Goal: Find contact information: Obtain details needed to contact an individual or organization

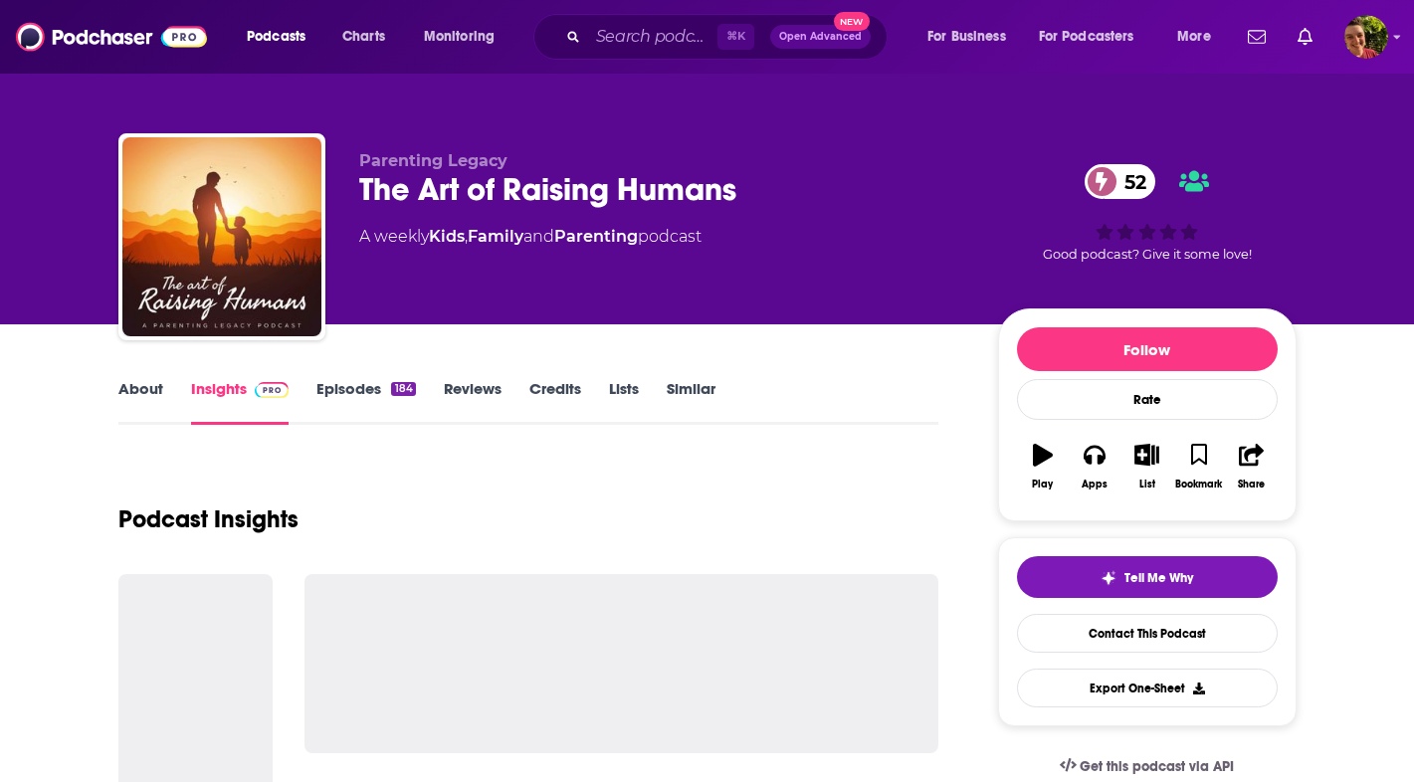
click at [147, 393] on link "About" at bounding box center [140, 402] width 45 height 46
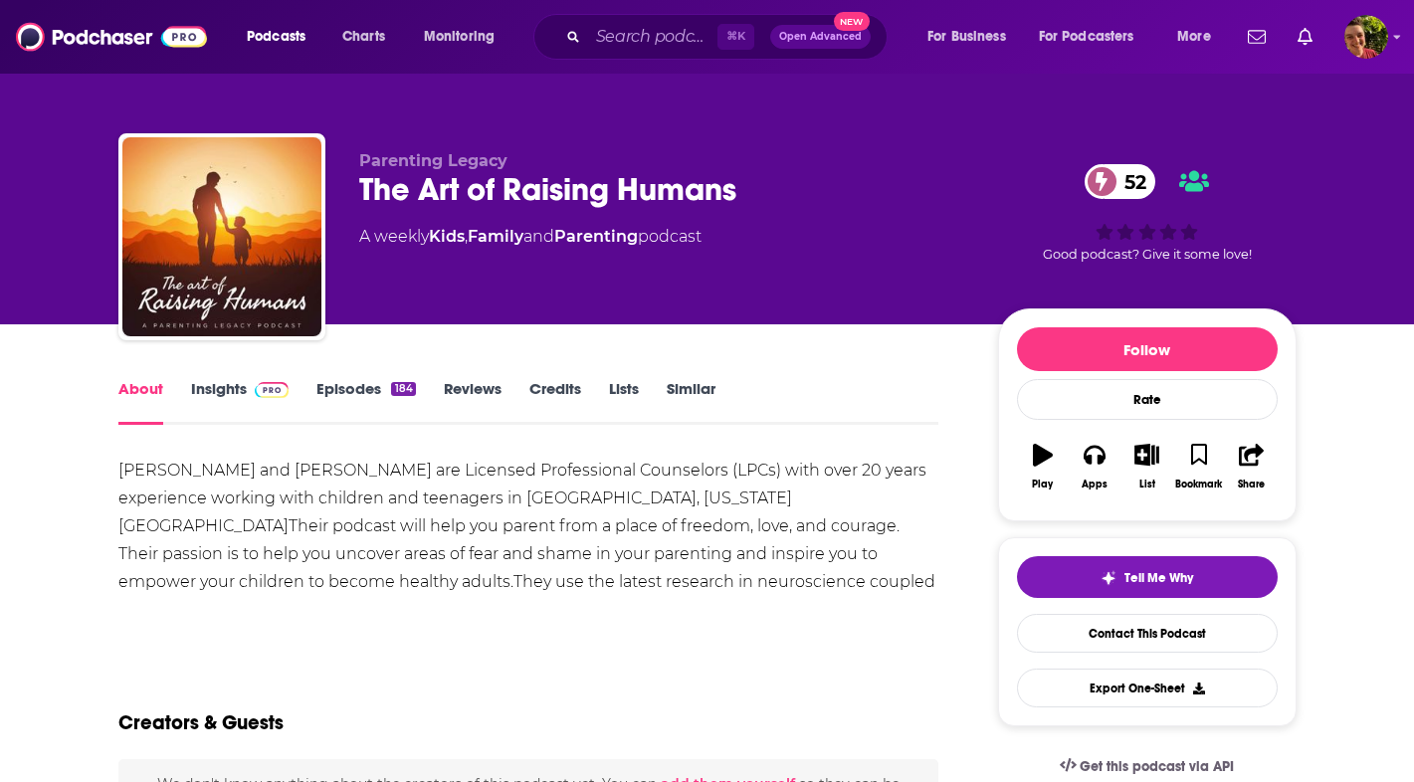
click at [208, 519] on div "Kyle and Sara Wester are Licensed Professional Counselors (LPCs) with over 20 y…" at bounding box center [528, 540] width 821 height 167
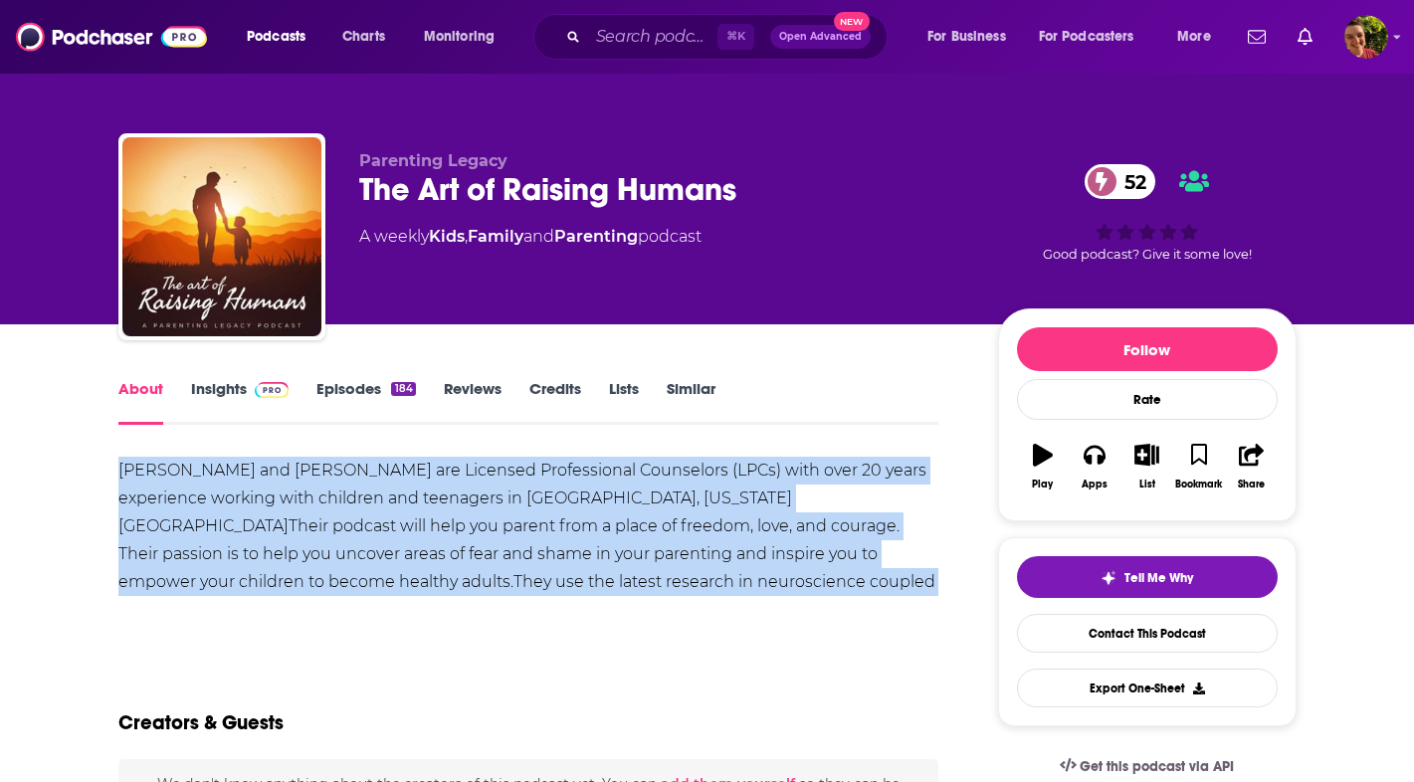
click at [208, 519] on div "Kyle and Sara Wester are Licensed Professional Counselors (LPCs) with over 20 y…" at bounding box center [528, 540] width 821 height 167
copy div "Kyle and Sara Wester are Licensed Professional Counselors (LPCs) with over 20 y…"
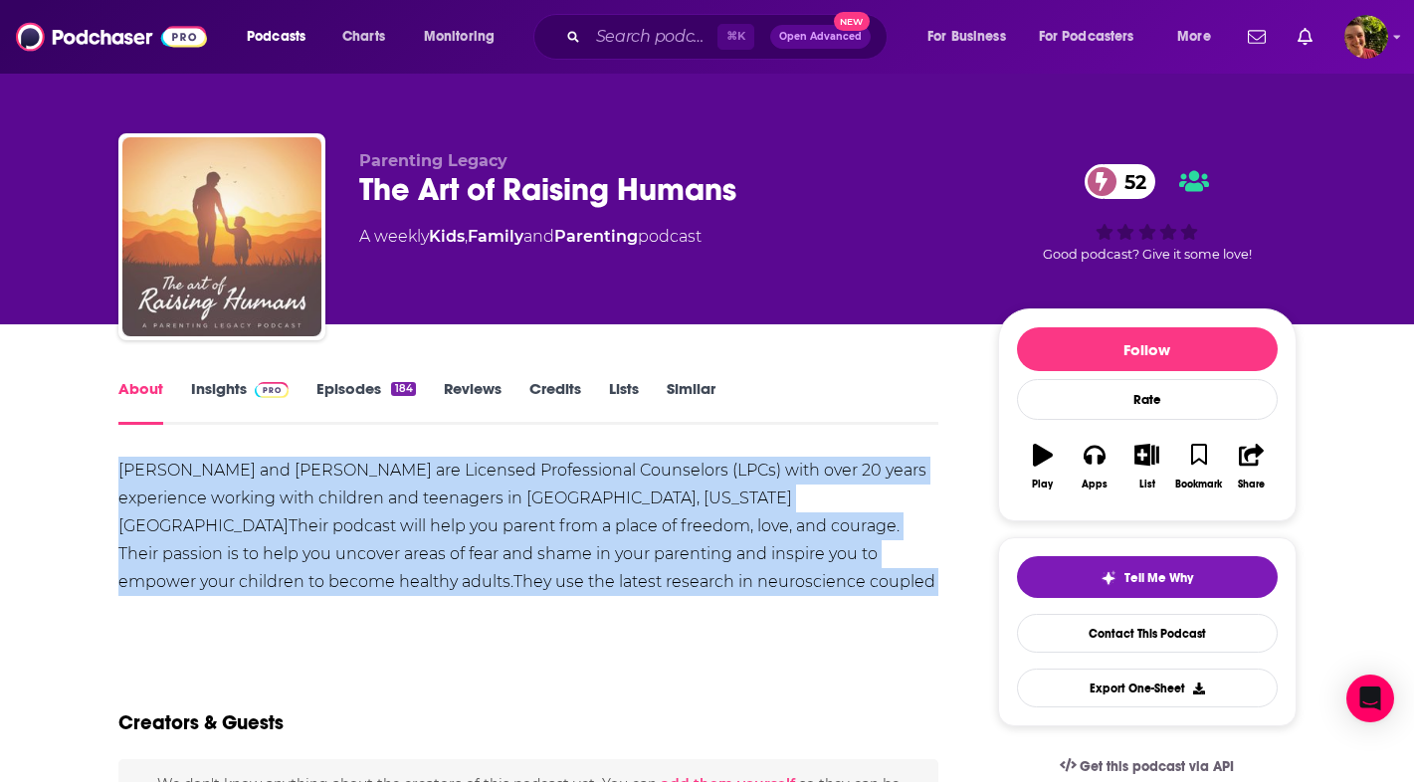
drag, startPoint x: 261, startPoint y: 292, endPoint x: 129, endPoint y: 841, distance: 564.7
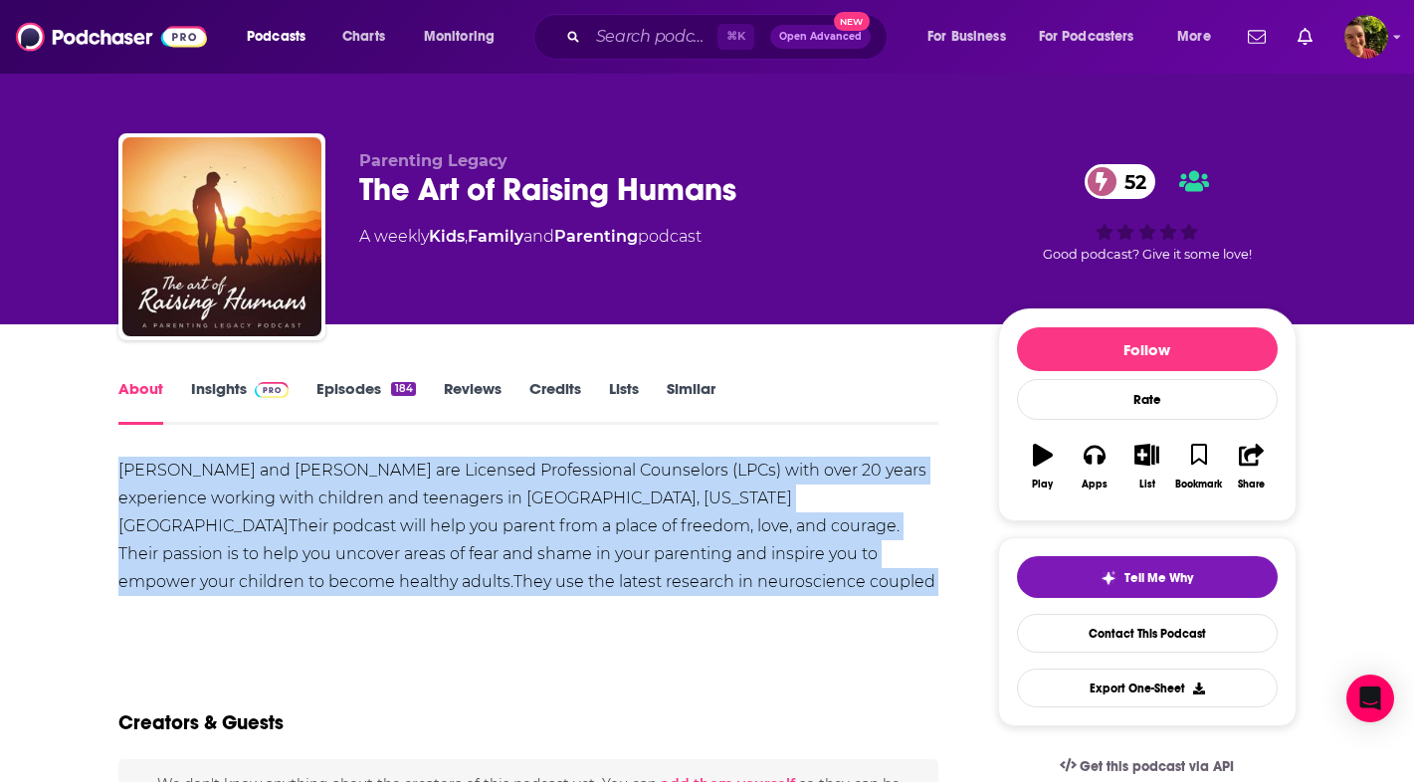
click at [218, 401] on link "Insights" at bounding box center [240, 402] width 98 height 46
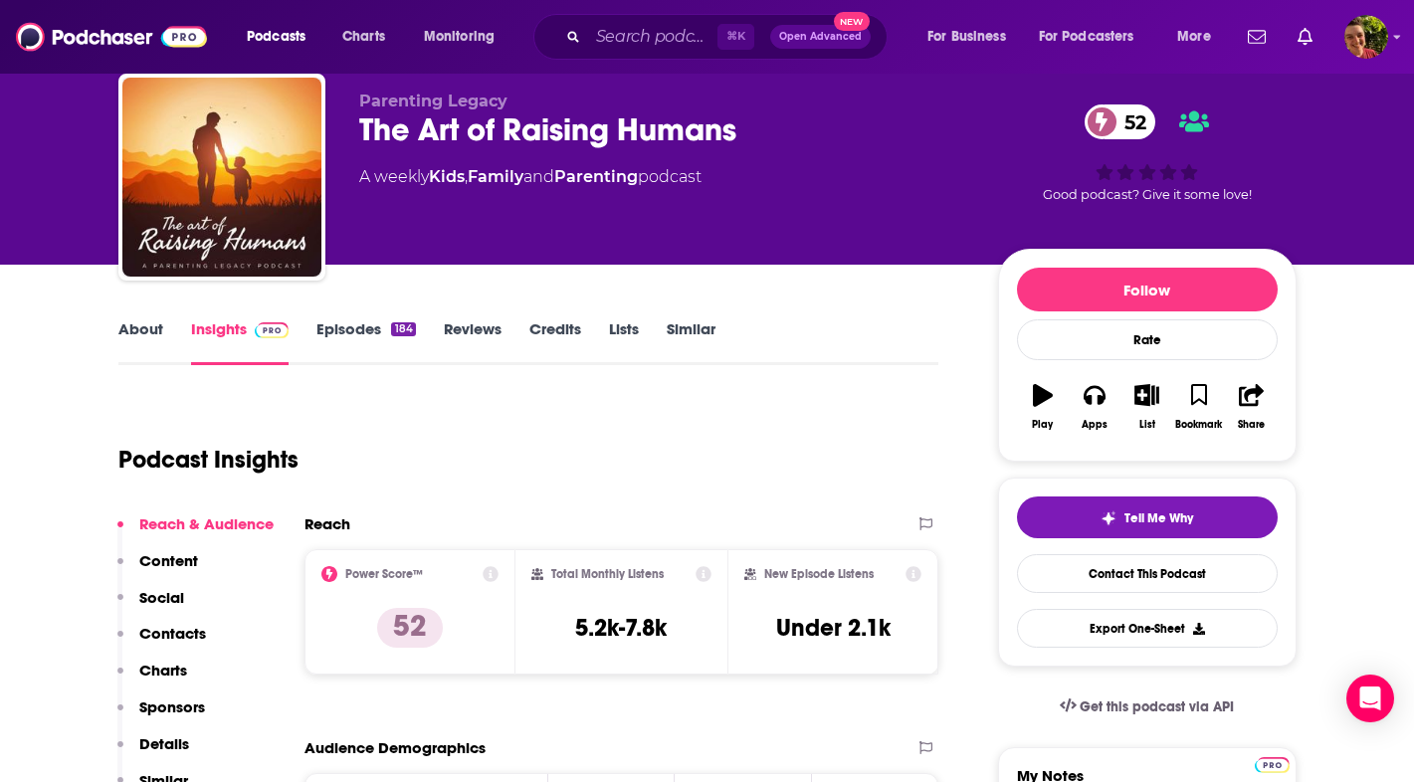
scroll to position [216, 0]
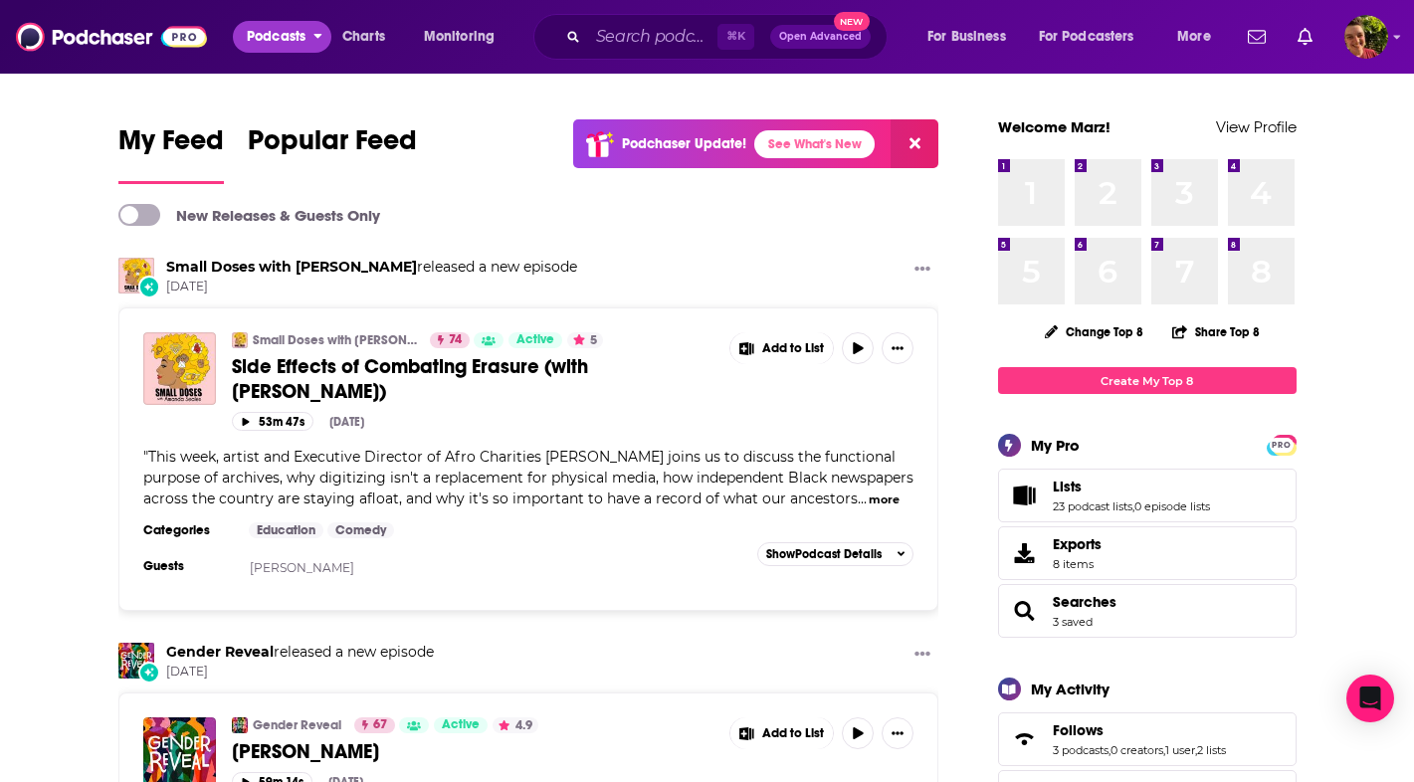
click at [251, 49] on span "Podcasts" at bounding box center [276, 37] width 59 height 28
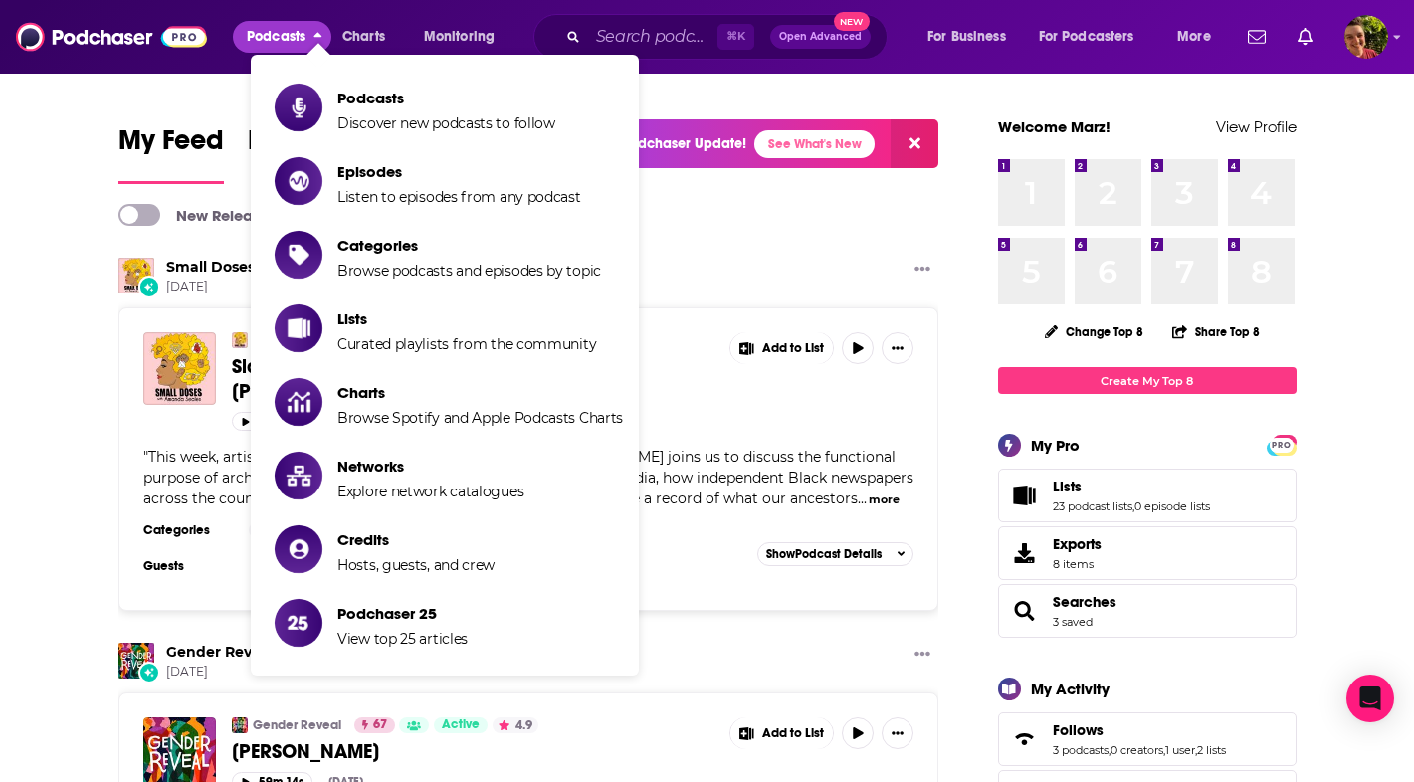
click at [372, 326] on span "Lists" at bounding box center [466, 318] width 259 height 19
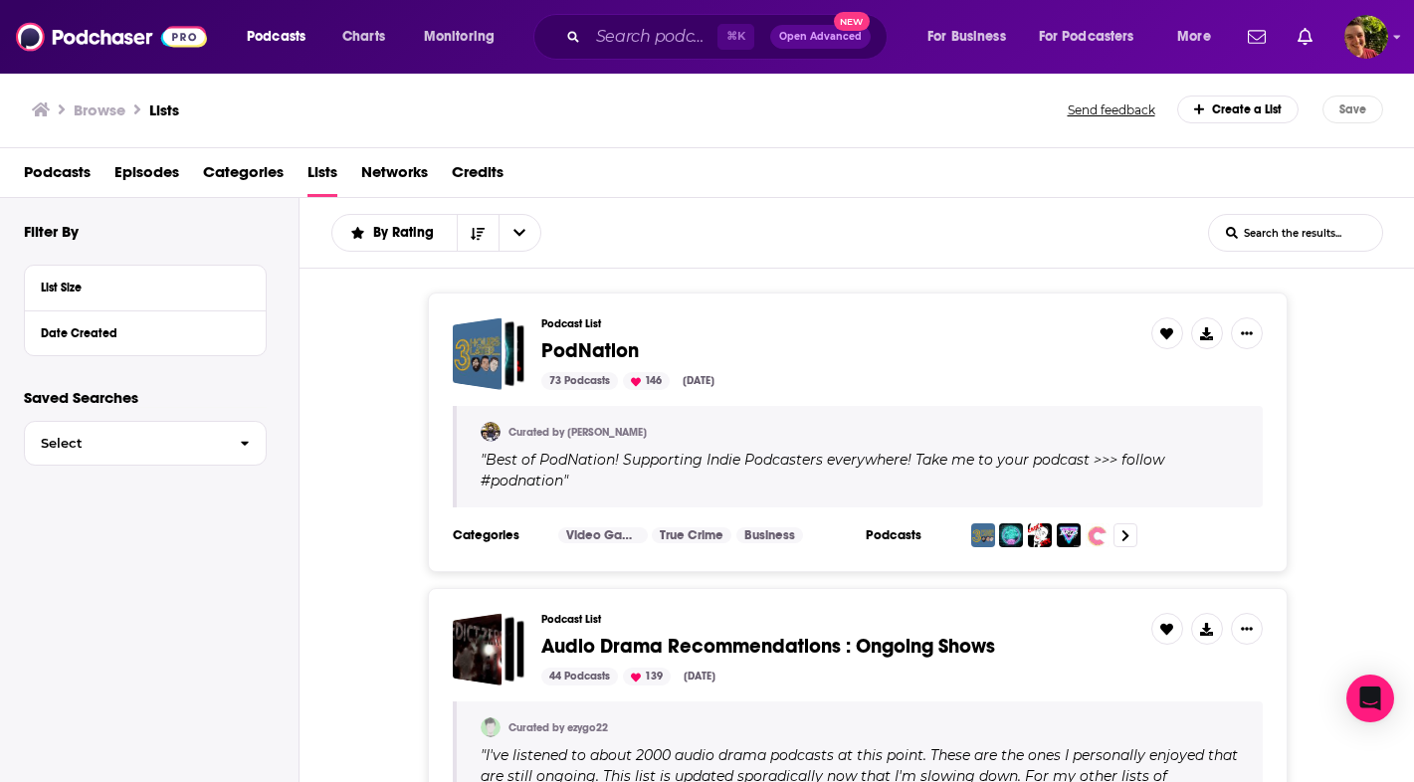
click at [432, 240] on span "By Rating" at bounding box center [407, 233] width 68 height 14
click at [422, 304] on span "Trending" at bounding box center [448, 301] width 153 height 11
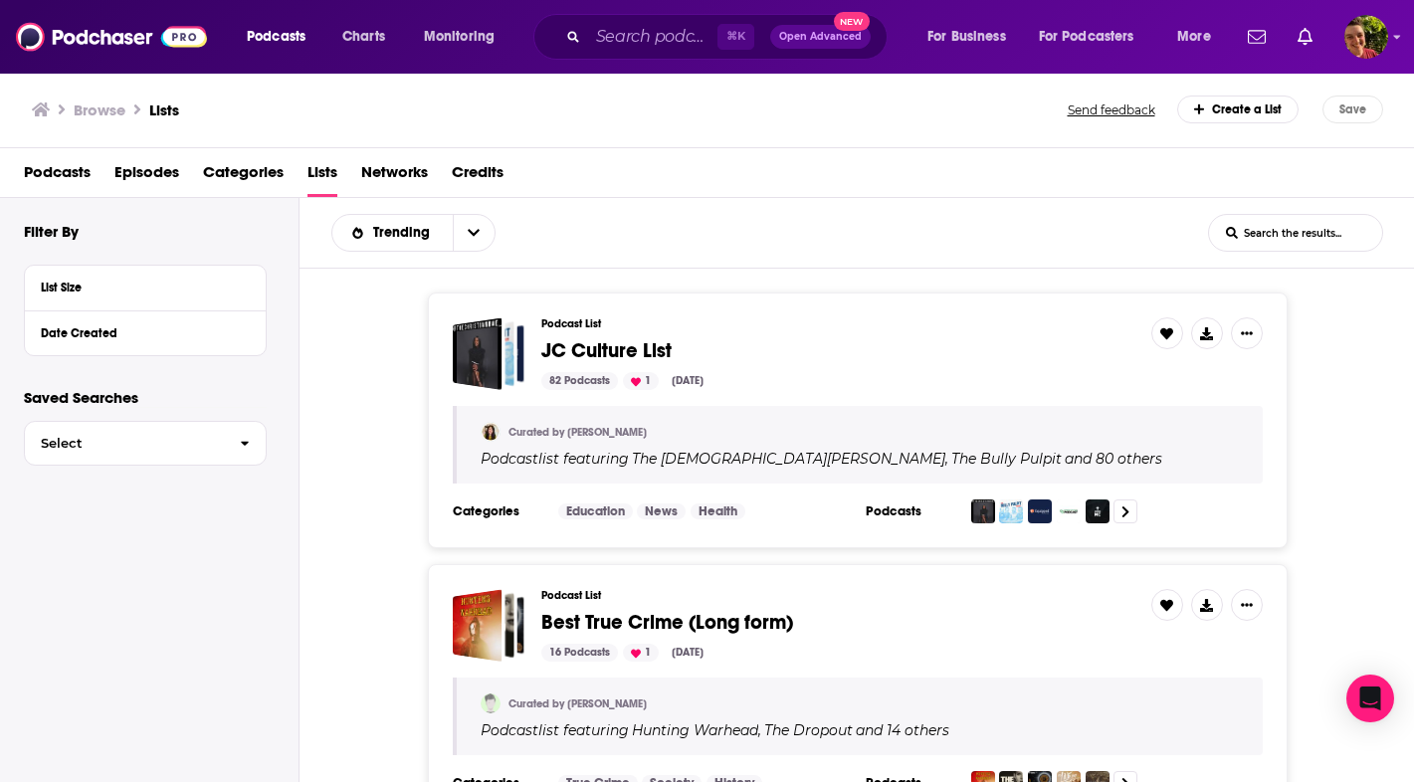
click at [469, 229] on icon "open menu" at bounding box center [474, 233] width 12 height 14
click at [634, 229] on div "Trending By Rating Trending List Search Input Search the results..." at bounding box center [769, 233] width 877 height 38
drag, startPoint x: 27, startPoint y: 748, endPoint x: 322, endPoint y: 166, distance: 652.8
click at [322, 166] on span "Lists" at bounding box center [322, 176] width 30 height 41
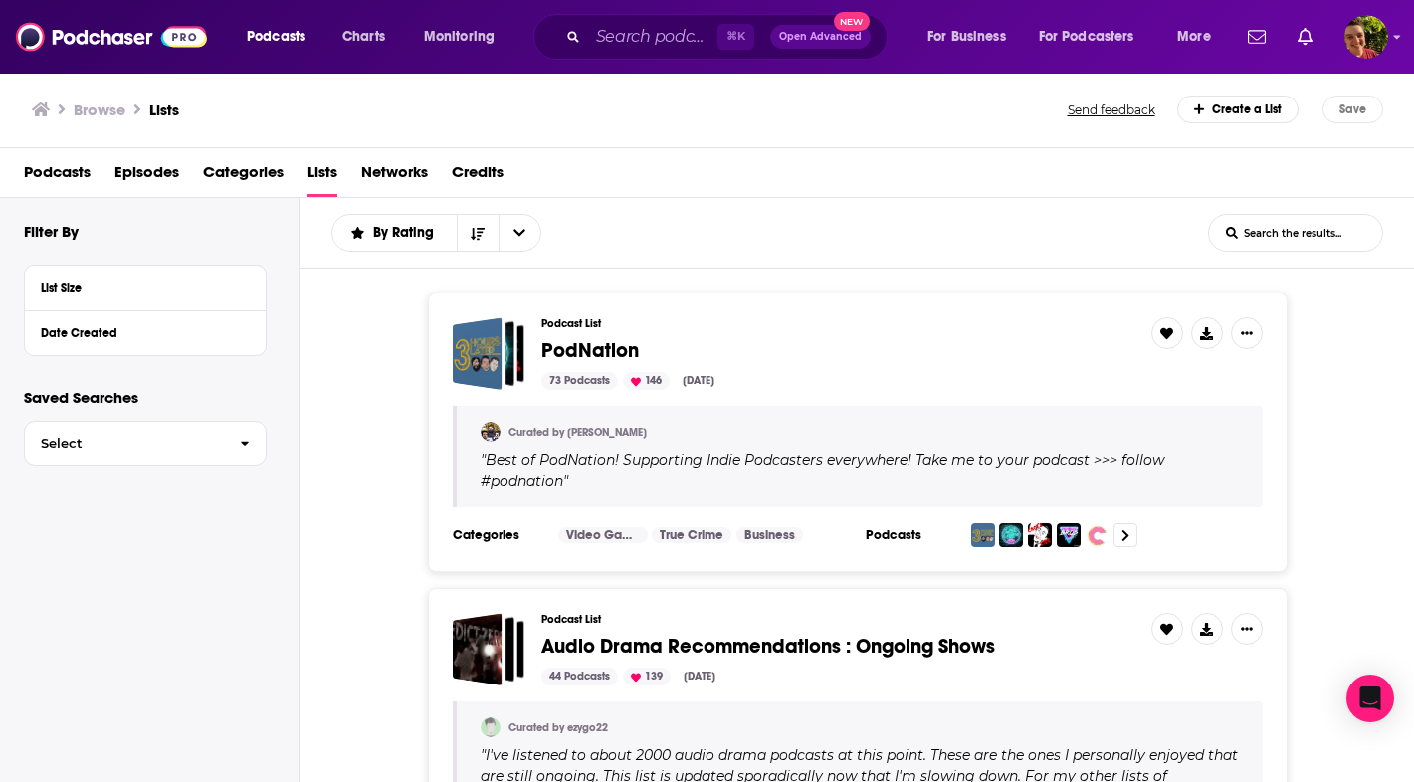
click at [82, 333] on div "Date Created" at bounding box center [139, 333] width 196 height 14
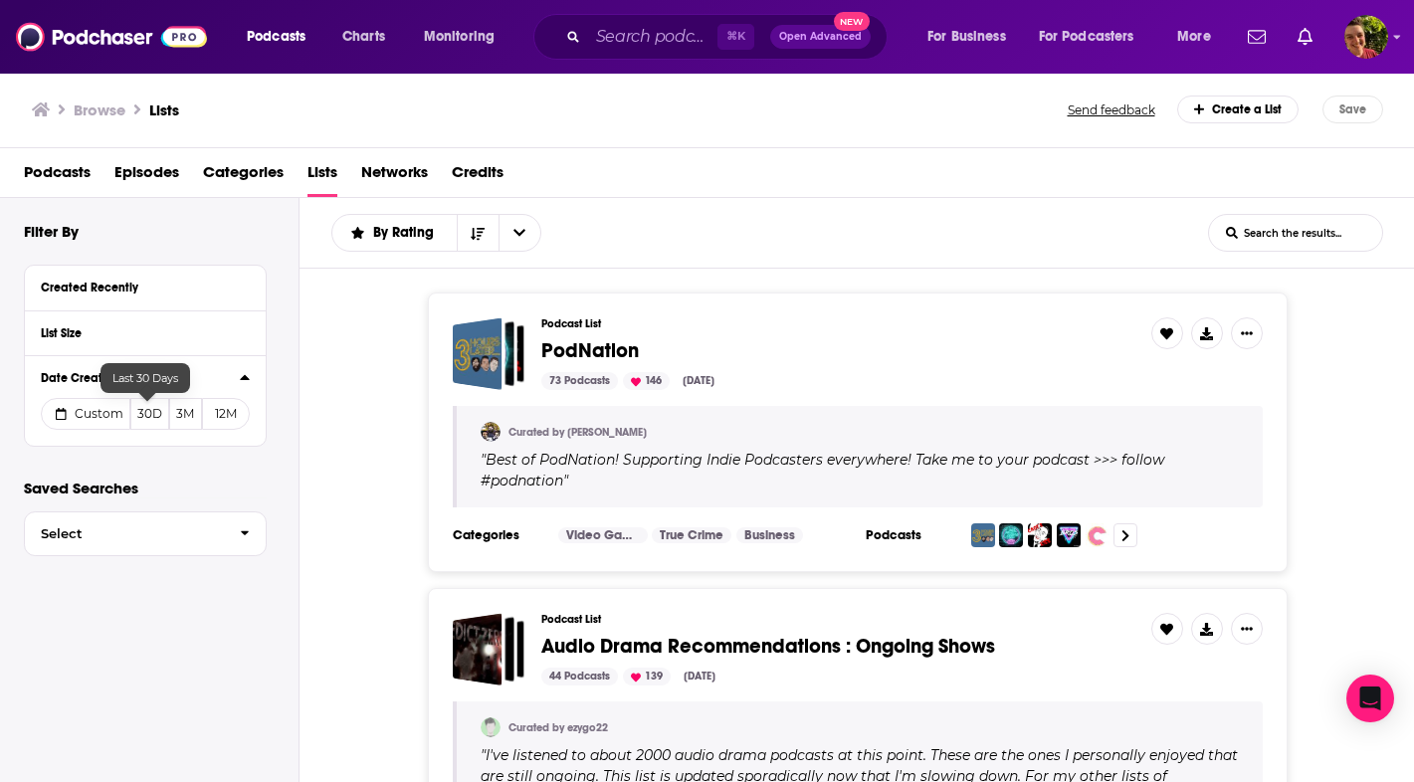
click at [144, 416] on button "30D" at bounding box center [149, 414] width 39 height 32
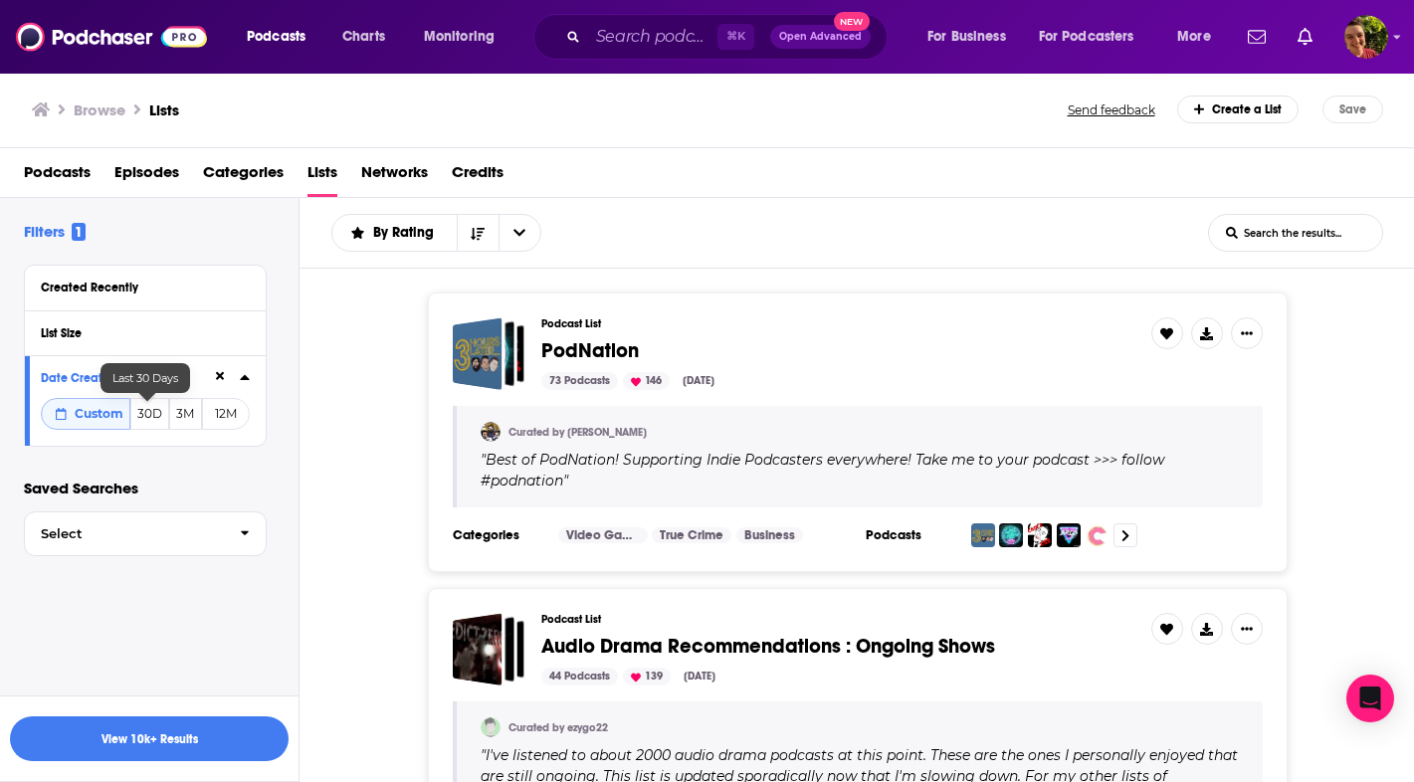
click at [142, 284] on div "Created Recently" at bounding box center [139, 288] width 196 height 14
drag, startPoint x: 322, startPoint y: 166, endPoint x: 118, endPoint y: 282, distance: 234.4
click at [118, 282] on div "Created Recently" at bounding box center [134, 288] width 186 height 14
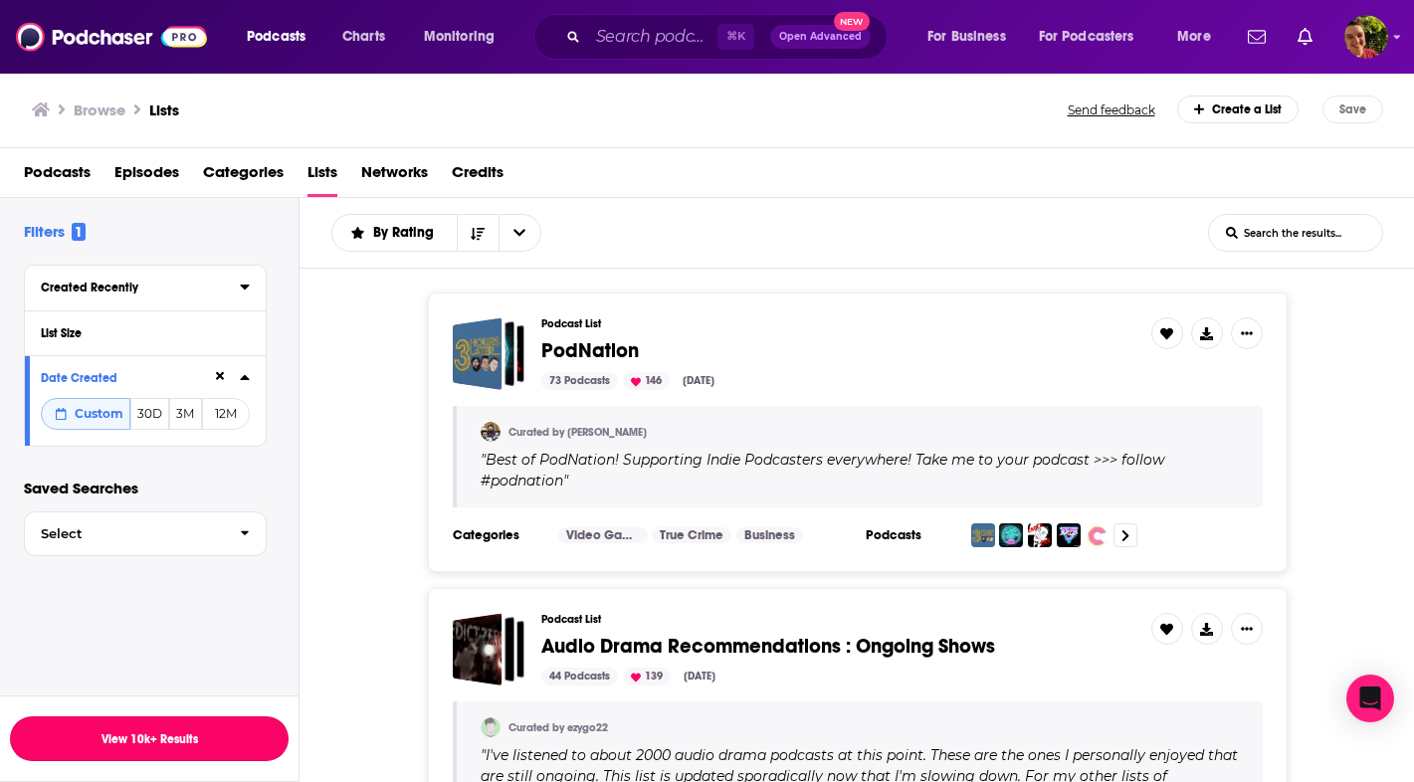
click at [169, 739] on button "View 10k+ Results" at bounding box center [149, 738] width 279 height 45
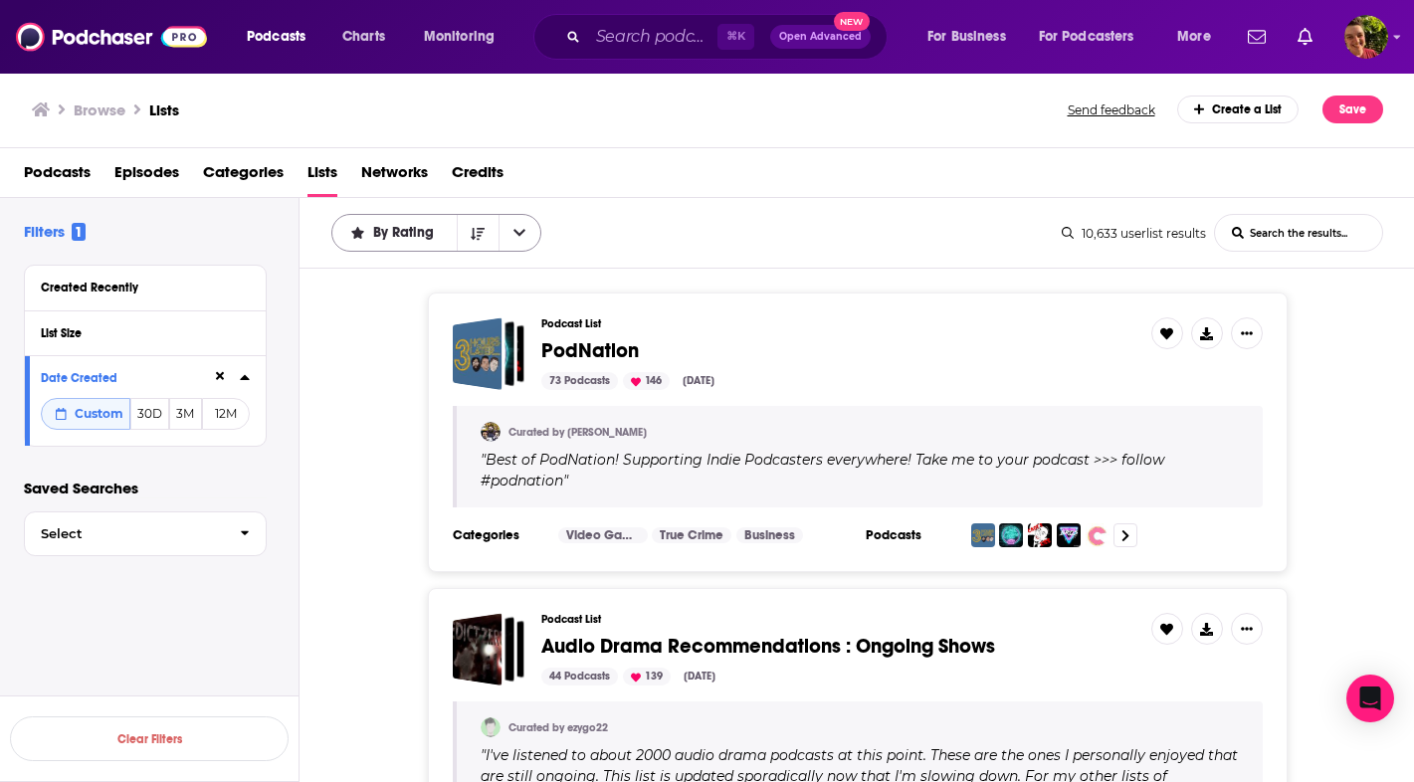
drag, startPoint x: 118, startPoint y: 282, endPoint x: 525, endPoint y: 237, distance: 409.4
click at [525, 237] on button "open menu" at bounding box center [519, 233] width 42 height 36
click at [612, 207] on div "By Rating By Rating Trending List Search Input Search the results... 10,633 use…" at bounding box center [856, 233] width 1115 height 71
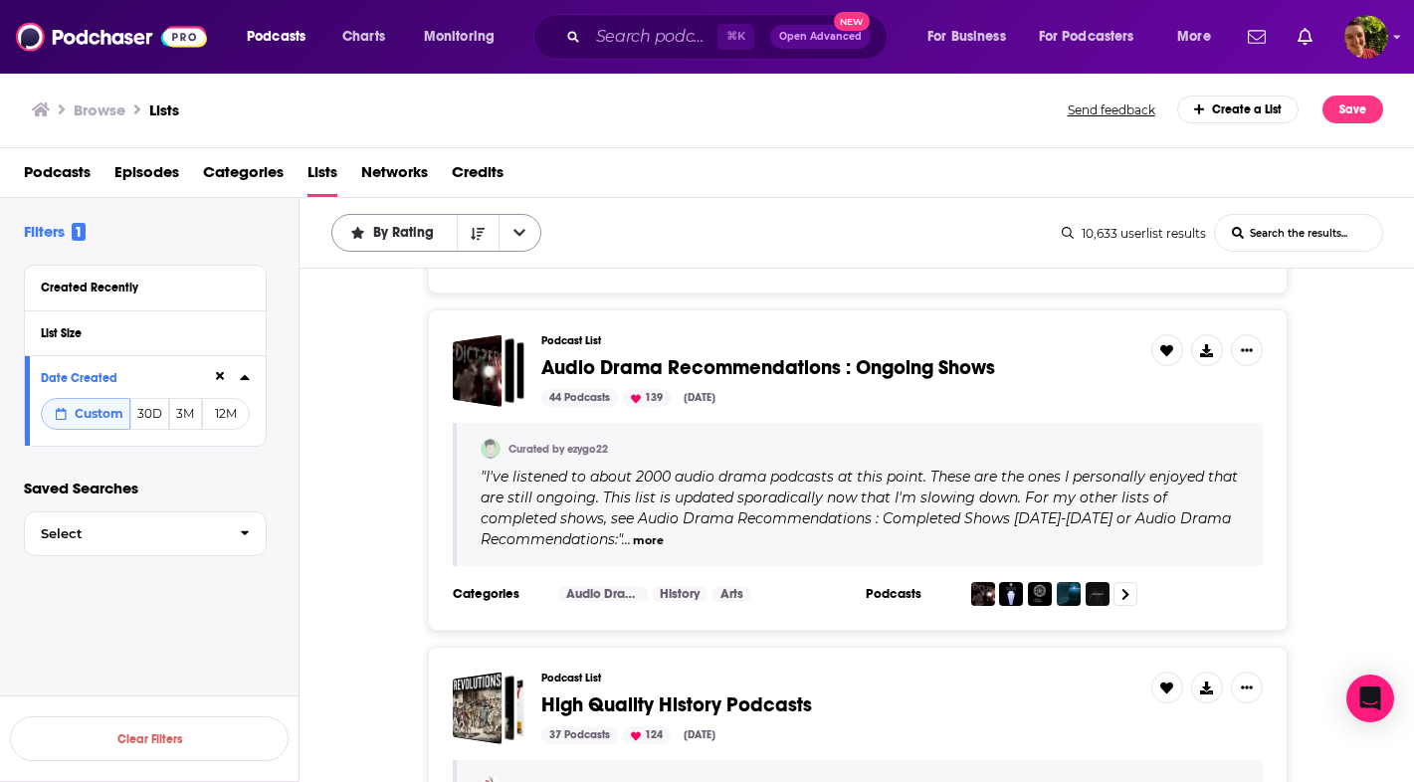
scroll to position [275, 0]
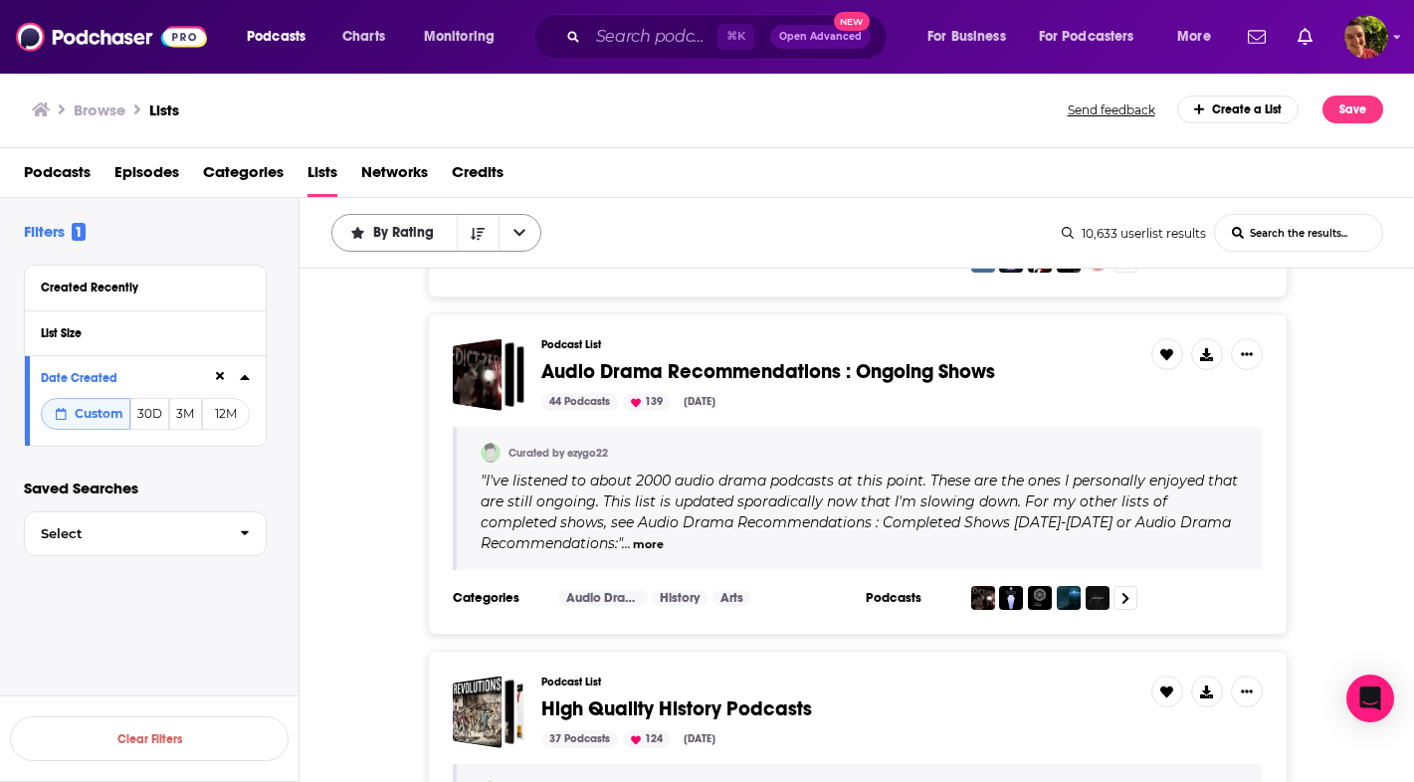
click at [571, 349] on h3 "Podcast List" at bounding box center [838, 344] width 594 height 13
click at [572, 366] on span "Audio Drama Recommendations : Ongoing Shows" at bounding box center [768, 371] width 454 height 25
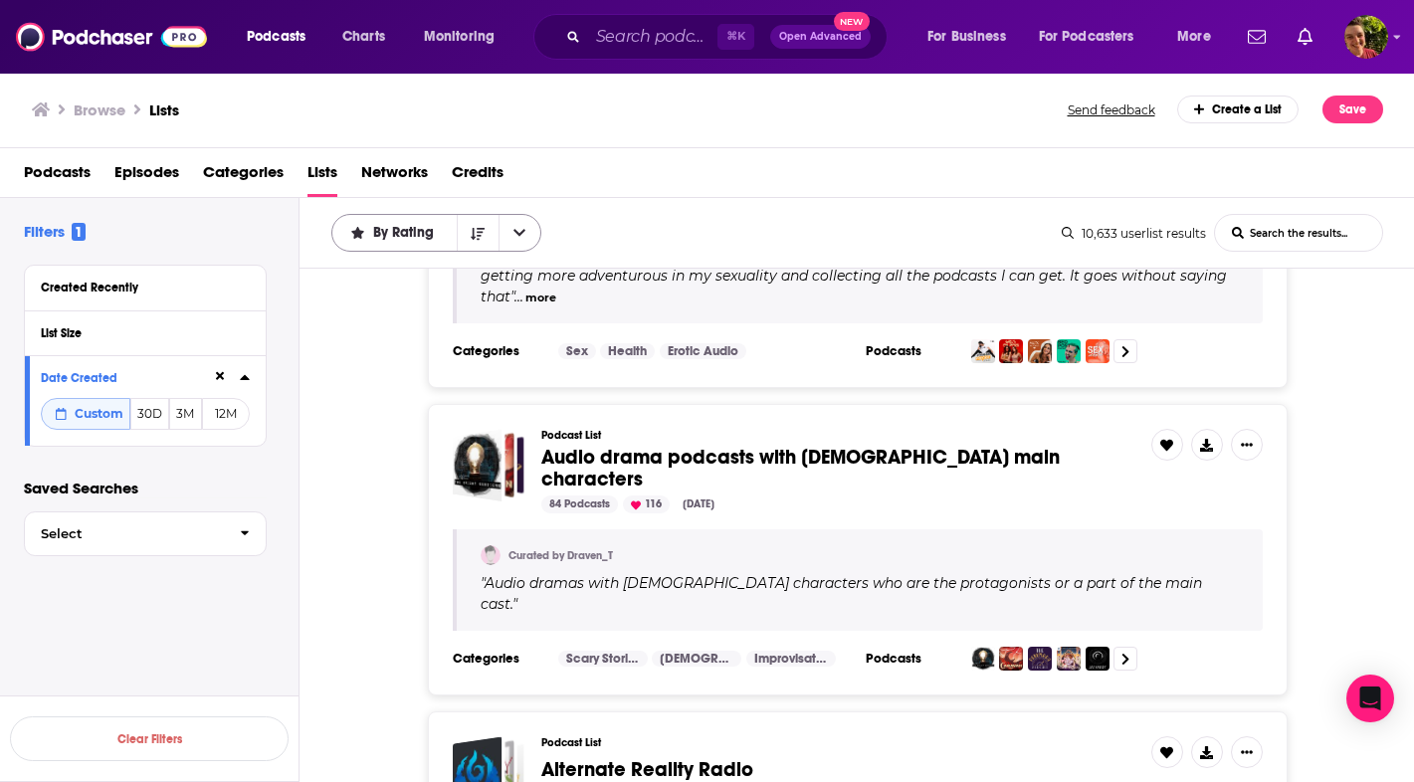
scroll to position [1459, 0]
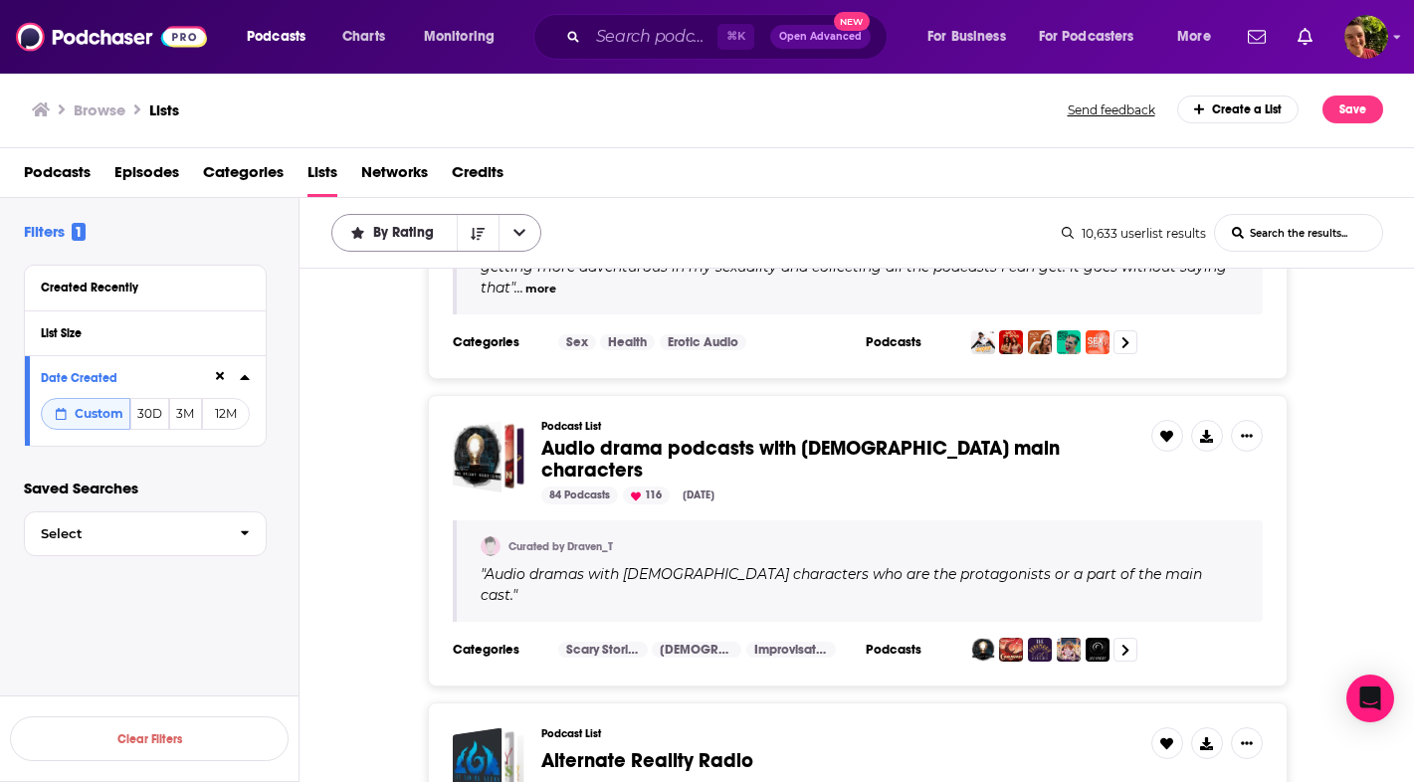
click at [666, 448] on span "Audio drama podcasts with LGBTQ+ main characters" at bounding box center [800, 459] width 518 height 47
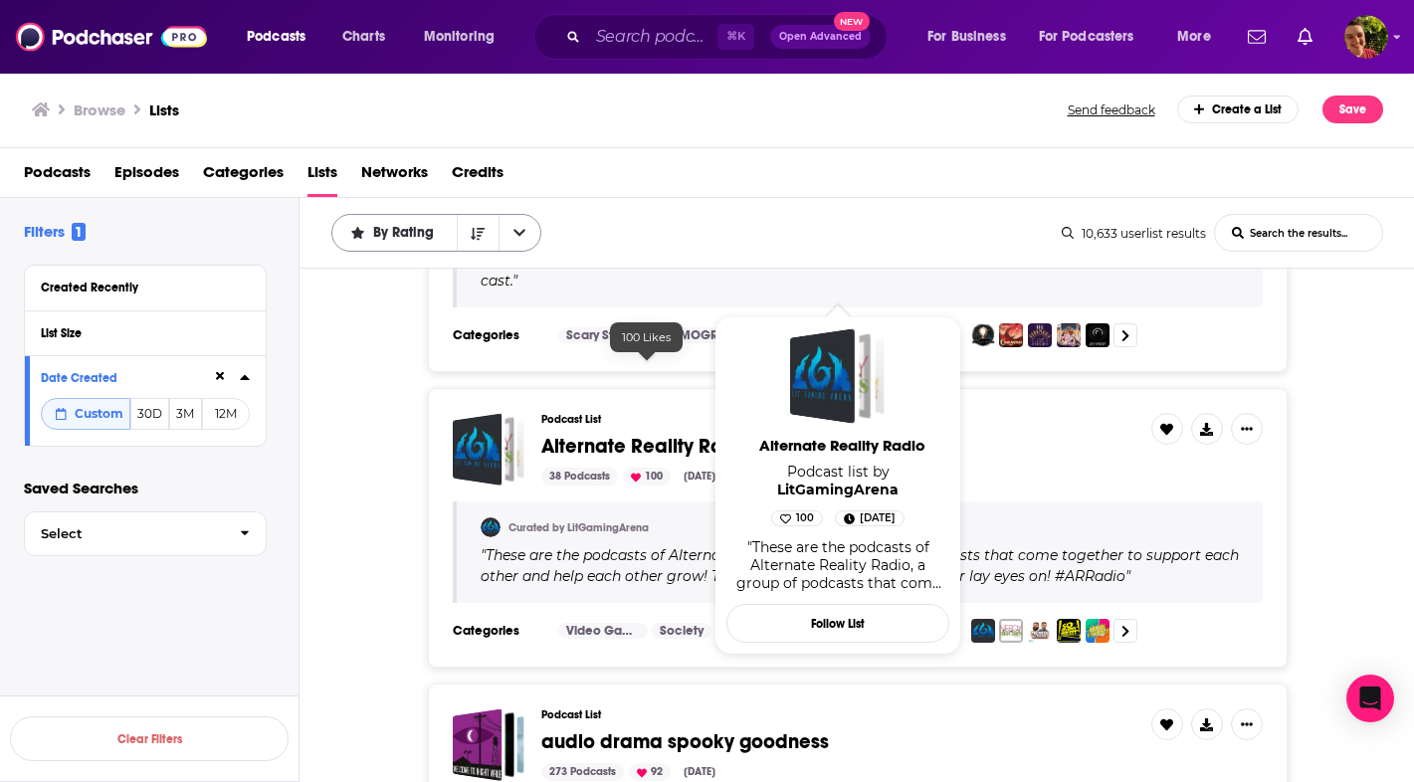
scroll to position [1925, 0]
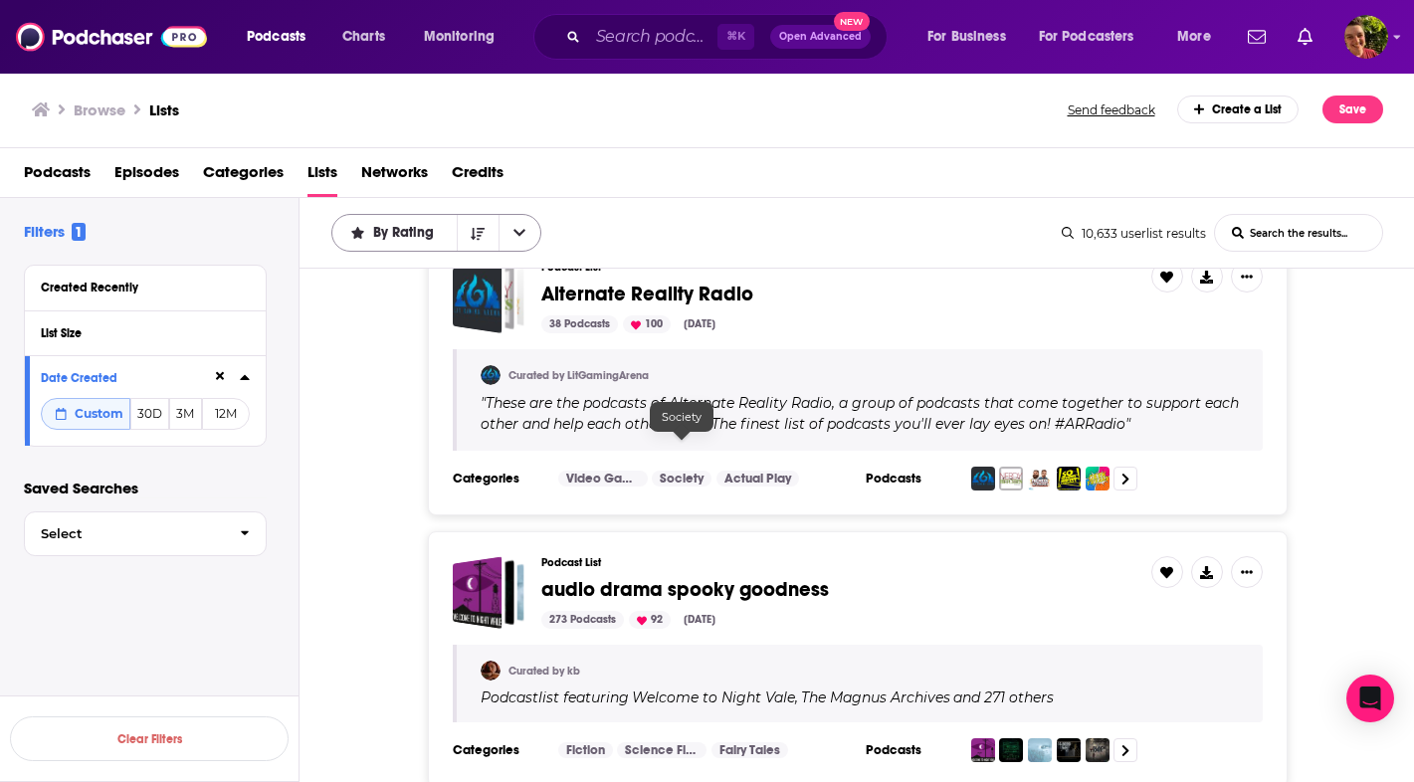
click at [664, 577] on span "audio drama spooky goodness" at bounding box center [685, 589] width 288 height 25
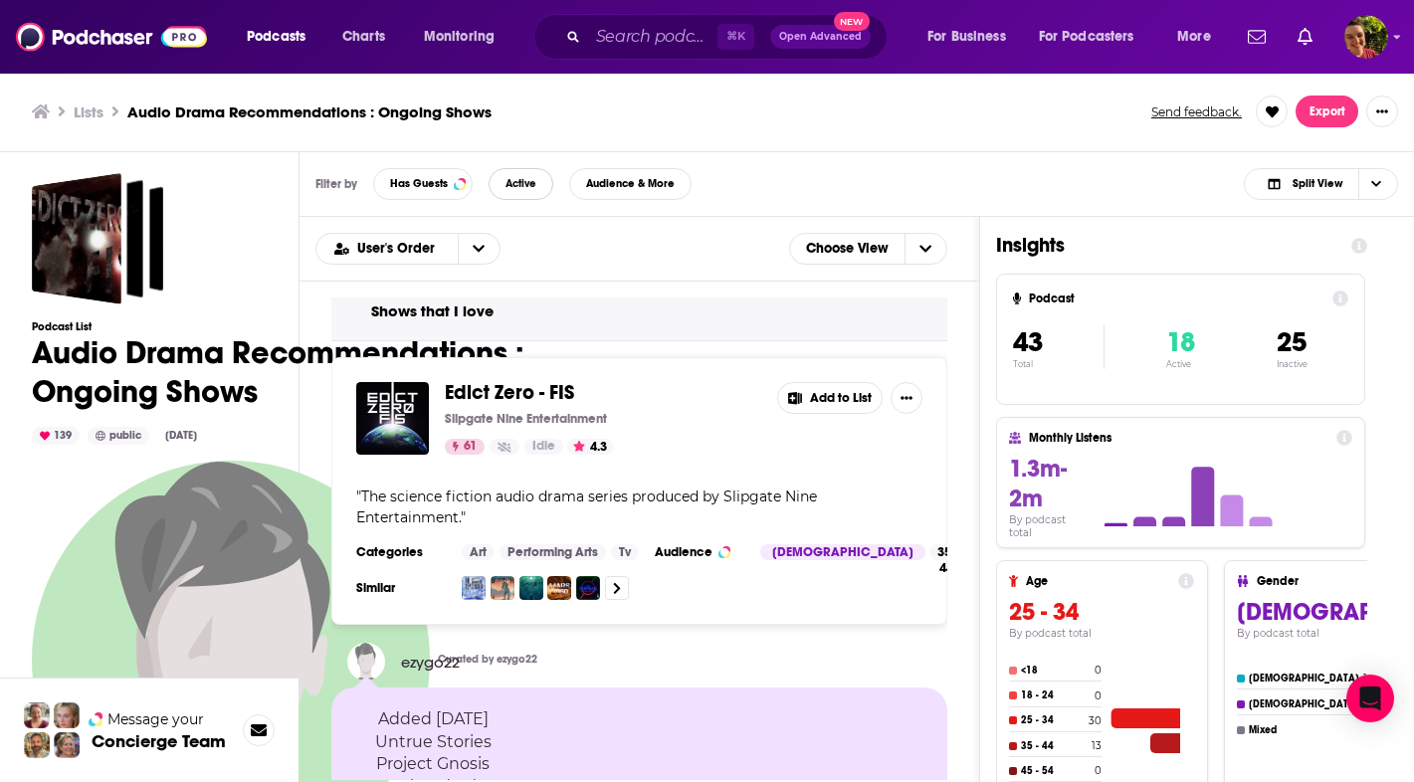
drag, startPoint x: 0, startPoint y: 0, endPoint x: 534, endPoint y: 183, distance: 564.8
click at [534, 183] on span "Active" at bounding box center [520, 183] width 31 height 11
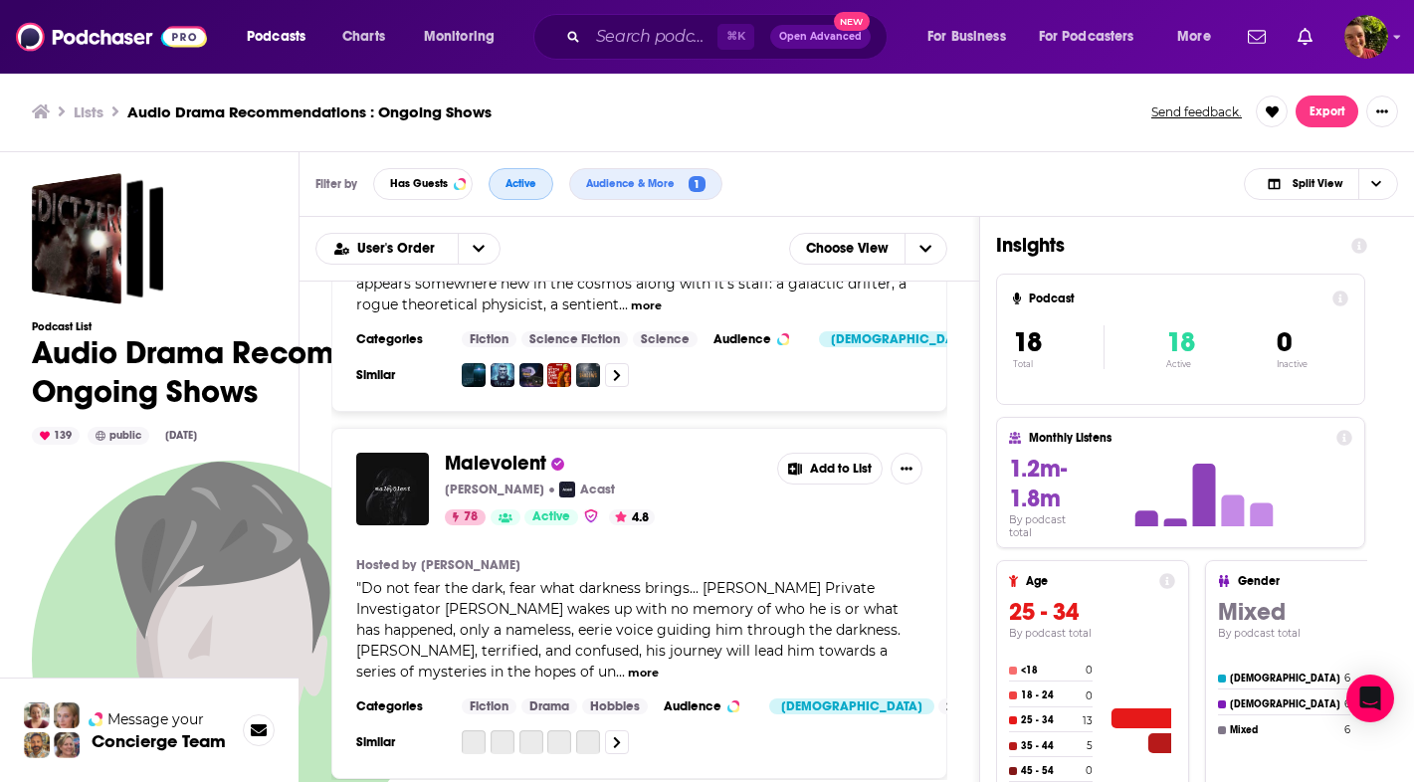
scroll to position [296, 0]
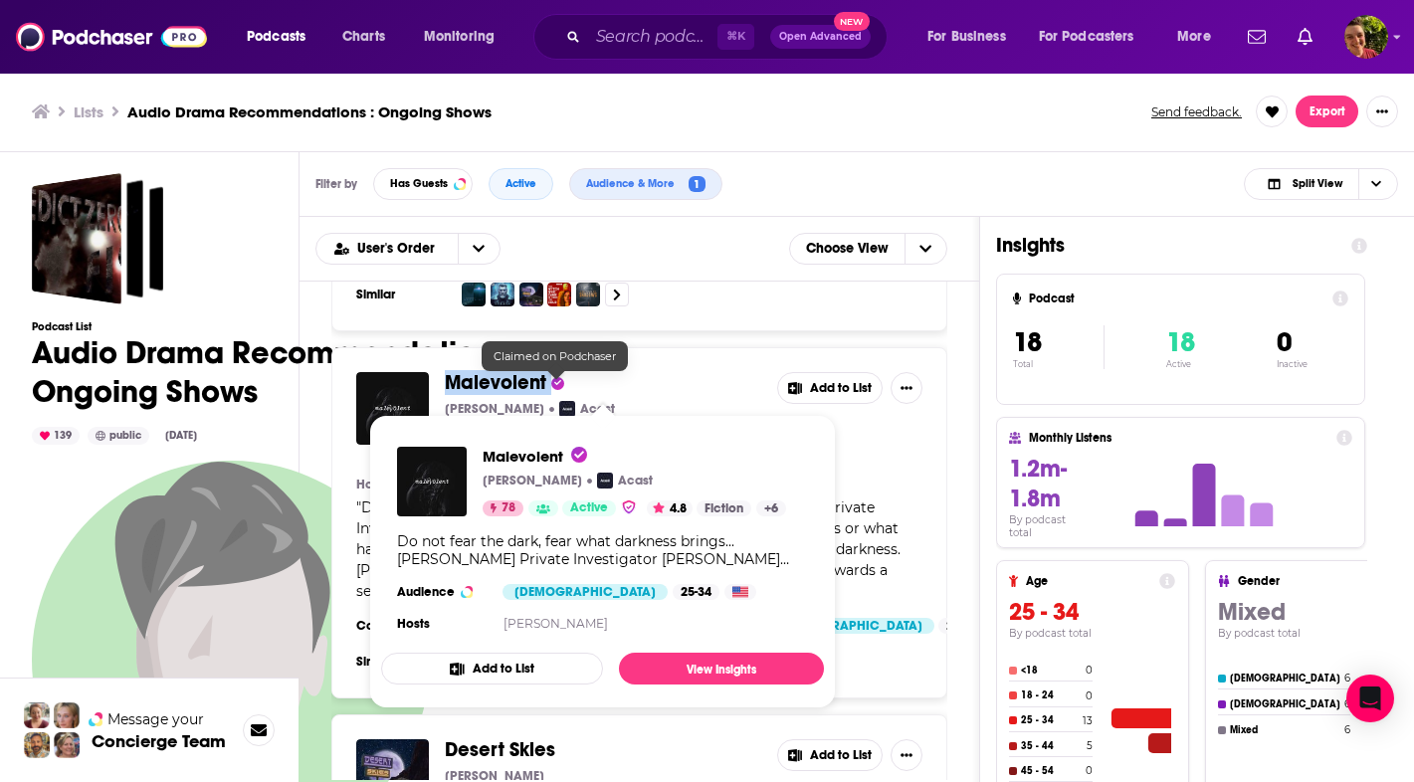
drag, startPoint x: 534, startPoint y: 183, endPoint x: 552, endPoint y: 383, distance: 200.8
click at [552, 383] on div "Malevolent Harlan Guthrie Acast 78 Active 4.8 Add to List Hosted by Harlan Guth…" at bounding box center [639, 522] width 616 height 351
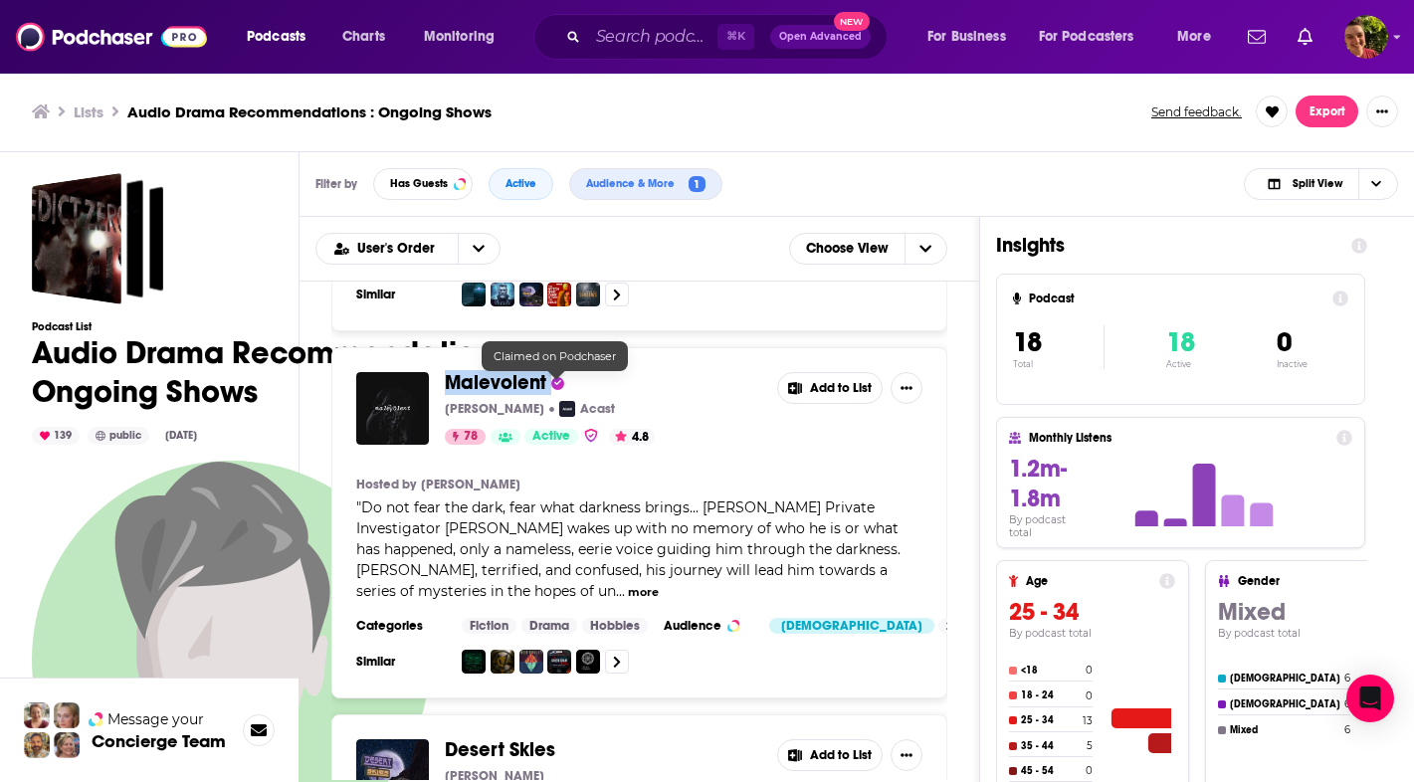
click at [515, 378] on span "Malevolent" at bounding box center [495, 382] width 101 height 25
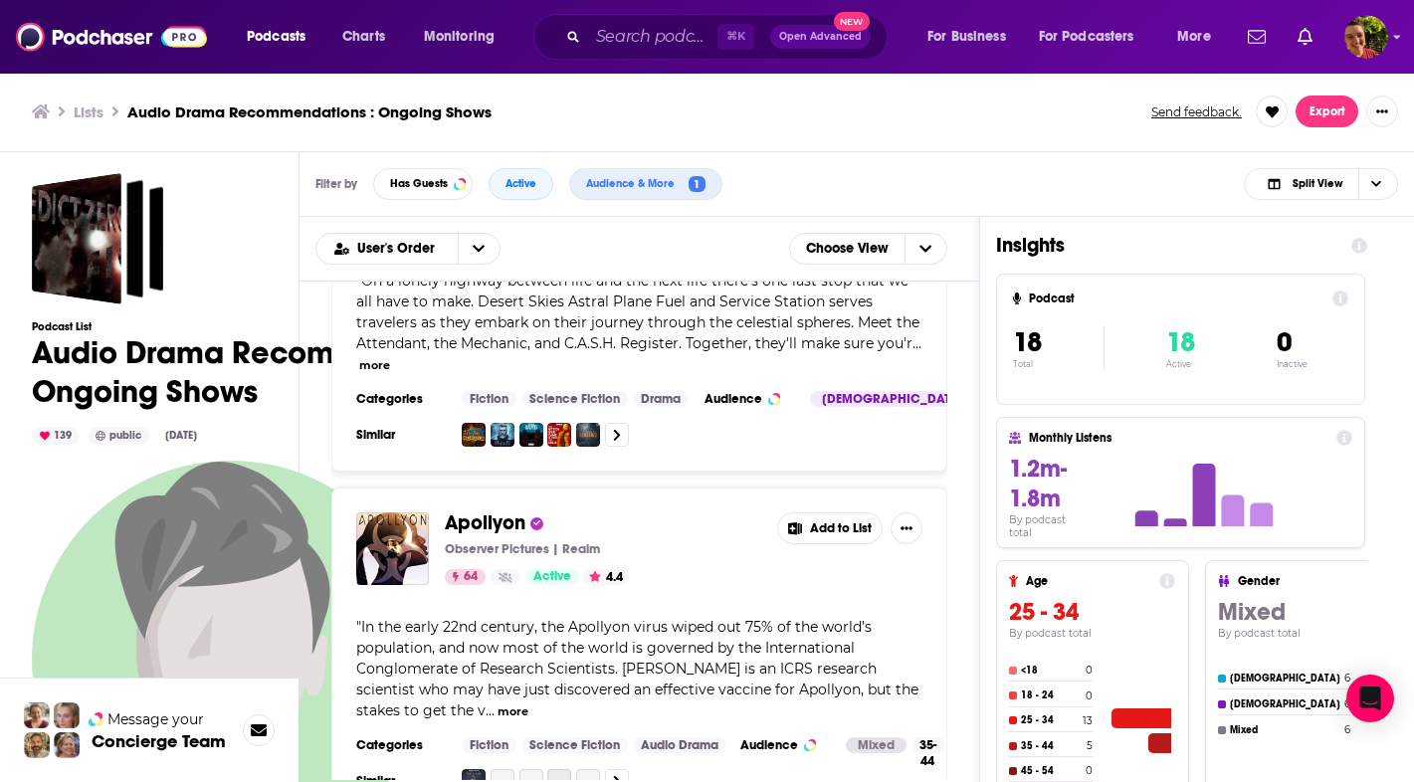
scroll to position [903, 0]
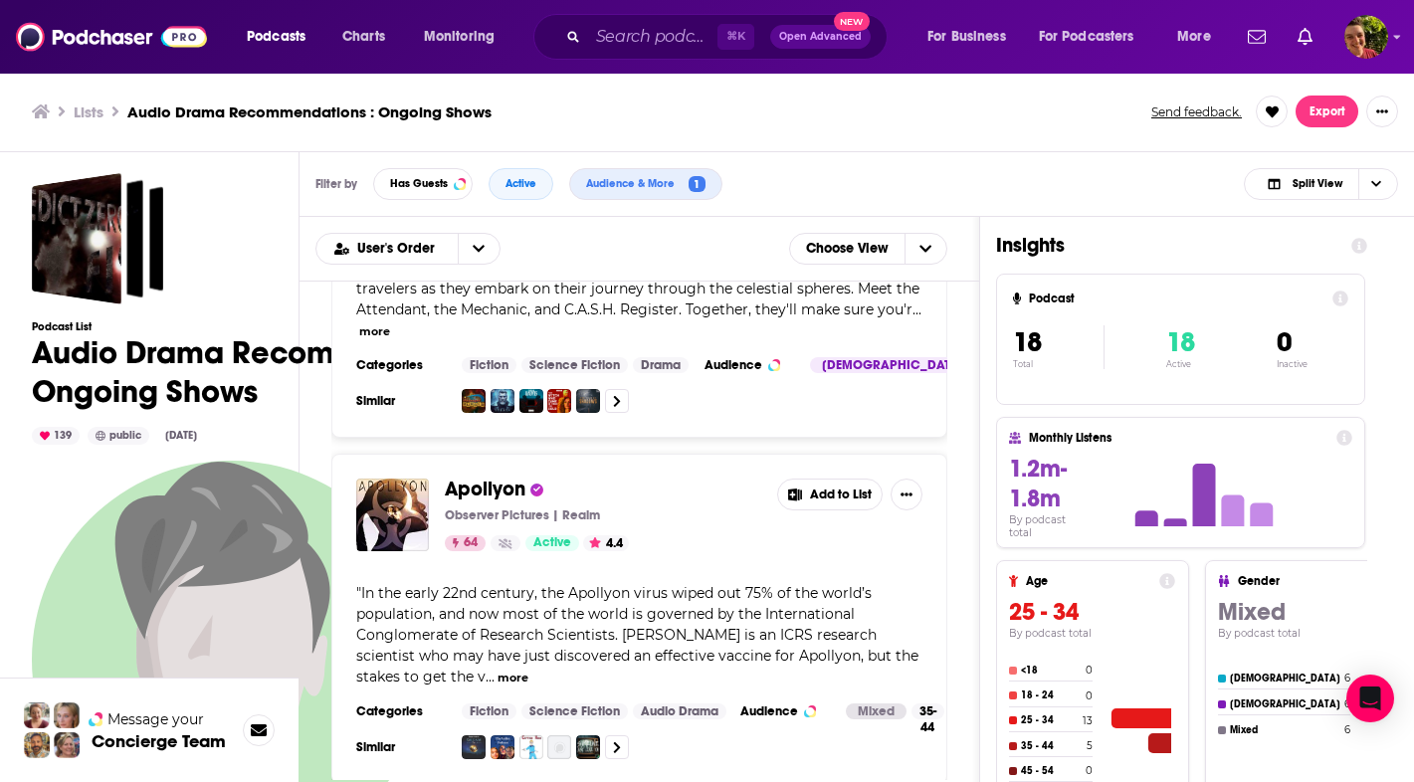
click at [509, 490] on span "Apollyon" at bounding box center [485, 489] width 81 height 25
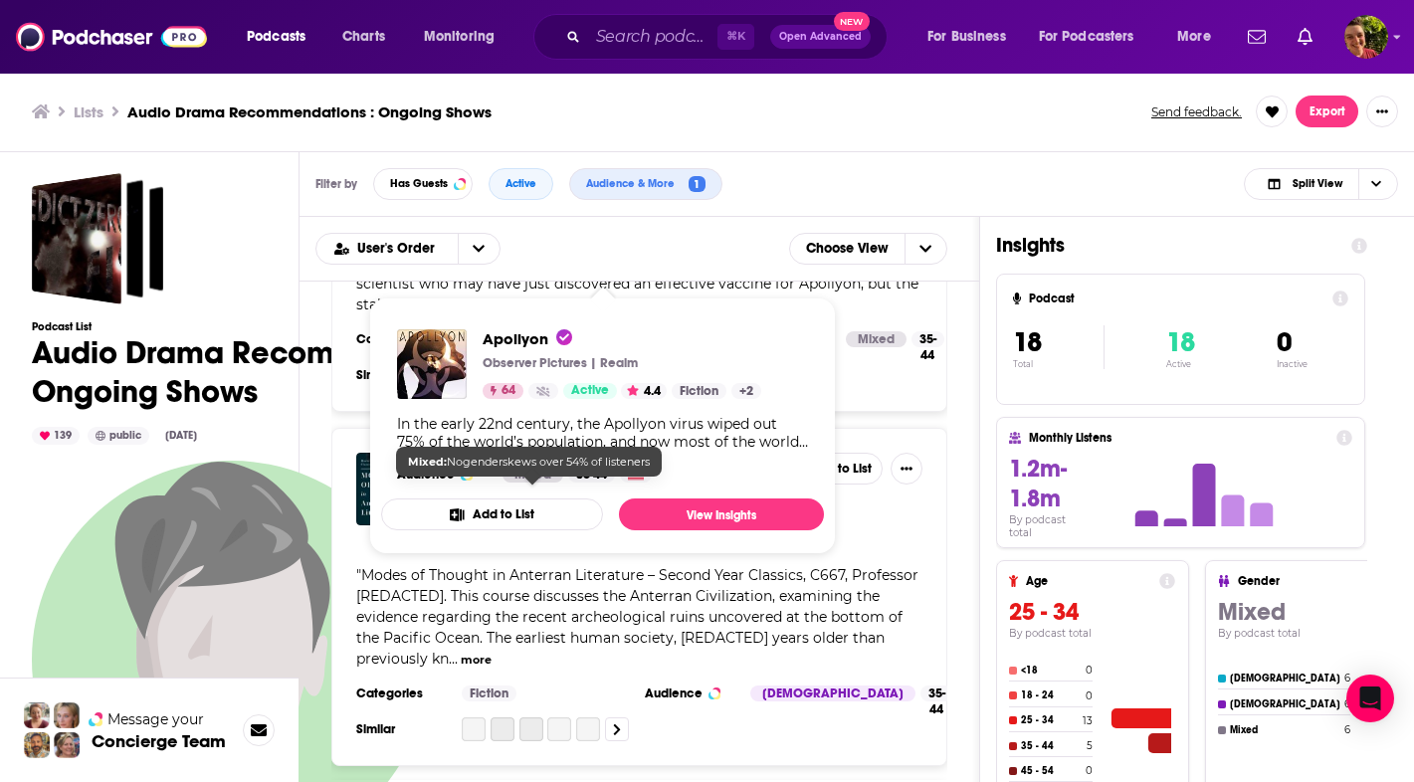
scroll to position [1353, 0]
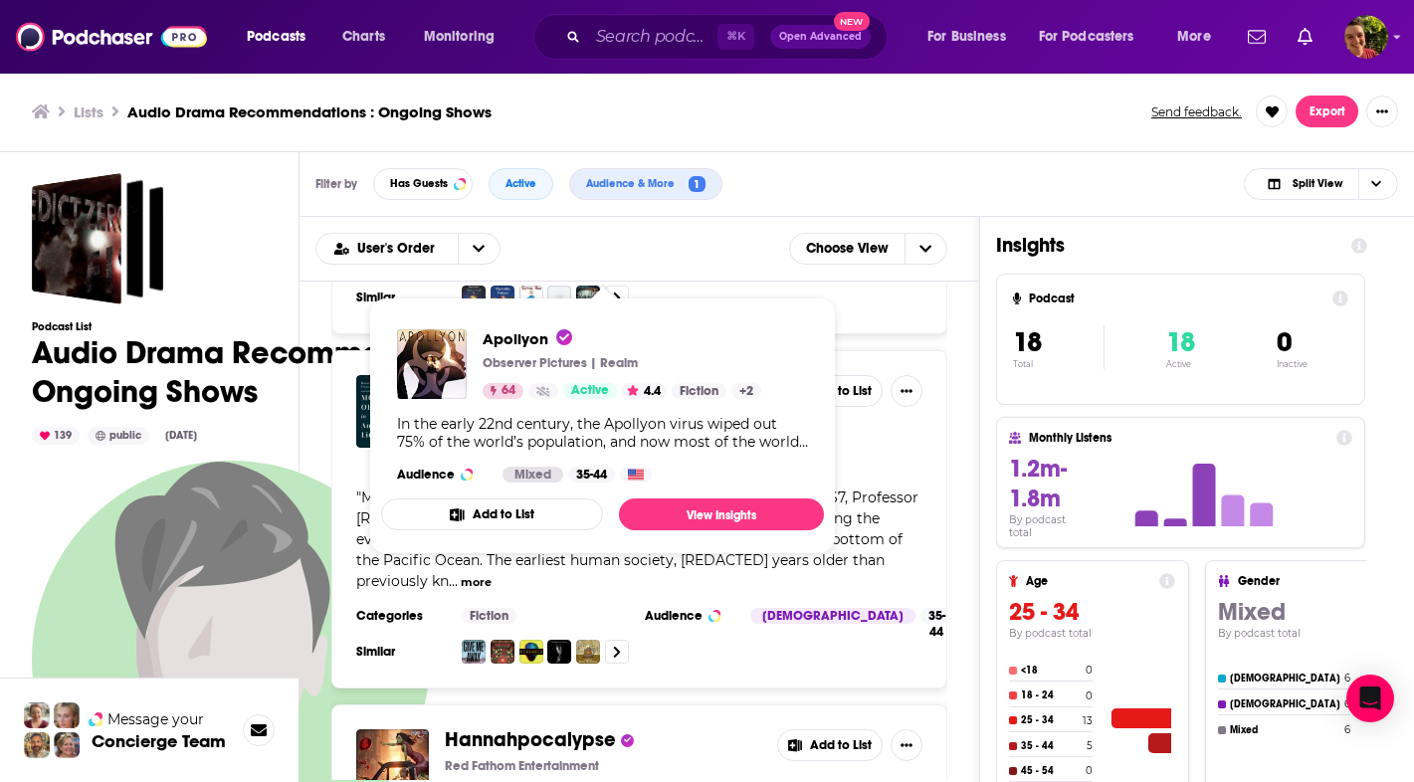
click at [1382, 430] on div "Insights Podcast 18 Total 18 Active 0 Inactive Monthly Listens 1.2m-1.8m By pod…" at bounding box center [1181, 582] width 403 height 731
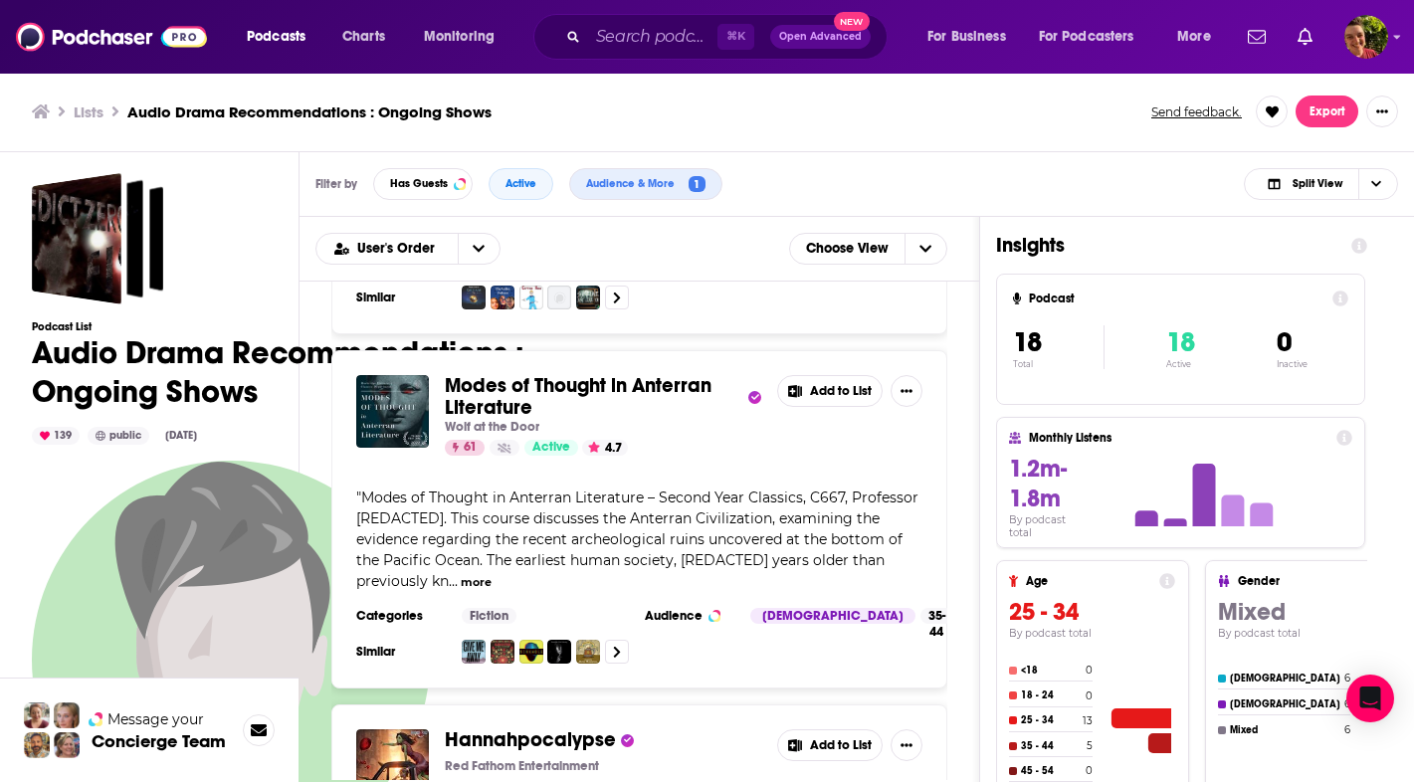
scroll to position [1368, 0]
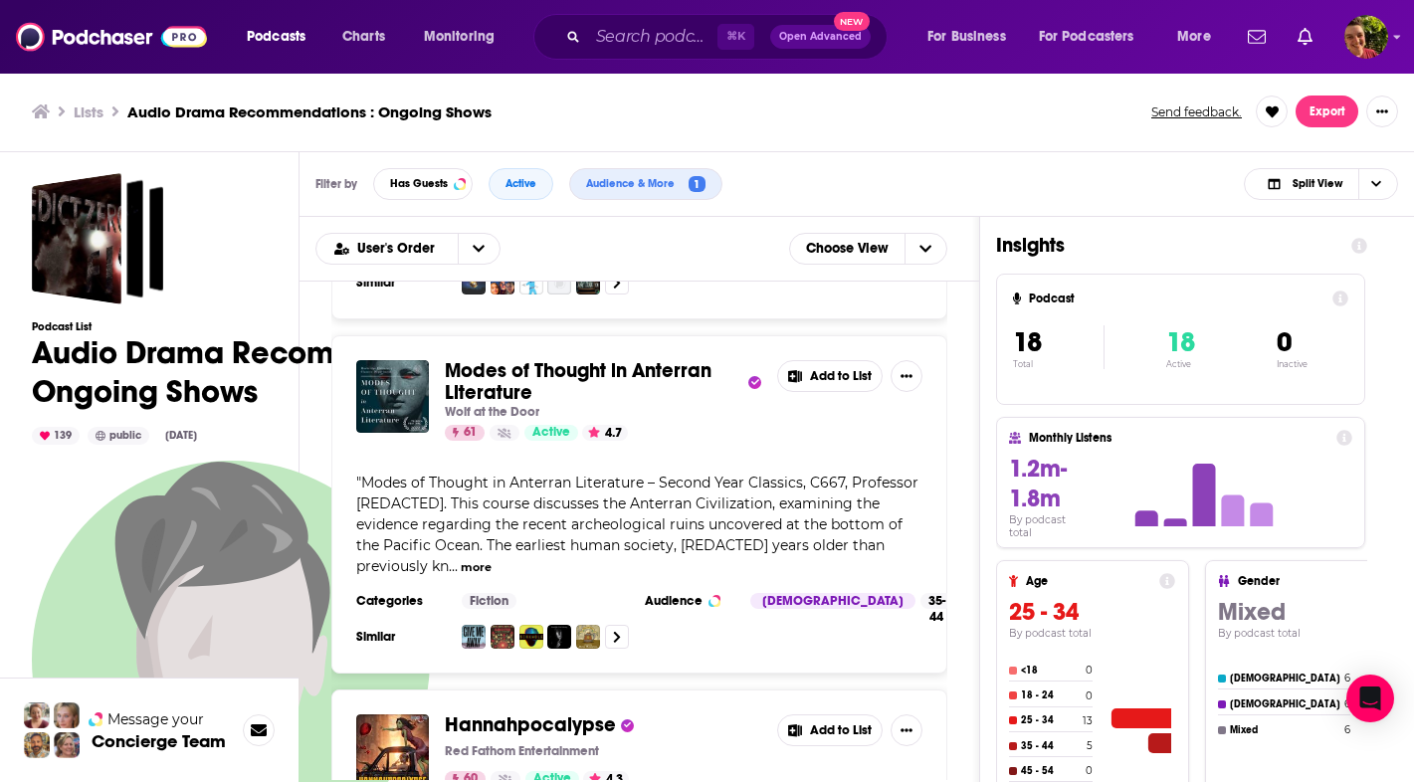
click at [657, 365] on span "Modes of Thought in Anterran Literature" at bounding box center [578, 381] width 267 height 47
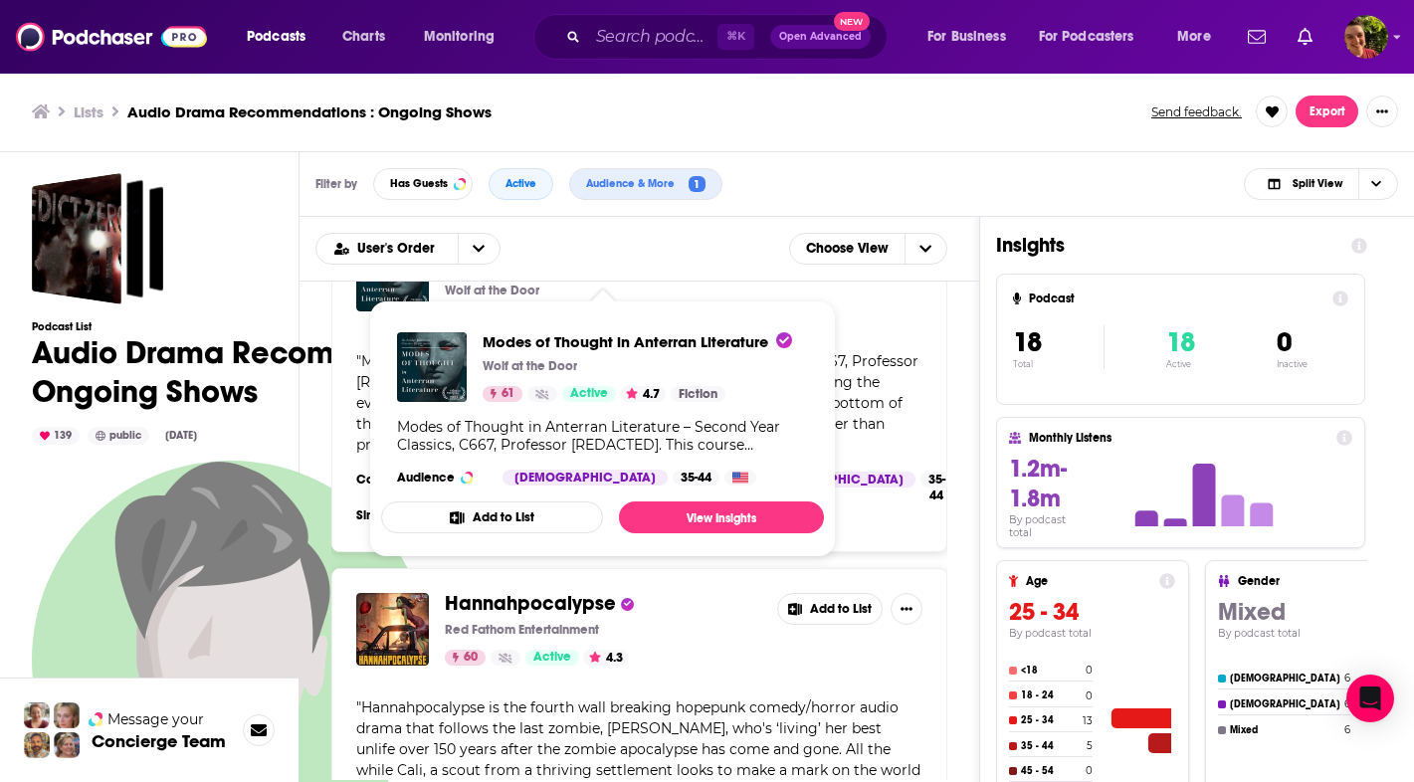
scroll to position [1494, 0]
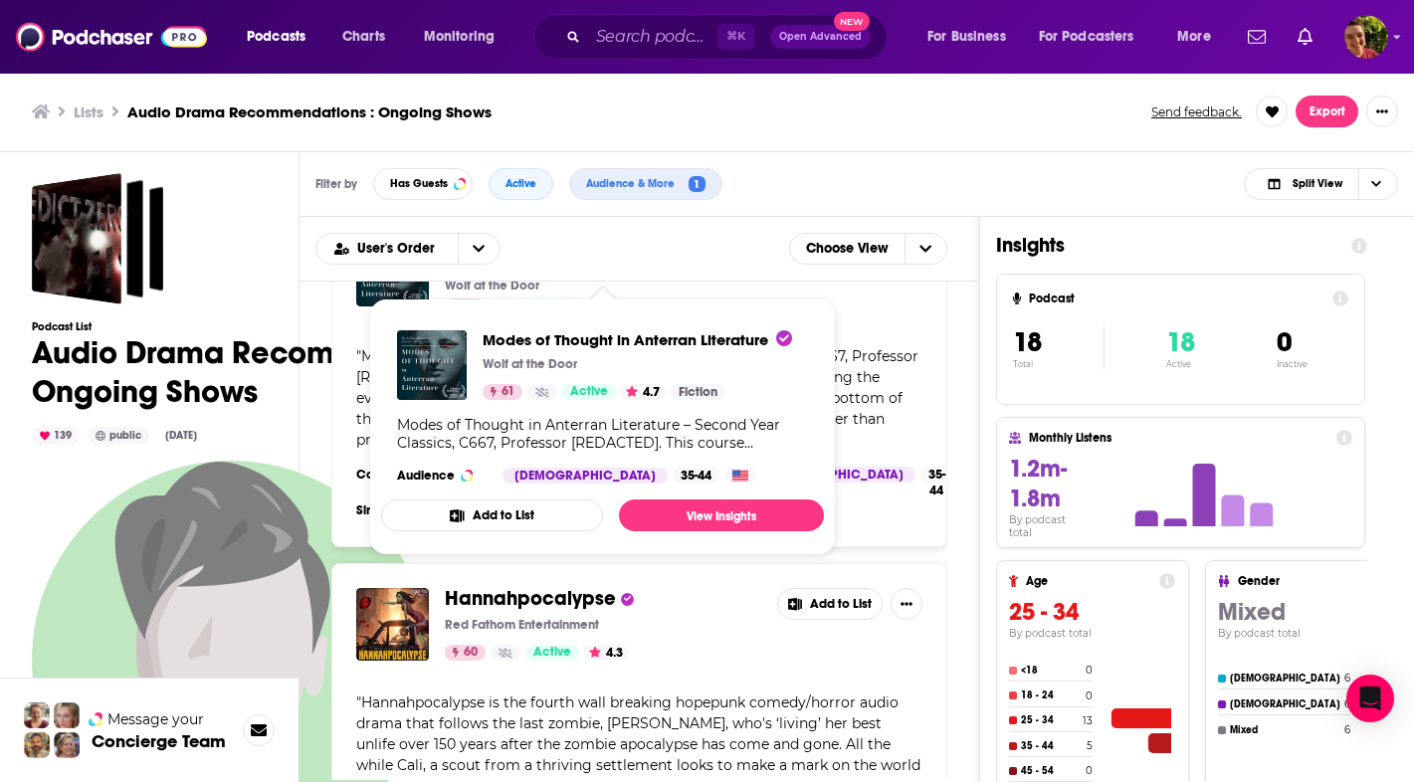
click at [589, 606] on span "Hannahpocalypse" at bounding box center [530, 598] width 171 height 25
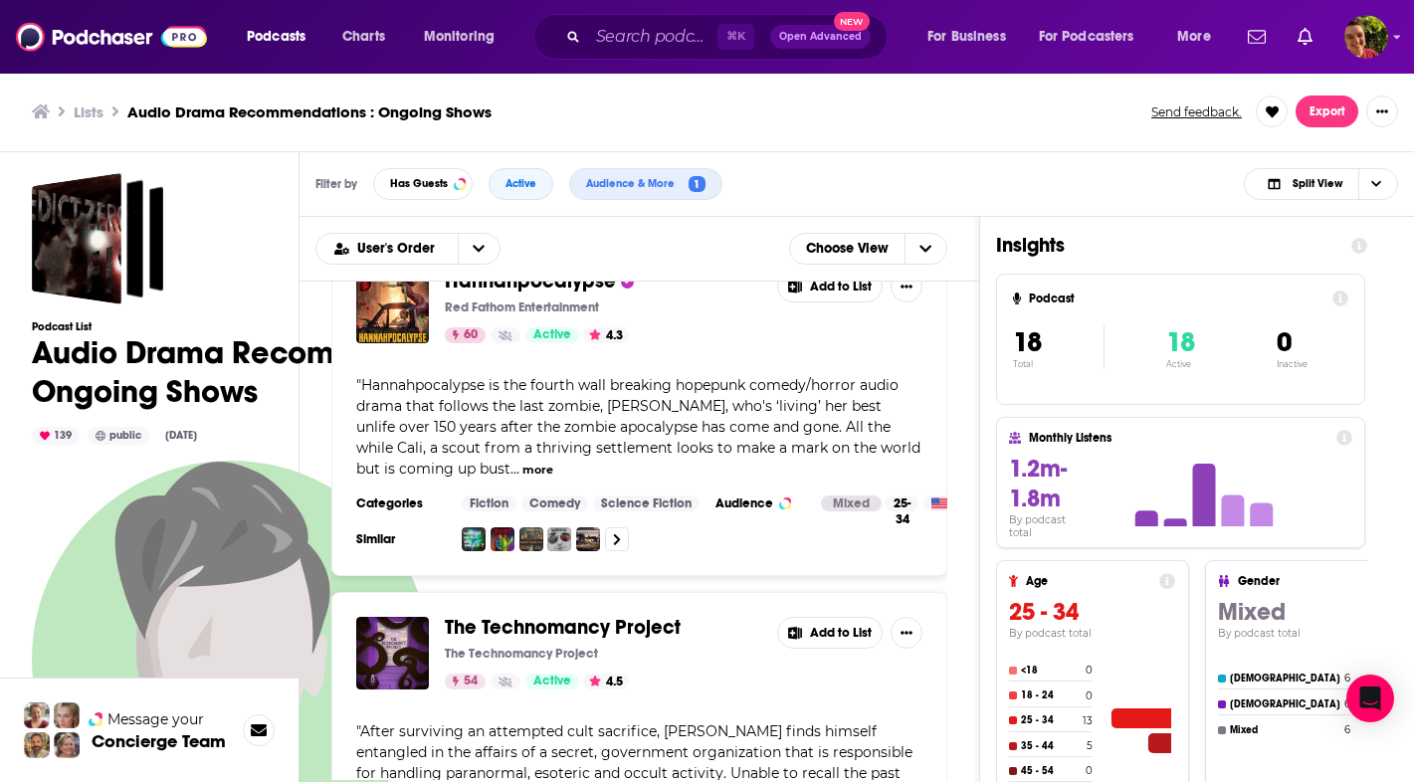
scroll to position [1817, 0]
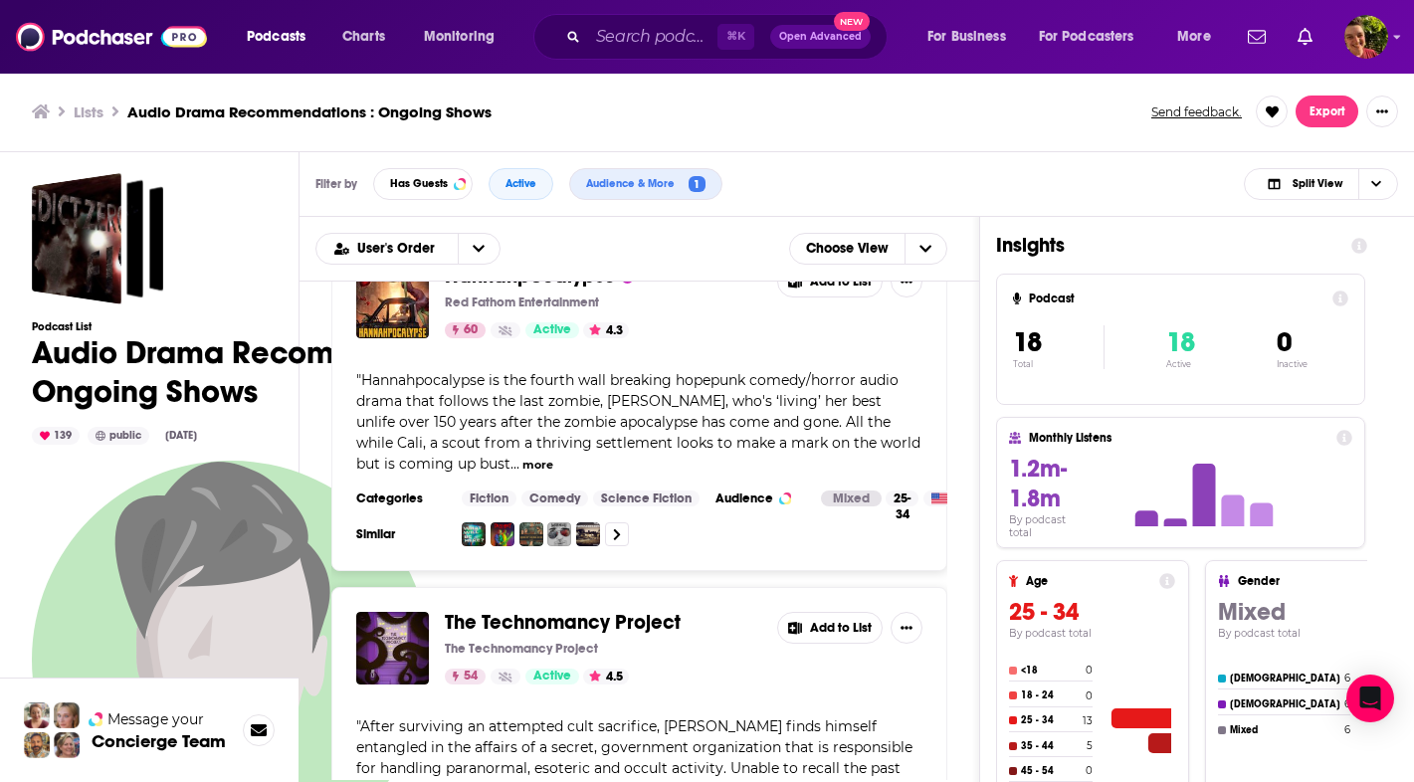
click at [648, 610] on span "The Technomancy Project" at bounding box center [563, 622] width 236 height 25
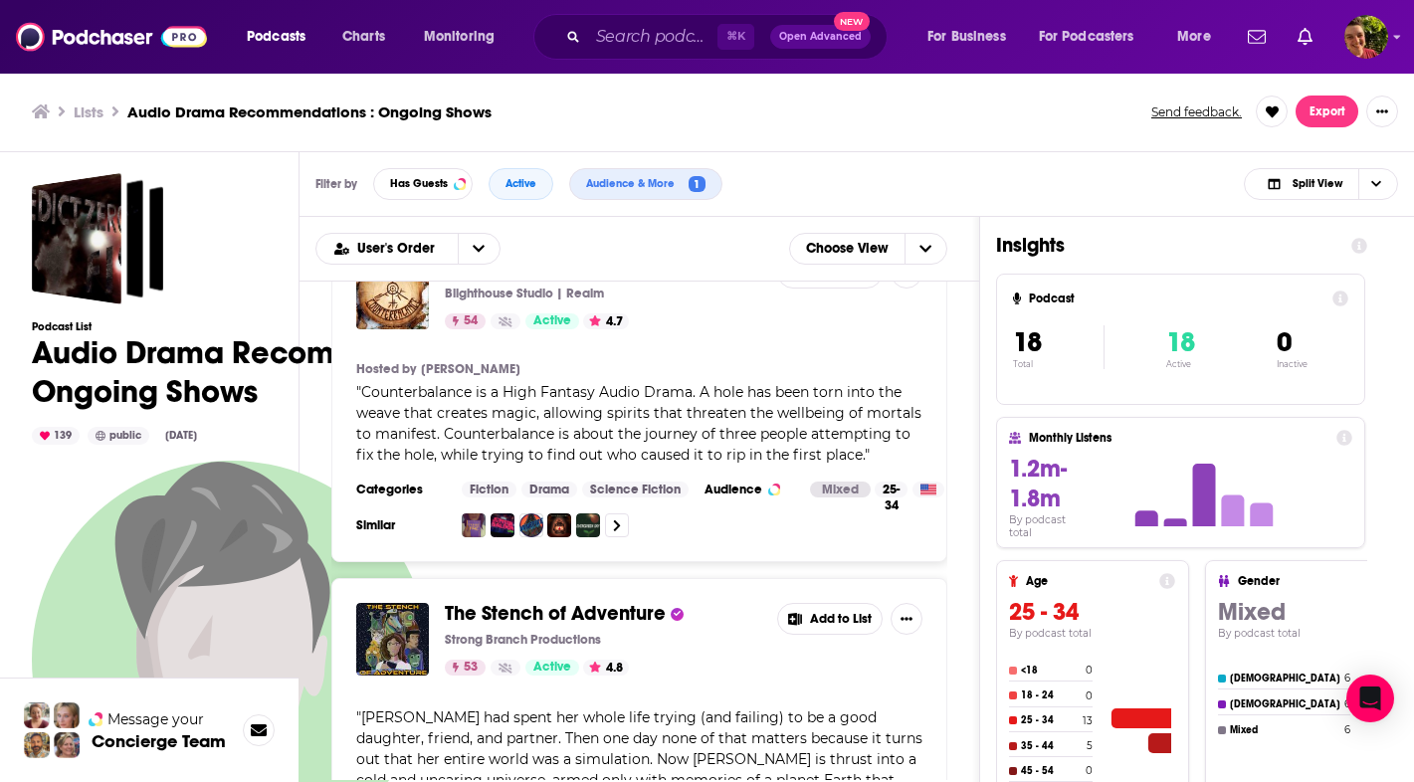
scroll to position [2479, 0]
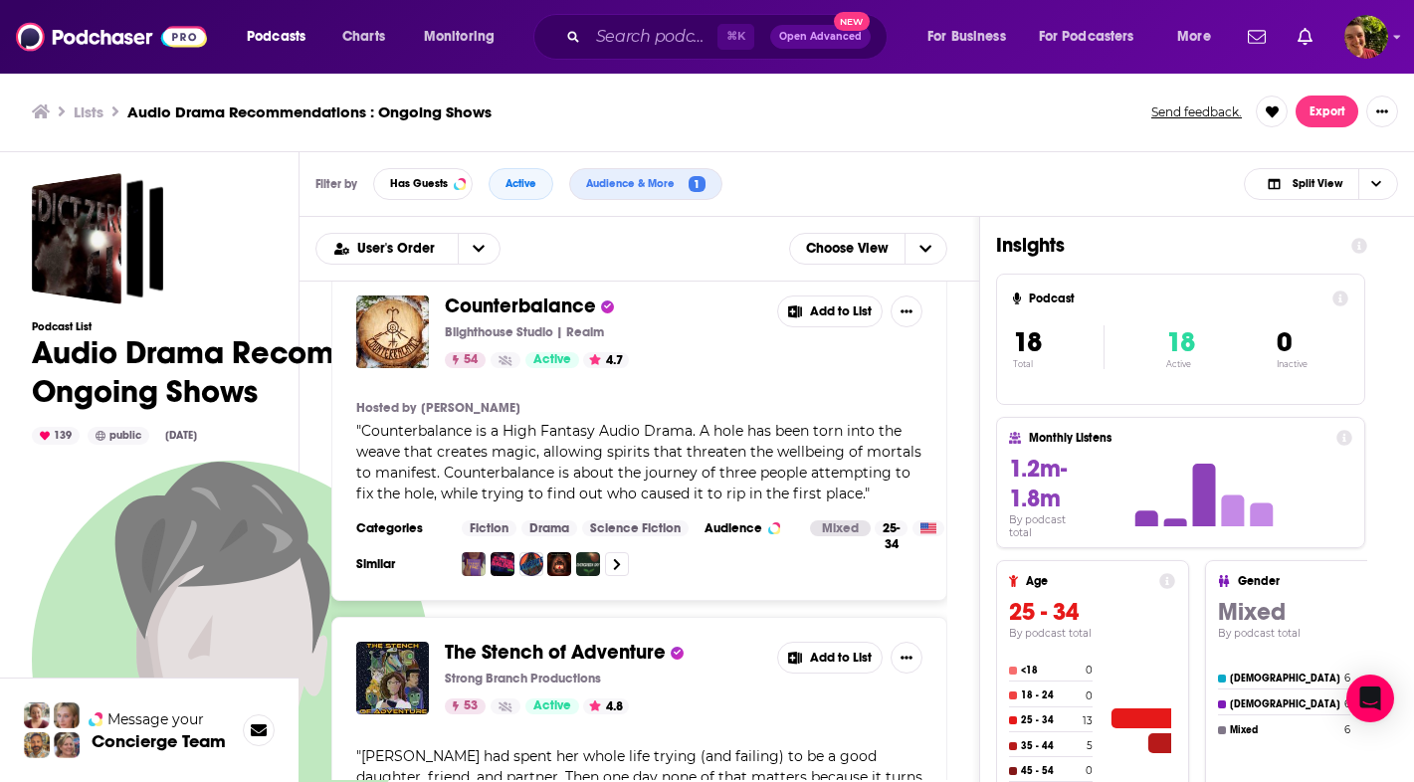
click at [549, 305] on span "Counterbalance" at bounding box center [520, 306] width 151 height 25
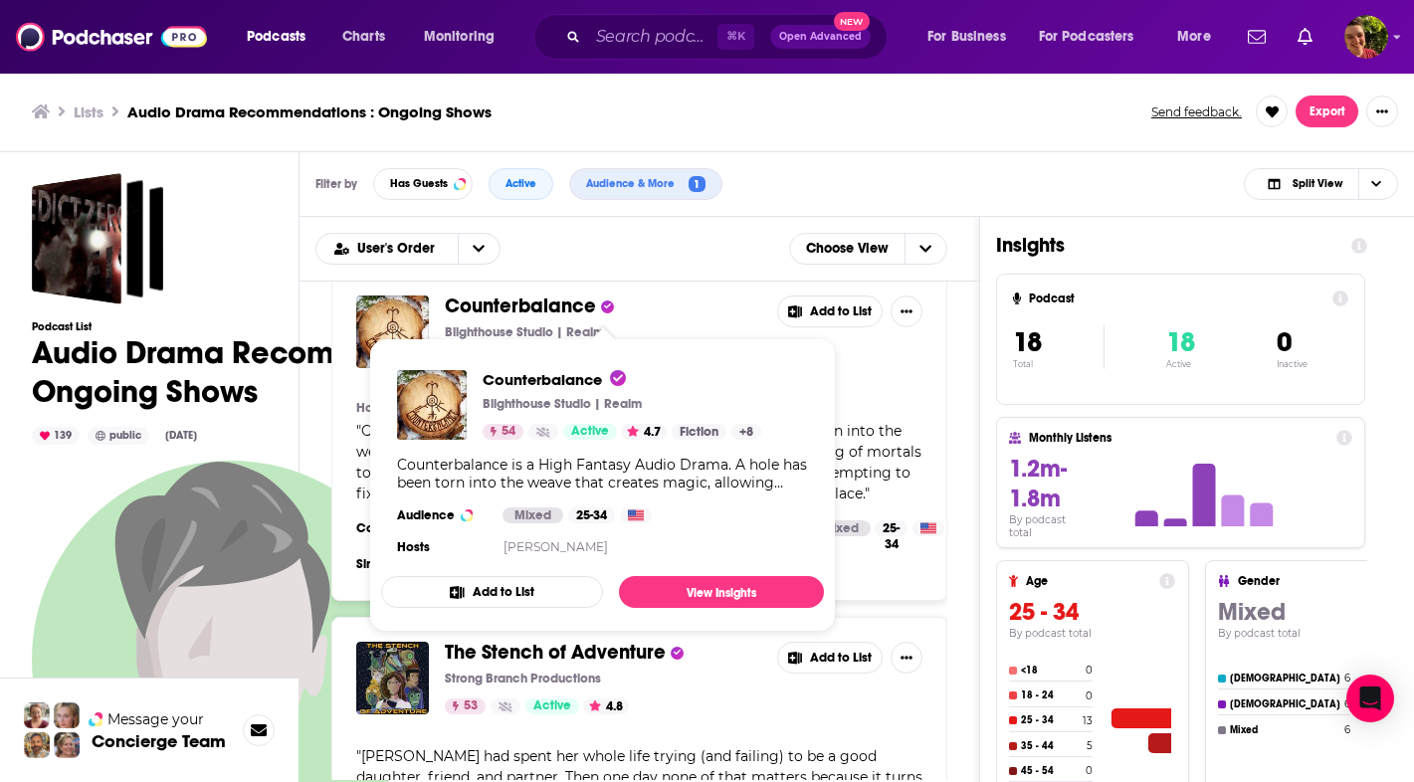
click at [567, 666] on div "The Stench of Adventure Strong Branch Productions 53 Active 4.8" at bounding box center [603, 678] width 316 height 73
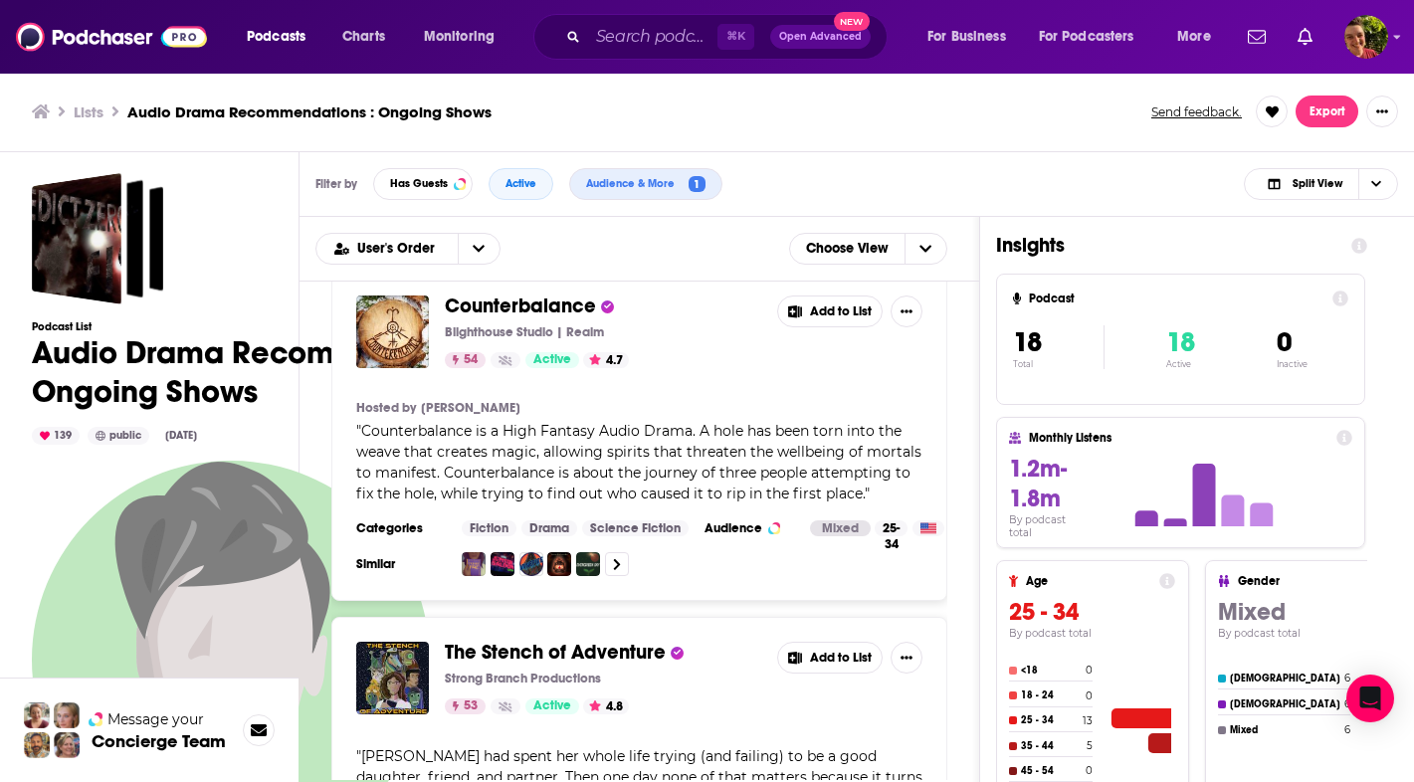
click at [566, 656] on span "The Stench of Adventure" at bounding box center [555, 652] width 221 height 25
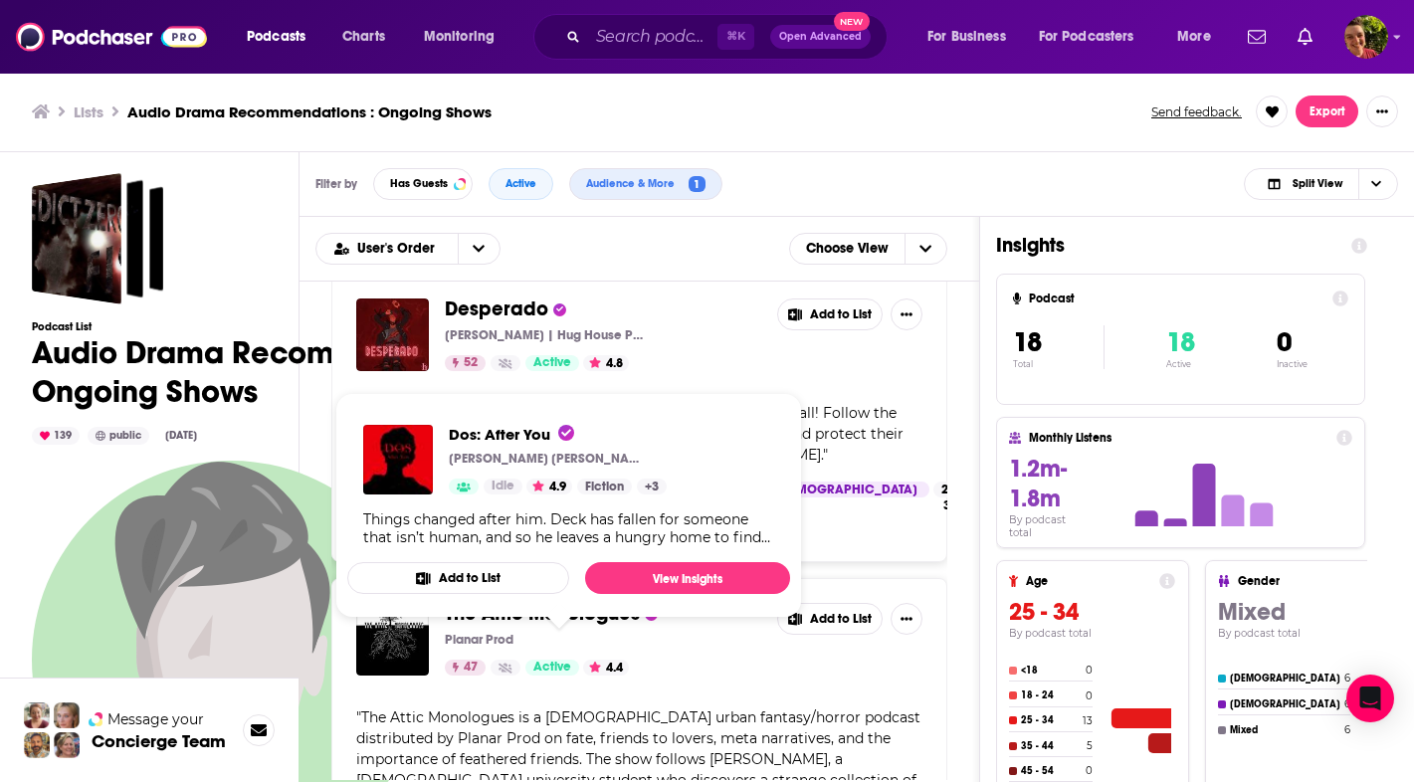
scroll to position [3263, 0]
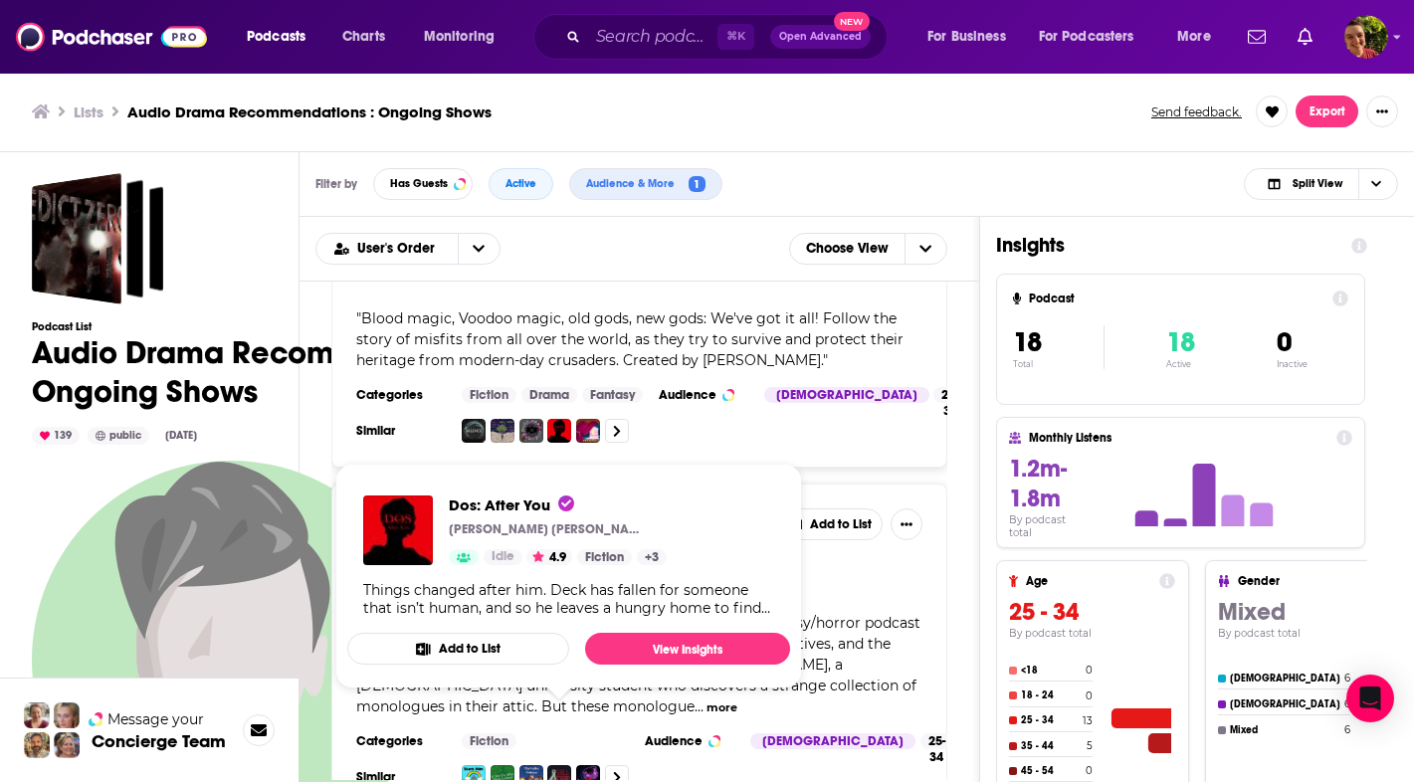
click at [974, 374] on div "Midnight Burger Business Goose Media 82 Active 4.9 Added " When Gloria took a w…" at bounding box center [639, 531] width 680 height 498
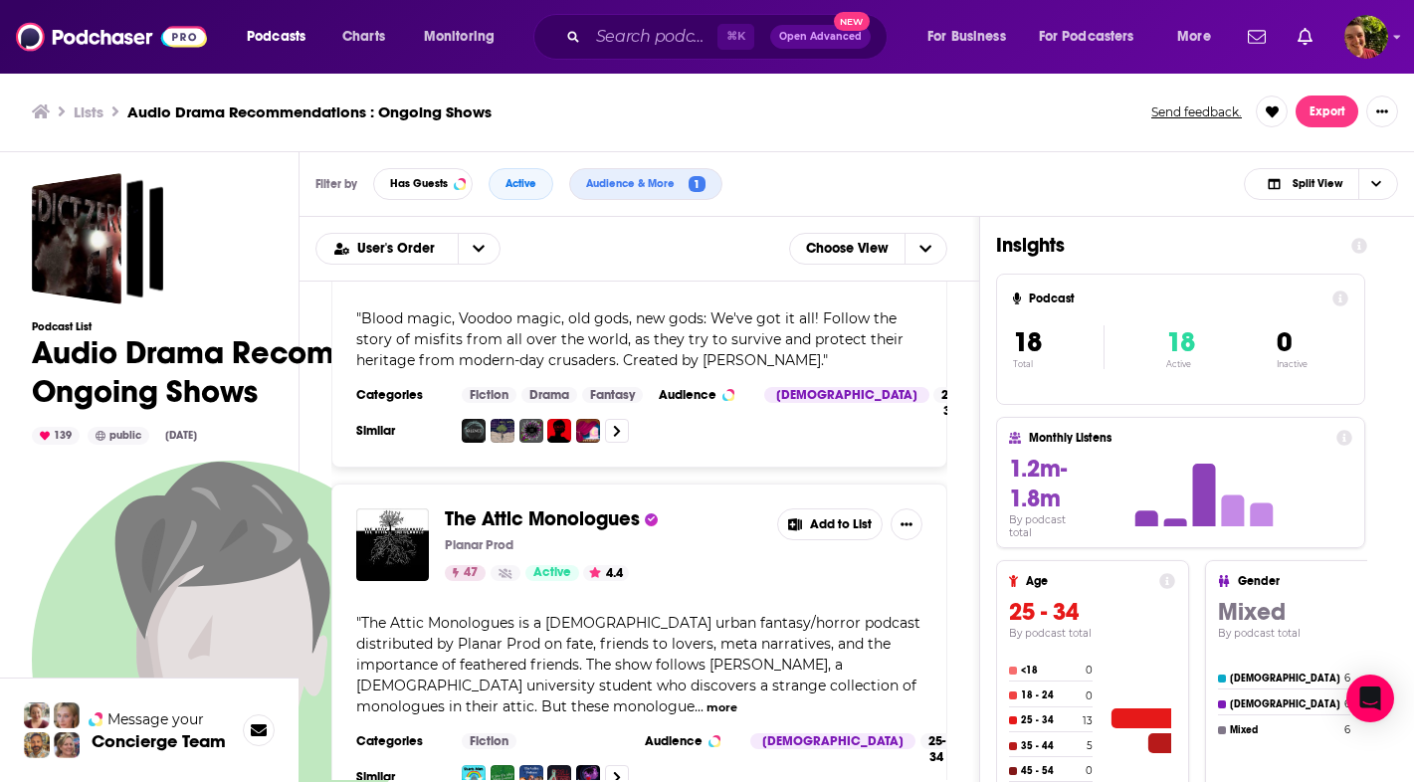
click at [530, 519] on span "The Attic Monologues" at bounding box center [542, 518] width 195 height 25
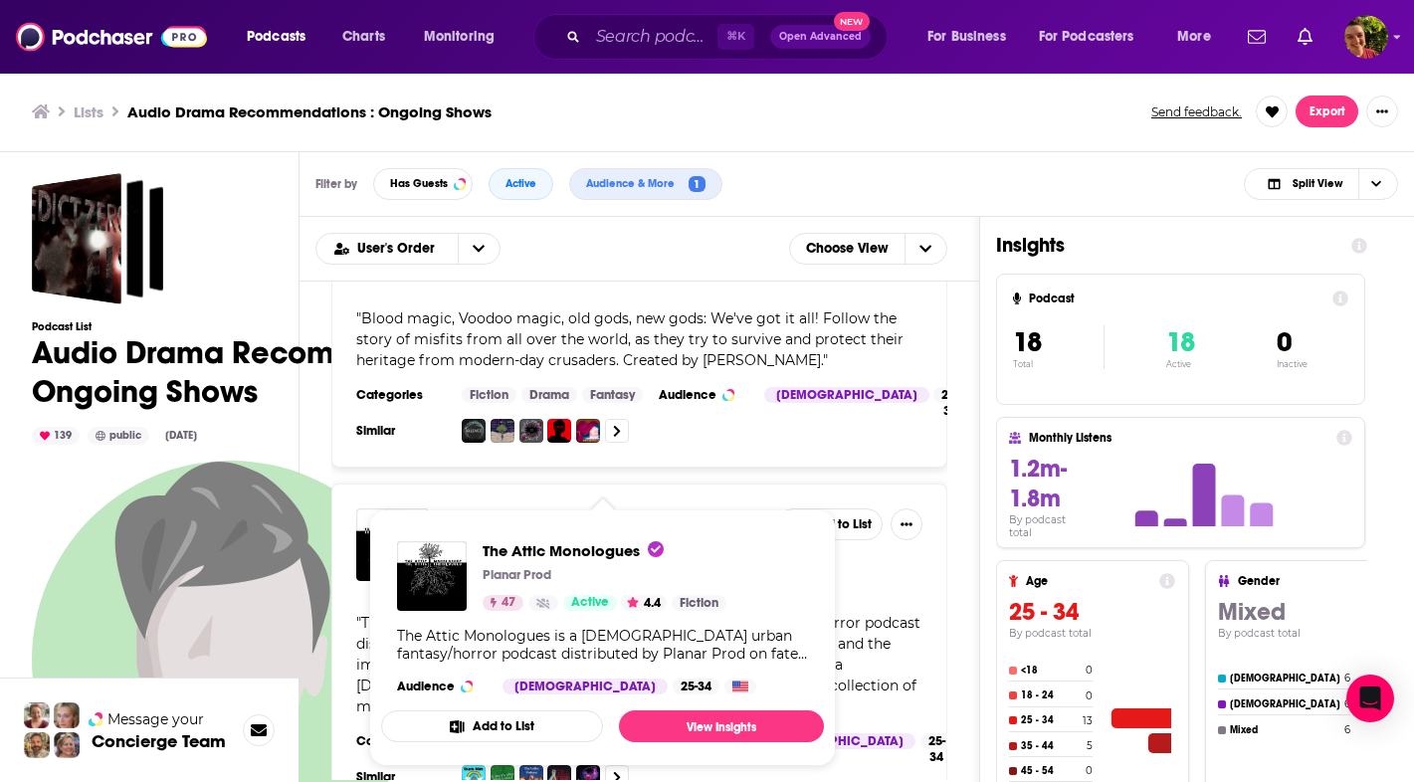
click at [964, 519] on div "Midnight Burger Business Goose Media 82 Active 4.9 Added " When Gloria took a w…" at bounding box center [639, 531] width 680 height 498
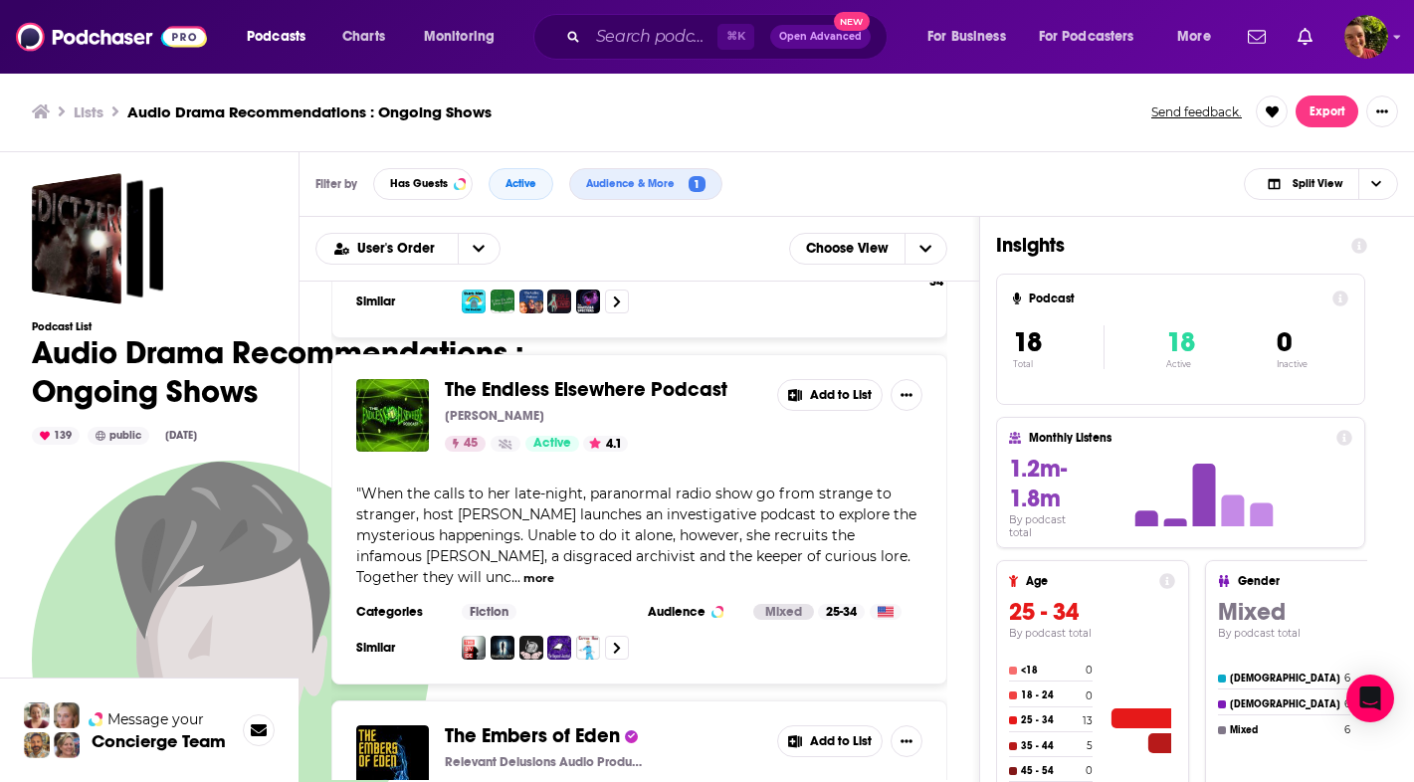
scroll to position [3750, 0]
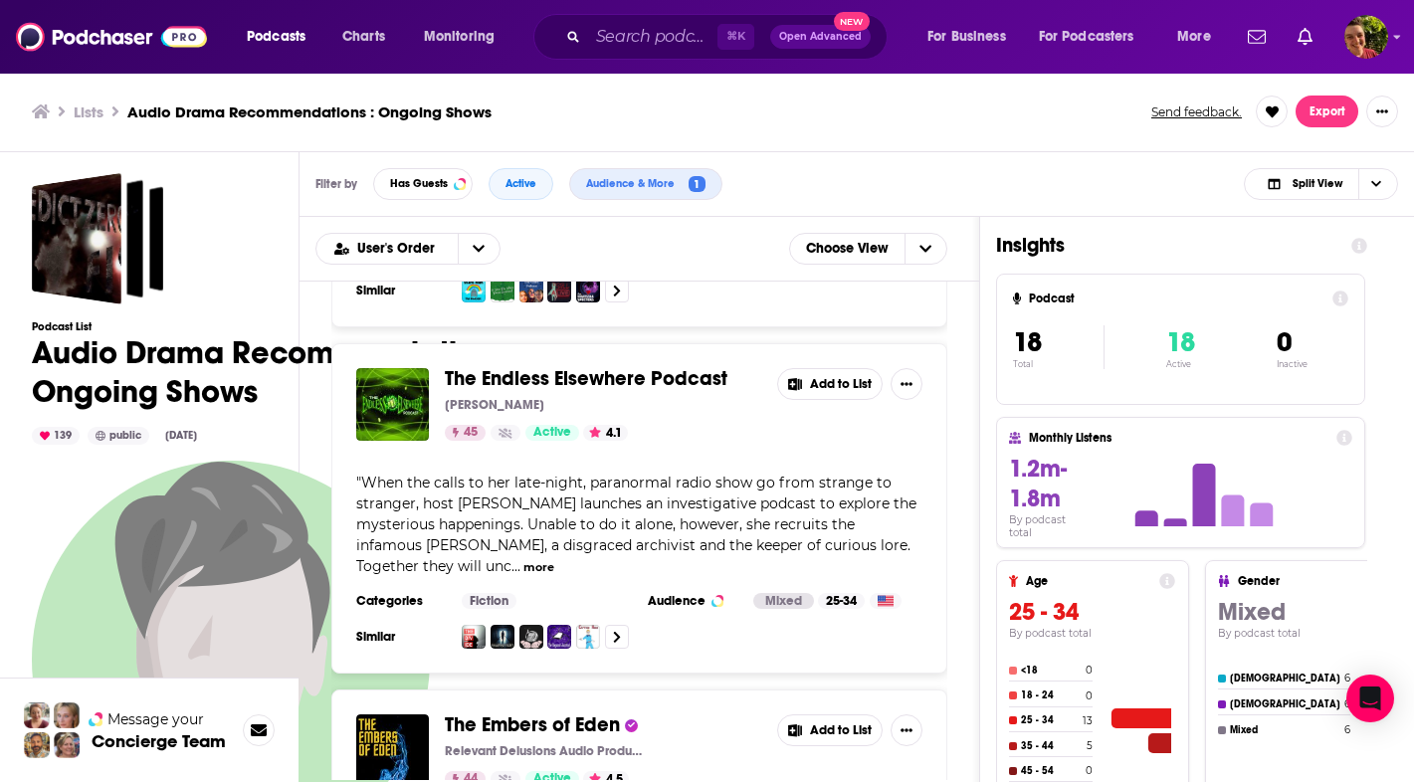
click at [694, 377] on span "The Endless Elsewhere Podcast" at bounding box center [586, 378] width 283 height 25
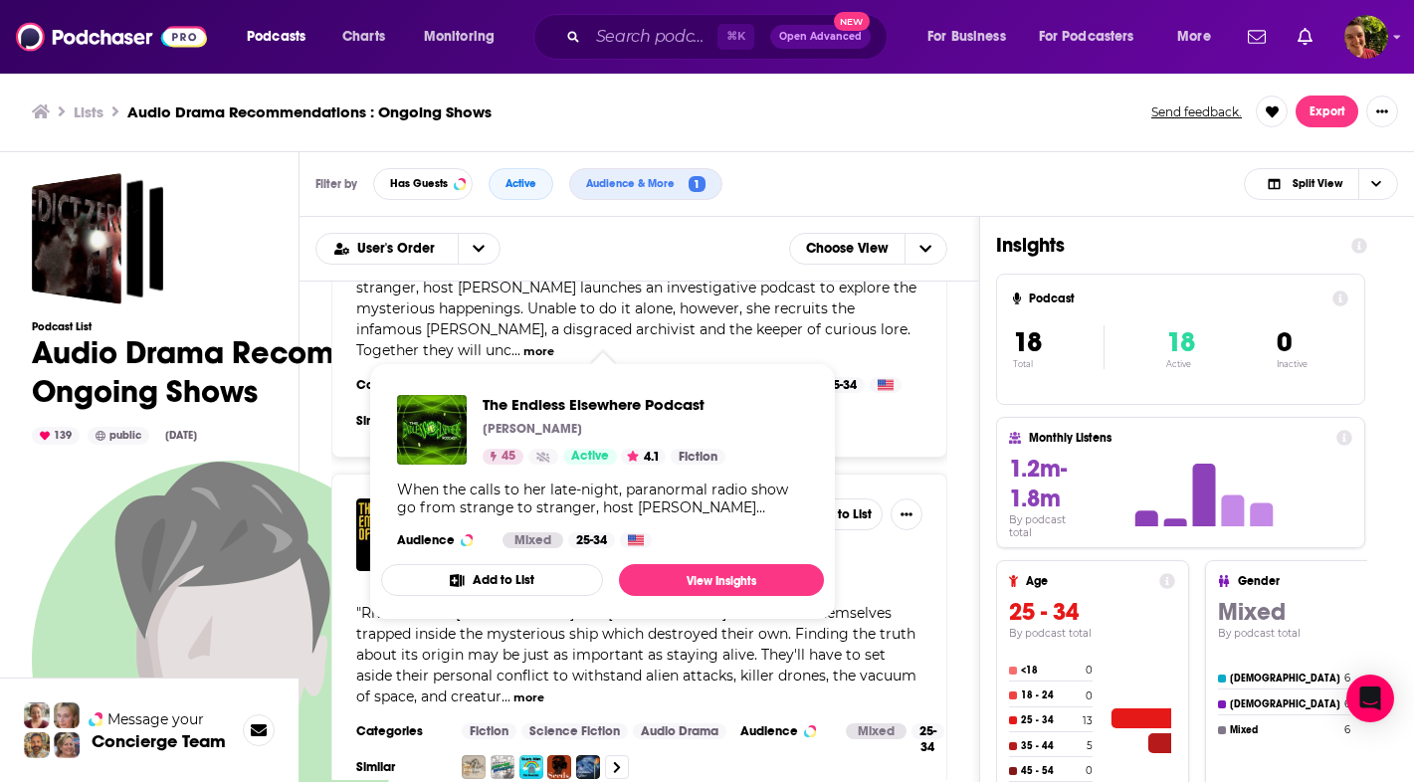
scroll to position [3989, 0]
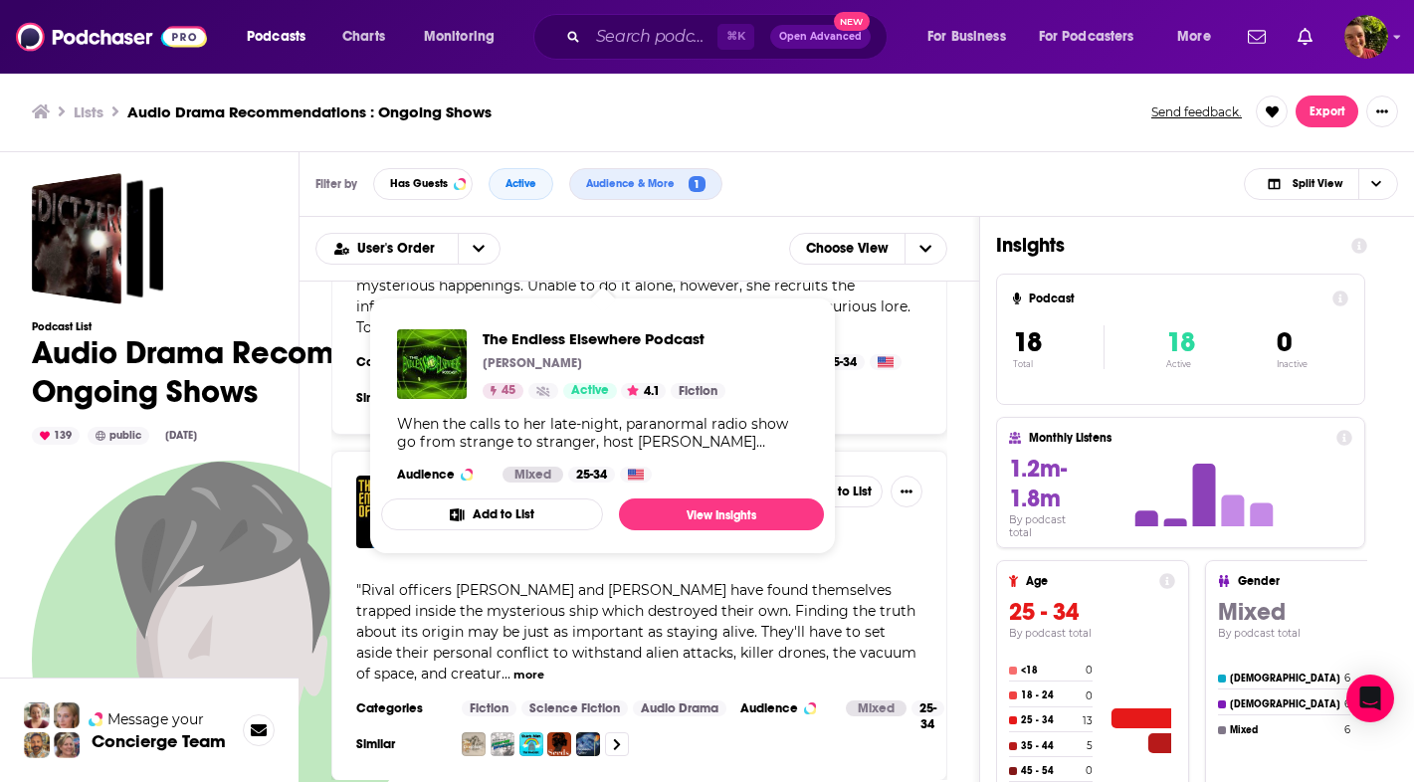
drag, startPoint x: 552, startPoint y: 383, endPoint x: 974, endPoint y: 527, distance: 445.8
click at [974, 527] on div "Midnight Burger Business Goose Media 82 Active 4.9 Added " When Gloria took a w…" at bounding box center [639, 531] width 680 height 498
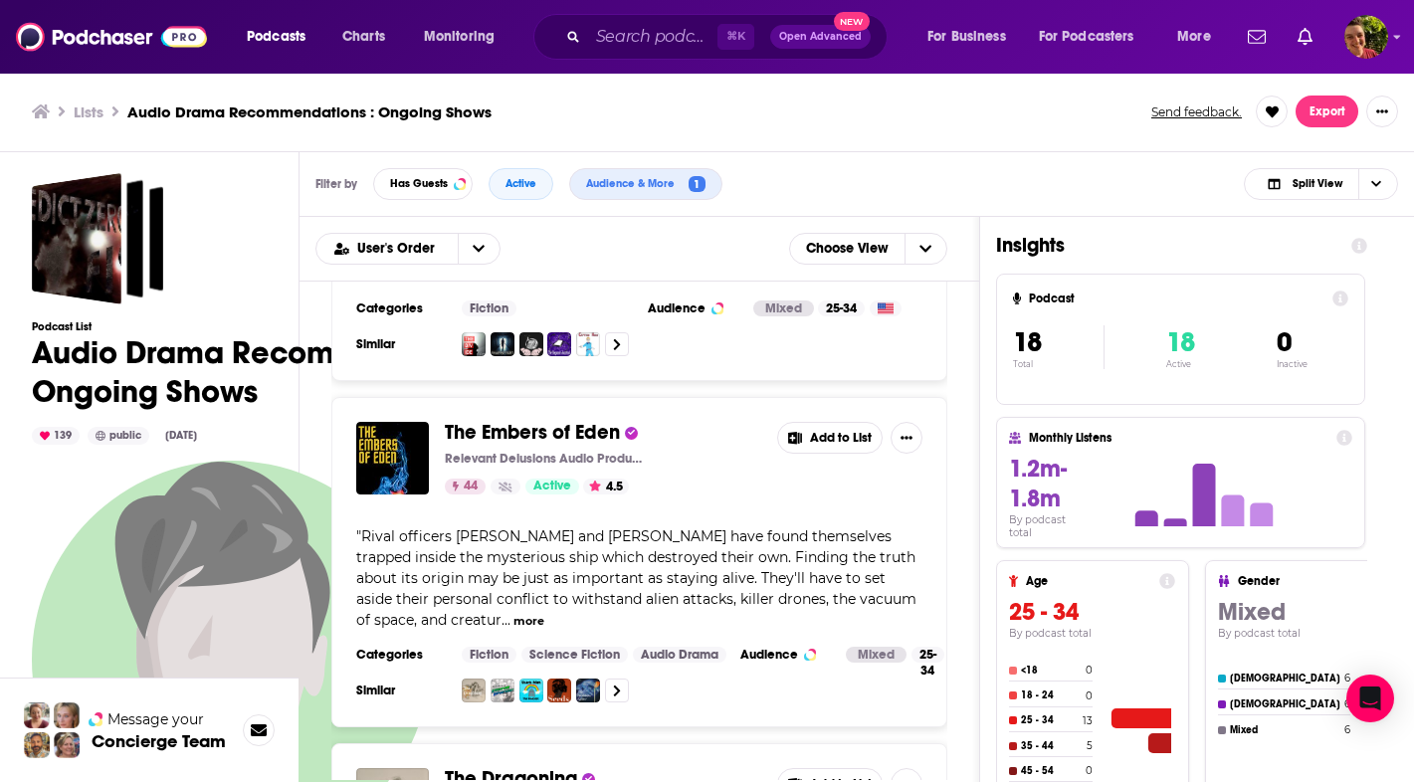
scroll to position [4156, 0]
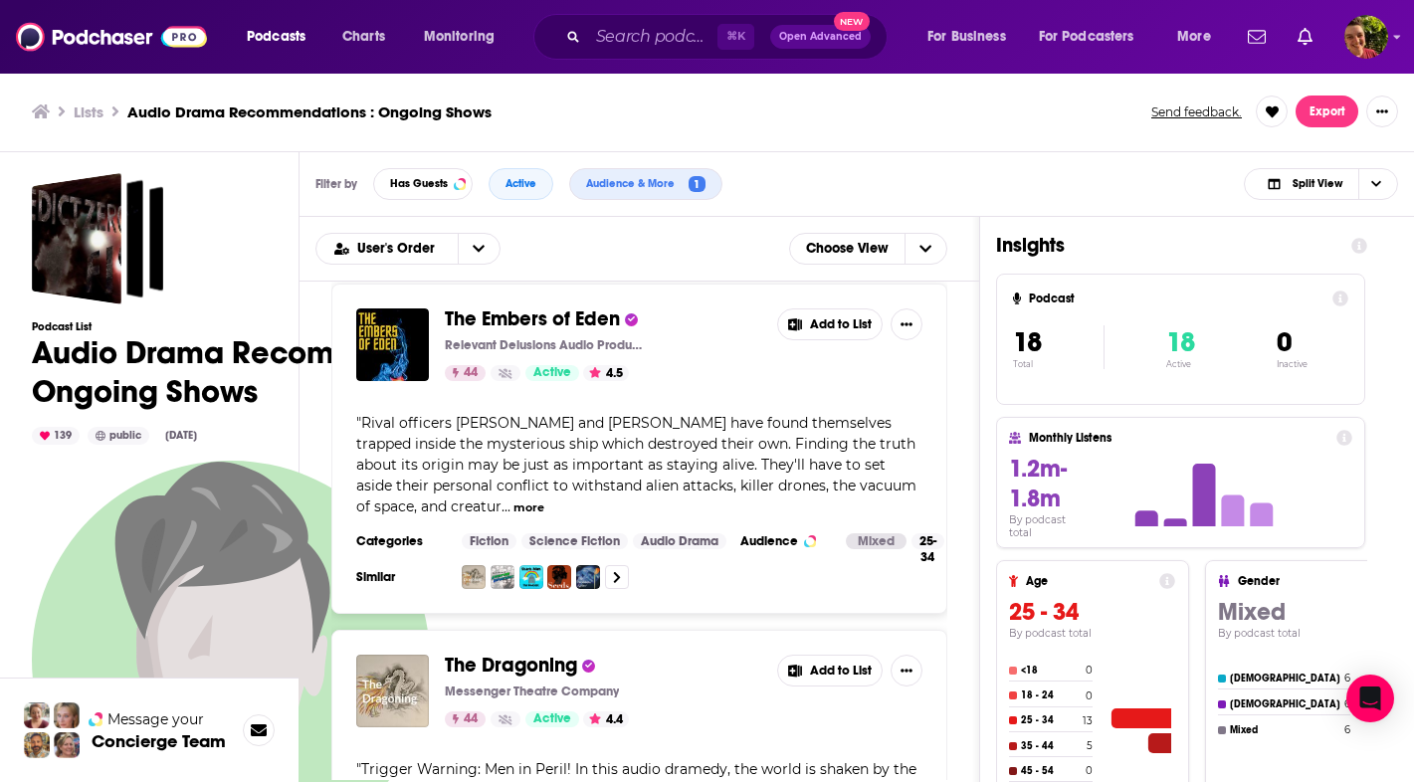
click at [603, 314] on span "The Embers of Eden" at bounding box center [532, 318] width 175 height 25
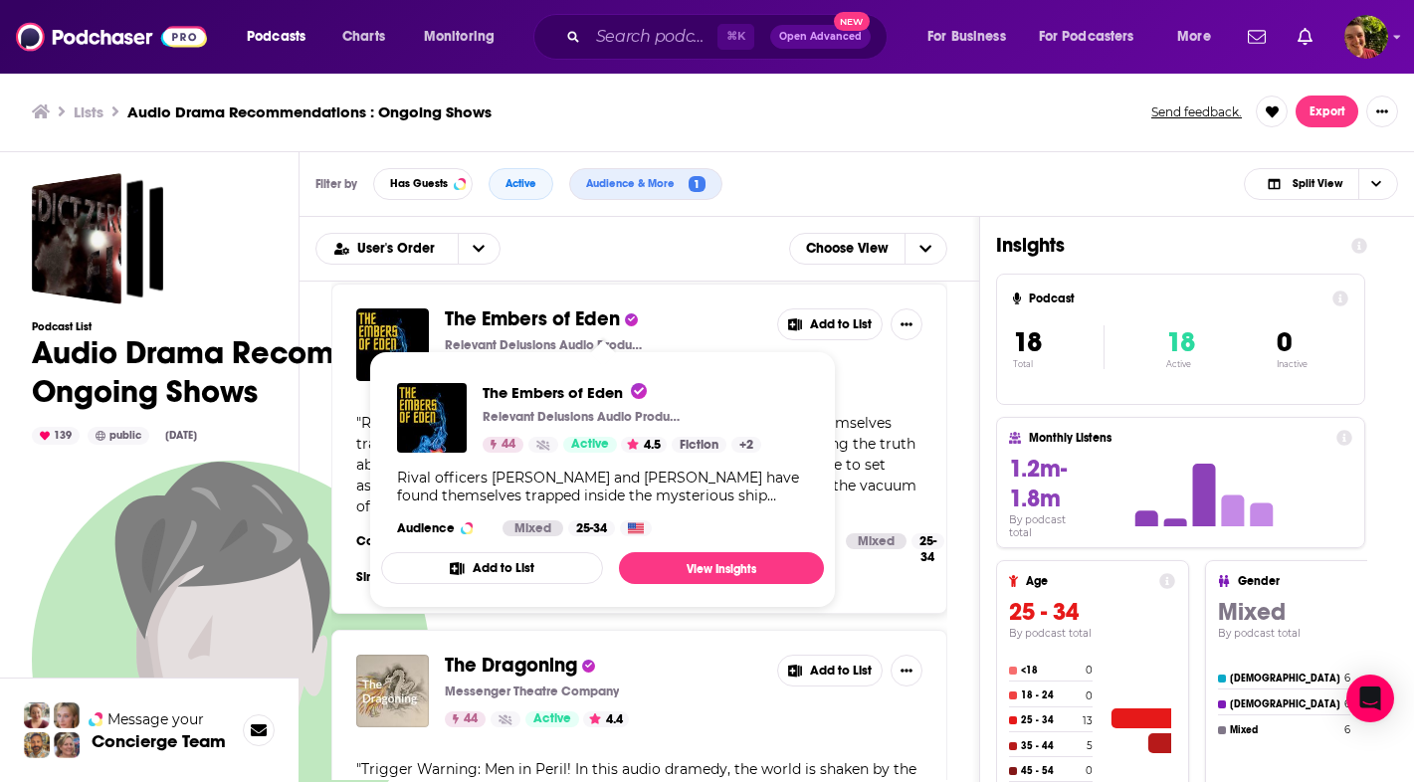
click at [733, 614] on span "The Embers of Eden Relevant Delusions Audio Productions 44 Active 4.5 Fiction +…" at bounding box center [602, 479] width 467 height 281
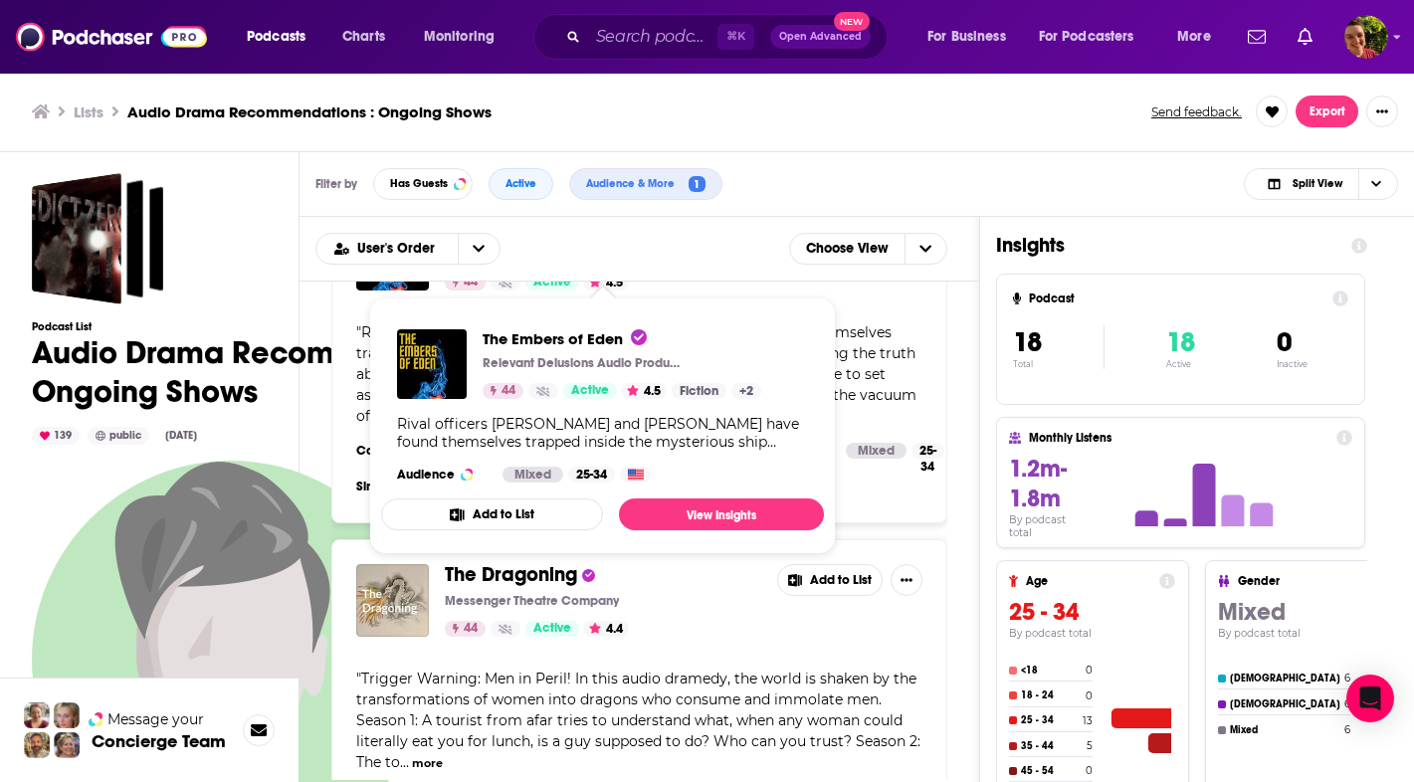
scroll to position [4250, 0]
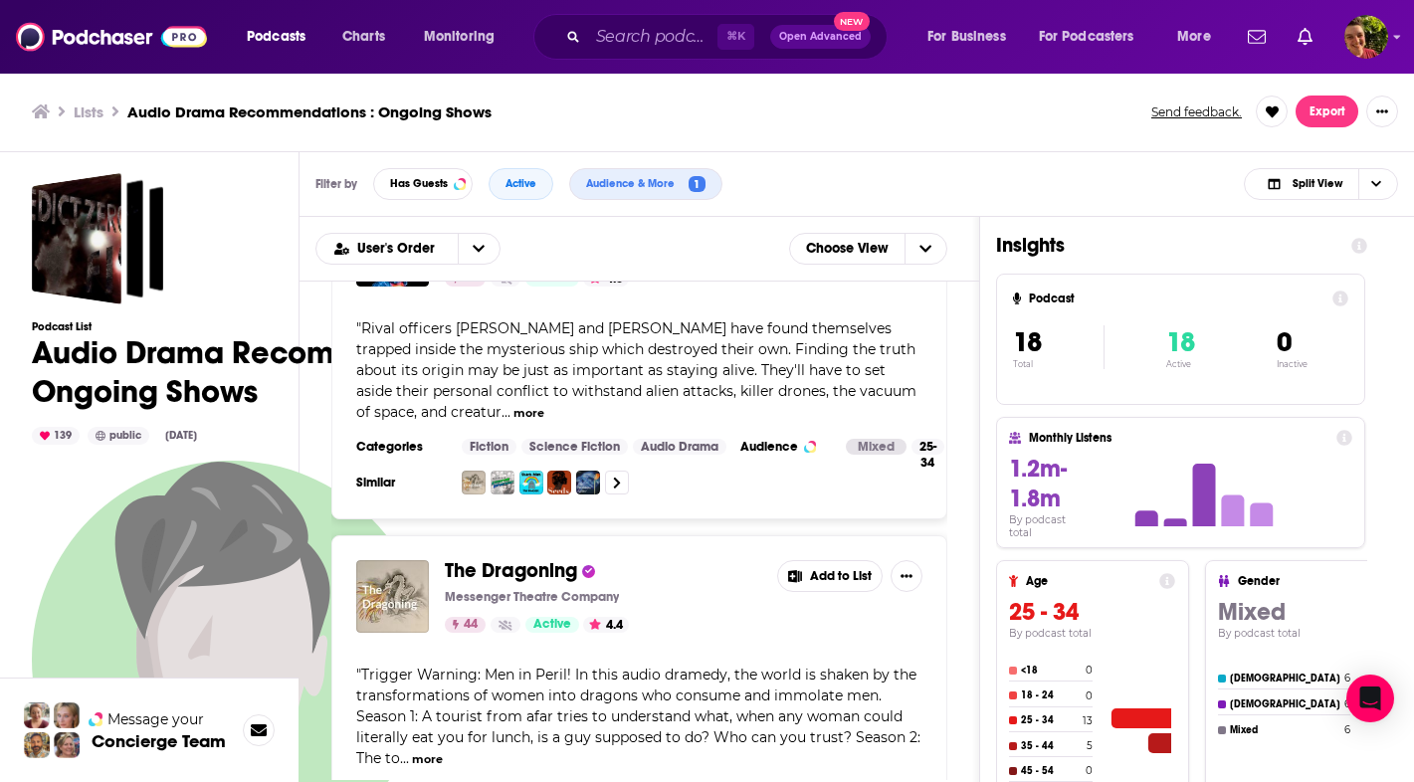
click at [551, 570] on span "The Dragoning" at bounding box center [511, 570] width 132 height 25
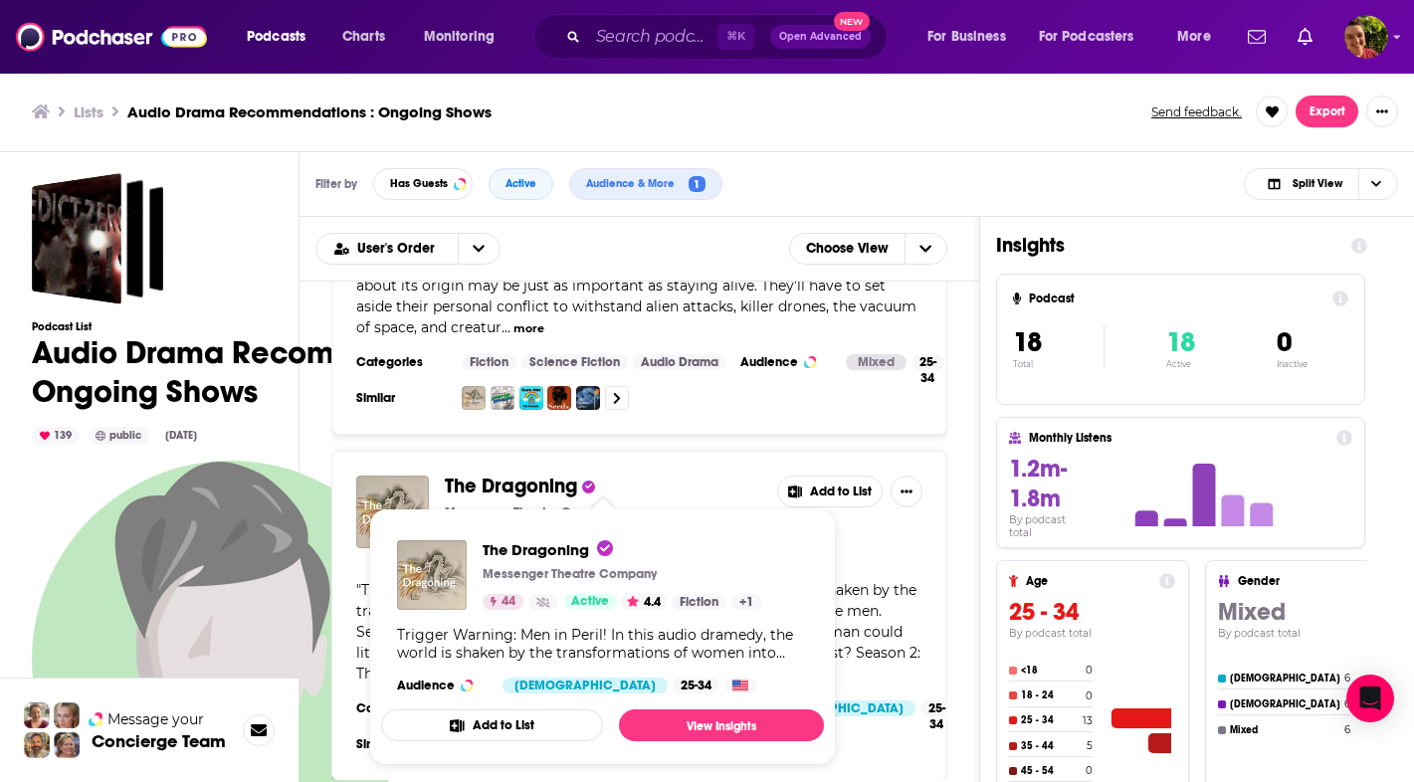
scroll to position [4336, 0]
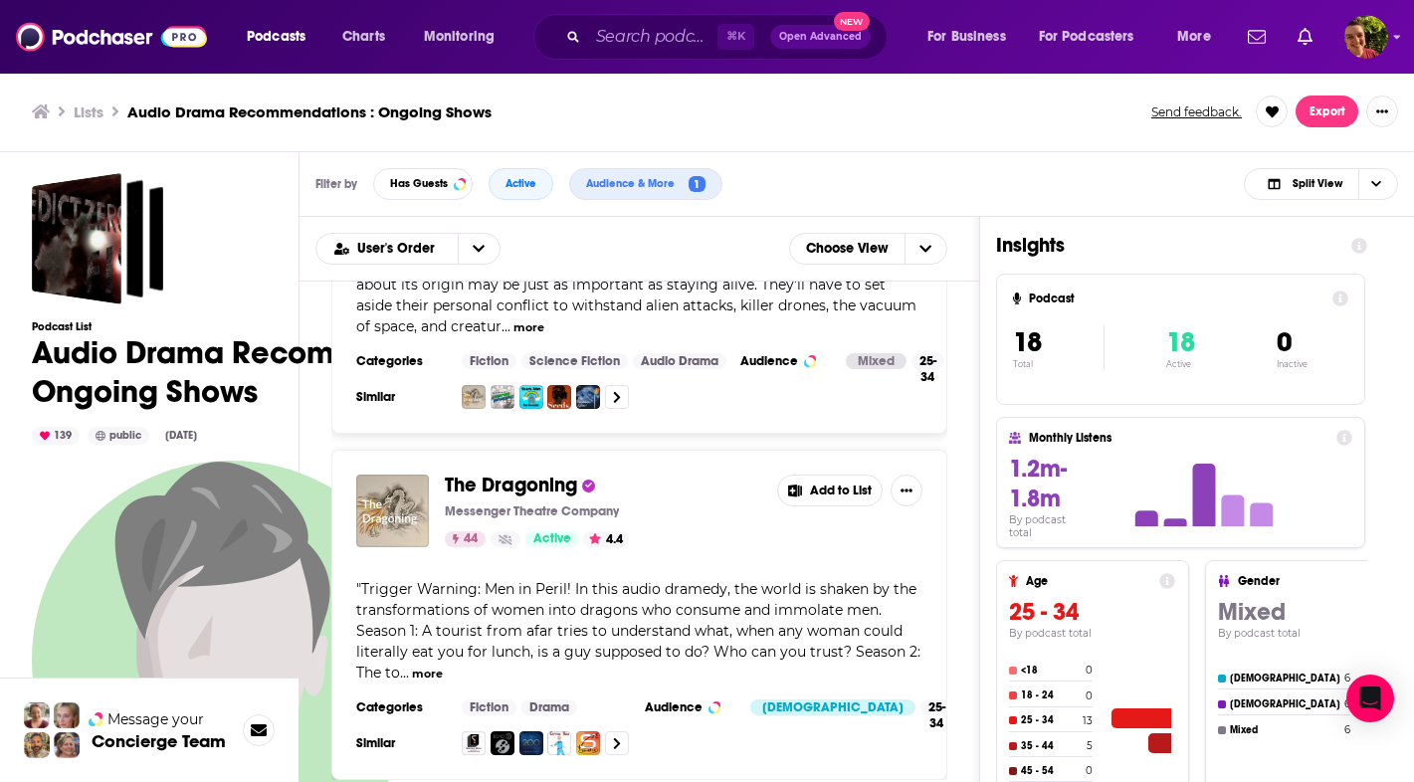
click at [967, 409] on div "Midnight Burger Business Goose Media 82 Active 4.9 Added " When Gloria took a w…" at bounding box center [639, 531] width 680 height 498
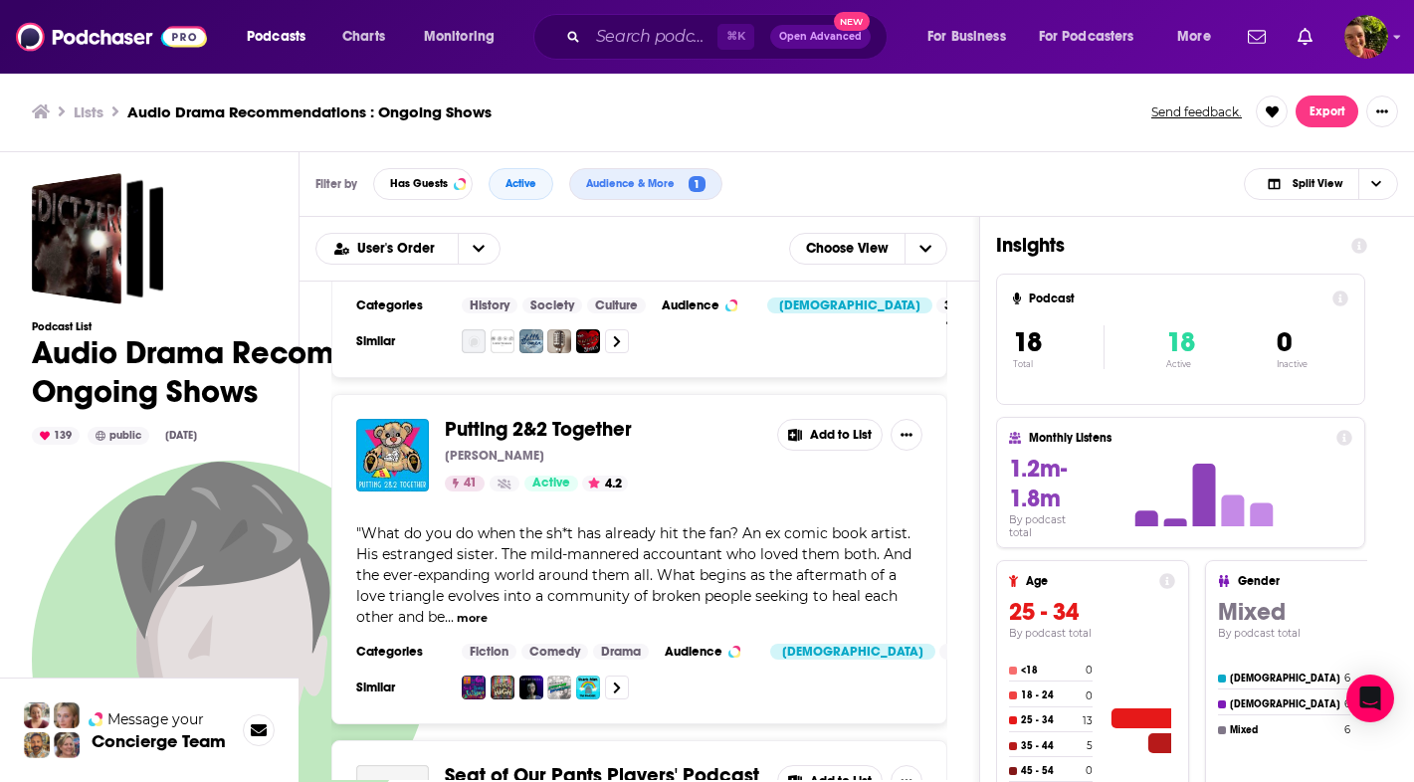
scroll to position [5144, 0]
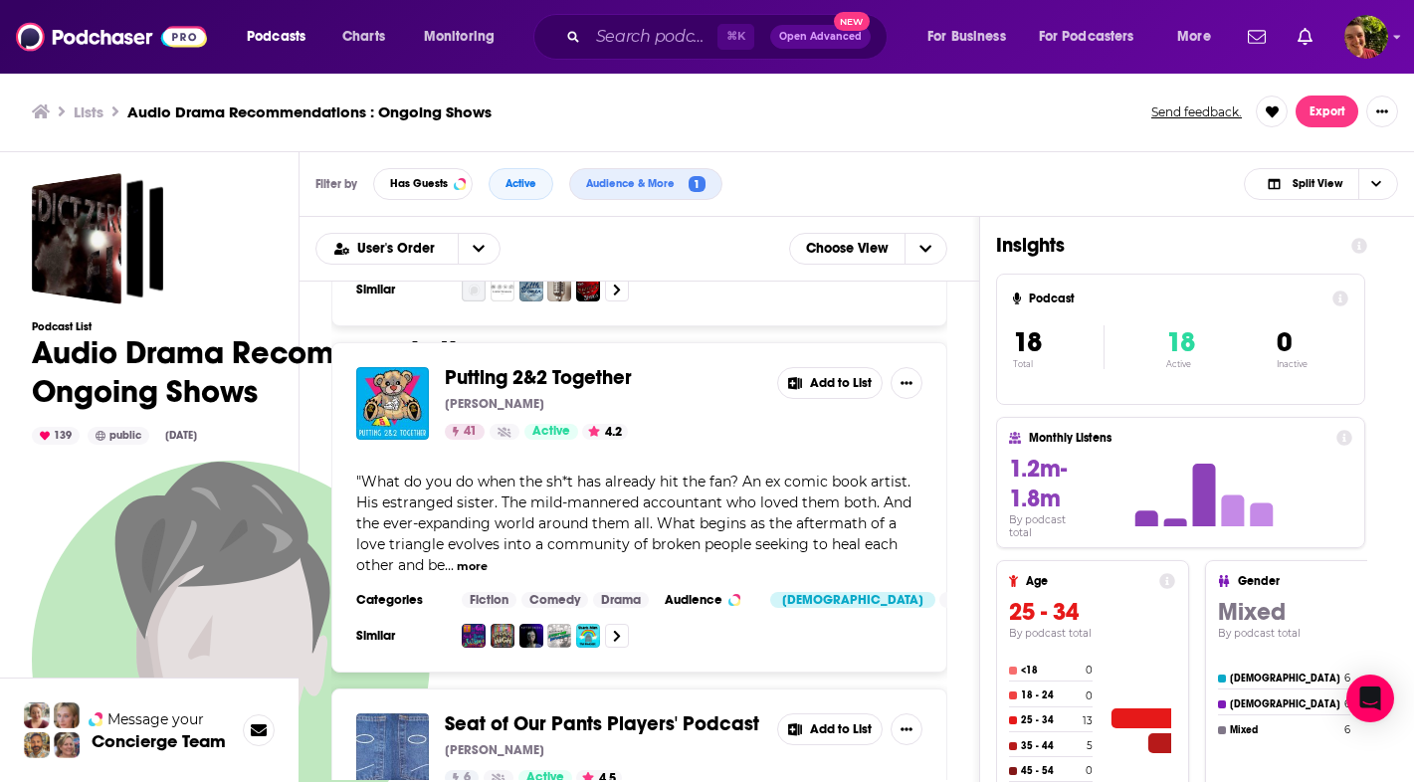
click at [606, 379] on span "Putting 2&2 Together" at bounding box center [538, 377] width 187 height 25
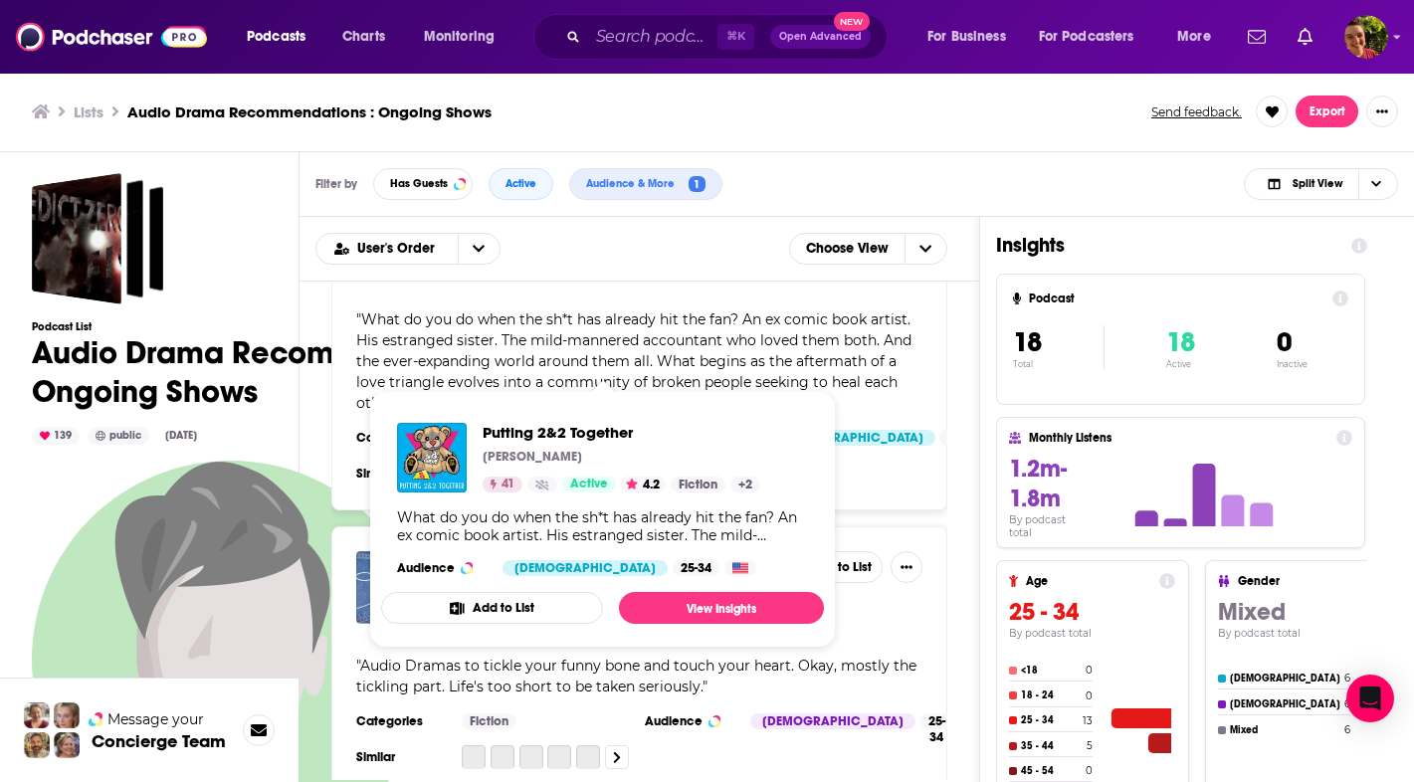
scroll to position [5376, 0]
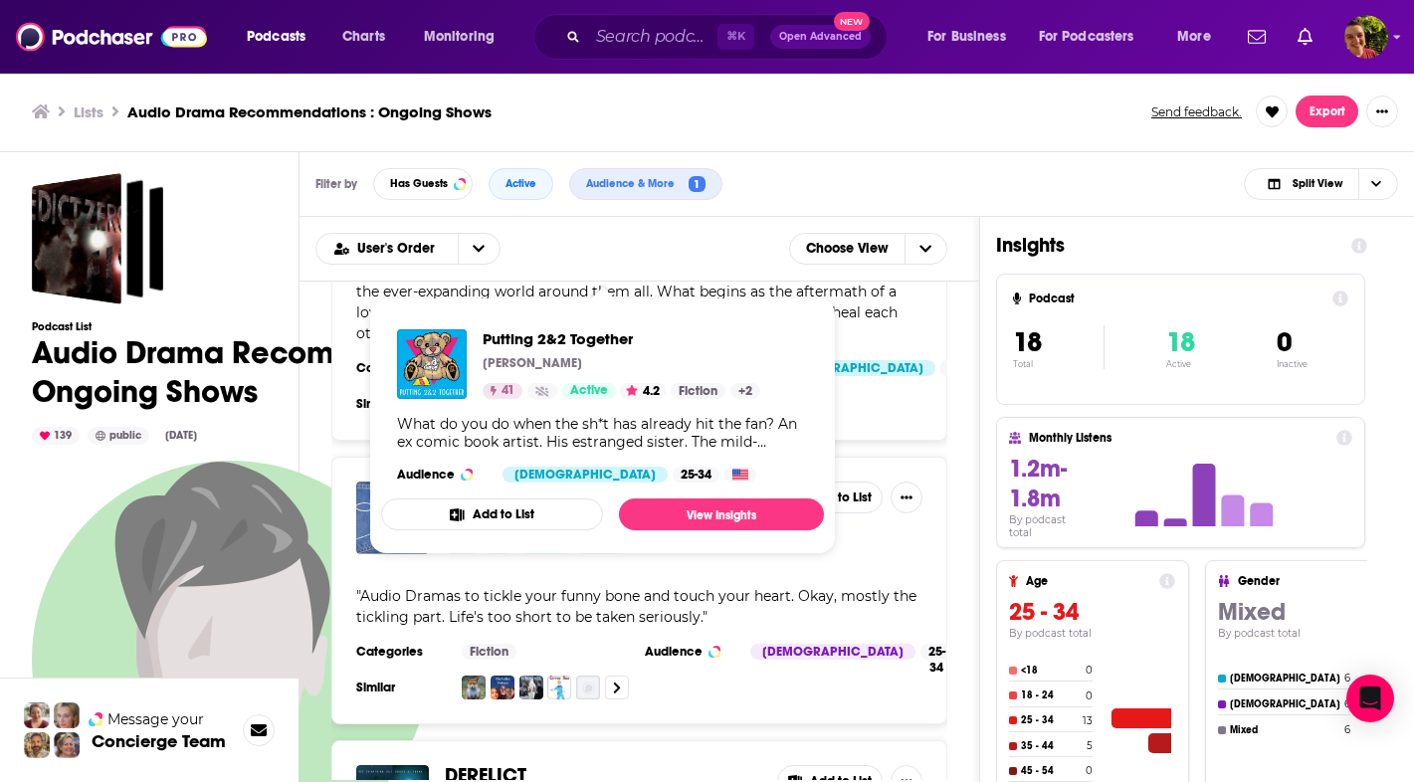
click at [962, 505] on div "Midnight Burger Business Goose Media 82 Active 4.9 Added " When Gloria took a w…" at bounding box center [639, 531] width 680 height 498
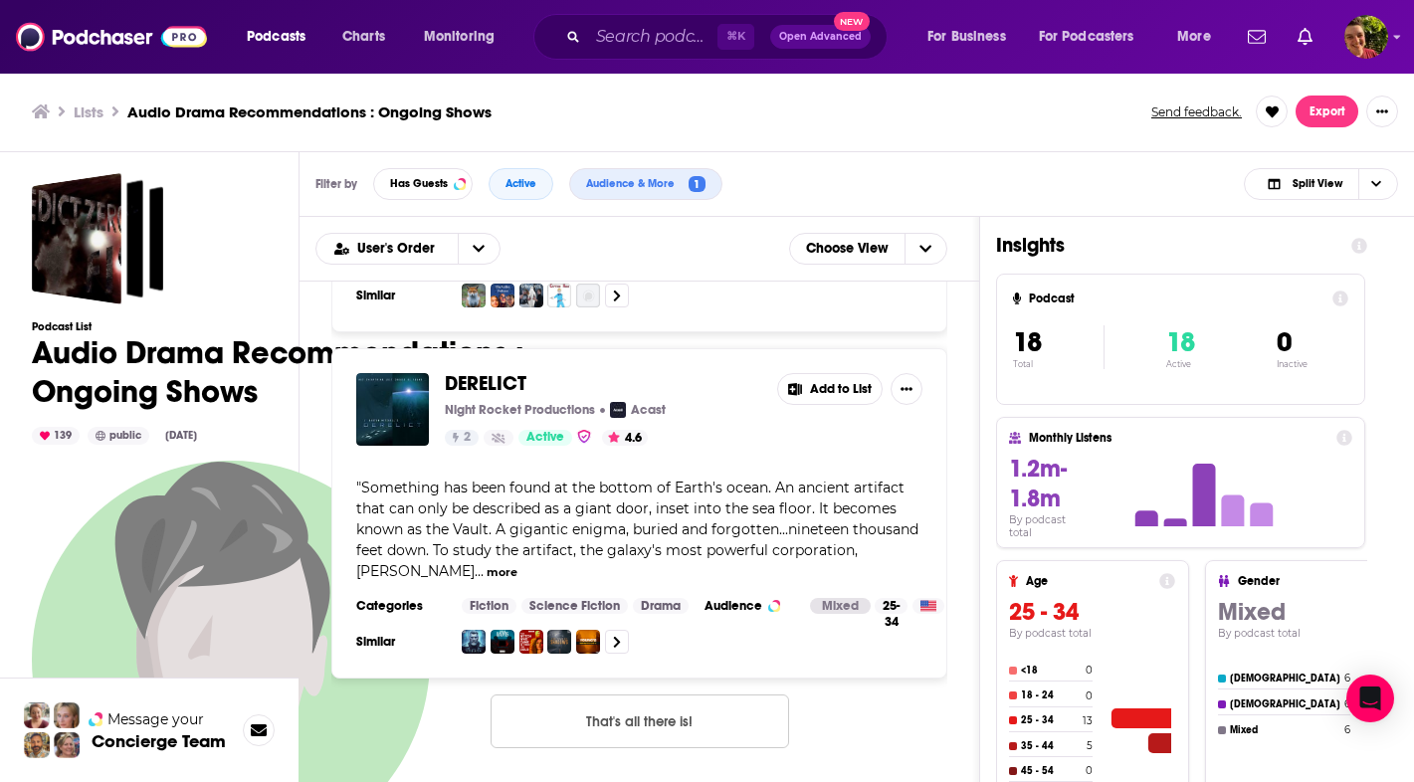
scroll to position [5766, 0]
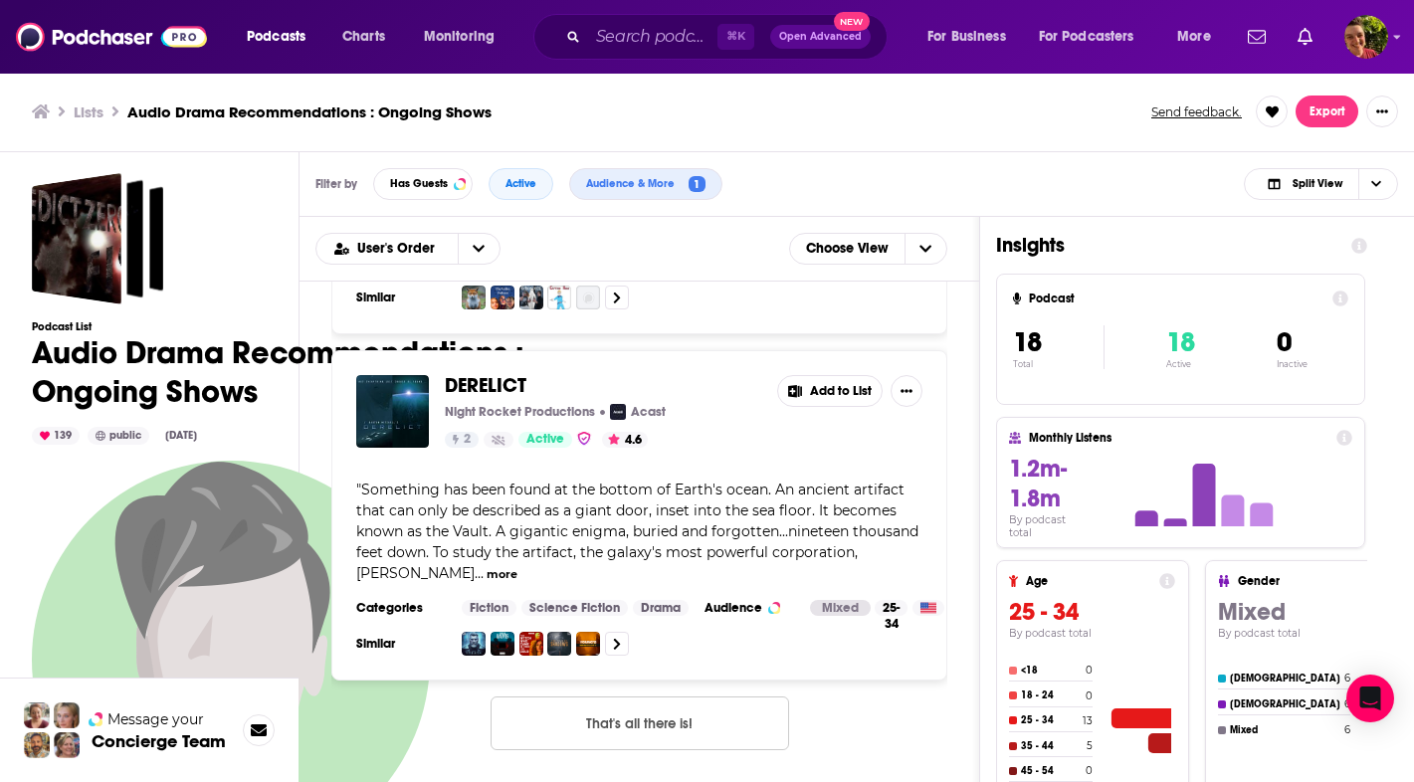
click at [507, 379] on span "DERELICT" at bounding box center [486, 385] width 82 height 25
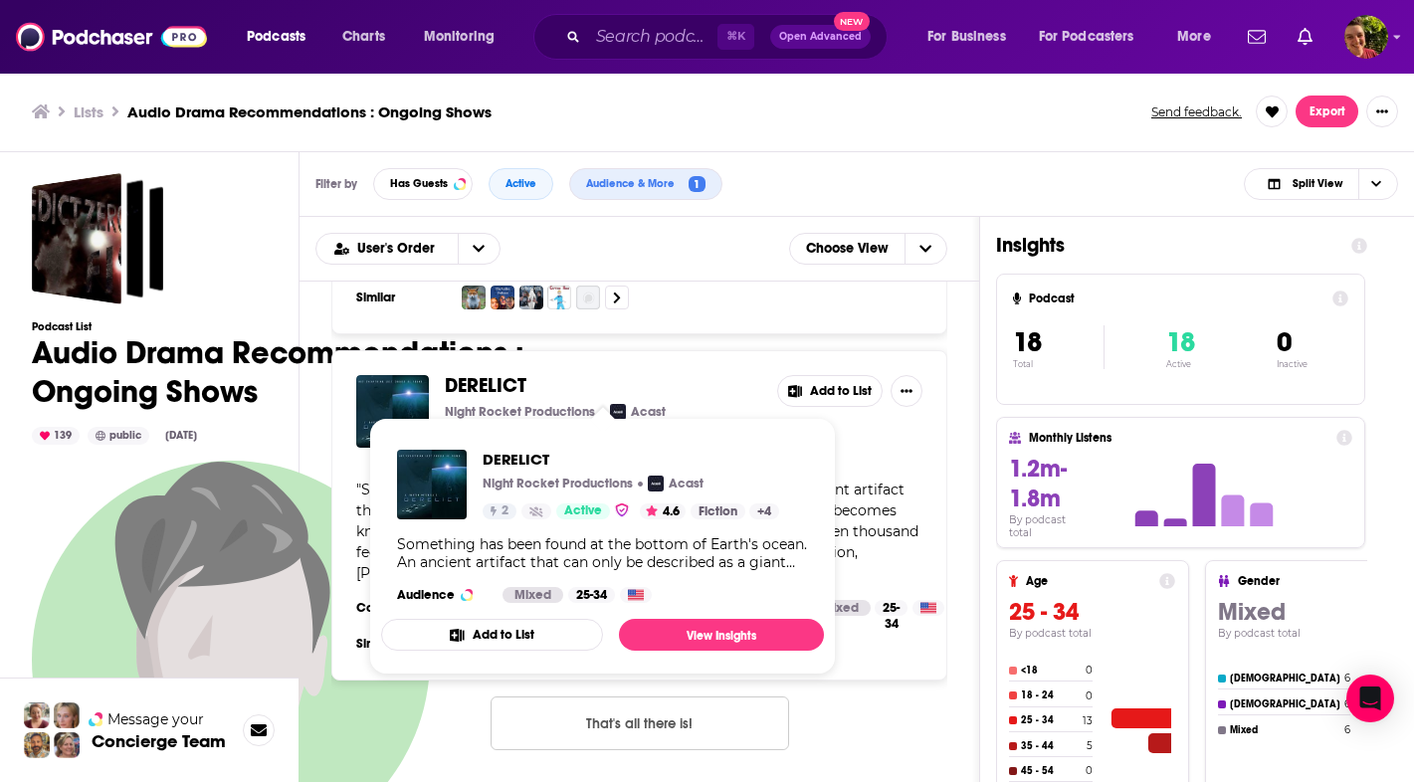
scroll to position [5768, 0]
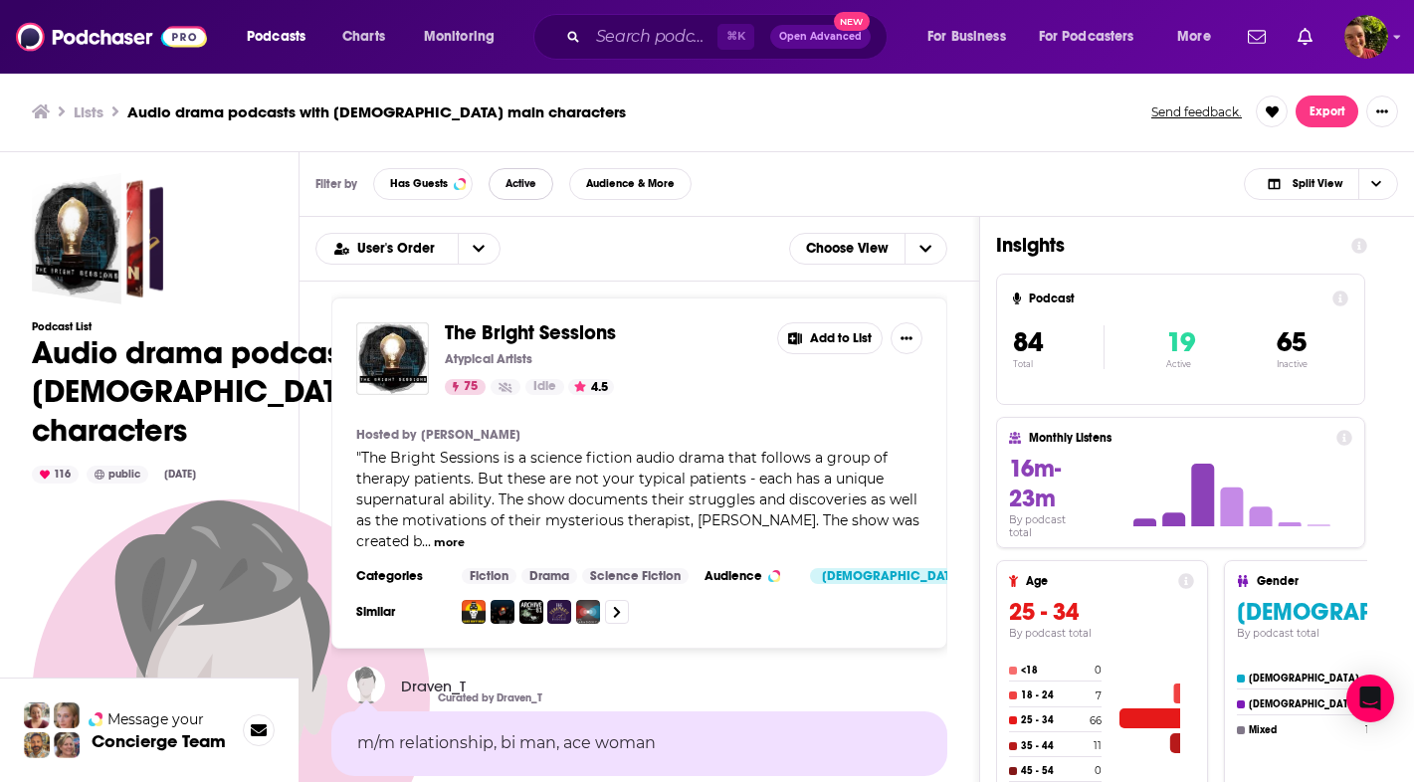
click at [511, 178] on span "Active" at bounding box center [520, 183] width 31 height 11
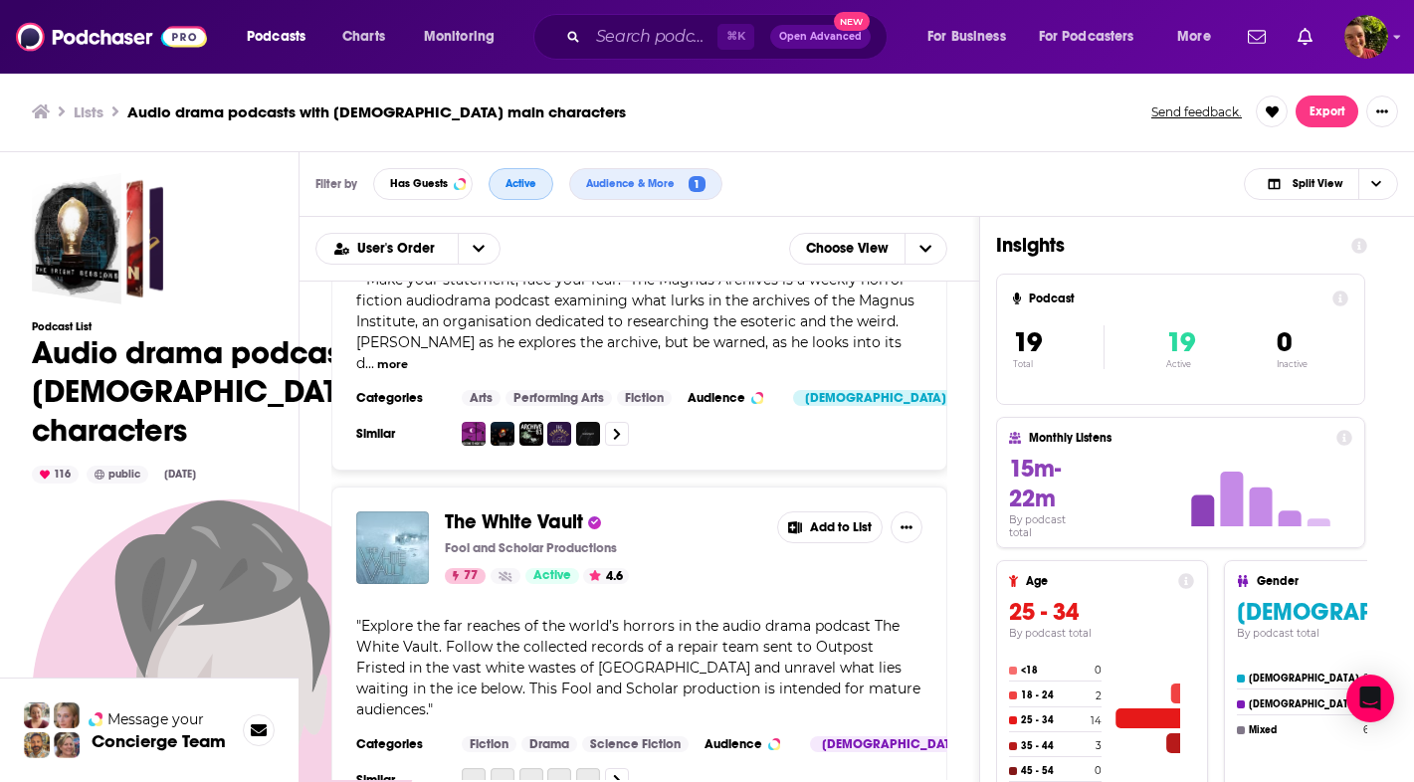
scroll to position [580, 0]
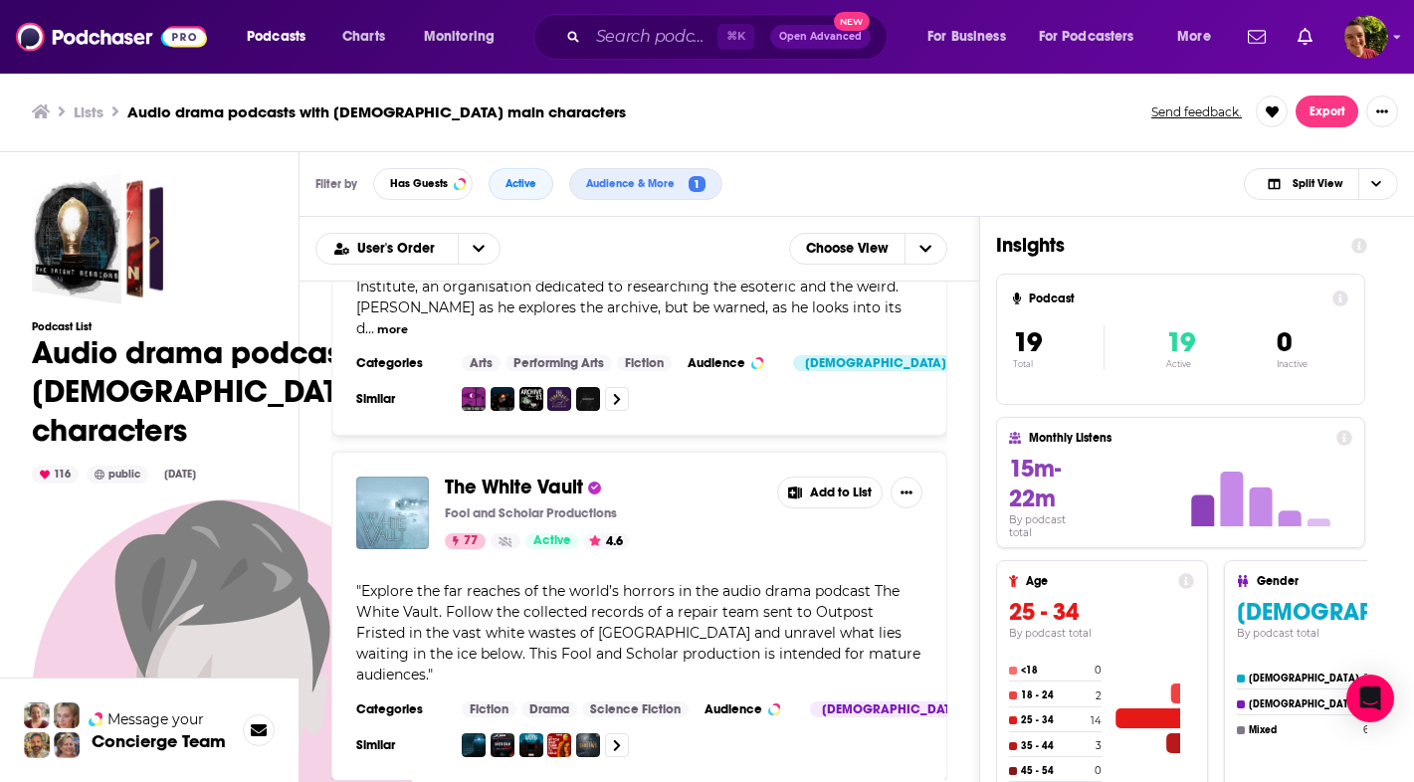
click at [565, 475] on span "The White Vault" at bounding box center [514, 487] width 138 height 25
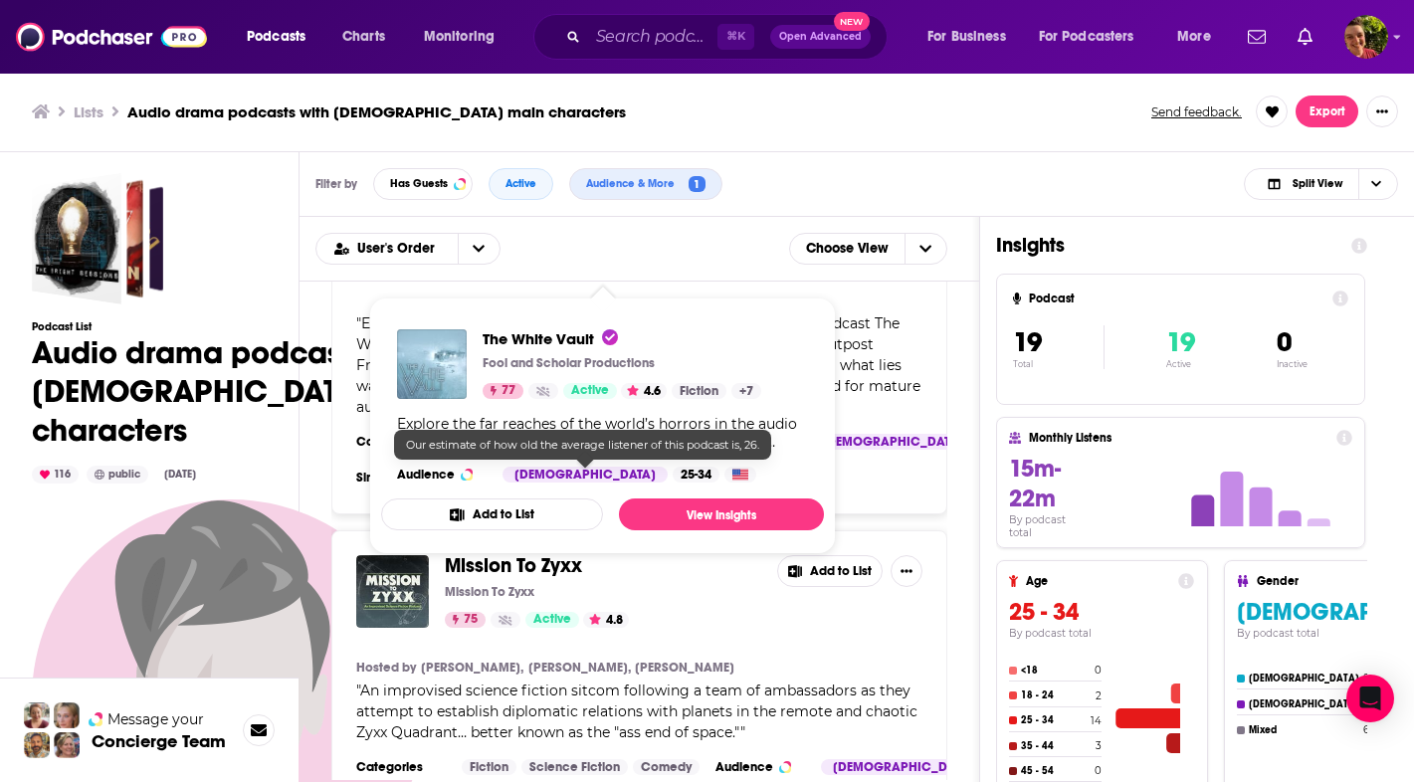
scroll to position [807, 0]
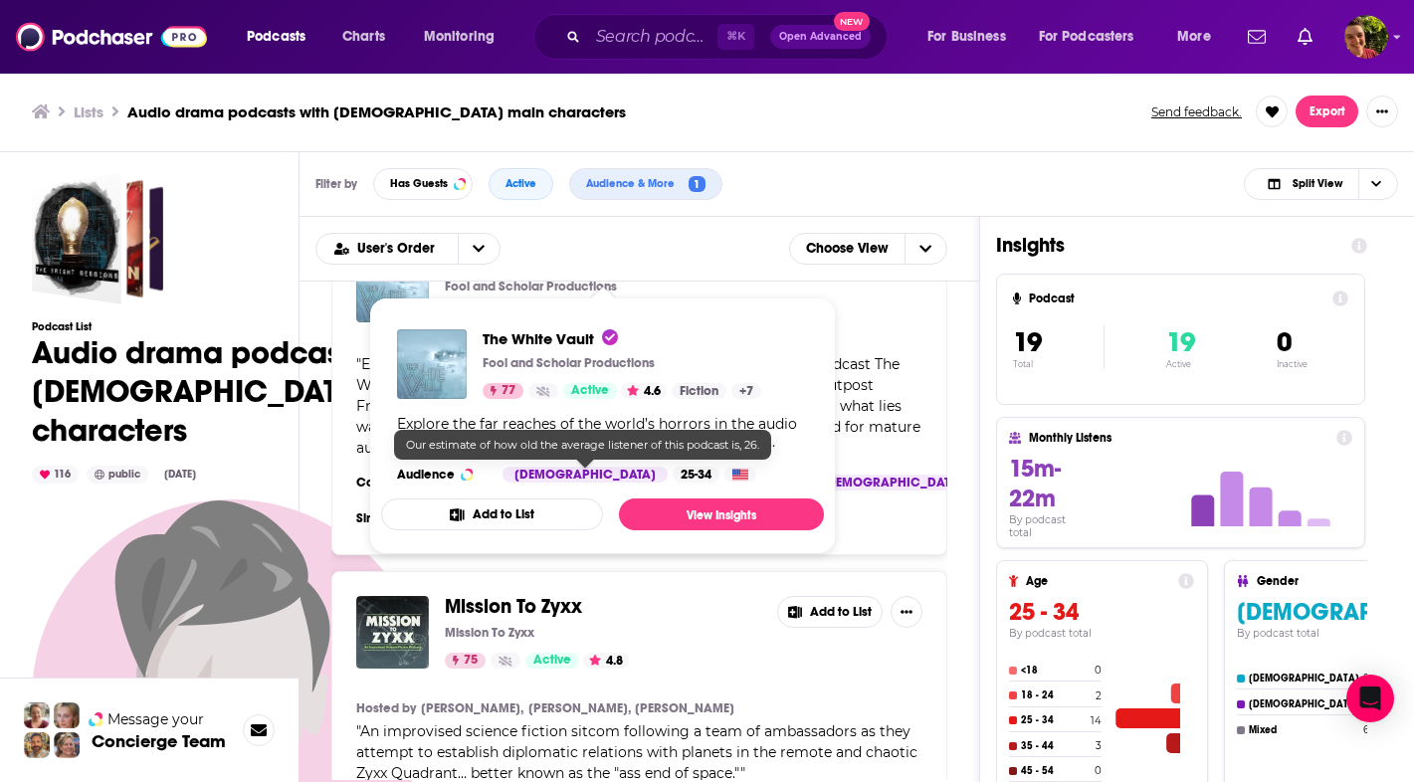
drag, startPoint x: 0, startPoint y: 0, endPoint x: 558, endPoint y: 559, distance: 790.1
click at [558, 559] on span "The White Vault Fool and Scholar Productions 77 Active 4.6 Fiction + 7 Explore …" at bounding box center [602, 426] width 467 height 281
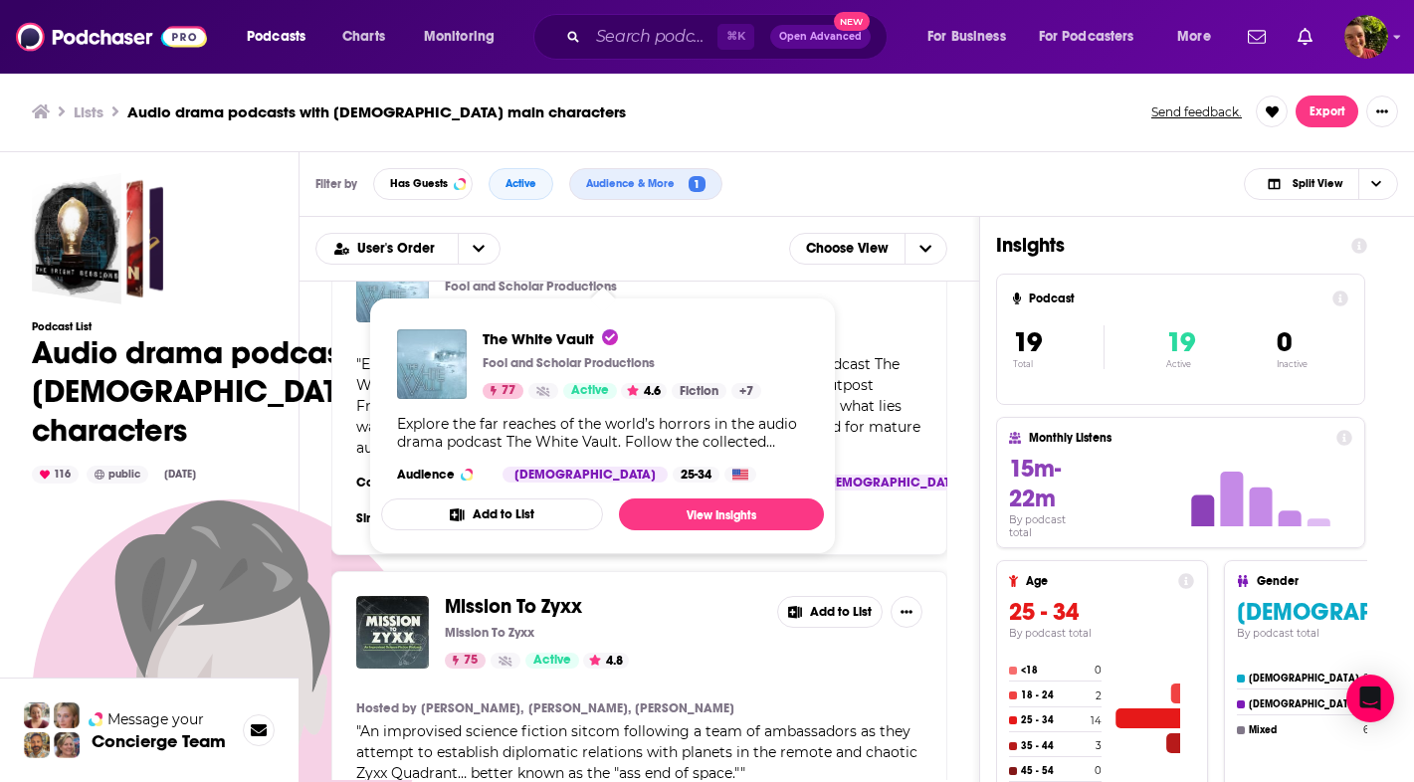
click at [737, 643] on div "Mission To Zyxx Mission To Zyxx 75 Active 4.8 Add to List Hosted by Jeremy Bent…" at bounding box center [639, 725] width 616 height 309
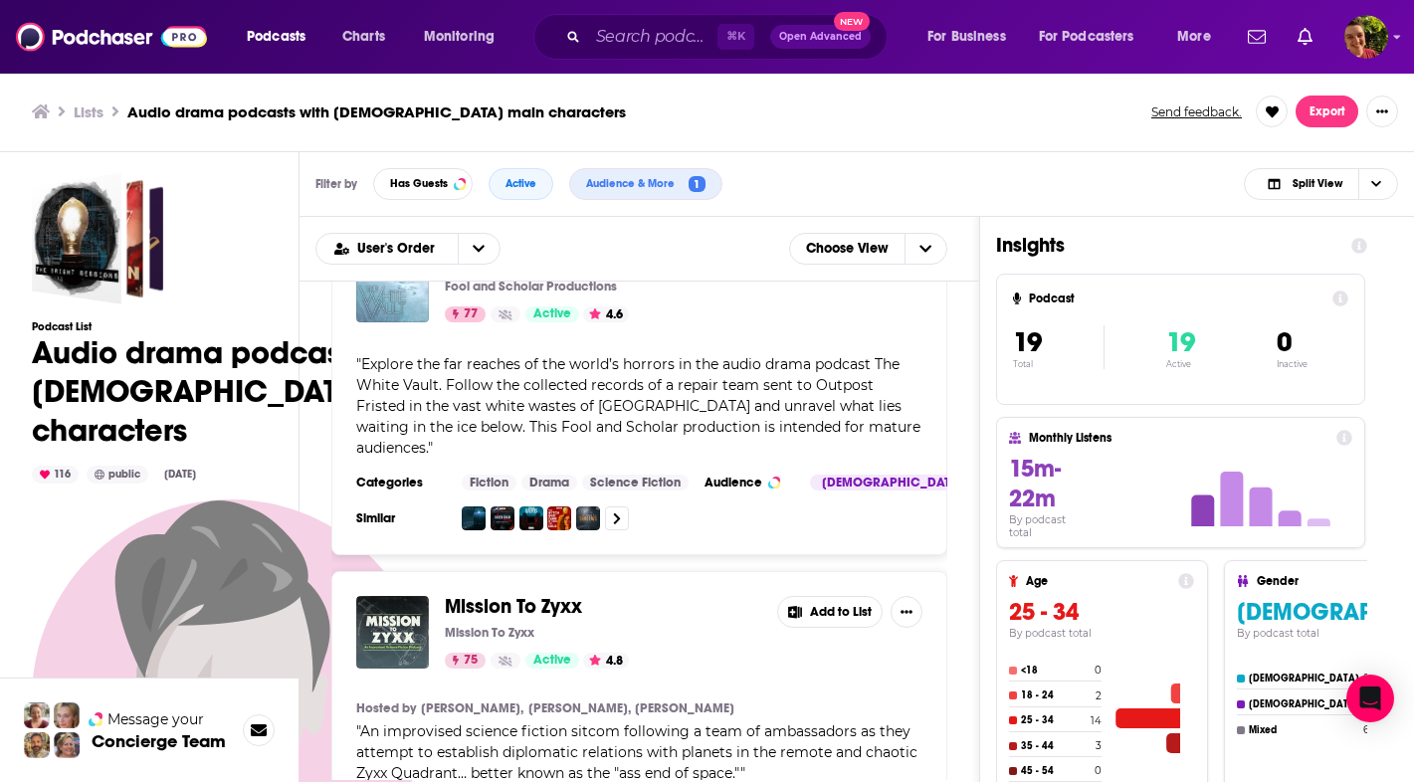
click at [540, 594] on span "Mission To Zyxx" at bounding box center [513, 606] width 137 height 25
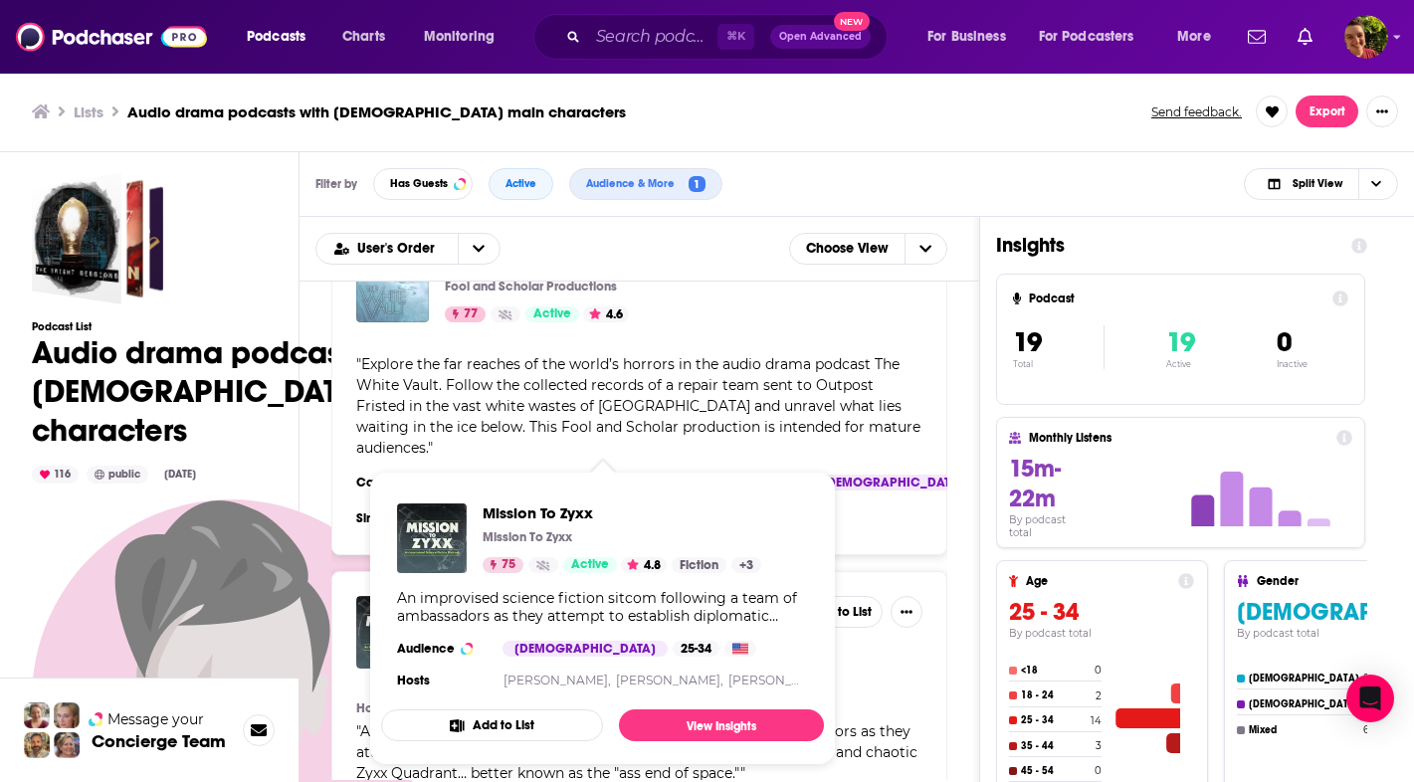
click at [821, 631] on div "Mission To Zyxx Mission To Zyxx 75 Active 4.8 Fiction + 3 An improvised science…" at bounding box center [602, 599] width 443 height 222
click at [852, 640] on div "Mission To Zyxx Mission To Zyxx 75 Active 4.8 Add to List Hosted by Jeremy Bent…" at bounding box center [639, 725] width 616 height 309
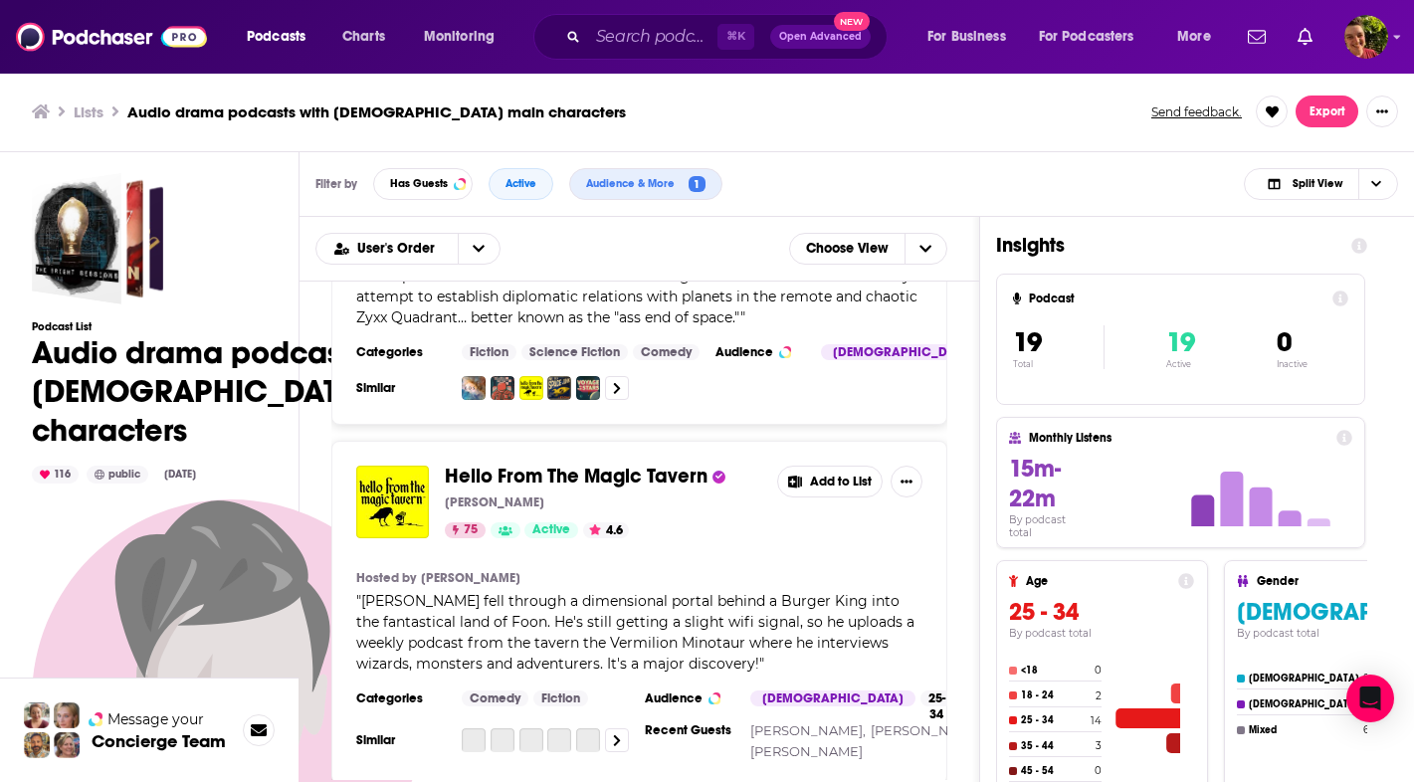
scroll to position [1284, 0]
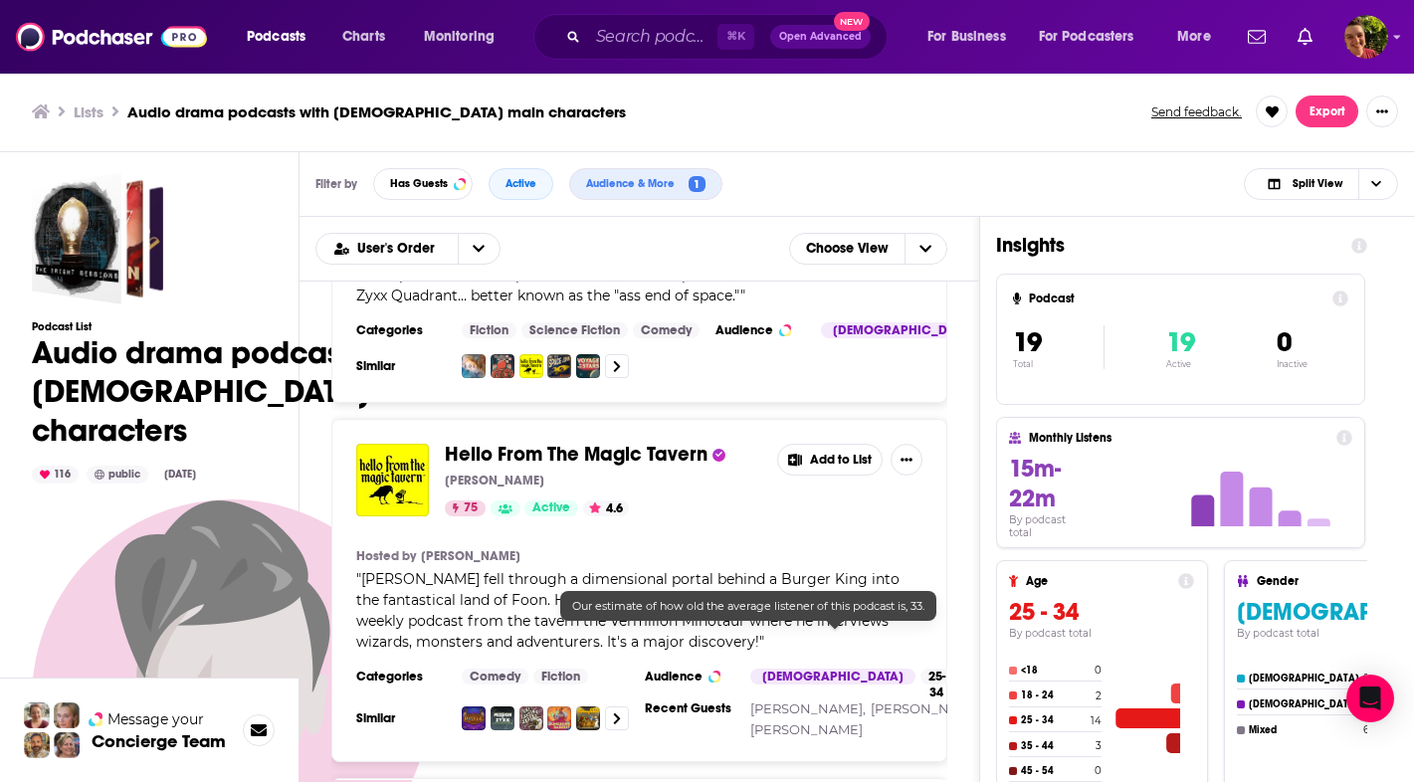
click at [679, 442] on span "Hello From The Magic Tavern" at bounding box center [576, 454] width 263 height 25
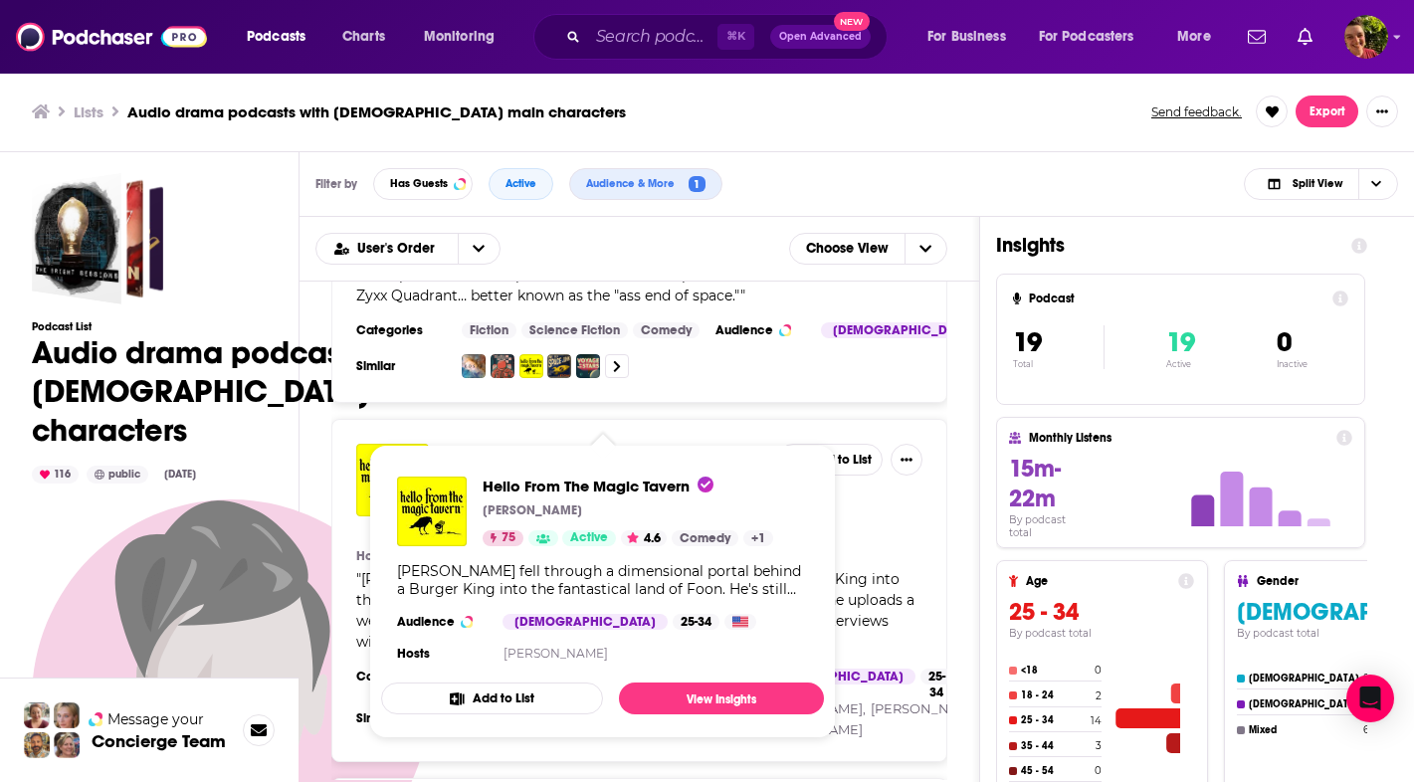
drag, startPoint x: 558, startPoint y: 559, endPoint x: 894, endPoint y: 520, distance: 338.5
click at [894, 548] on section "Hosted by Arnie Niekamp" at bounding box center [639, 556] width 566 height 16
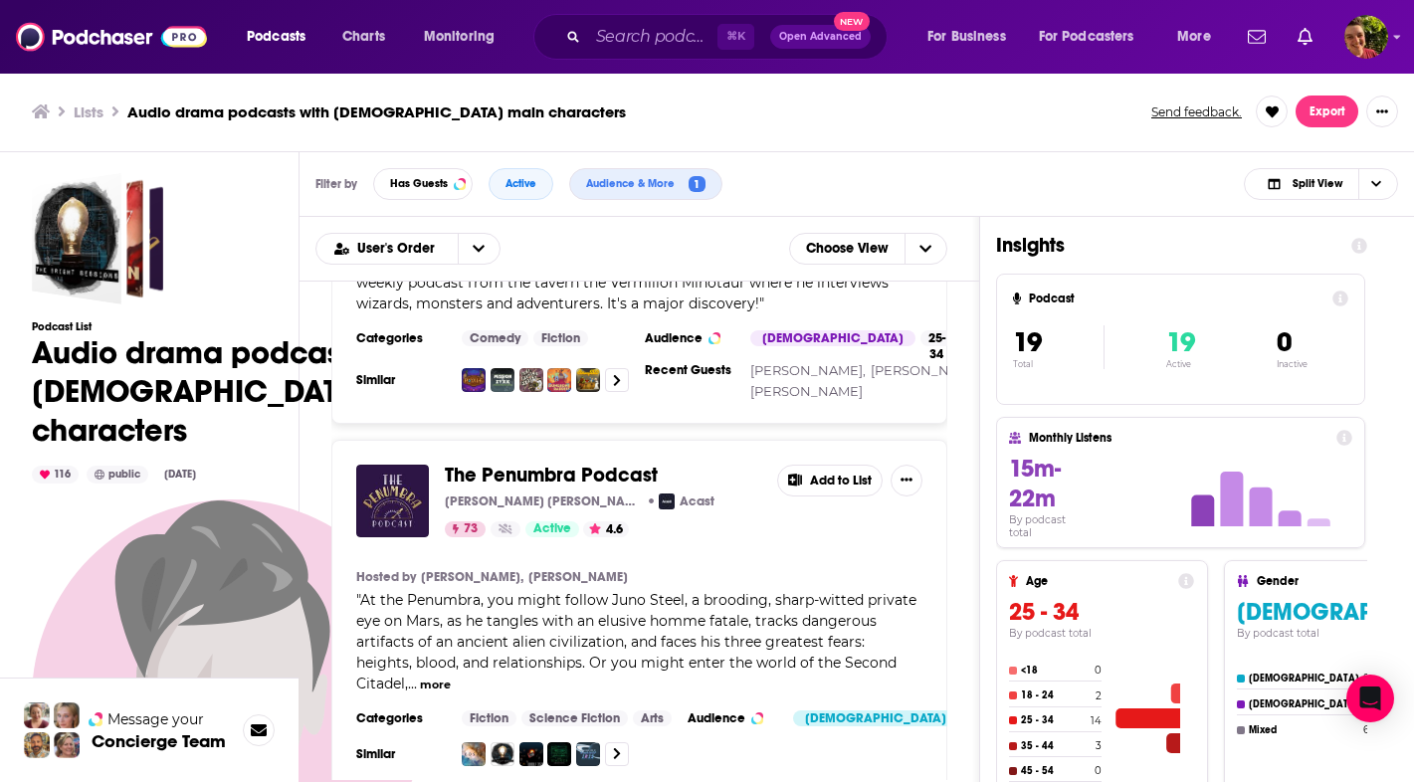
scroll to position [1638, 0]
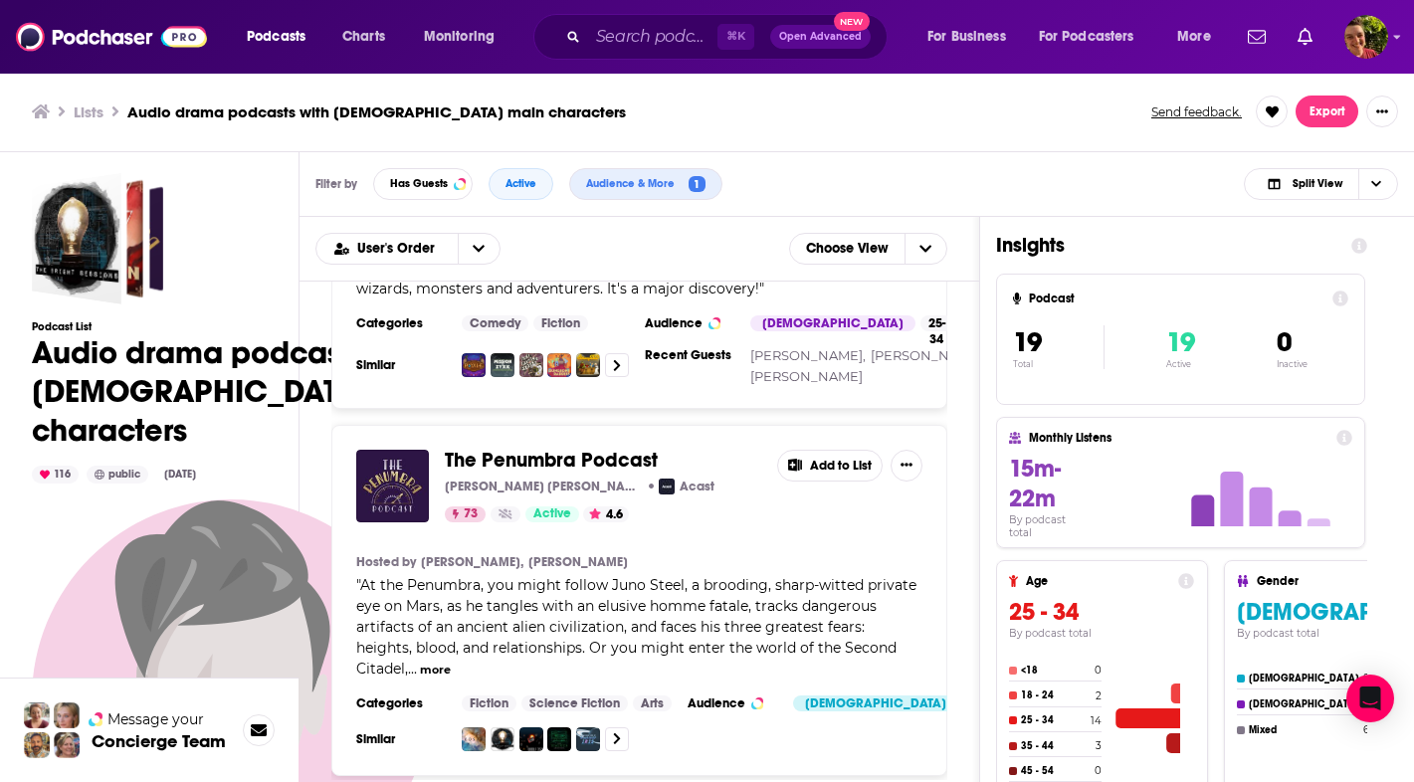
click at [601, 448] on span "The Penumbra Podcast" at bounding box center [551, 460] width 213 height 25
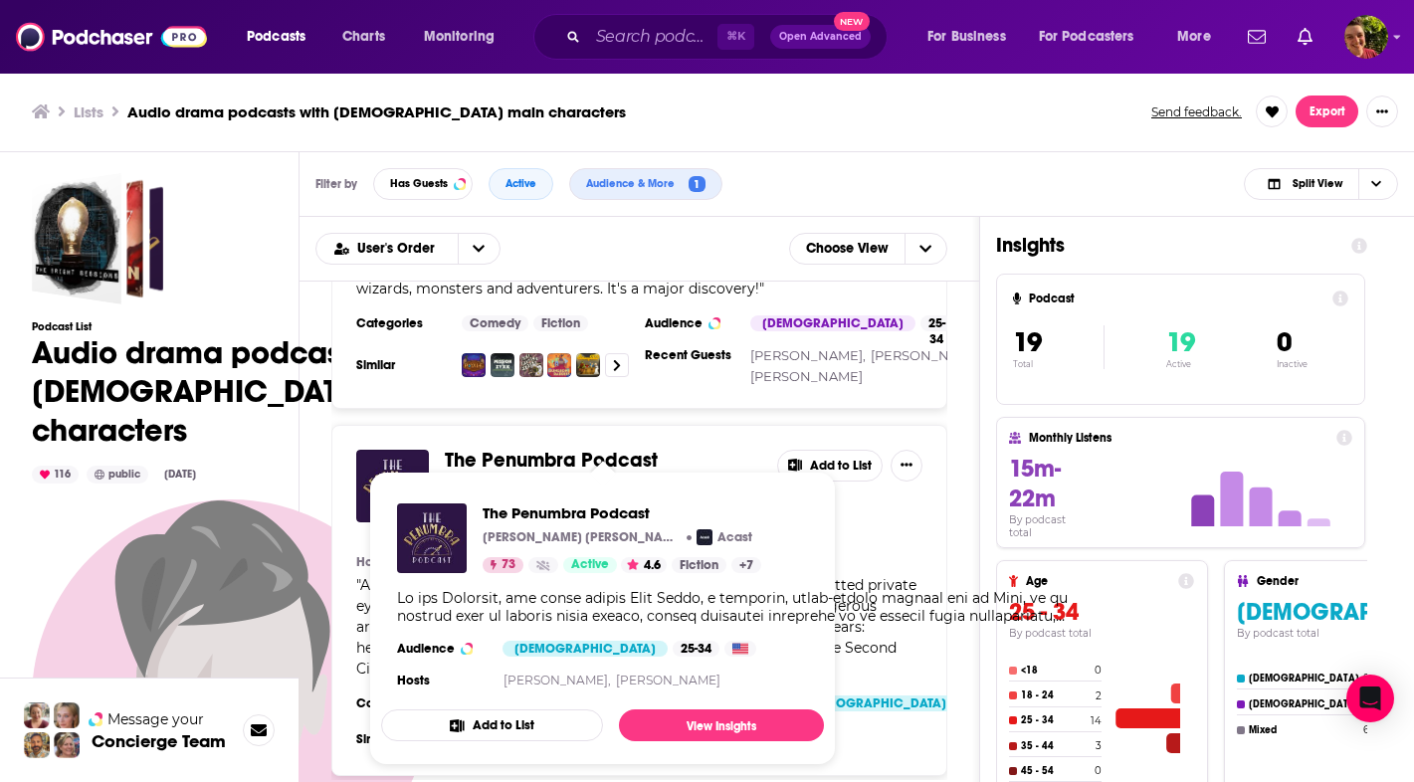
click at [860, 554] on div "Hosted by Kevin Vibert, Harley Kaner " At the Penumbra, you might follow Juno S…" at bounding box center [639, 616] width 566 height 125
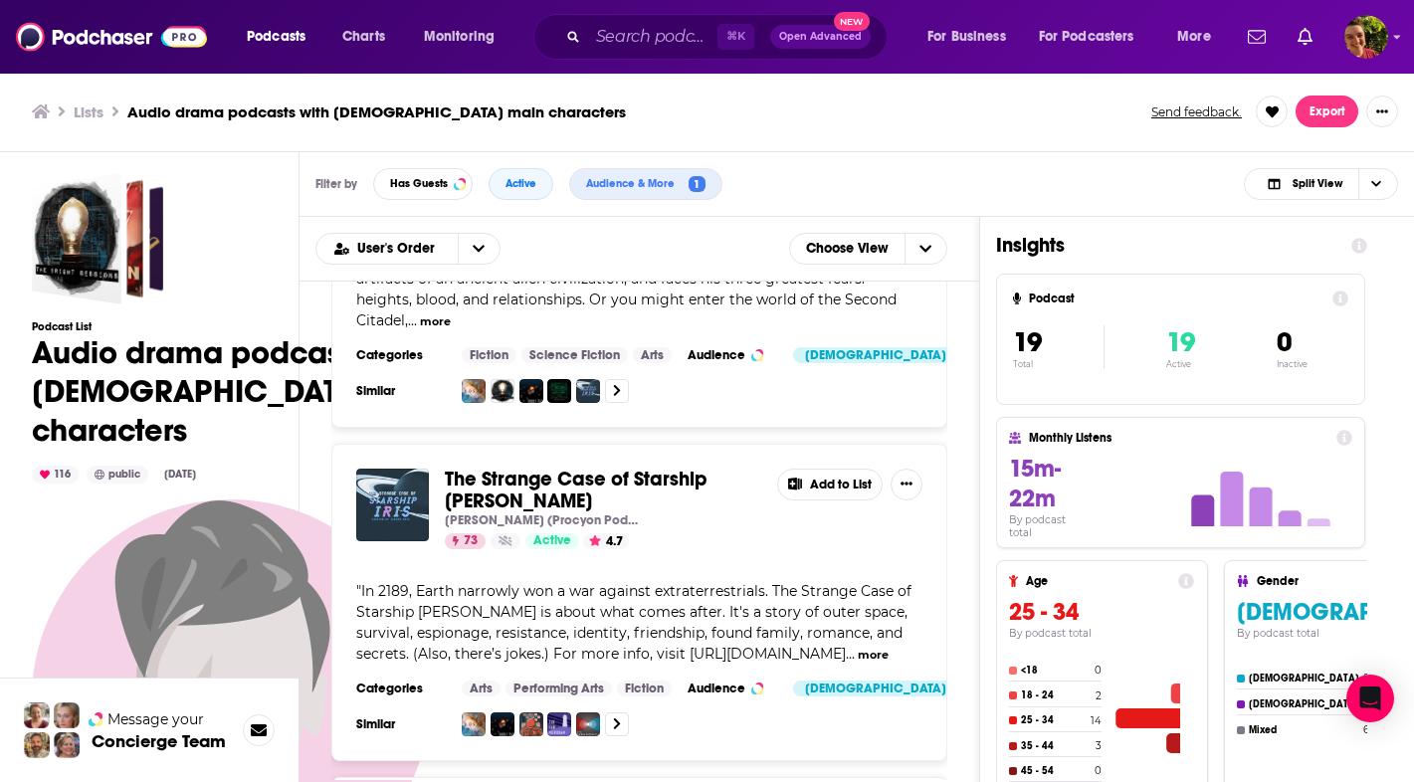
scroll to position [2040, 0]
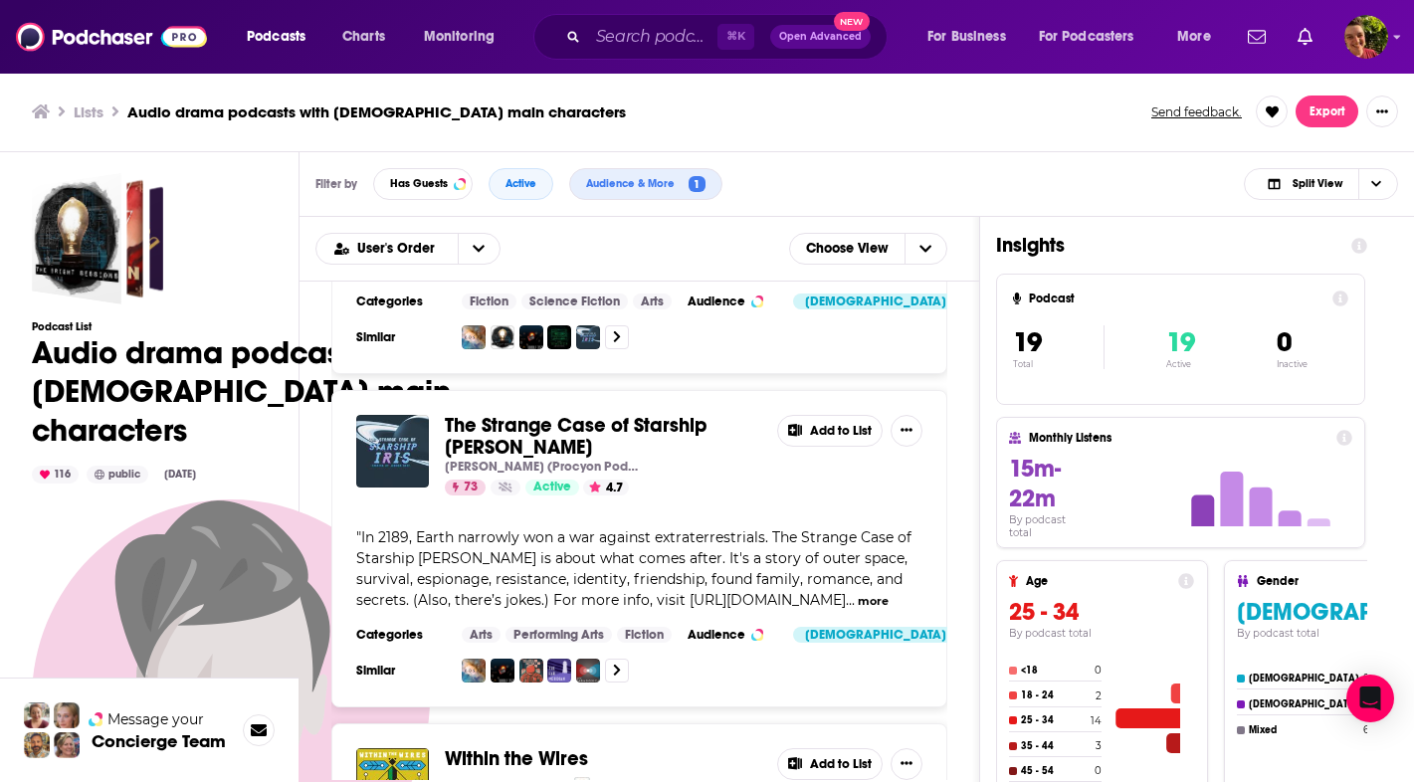
click at [677, 413] on span "The Strange Case of Starship Iris" at bounding box center [576, 436] width 263 height 47
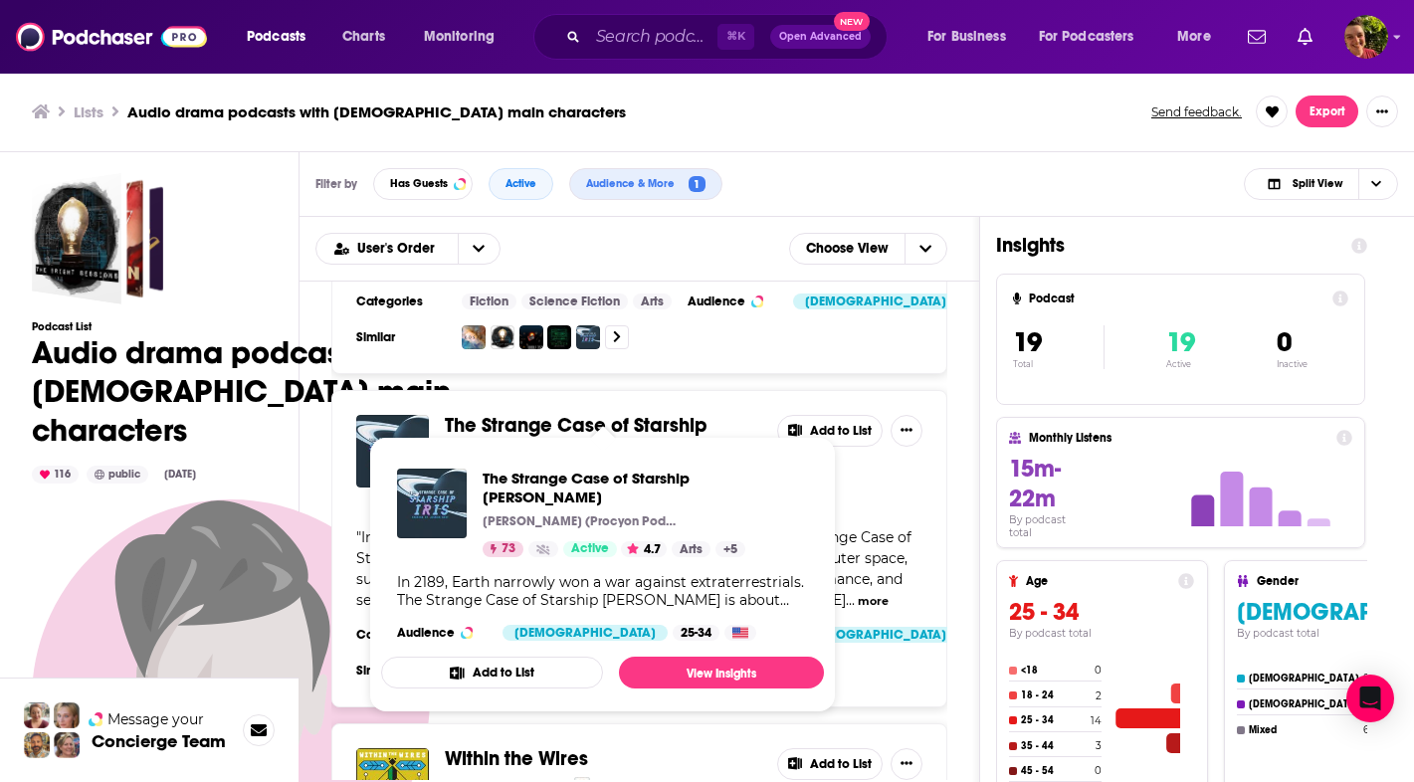
click at [860, 528] on span "In 2189, Earth narrowly won a war against extraterrestrials. The Strange Case o…" at bounding box center [633, 568] width 555 height 81
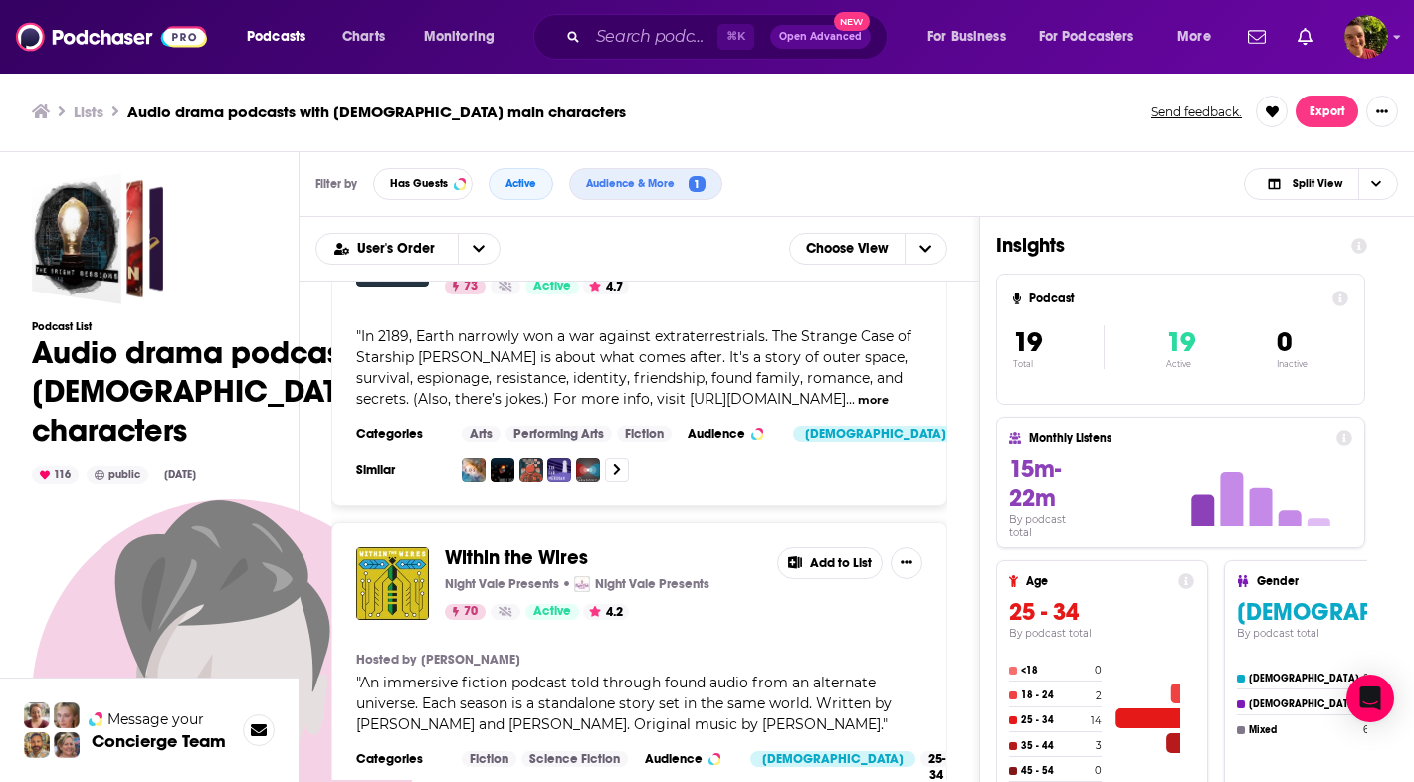
scroll to position [2345, 0]
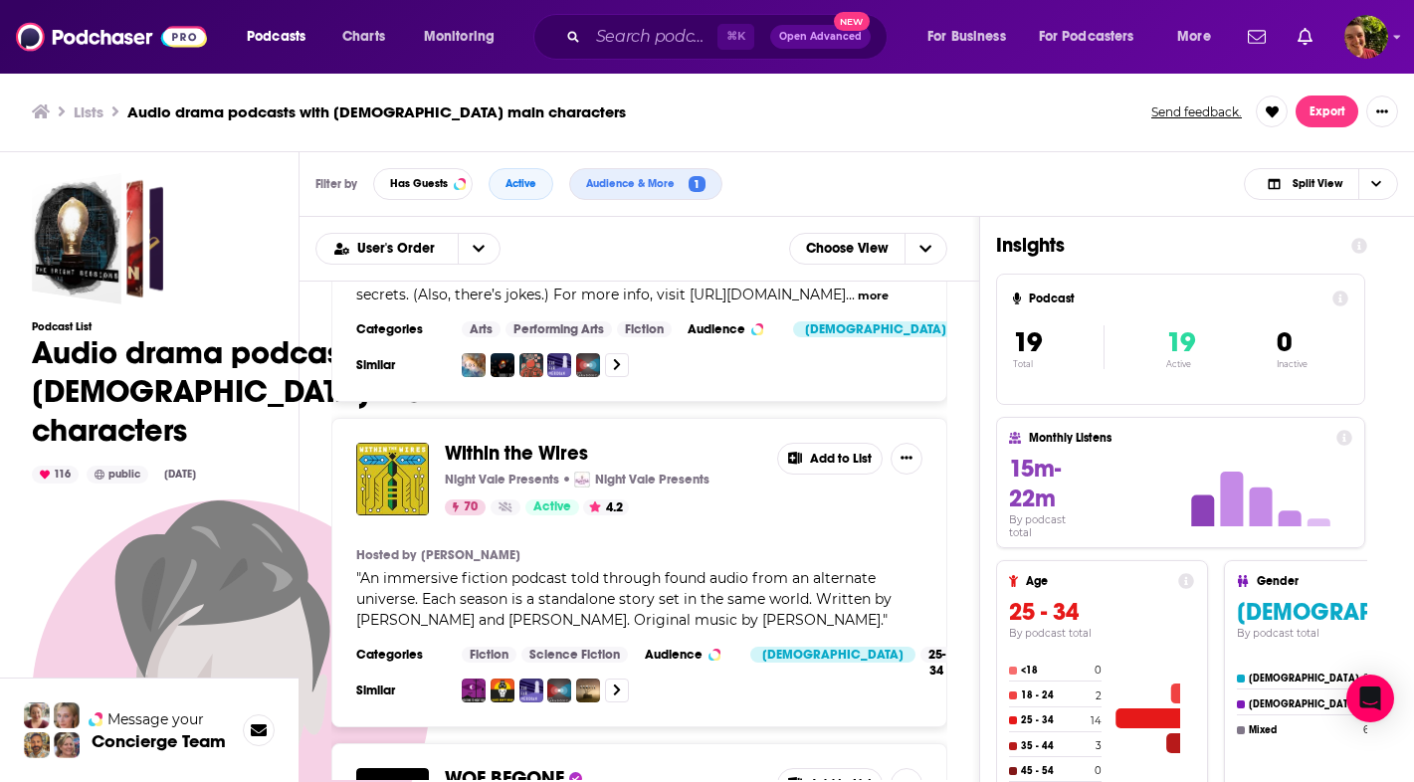
click at [558, 441] on span "Within the Wires" at bounding box center [516, 453] width 143 height 25
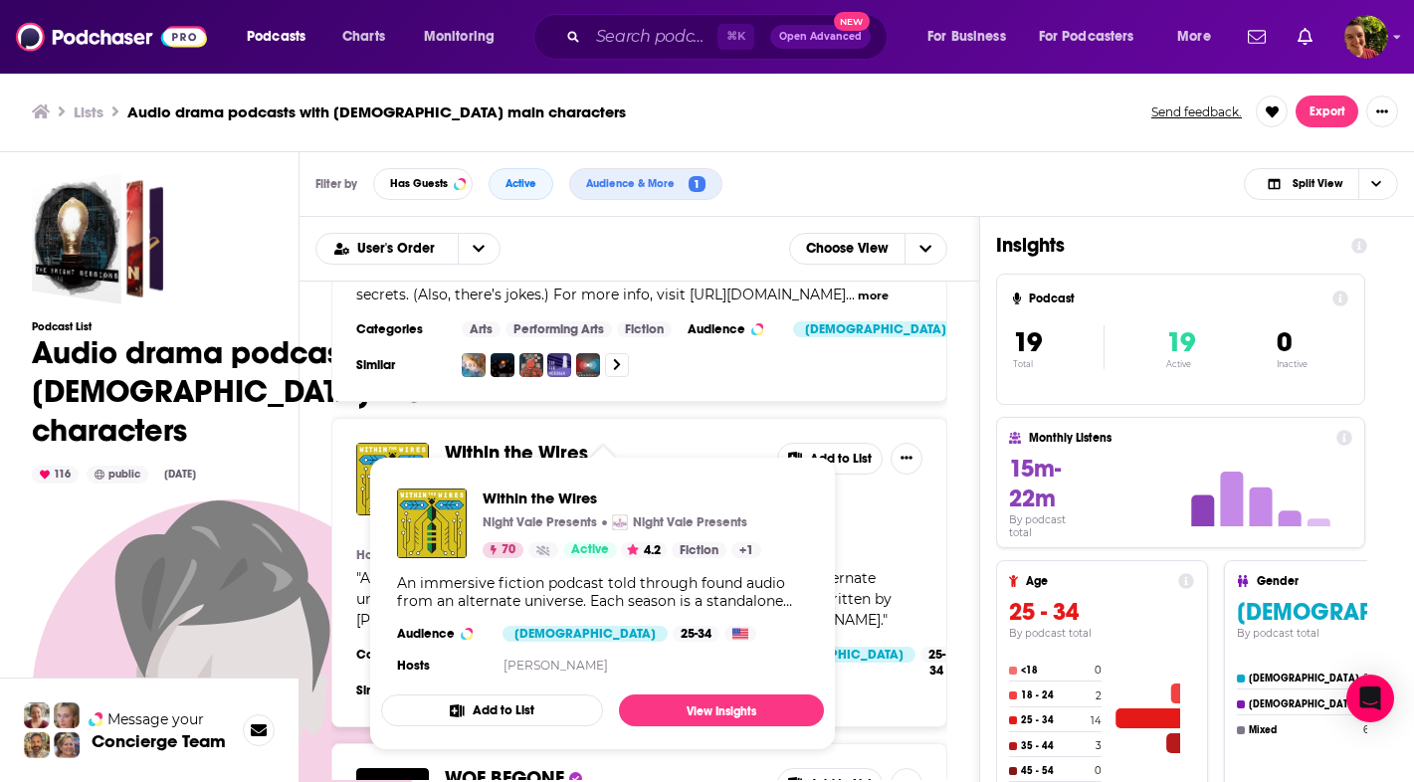
drag, startPoint x: 894, startPoint y: 520, endPoint x: 845, endPoint y: 525, distance: 50.0
click at [845, 547] on section "Hosted by Lee LeBreton" at bounding box center [639, 555] width 566 height 16
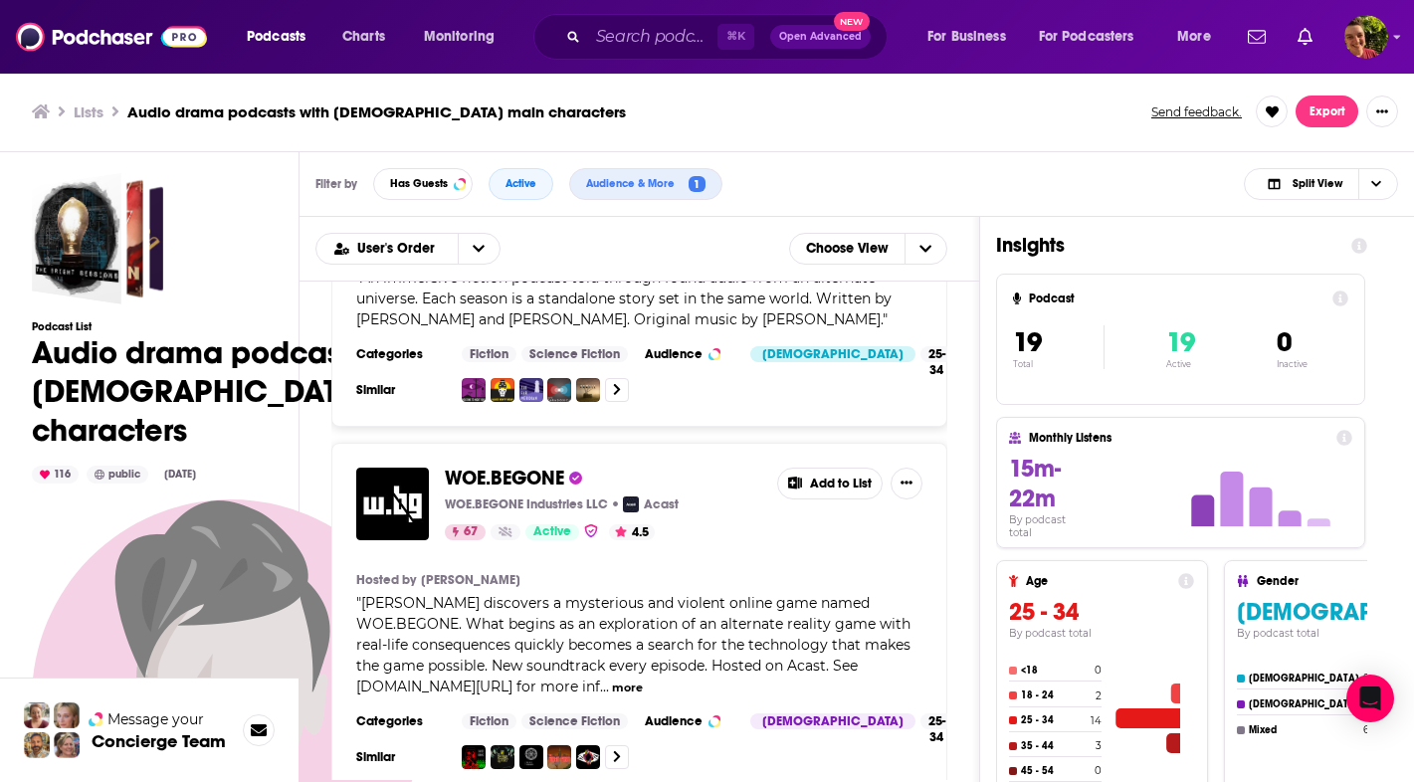
scroll to position [2662, 0]
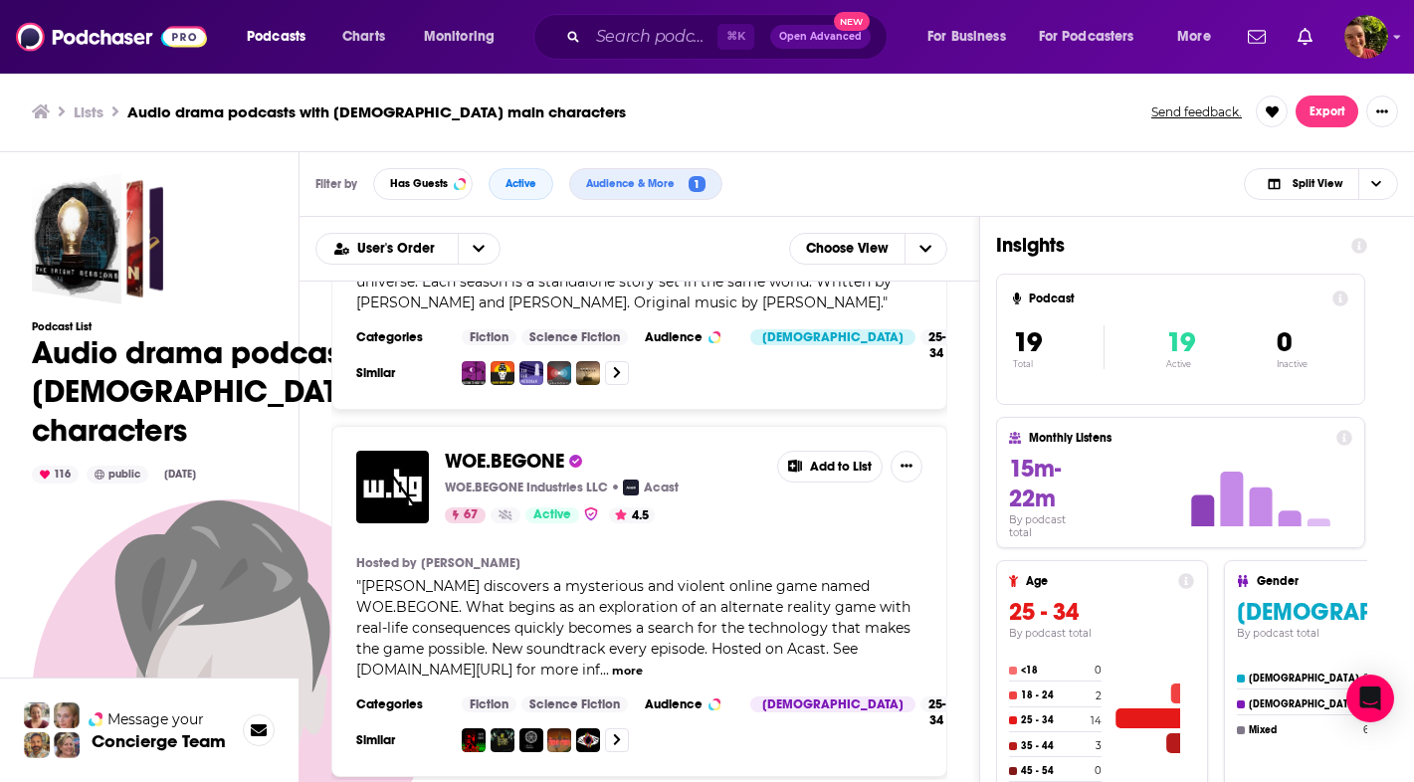
drag, startPoint x: 845, startPoint y: 525, endPoint x: 539, endPoint y: 424, distance: 321.9
click at [539, 449] on span "WOE.BEGONE" at bounding box center [504, 461] width 119 height 25
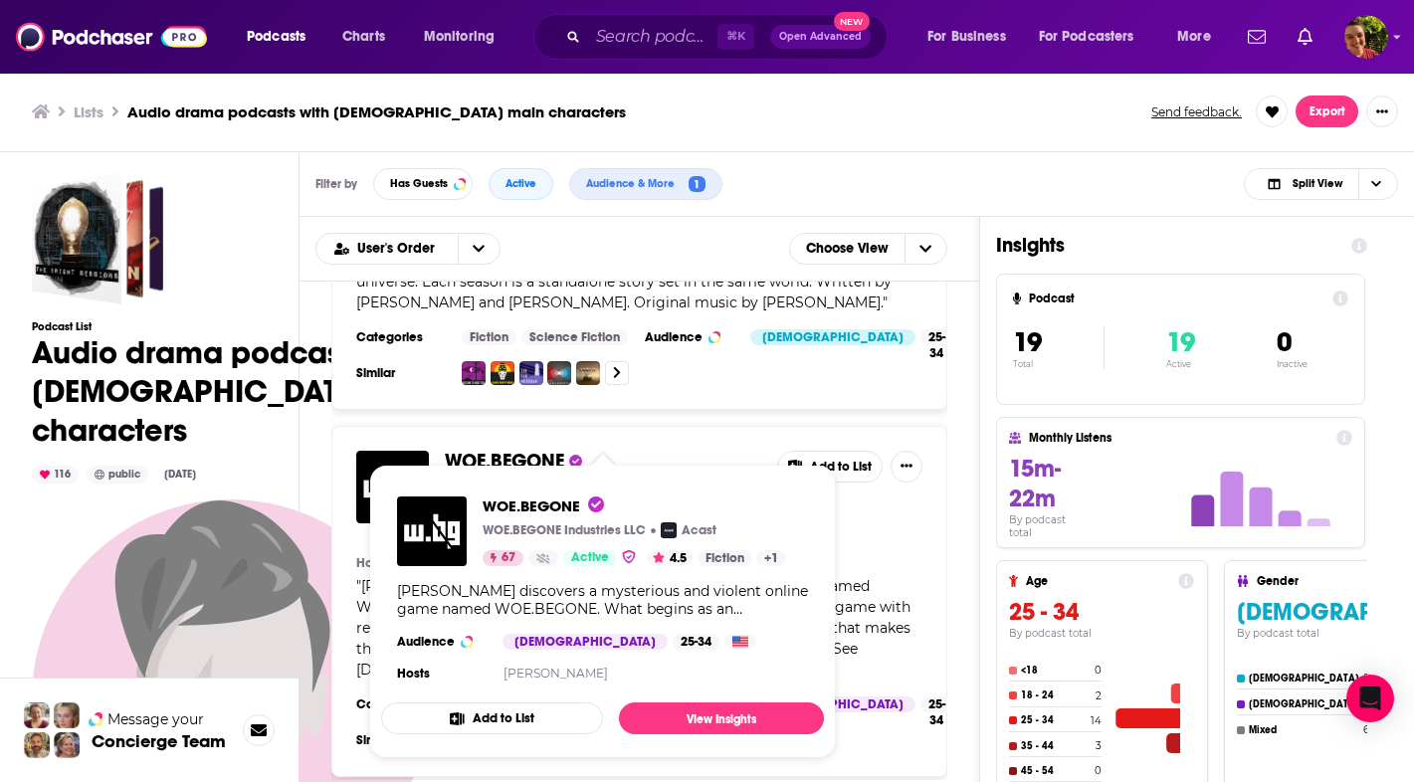
click at [861, 576] on div "" Mike Walters discovers a mysterious and violent online game named WOE.BEGONE.…" at bounding box center [639, 628] width 566 height 104
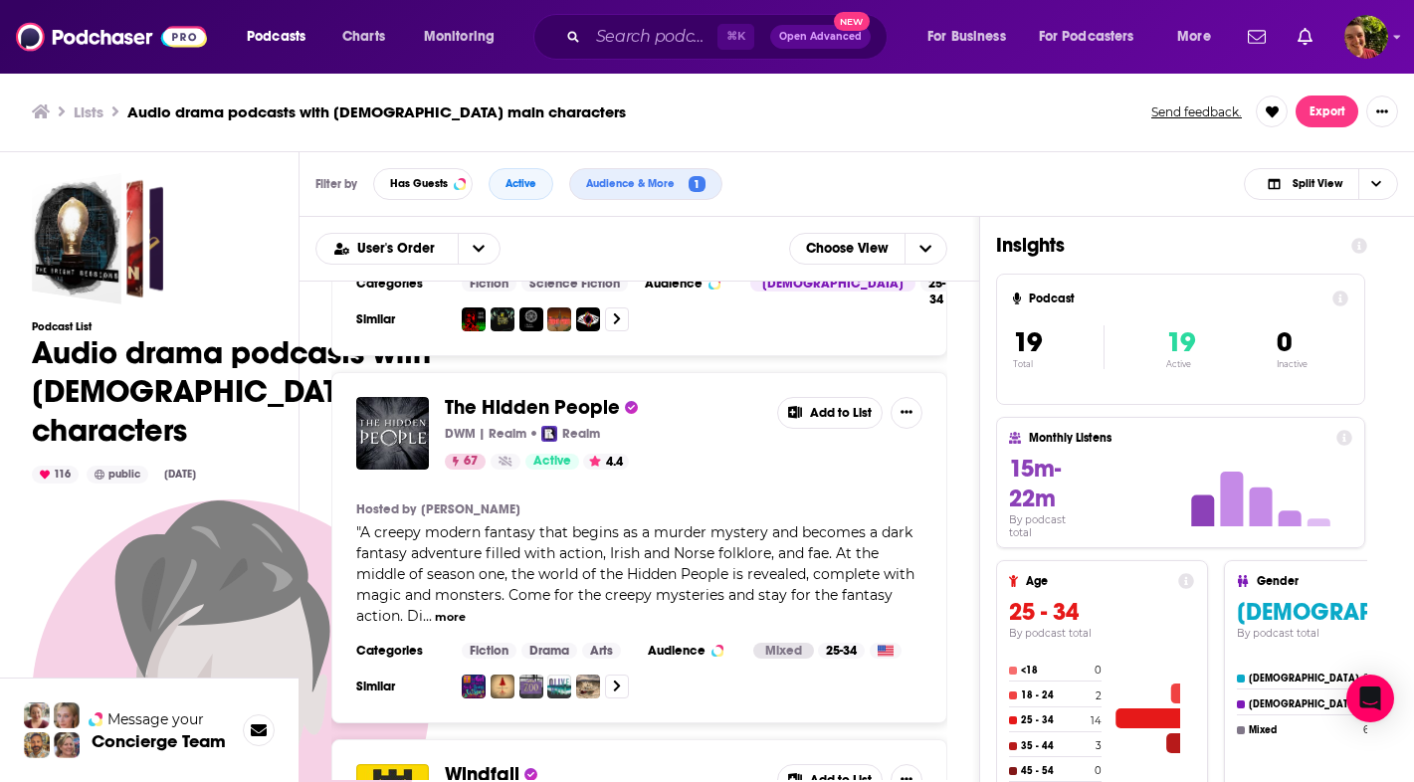
scroll to position [3079, 0]
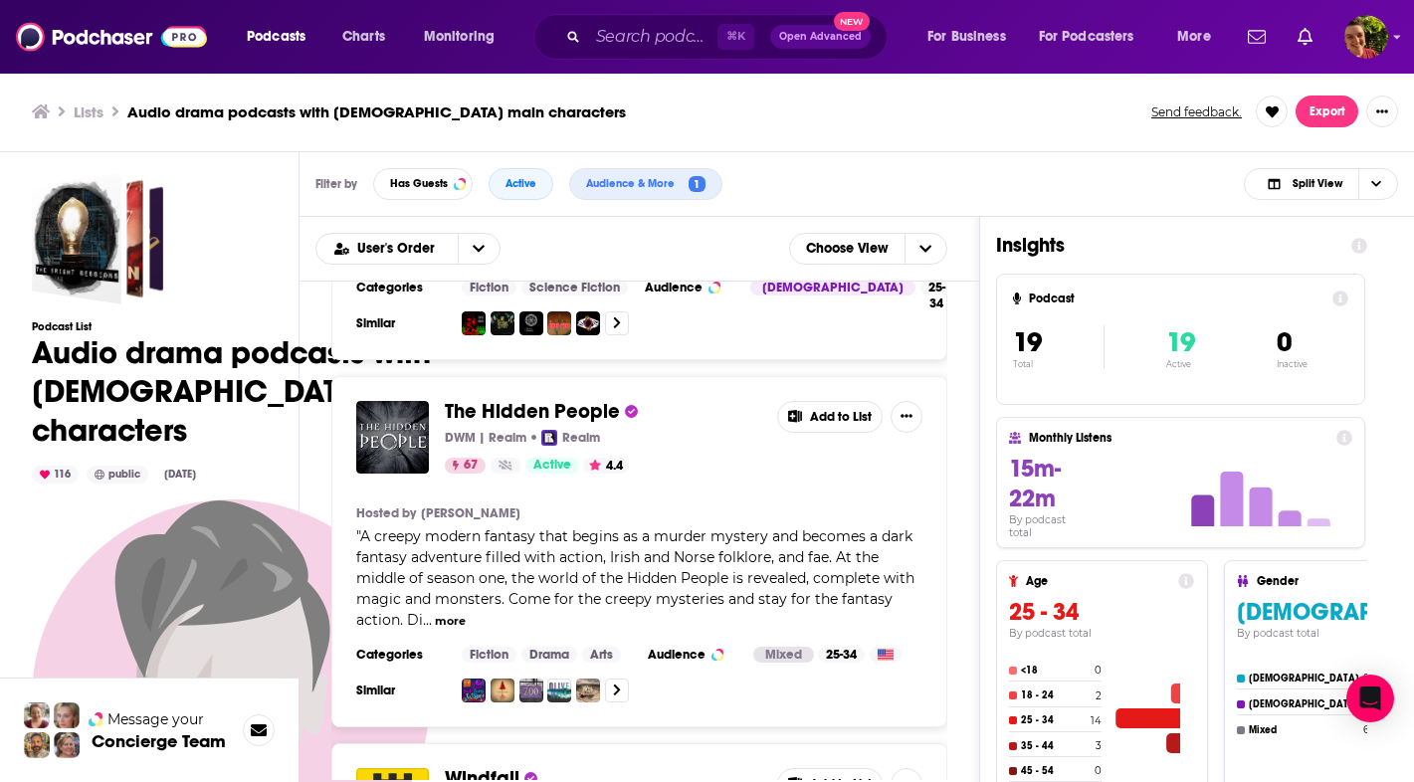
click at [587, 399] on span "The Hidden People" at bounding box center [532, 411] width 175 height 25
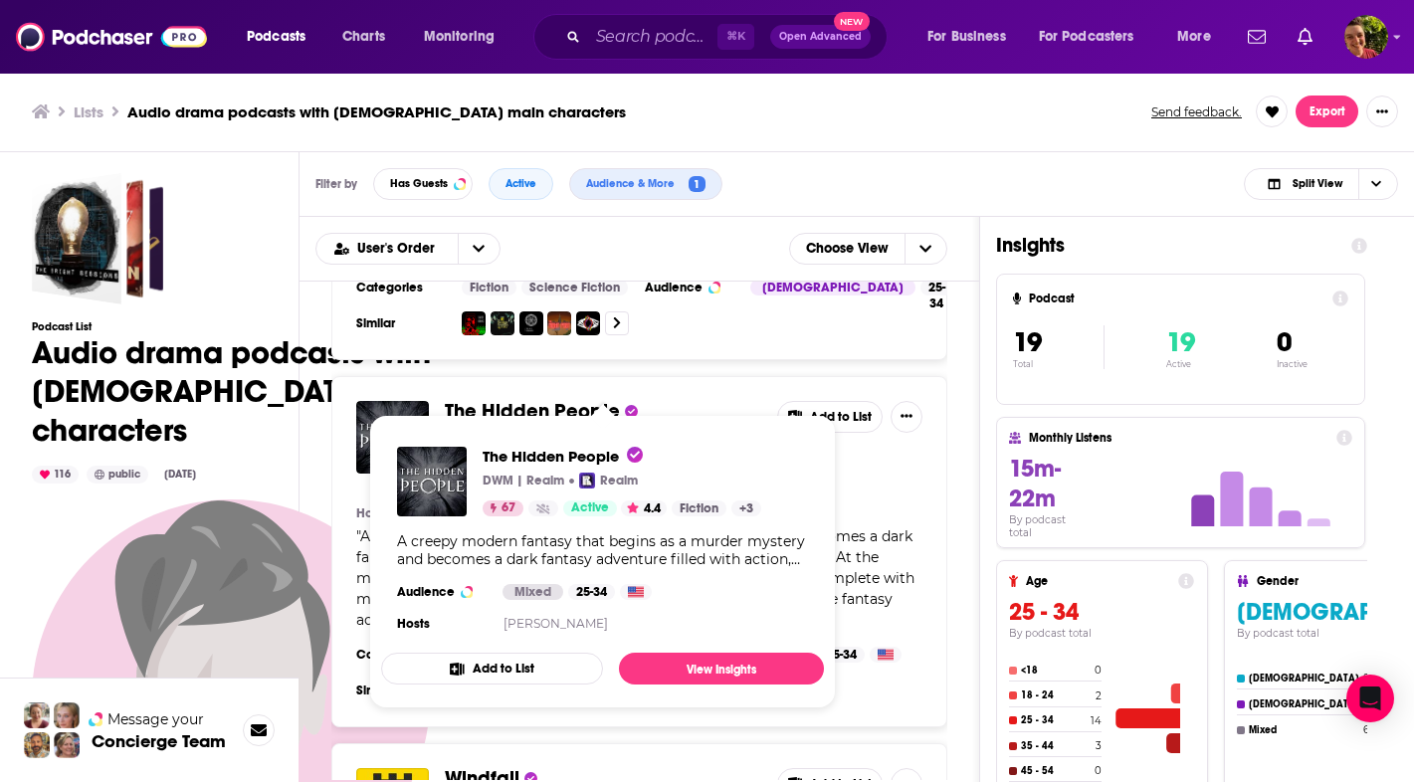
click at [883, 537] on div "" A creepy modern fantasy that begins as a murder mystery and becomes a dark fa…" at bounding box center [639, 578] width 566 height 104
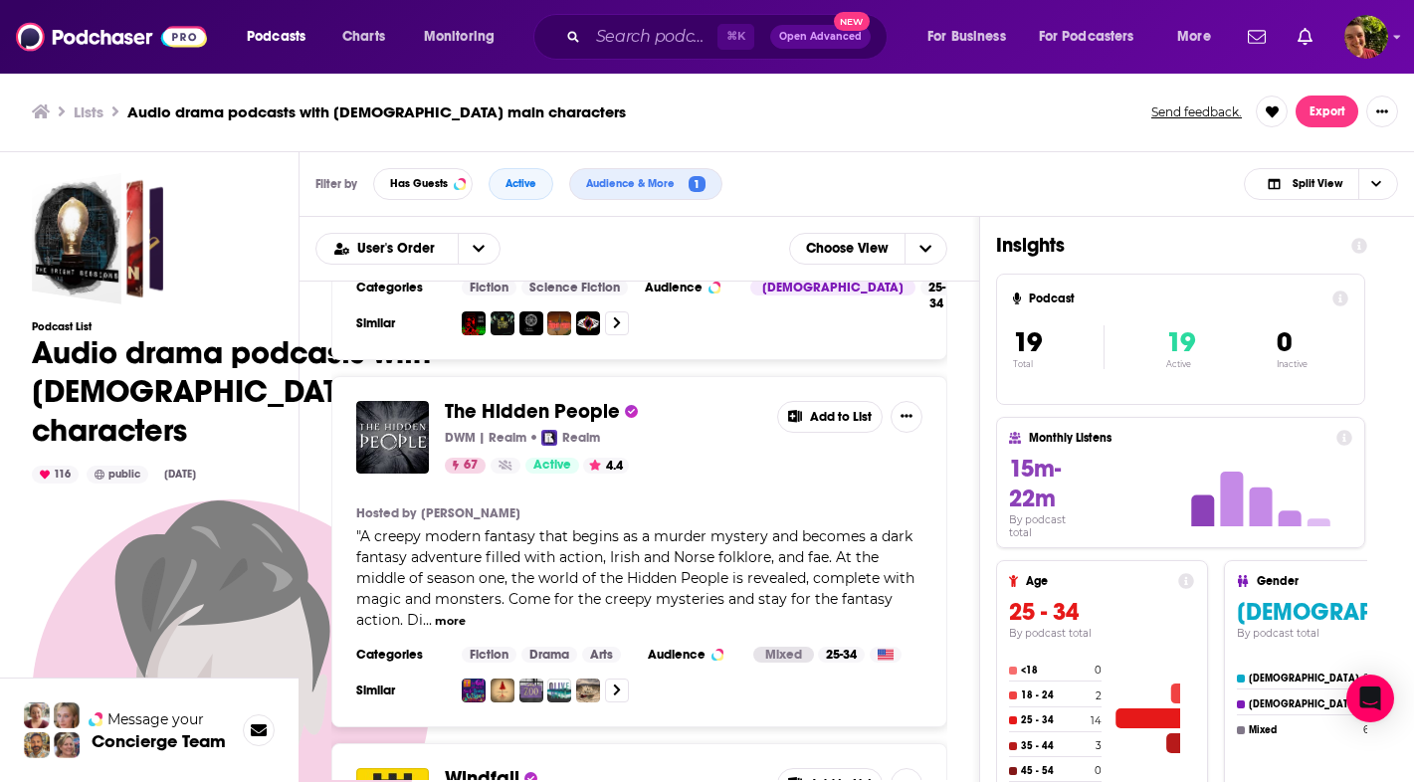
scroll to position [3335, 0]
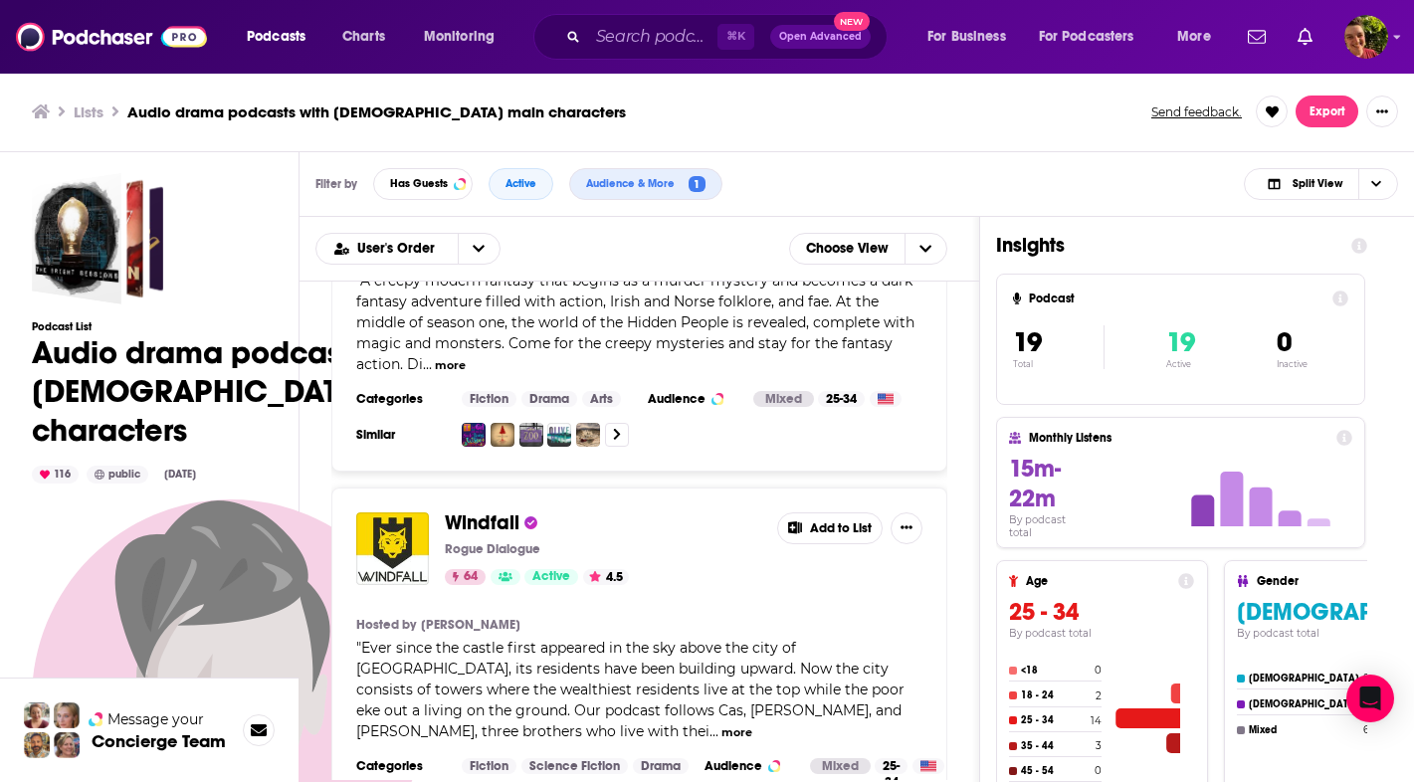
drag, startPoint x: 539, startPoint y: 424, endPoint x: 495, endPoint y: 490, distance: 78.9
click at [495, 510] on span "Windfall" at bounding box center [482, 522] width 75 height 25
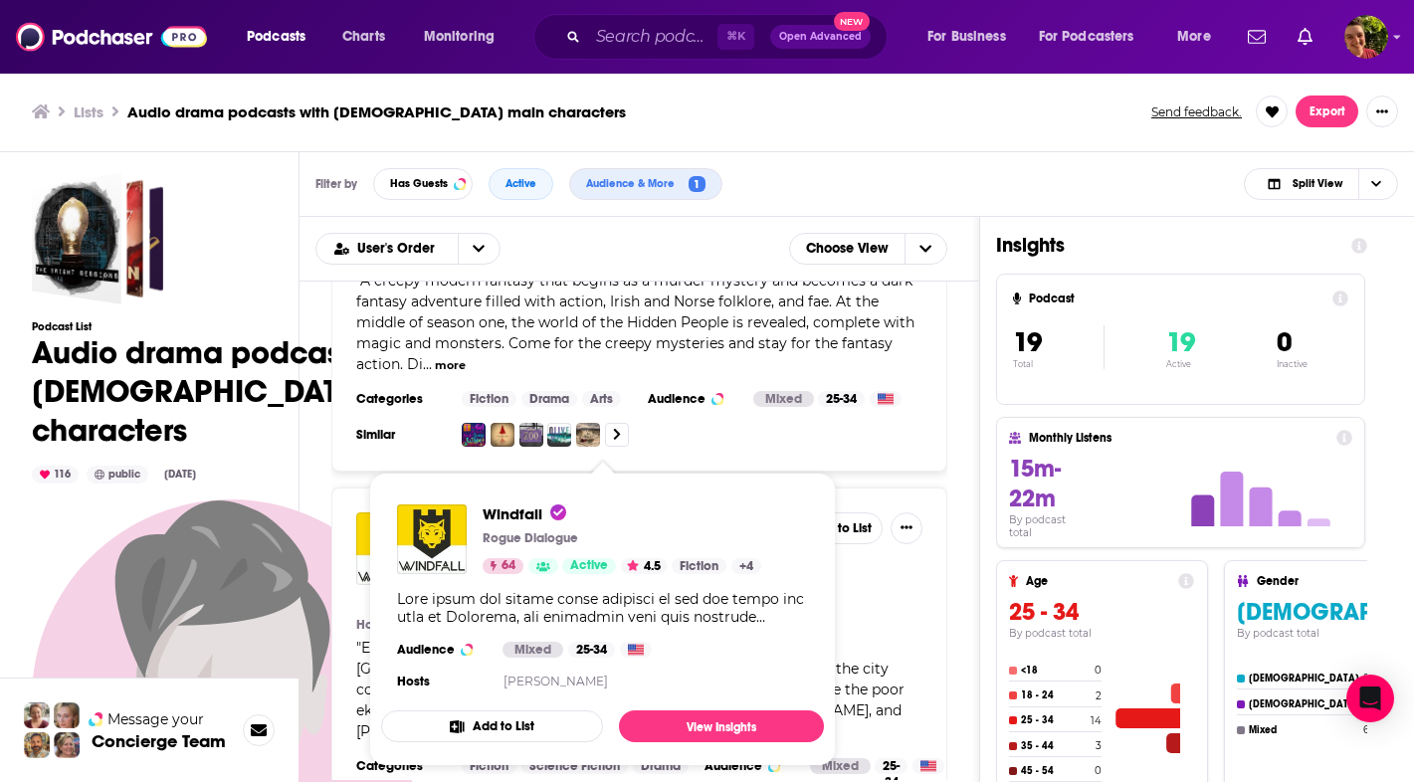
click at [870, 638] on div "" Ever since the castle first appeared in the sky above the city of Windfall, i…" at bounding box center [639, 690] width 566 height 104
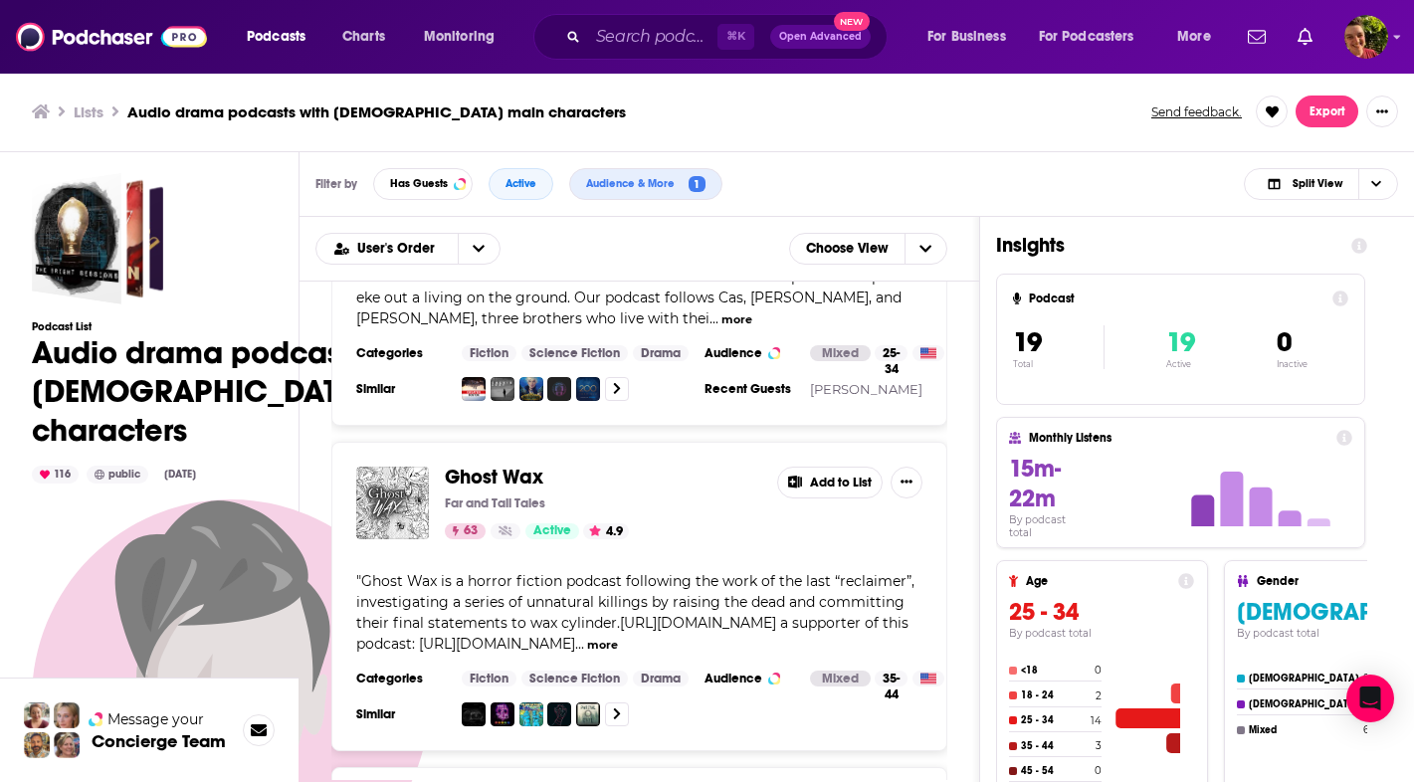
scroll to position [3752, 0]
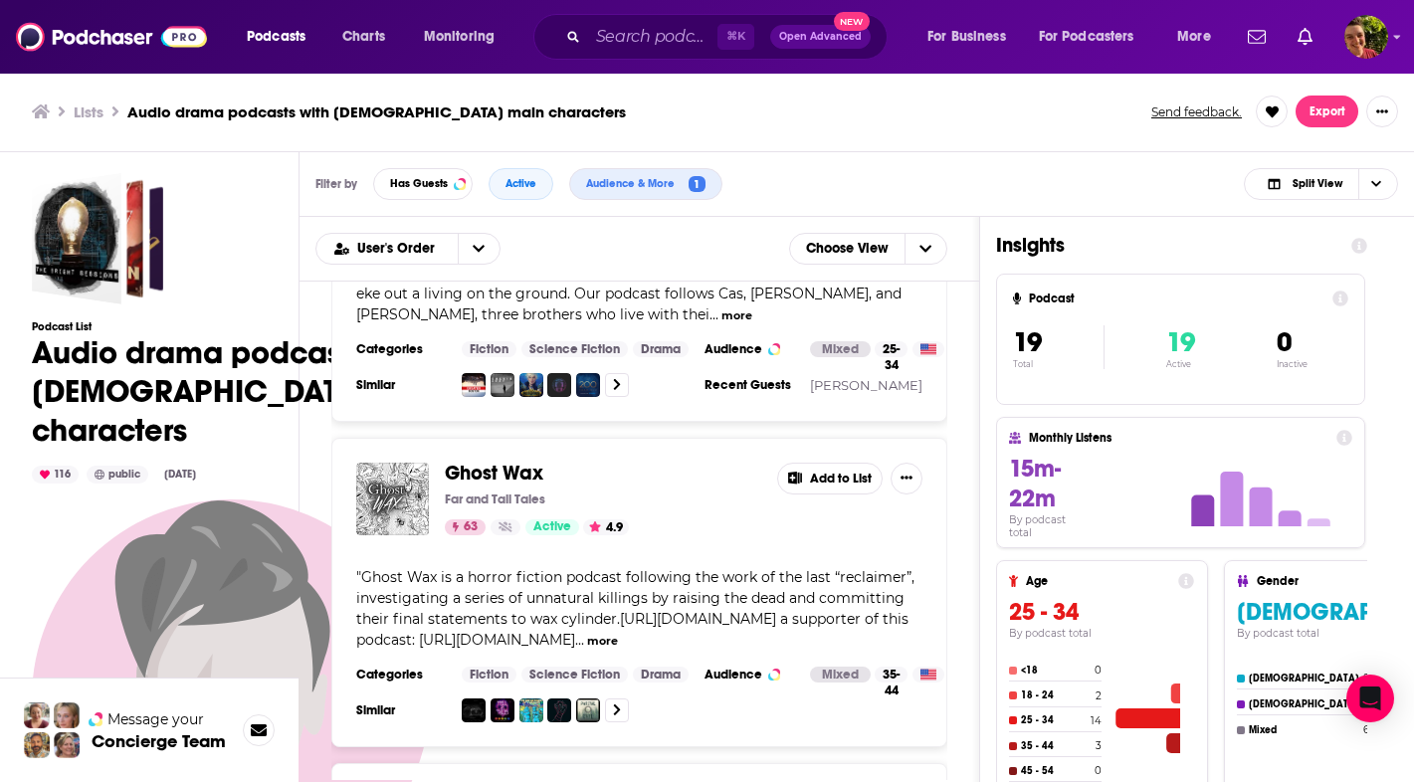
click at [513, 461] on span "Ghost Wax" at bounding box center [494, 473] width 98 height 25
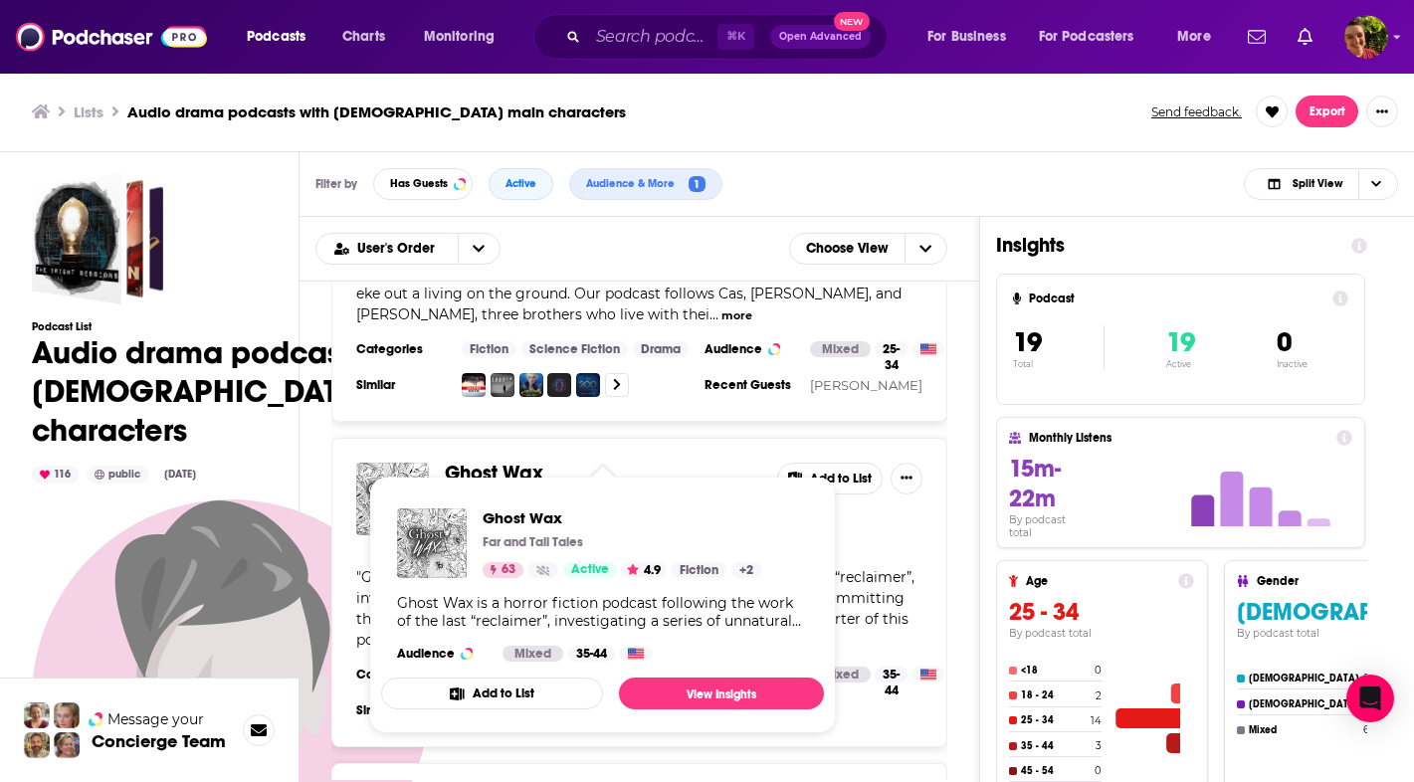
click at [875, 581] on div "" Ghost Wax is a horror fiction podcast following the work of the last “reclaim…" at bounding box center [639, 609] width 566 height 84
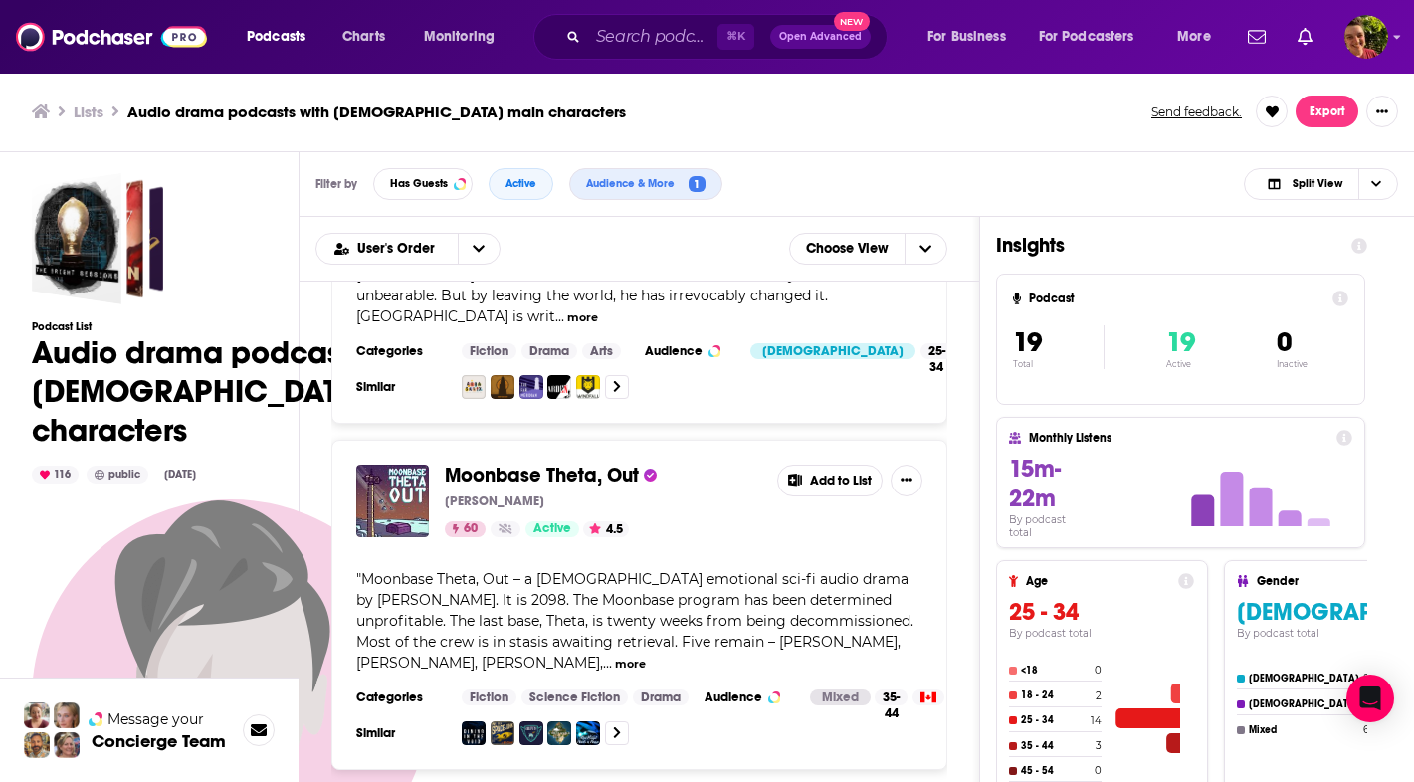
scroll to position [4592, 0]
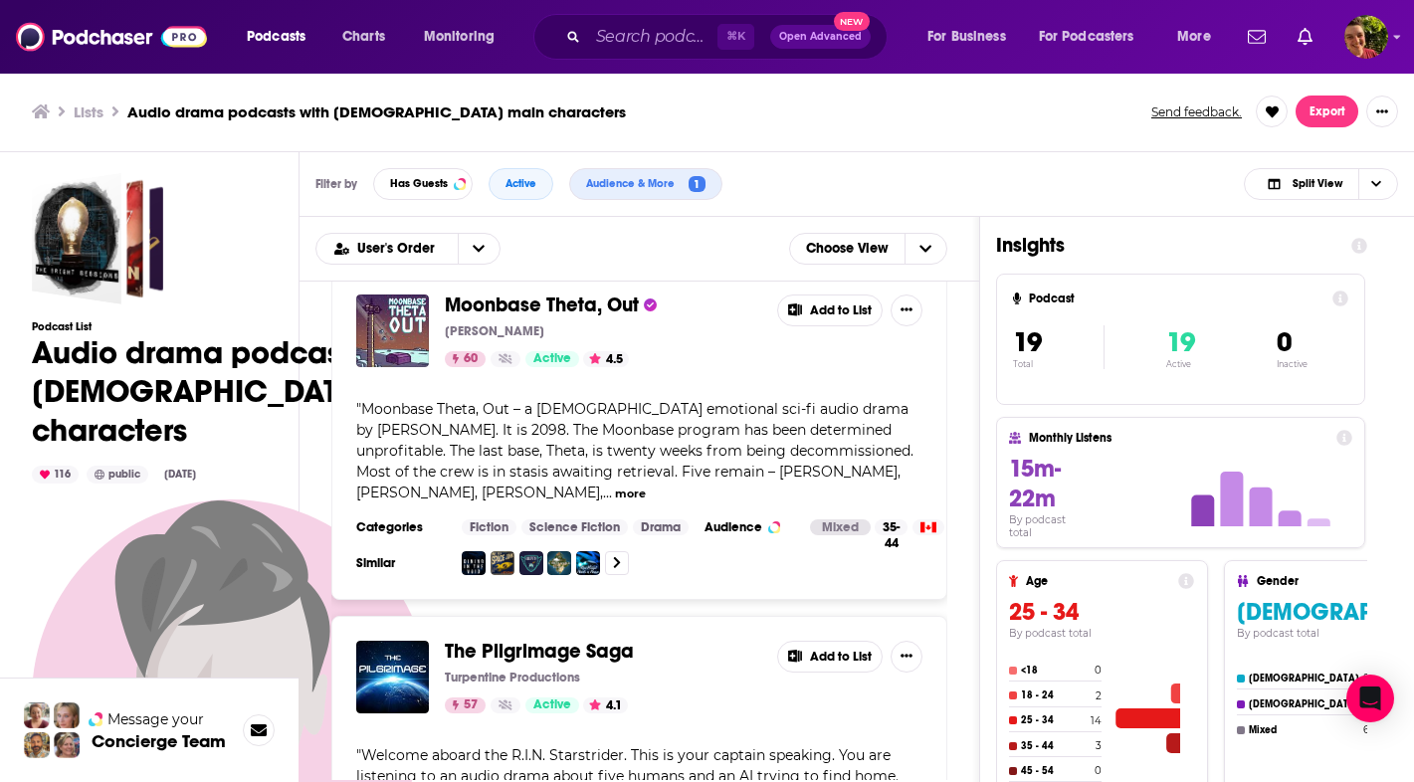
click at [601, 295] on span "Moonbase Theta, Out" at bounding box center [542, 305] width 194 height 25
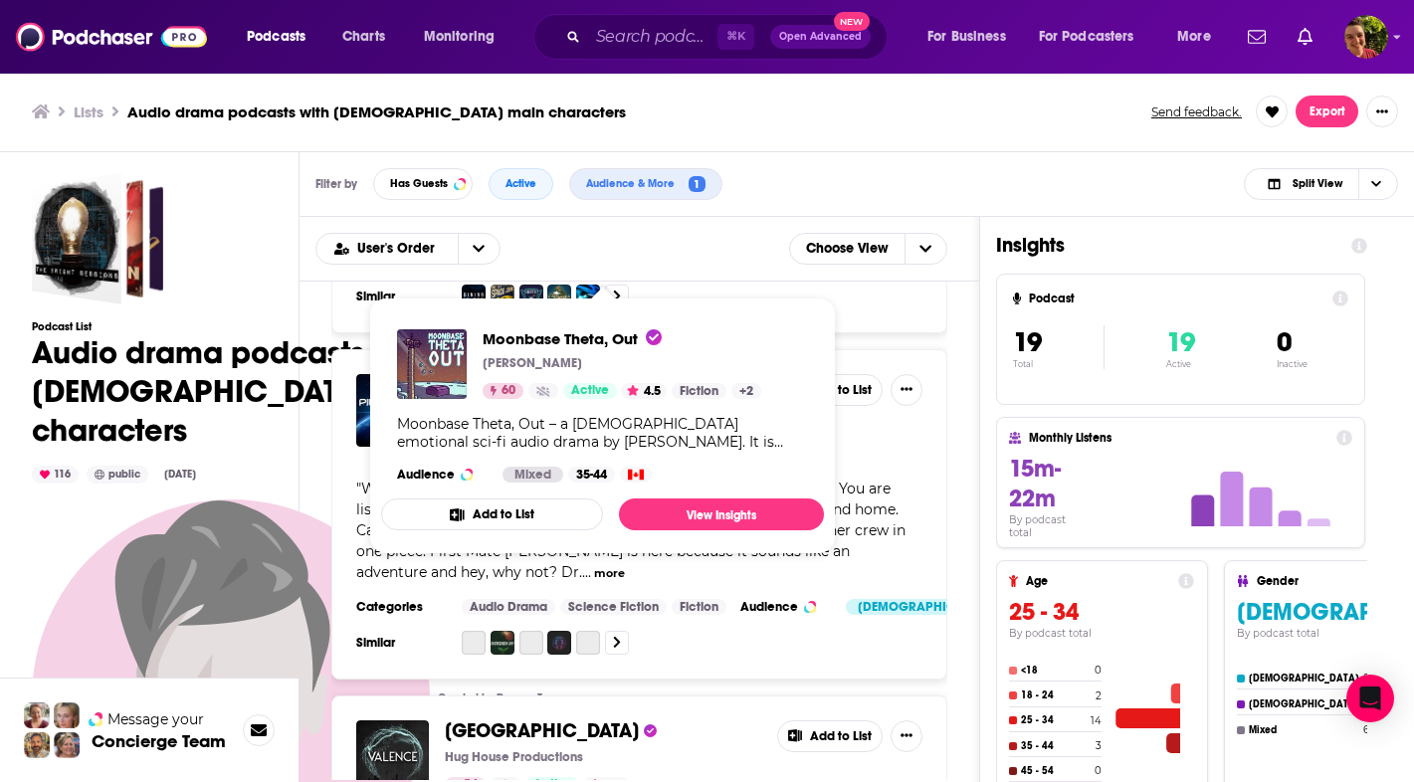
scroll to position [4869, 0]
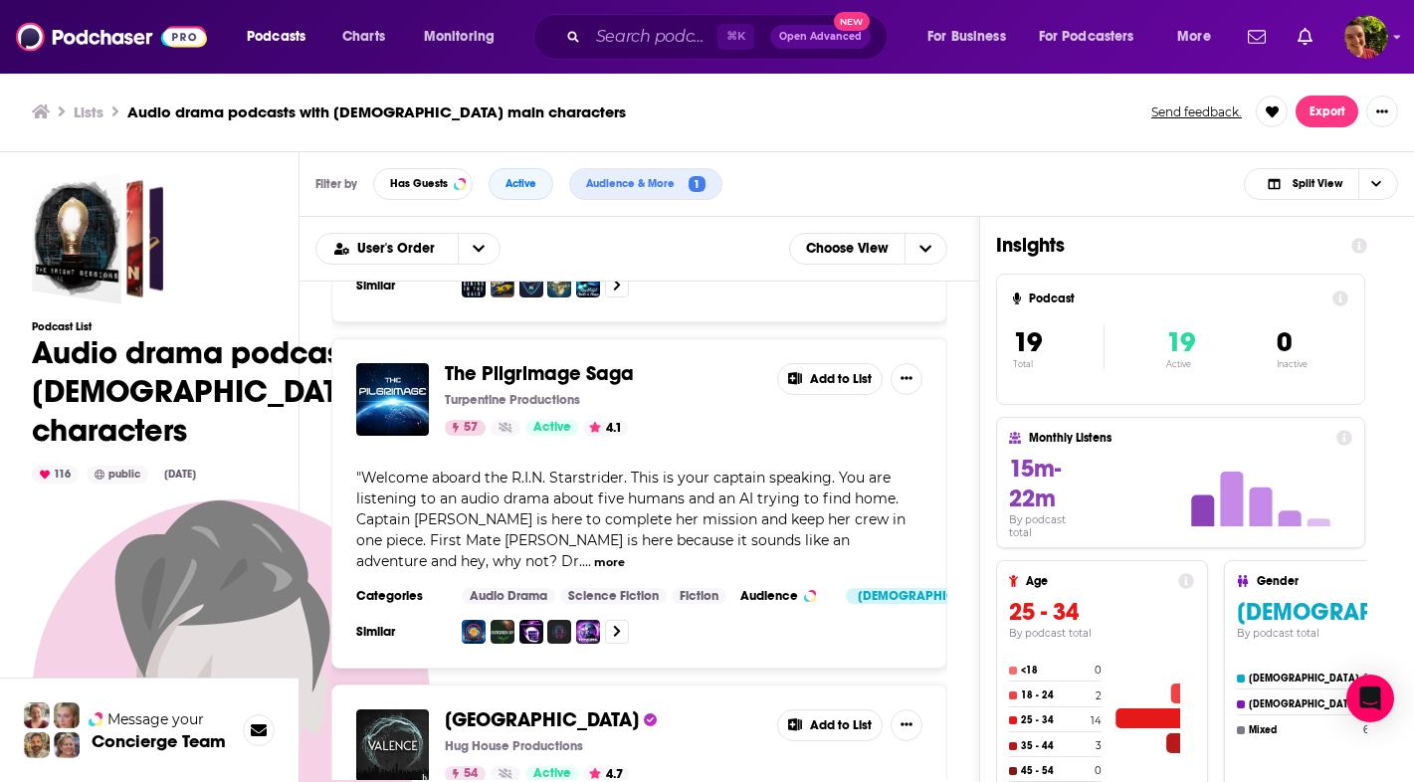
click at [602, 361] on span "The Pilgrimage Saga" at bounding box center [539, 373] width 189 height 25
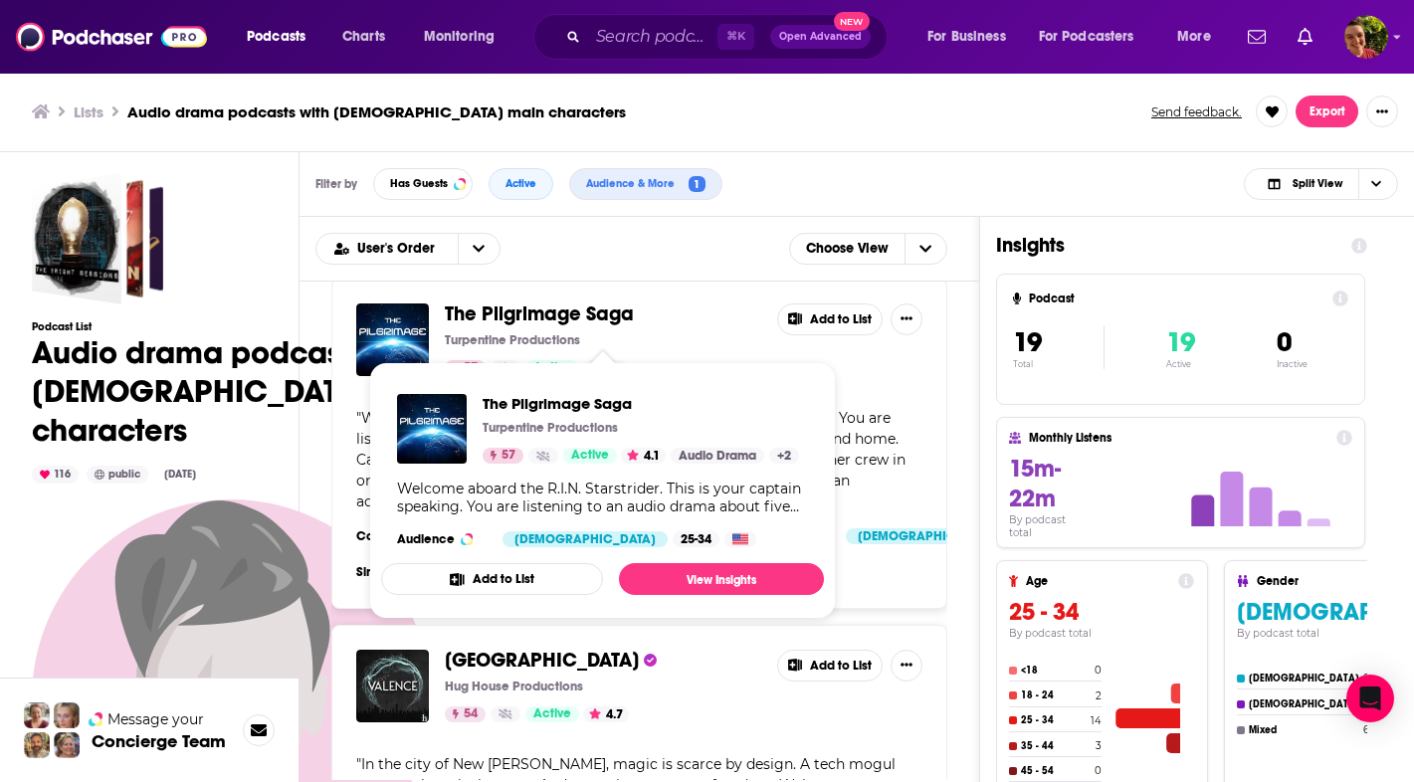
scroll to position [5009, 0]
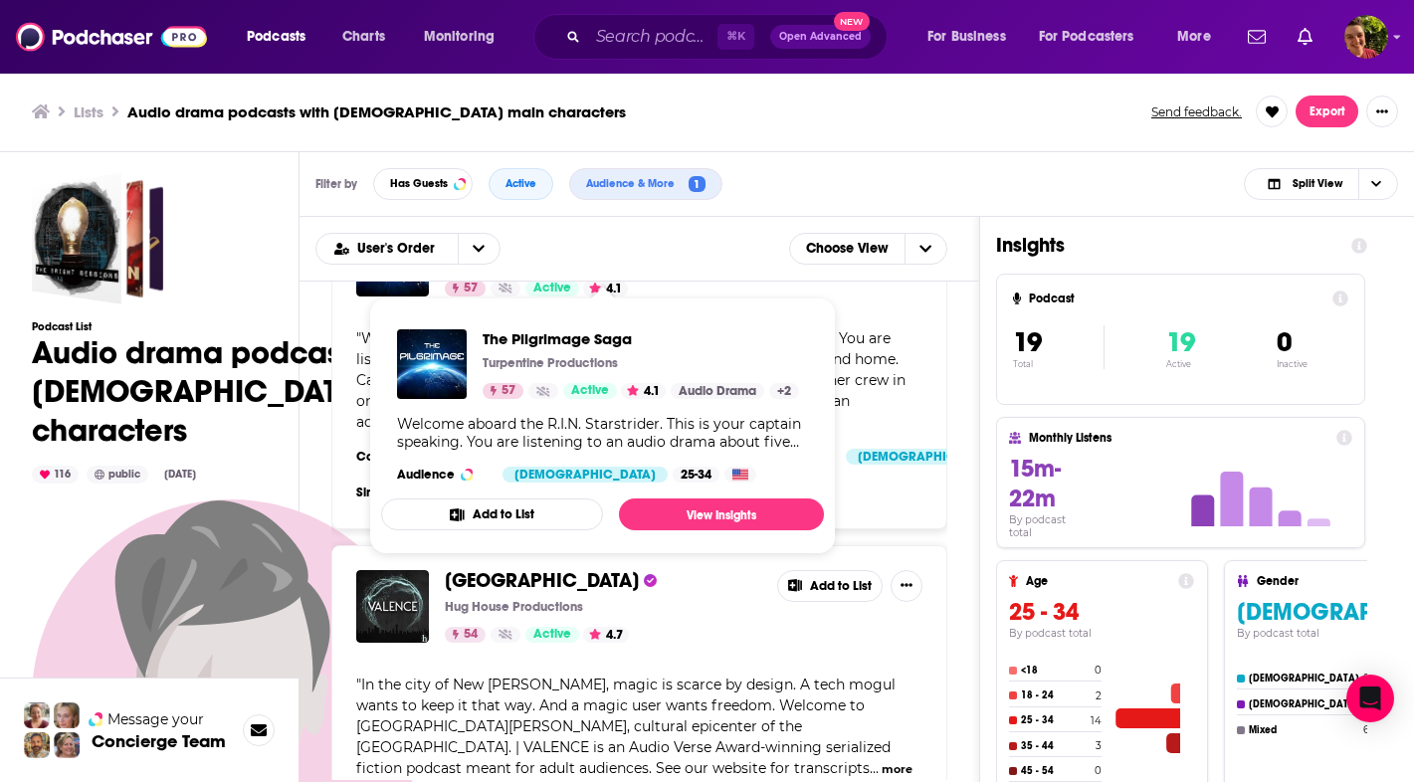
click at [965, 538] on div "Welcome to Night Vale Night Vale Presents Night Vale Presents 95 Active 4.5 Add…" at bounding box center [639, 531] width 680 height 498
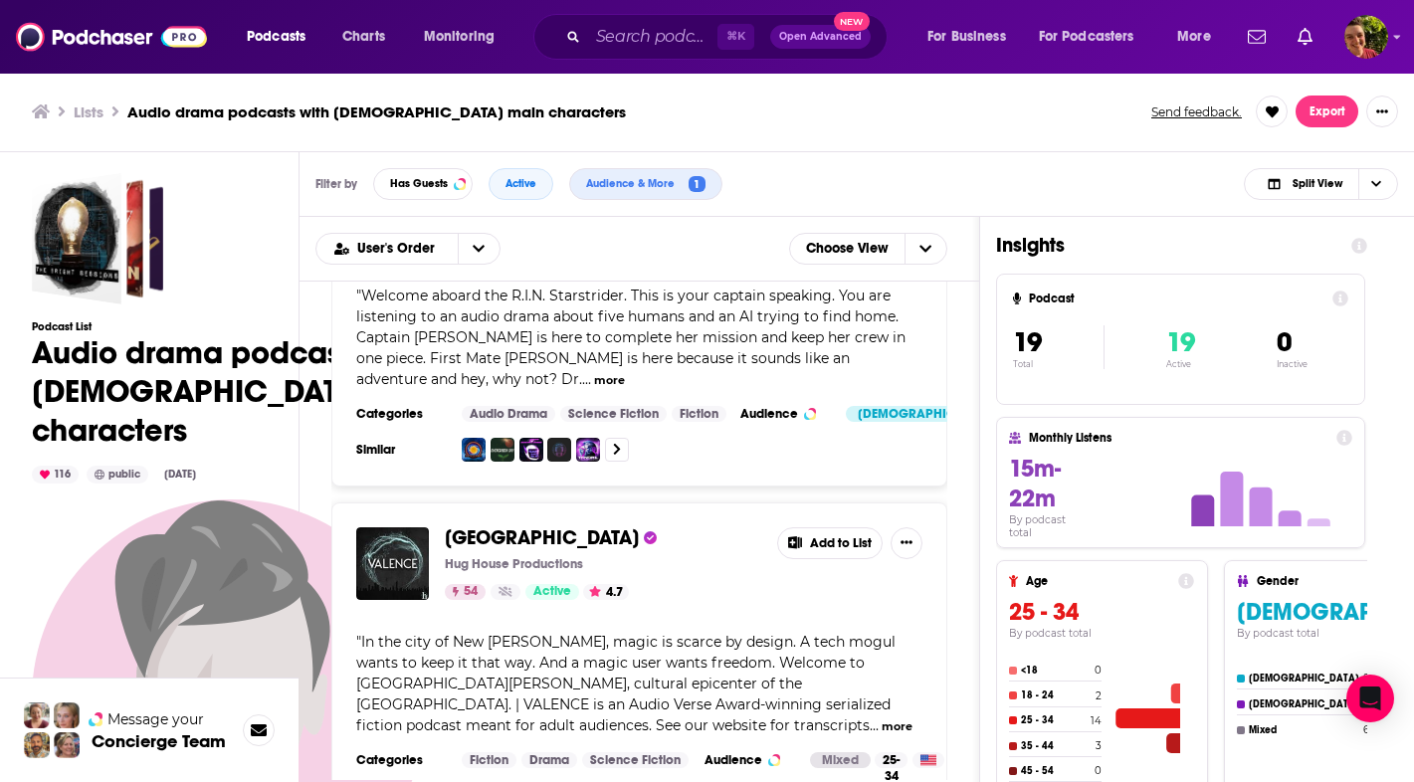
scroll to position [5052, 0]
click at [486, 529] on span "VALENCE" at bounding box center [542, 536] width 194 height 25
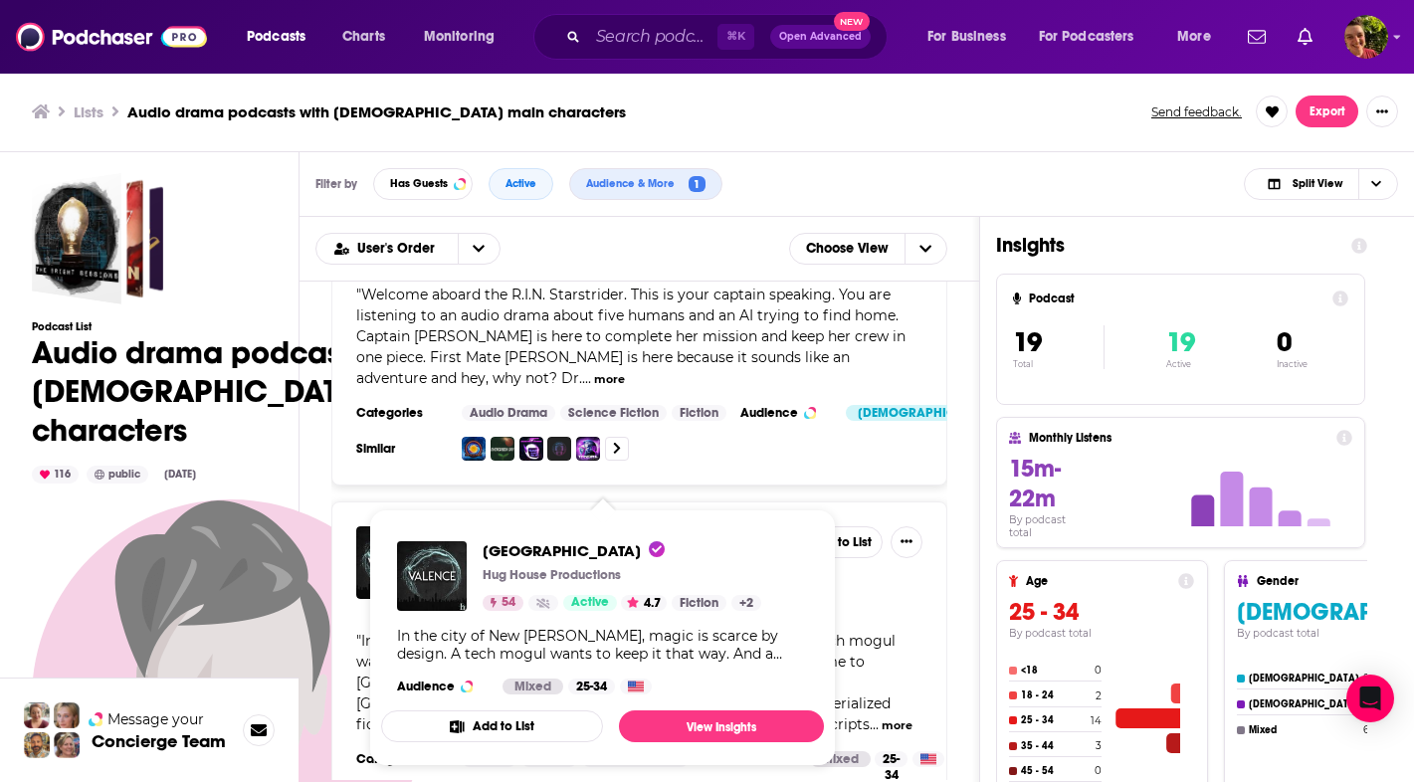
drag, startPoint x: 495, startPoint y: 490, endPoint x: 971, endPoint y: 555, distance: 480.1
click at [971, 555] on div "Welcome to Night Vale Night Vale Presents Night Vale Presents 95 Active 4.5 Add…" at bounding box center [639, 531] width 680 height 498
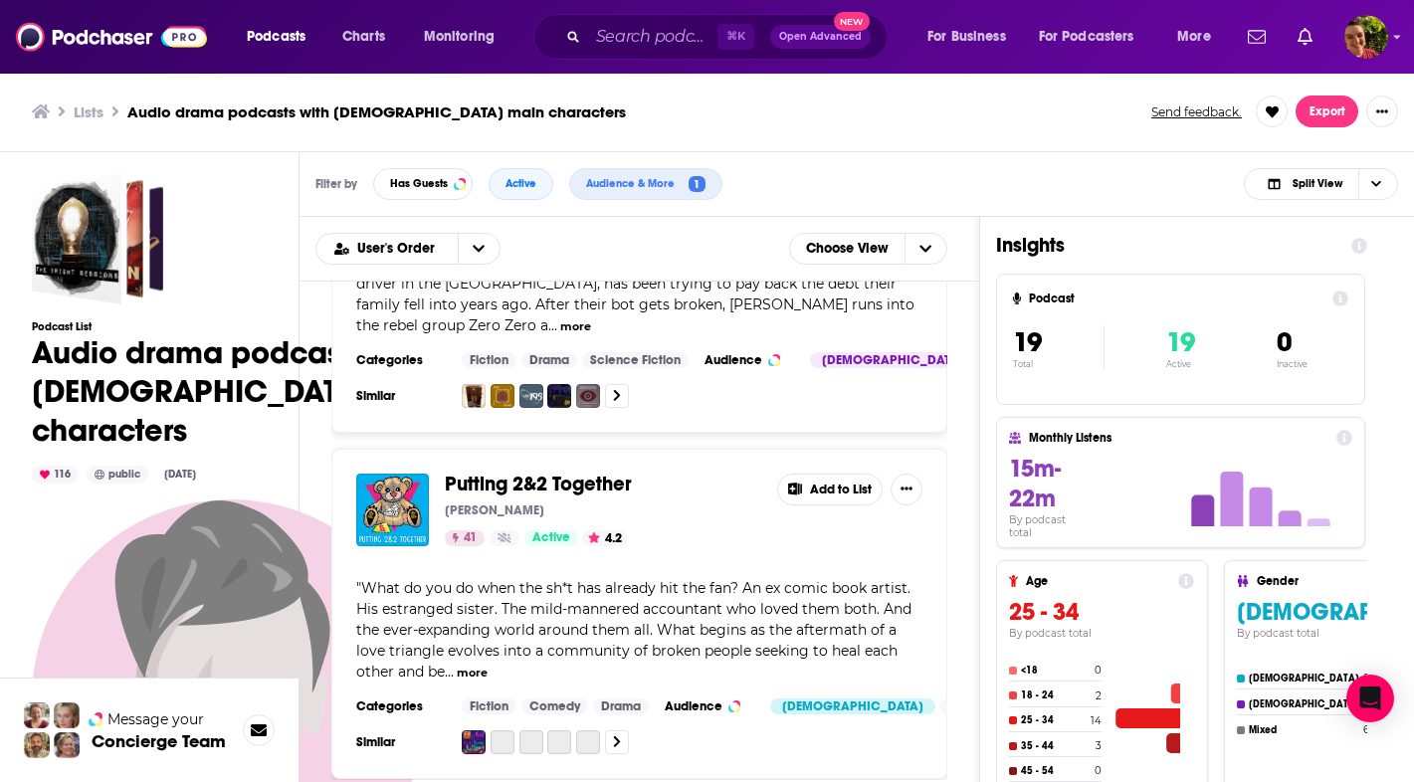
scroll to position [5970, 0]
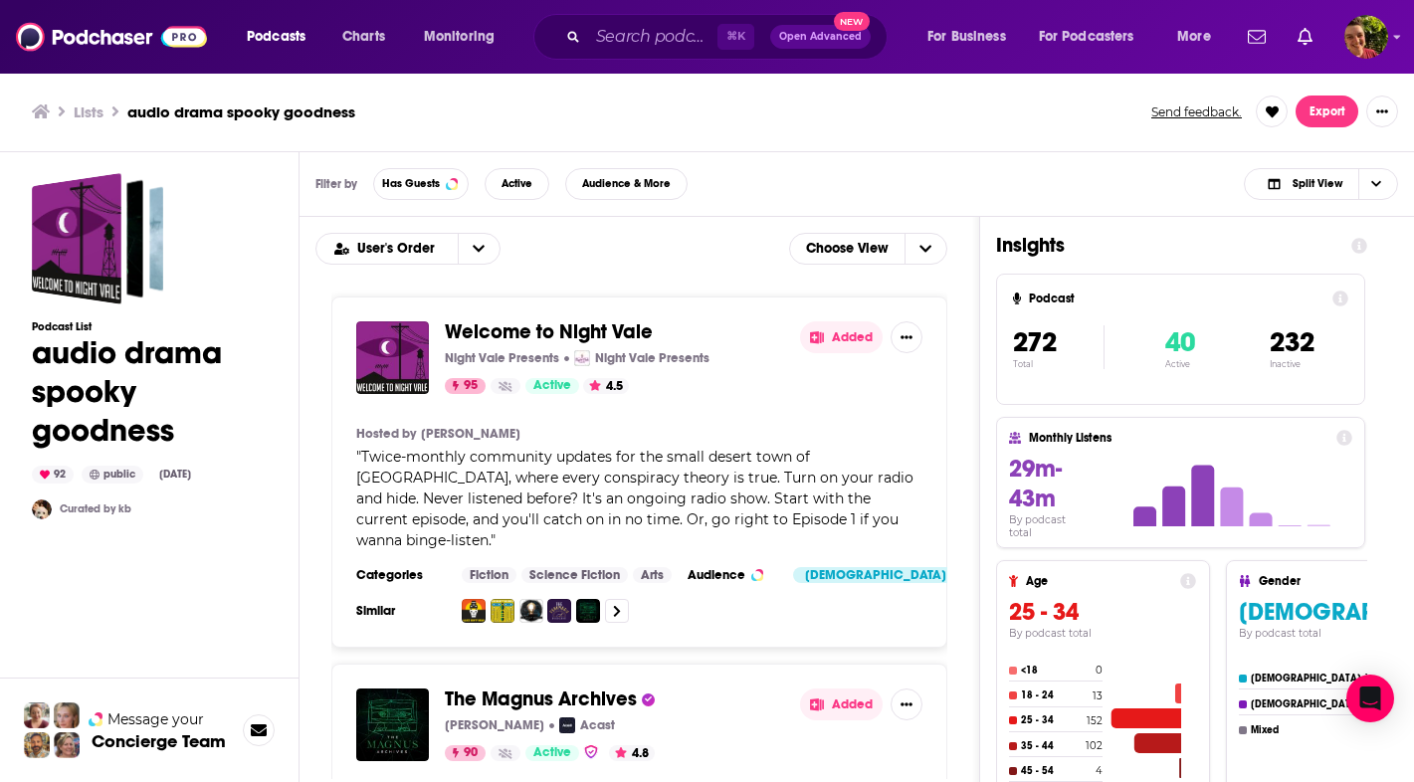
click at [516, 165] on div "Filter by Has Guests Active Audience & More Split View" at bounding box center [856, 184] width 1114 height 65
click at [511, 175] on button "Active" at bounding box center [517, 184] width 65 height 32
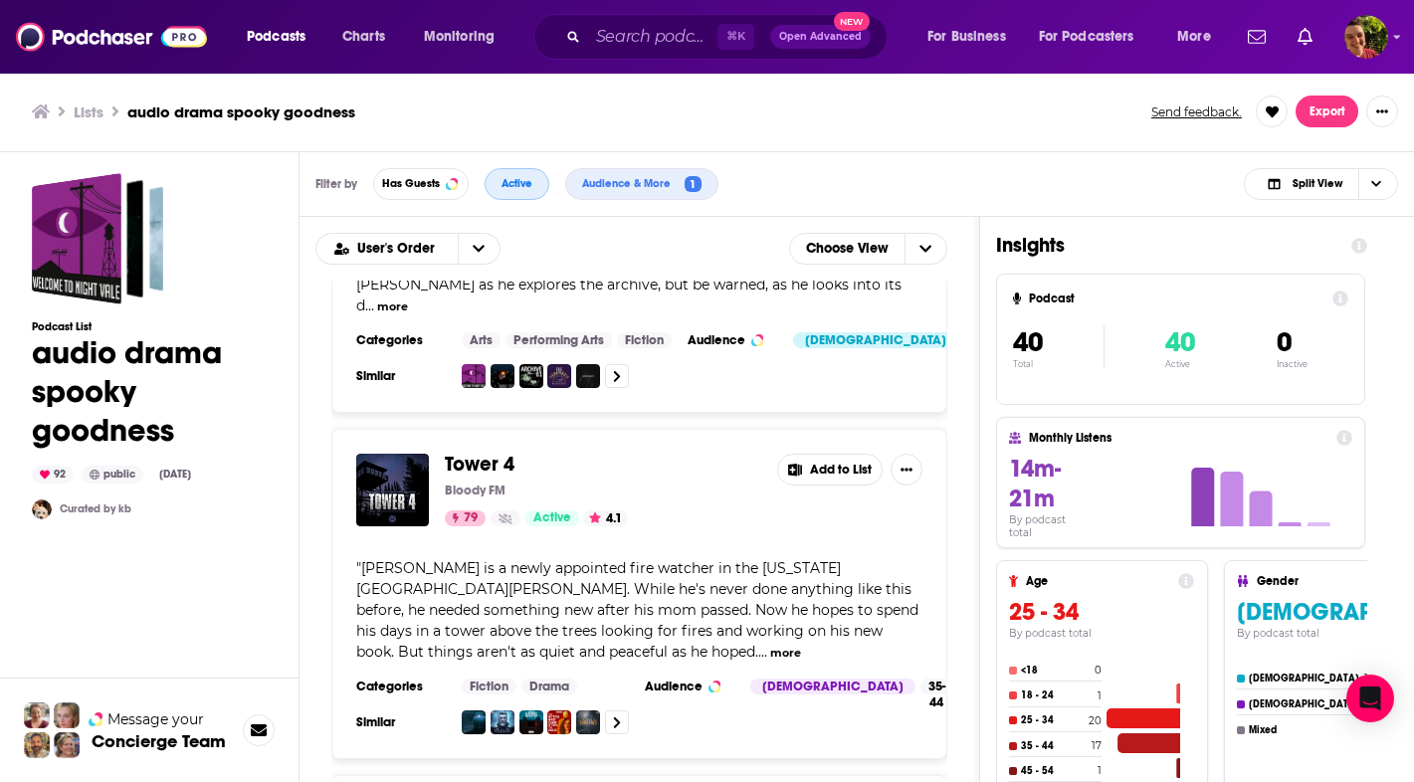
scroll to position [621, 0]
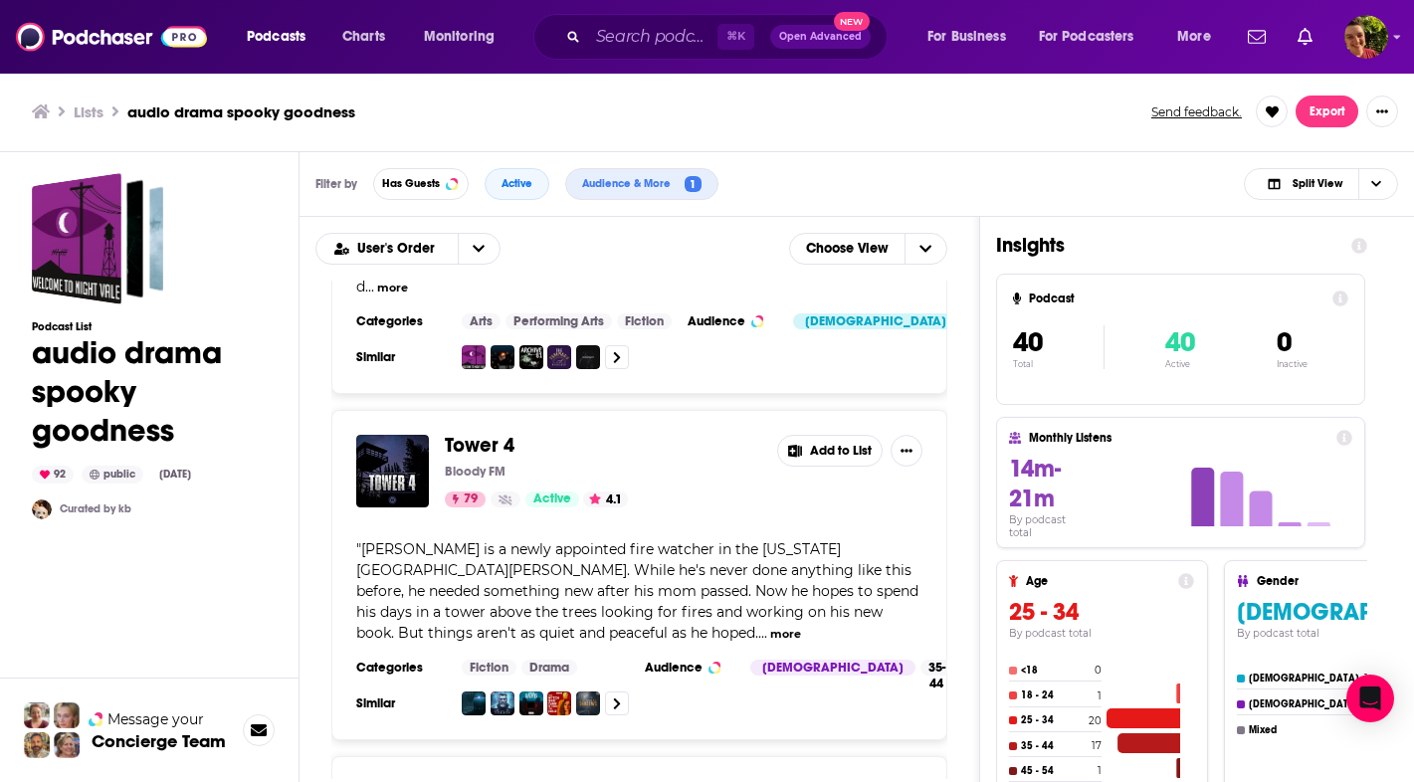
click at [498, 433] on span "Tower 4" at bounding box center [480, 445] width 70 height 25
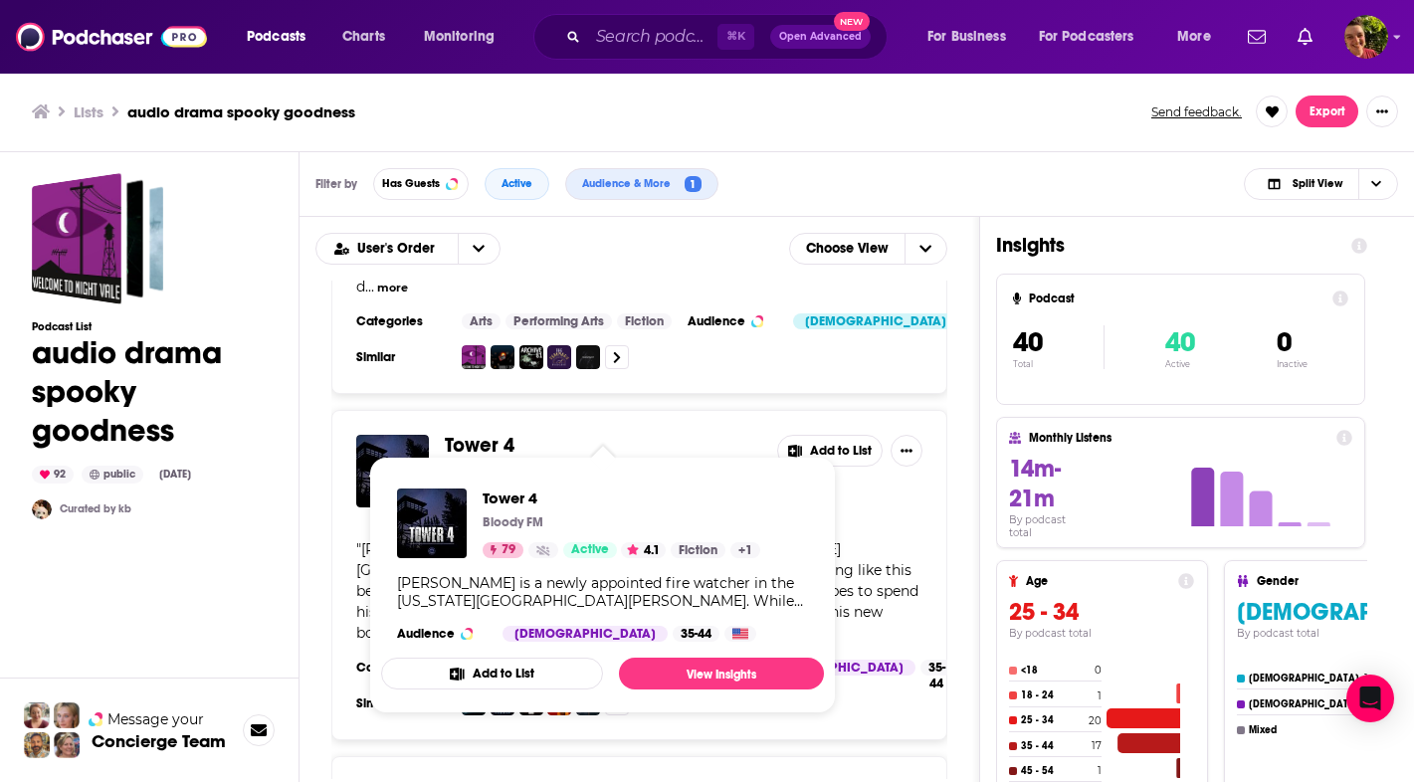
click at [968, 524] on div "Welcome to Night Vale Night Vale Presents Night Vale Presents 95 Active 4.5 Add…" at bounding box center [639, 530] width 680 height 498
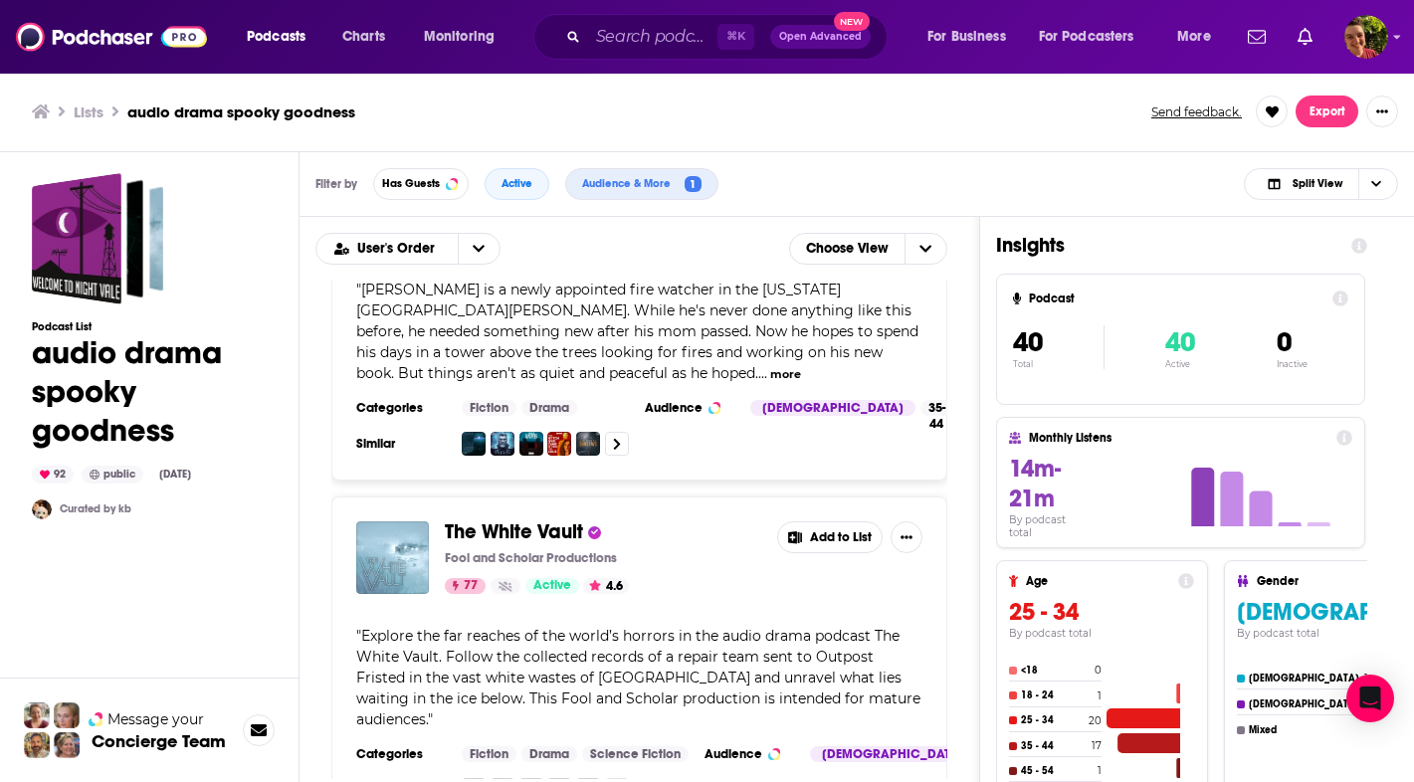
scroll to position [883, 0]
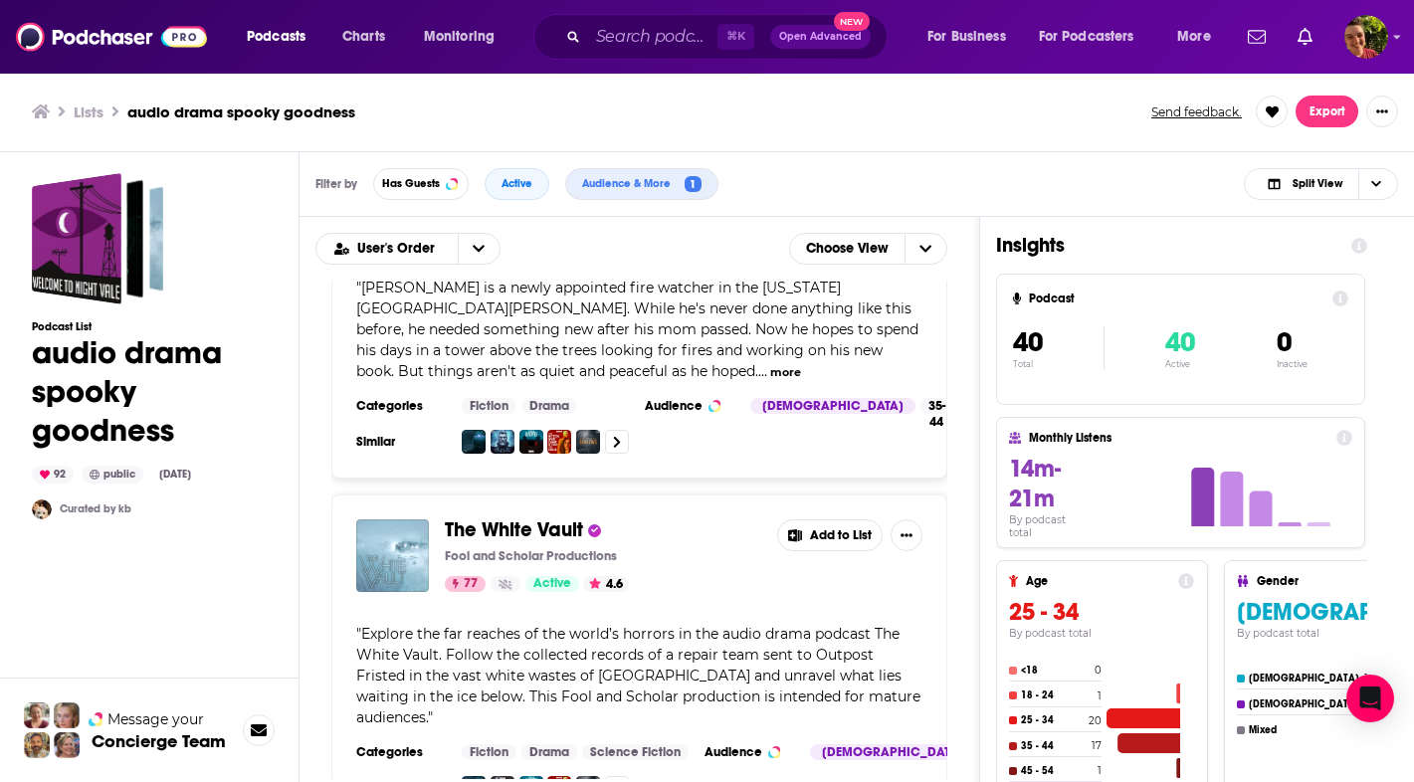
click at [575, 517] on span "The White Vault" at bounding box center [514, 529] width 138 height 25
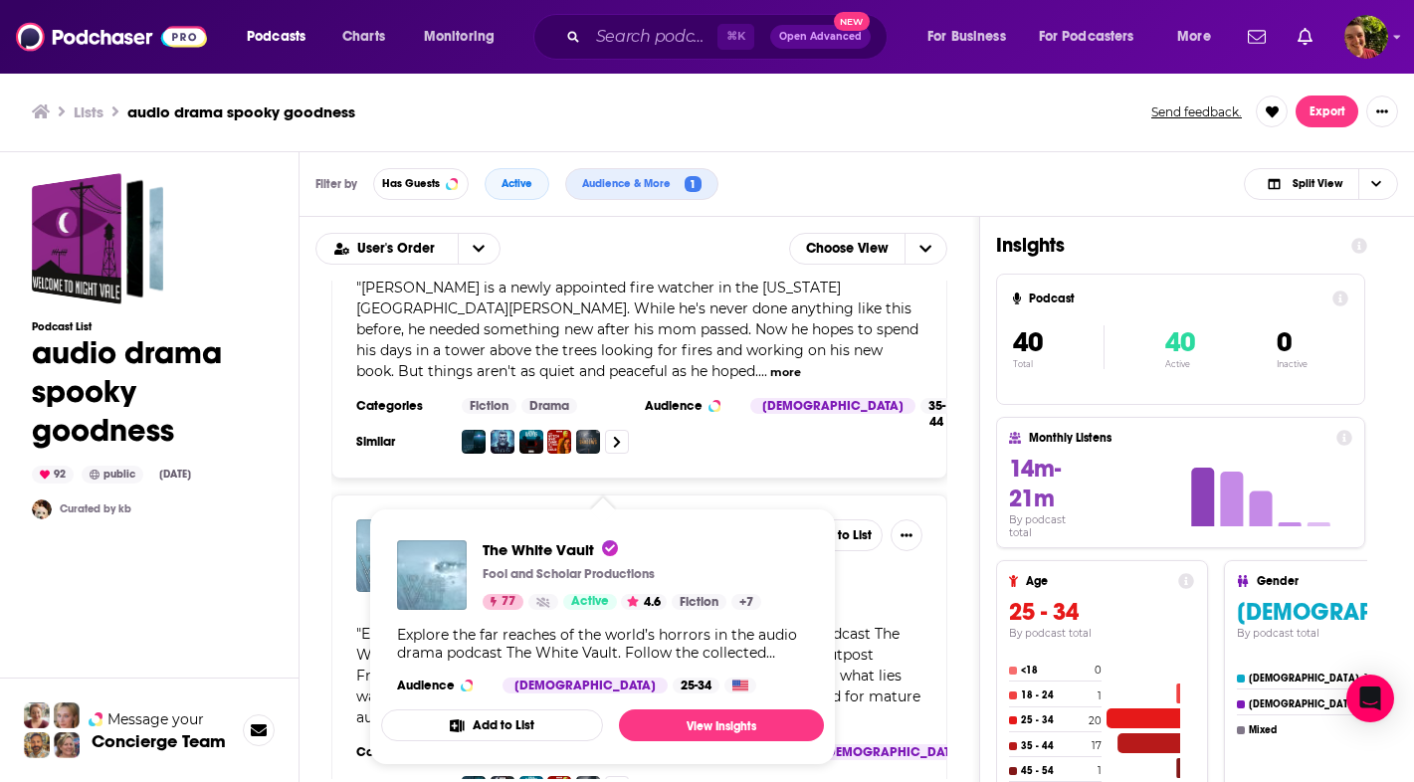
drag, startPoint x: 0, startPoint y: 0, endPoint x: 969, endPoint y: 477, distance: 1079.9
click at [969, 477] on div "Welcome to Night Vale Night Vale Presents Night Vale Presents 95 Active 4.5 Add…" at bounding box center [639, 530] width 680 height 498
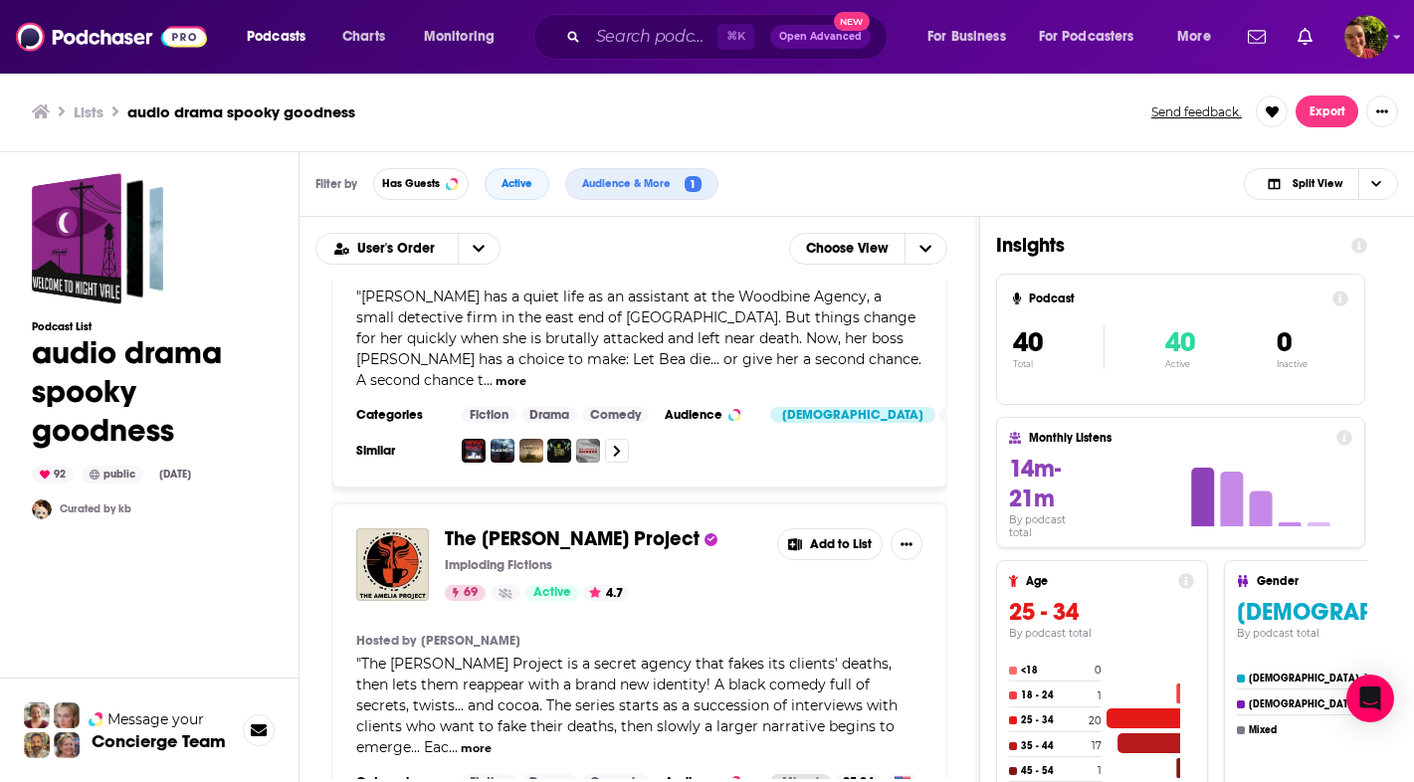
scroll to position [2617, 0]
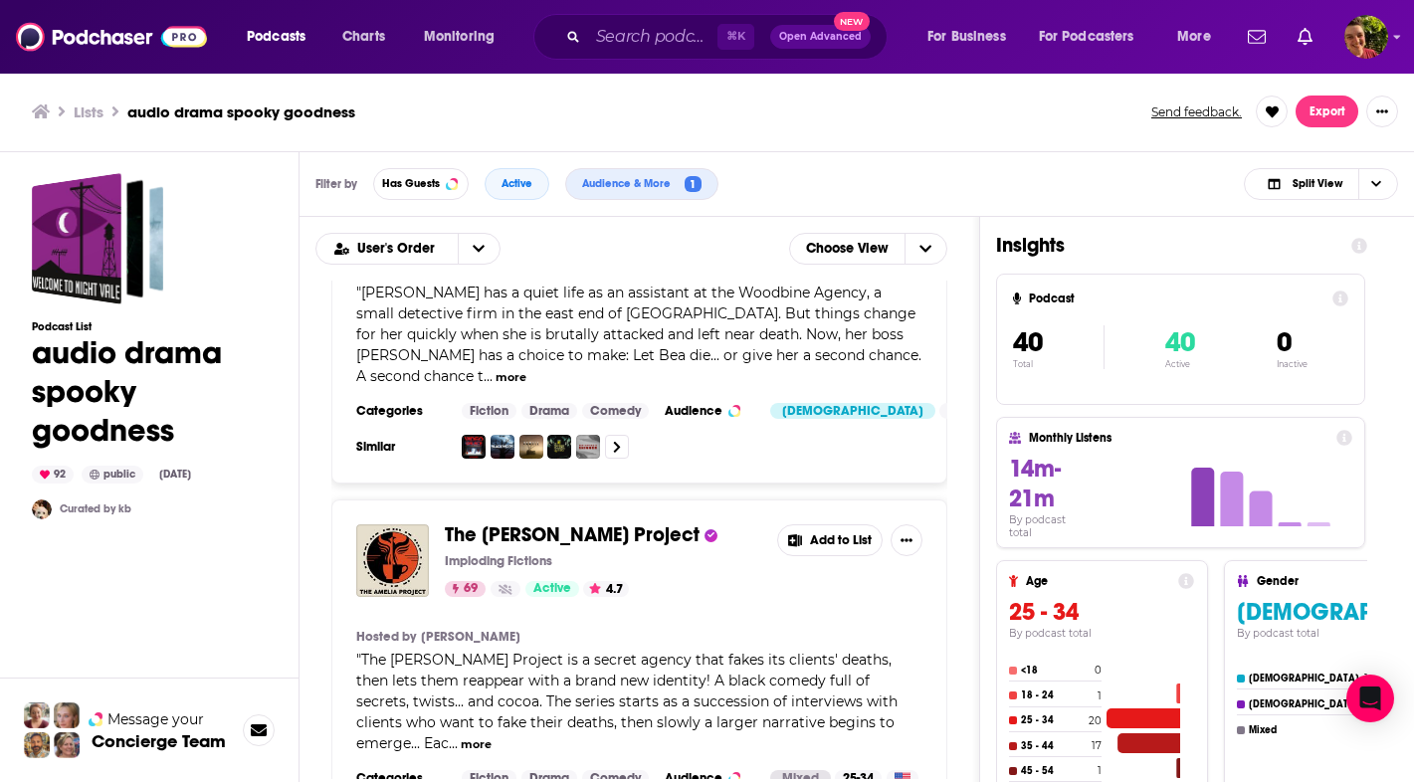
drag, startPoint x: 969, startPoint y: 477, endPoint x: 597, endPoint y: 510, distance: 373.6
click at [597, 522] on span "The Amelia Project" at bounding box center [572, 534] width 255 height 25
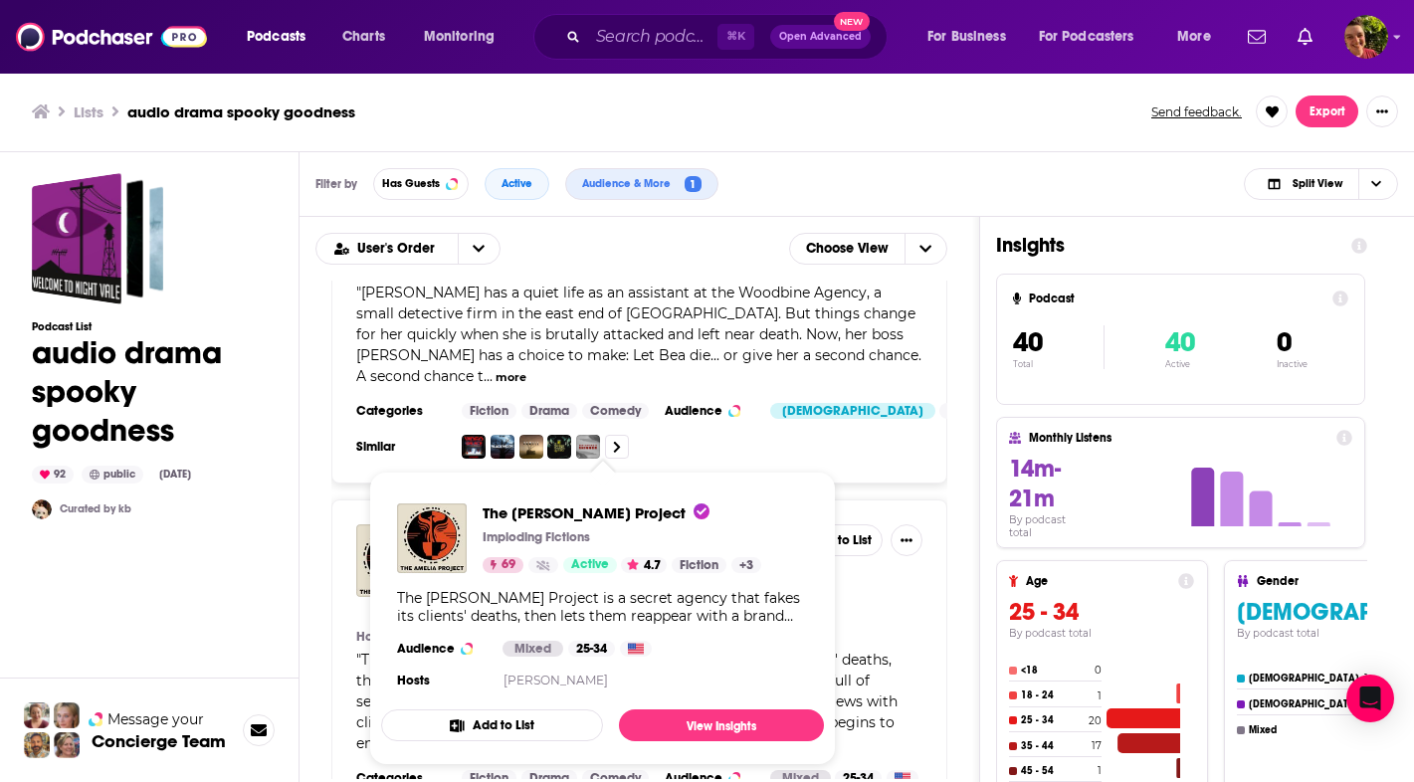
click at [958, 558] on div "Welcome to Night Vale Night Vale Presents Night Vale Presents 95 Active 4.5 Add…" at bounding box center [639, 530] width 680 height 498
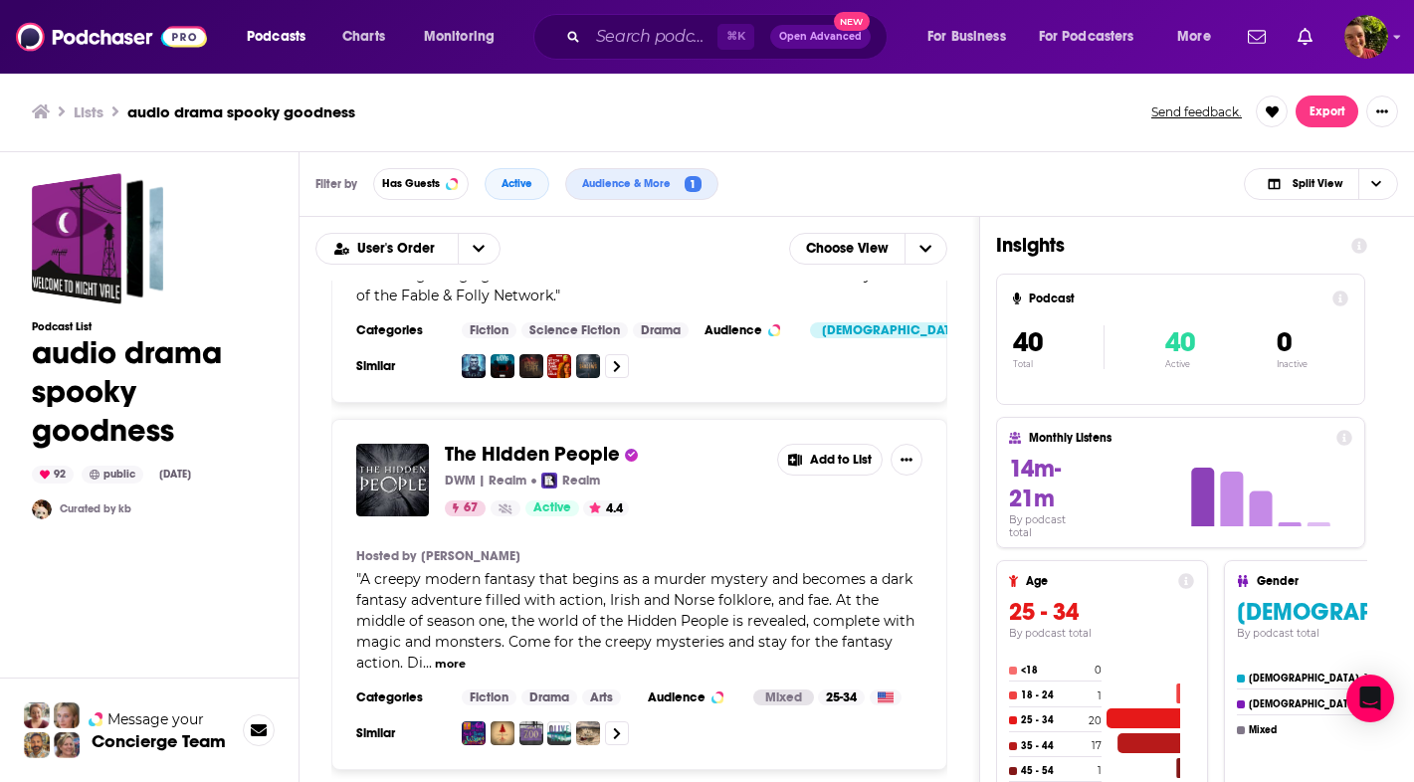
scroll to position [4492, 0]
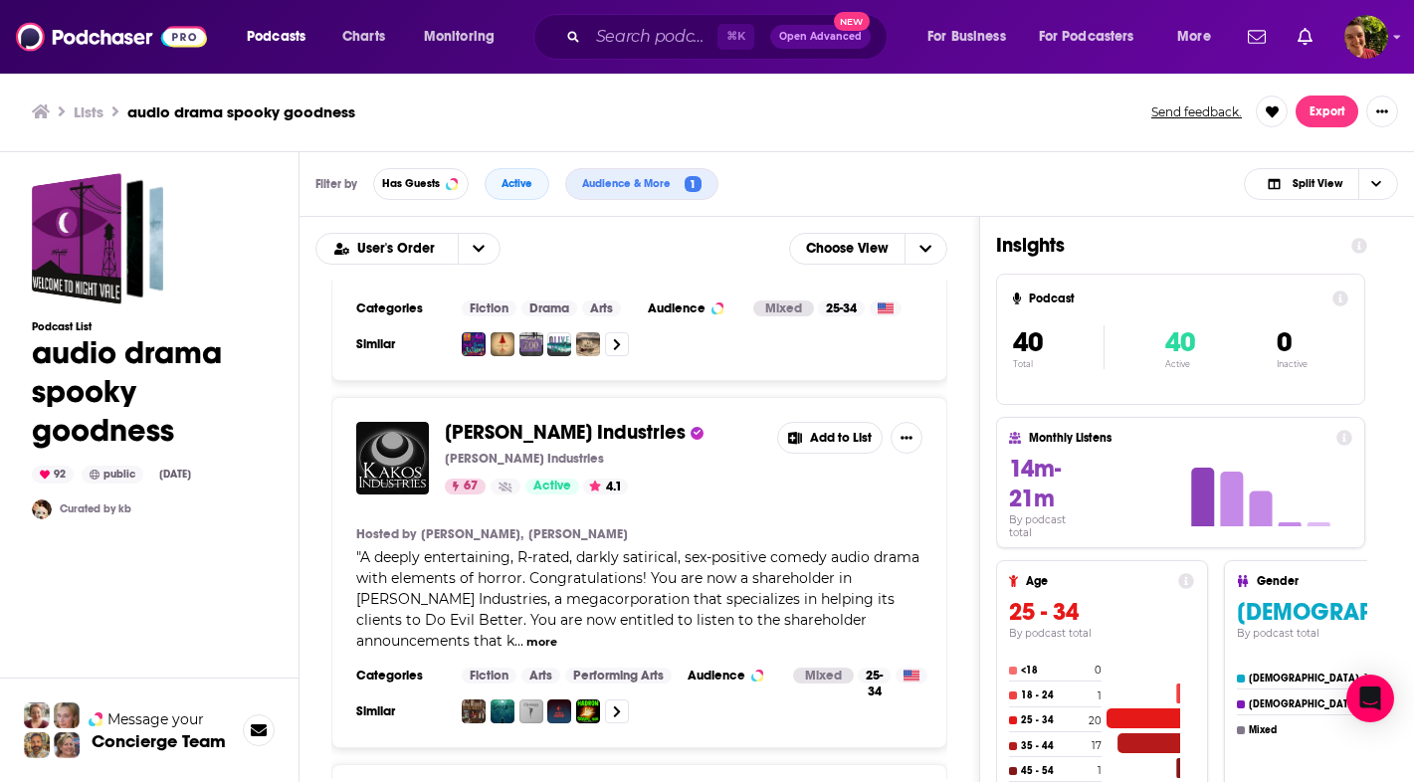
click at [561, 420] on span "Kakos Industries" at bounding box center [565, 432] width 241 height 25
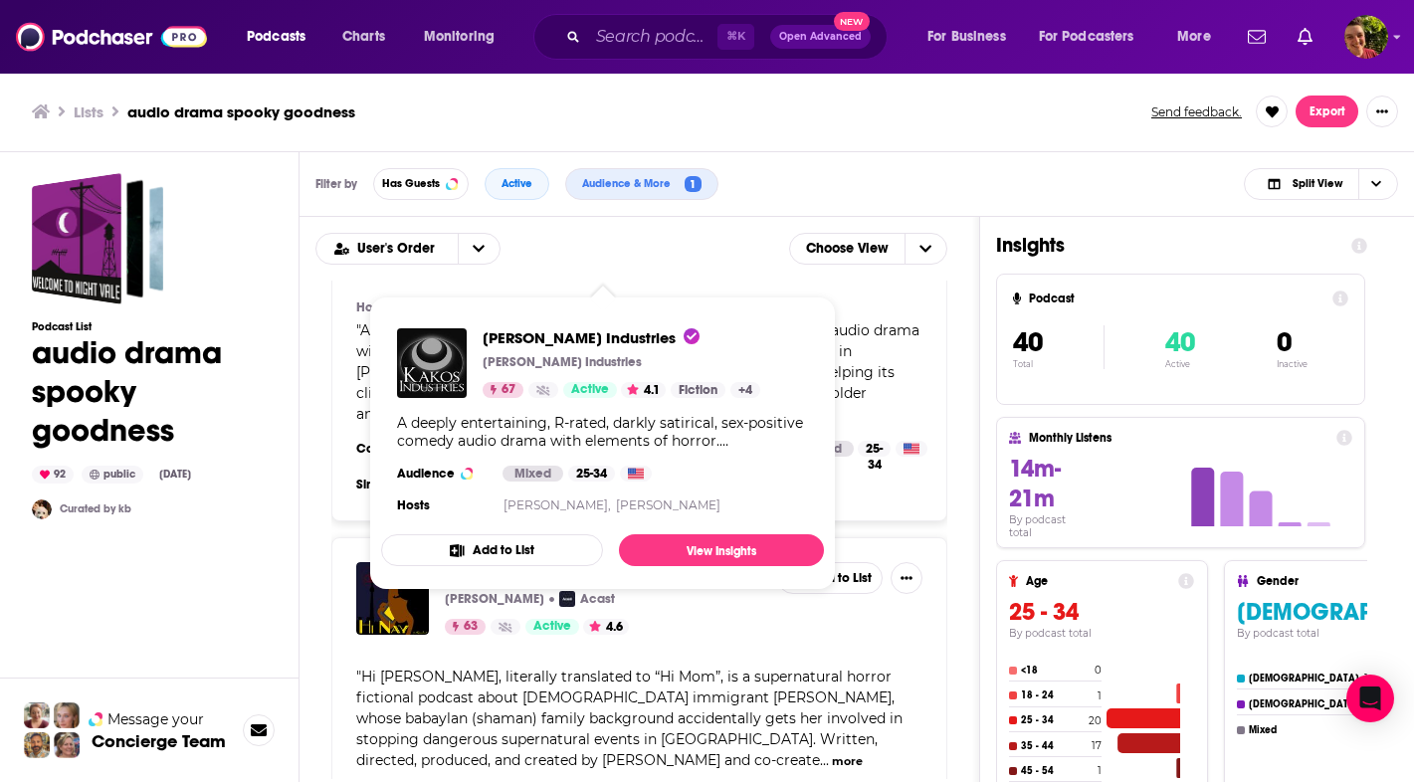
scroll to position [4726, 0]
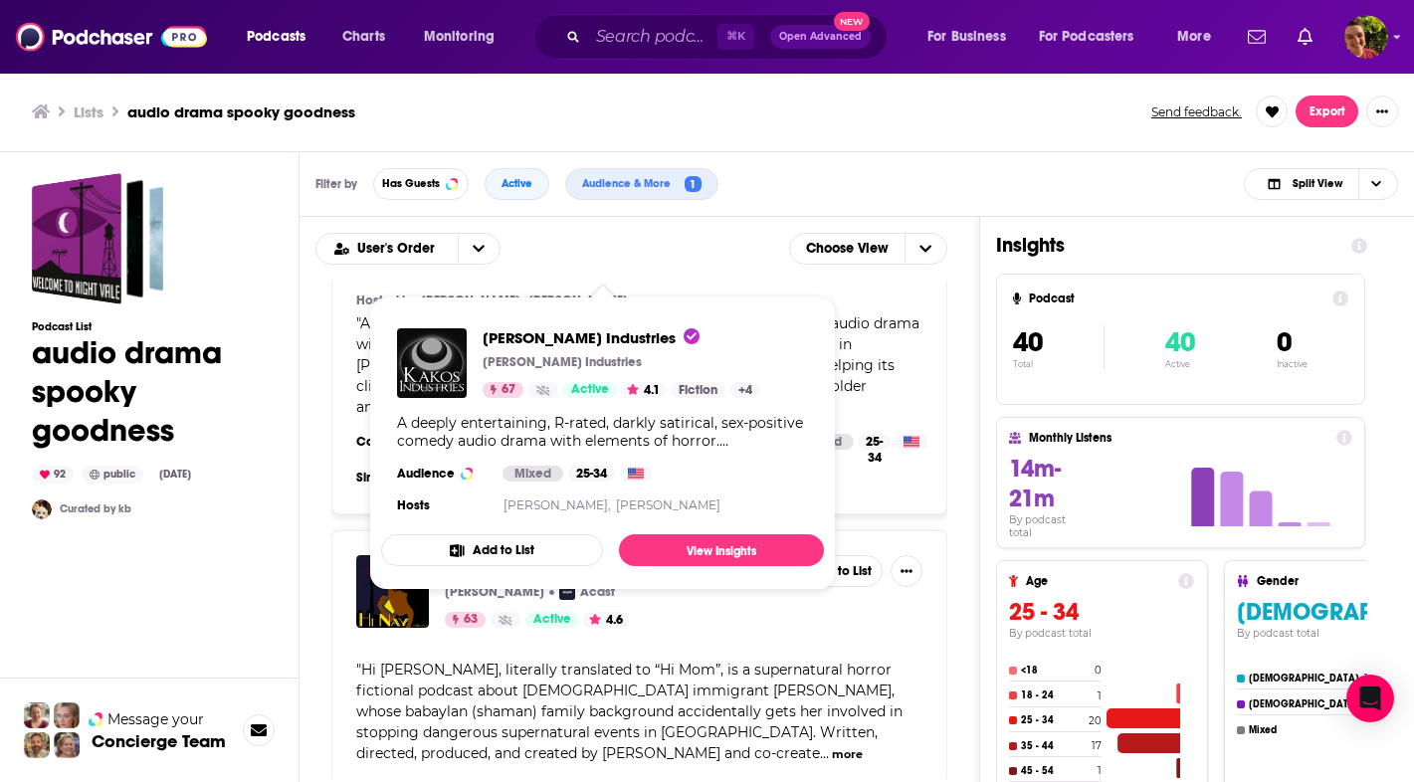
click at [964, 558] on div "Welcome to Night Vale Night Vale Presents Night Vale Presents 95 Active 4.5 Add…" at bounding box center [639, 530] width 680 height 498
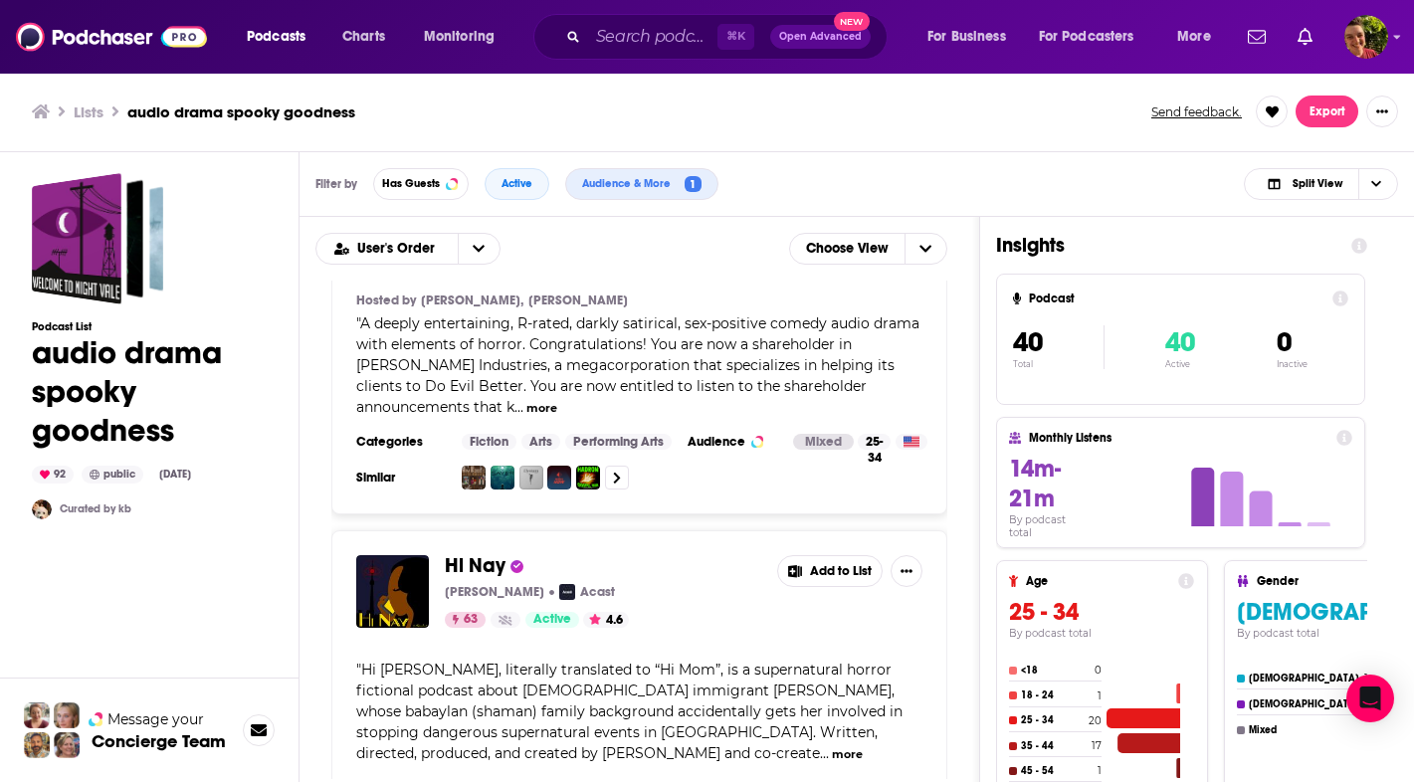
drag, startPoint x: 597, startPoint y: 510, endPoint x: 486, endPoint y: 514, distance: 111.5
click at [486, 553] on span "Hi Nay" at bounding box center [475, 565] width 61 height 25
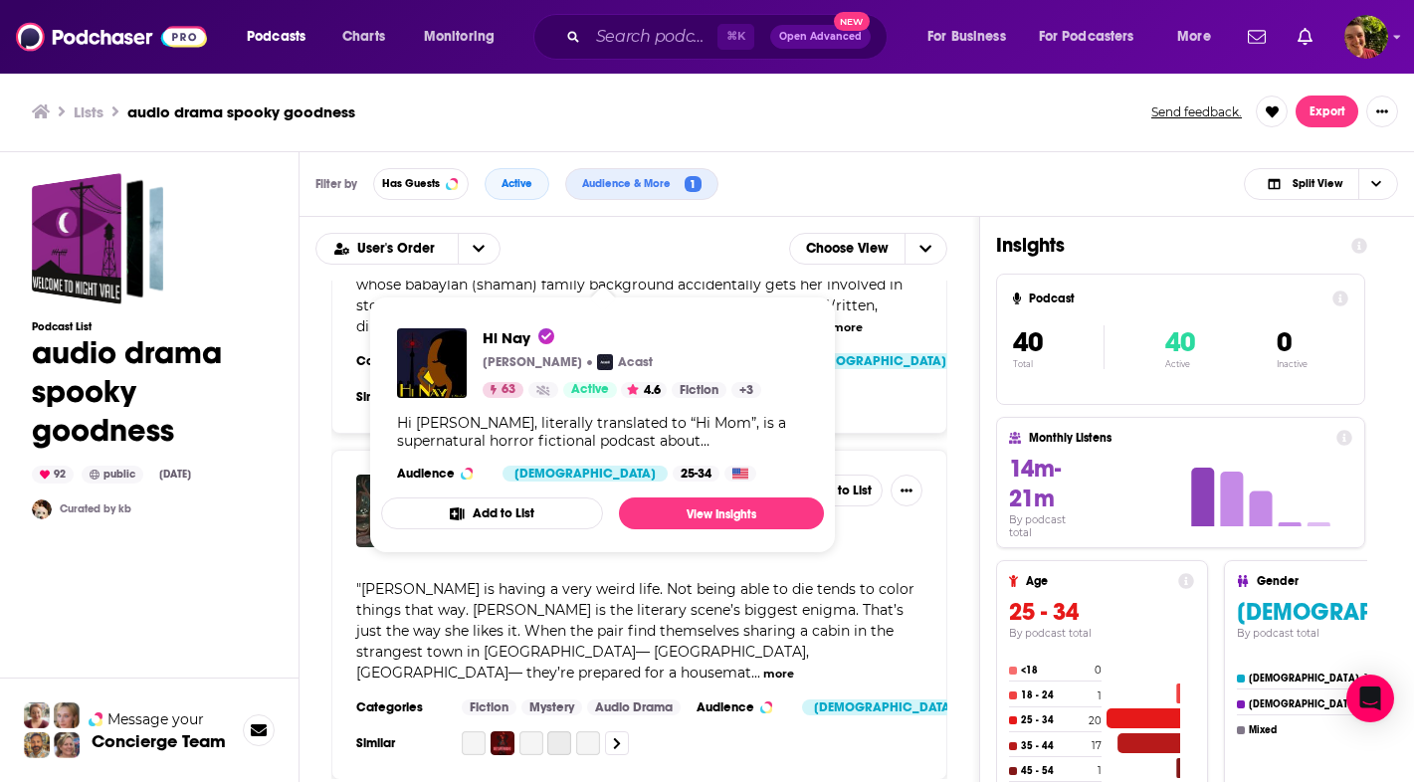
scroll to position [5166, 0]
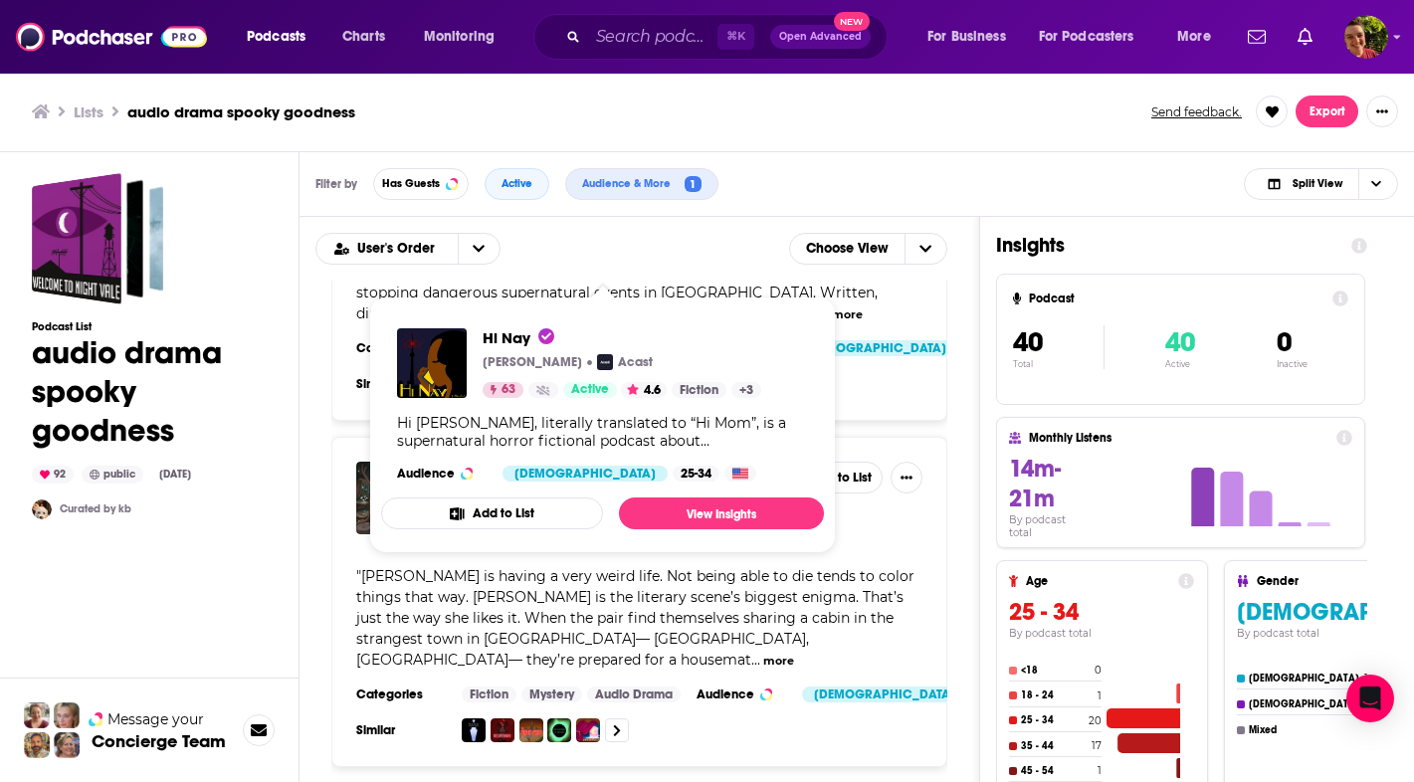
click at [956, 464] on div "Welcome to Night Vale Night Vale Presents Night Vale Presents 95 Active 4.5 Add…" at bounding box center [639, 530] width 680 height 498
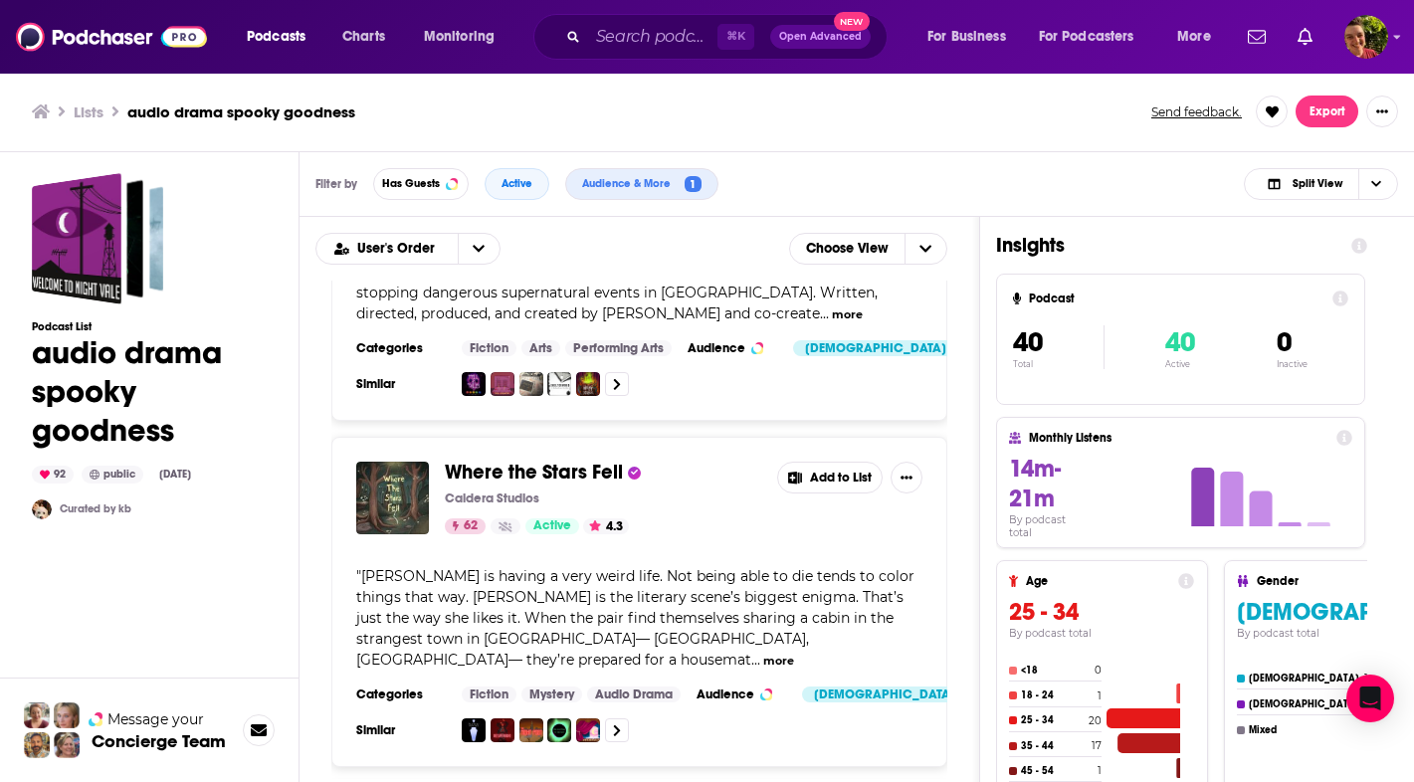
scroll to position [5123, 0]
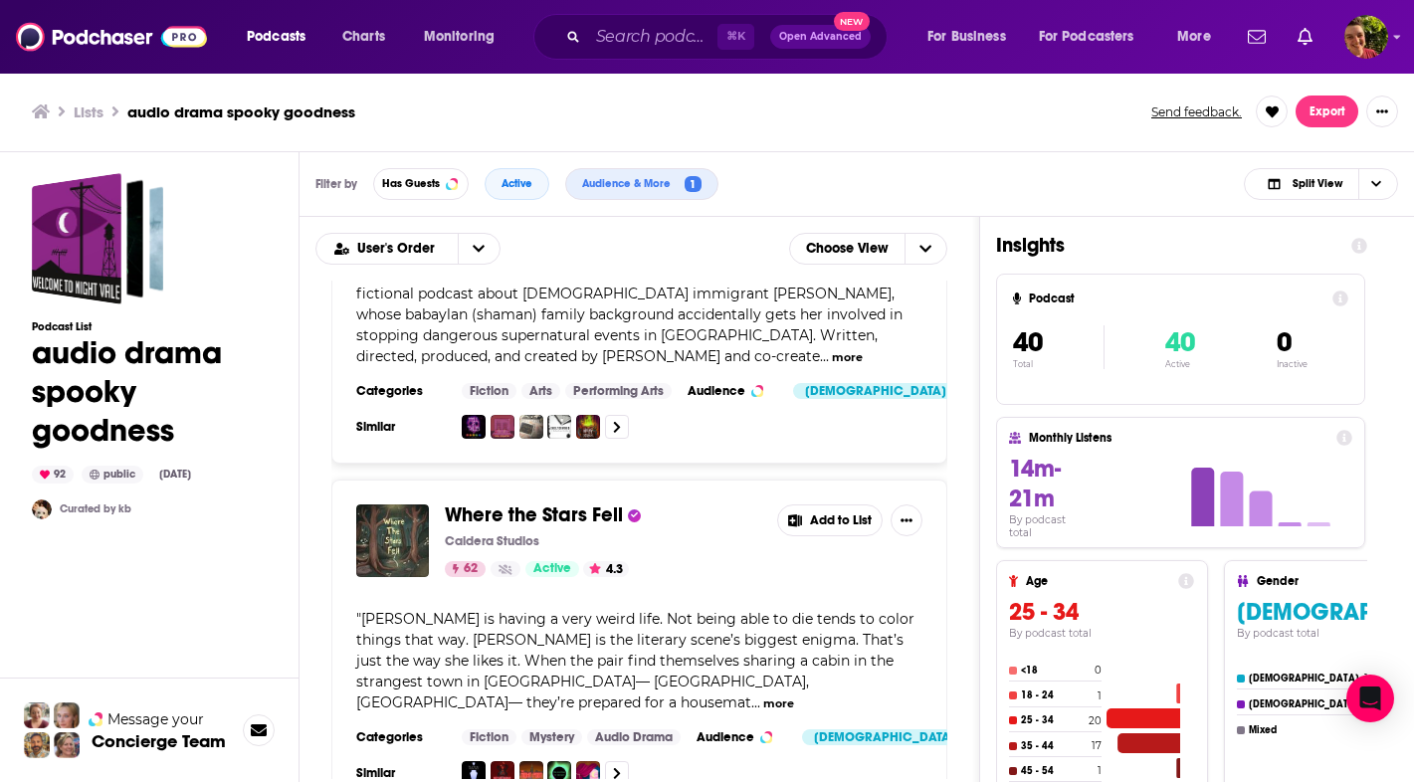
click at [564, 502] on span "Where the Stars Fell" at bounding box center [534, 514] width 178 height 25
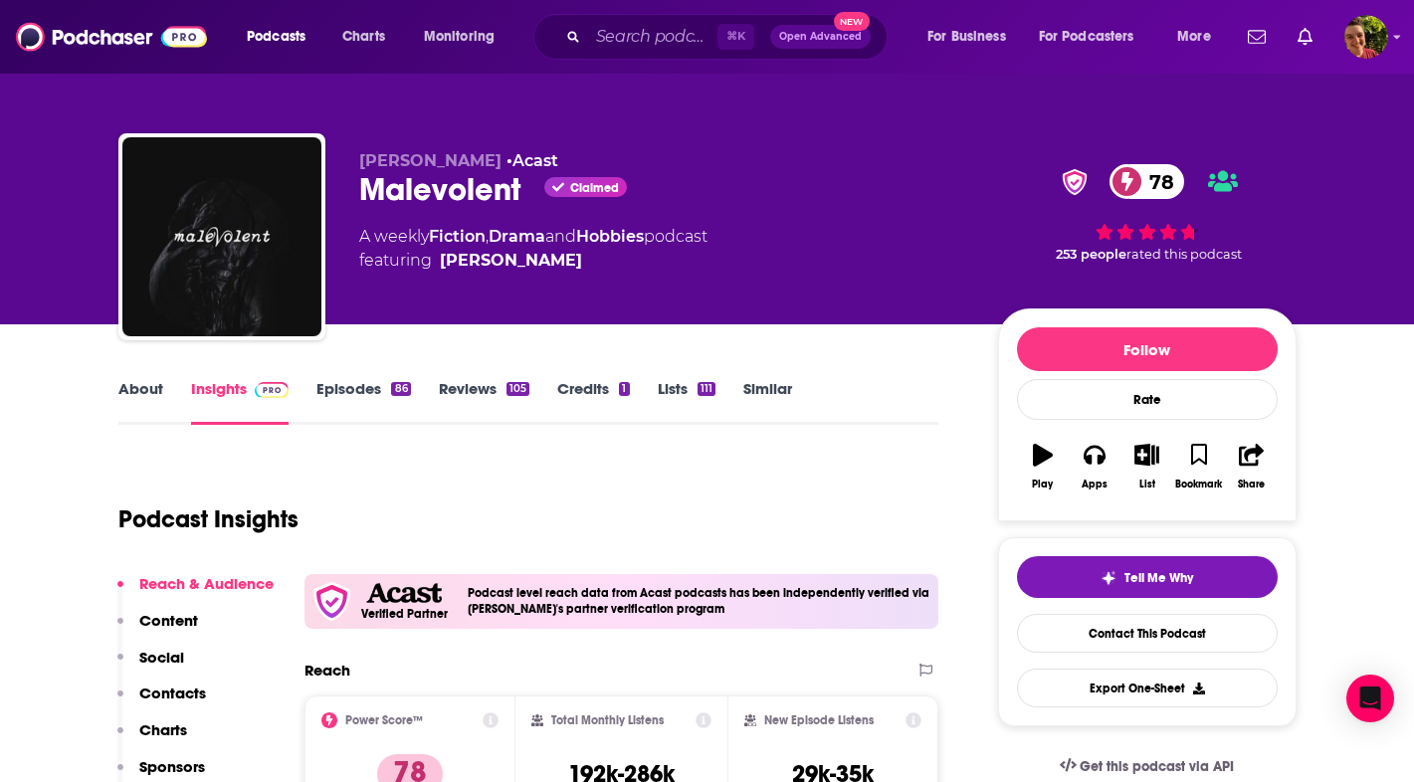
click at [437, 185] on div "Malevolent Claimed 78" at bounding box center [662, 189] width 607 height 39
copy div "Malevolent"
click at [171, 692] on p "Contacts" at bounding box center [172, 693] width 67 height 19
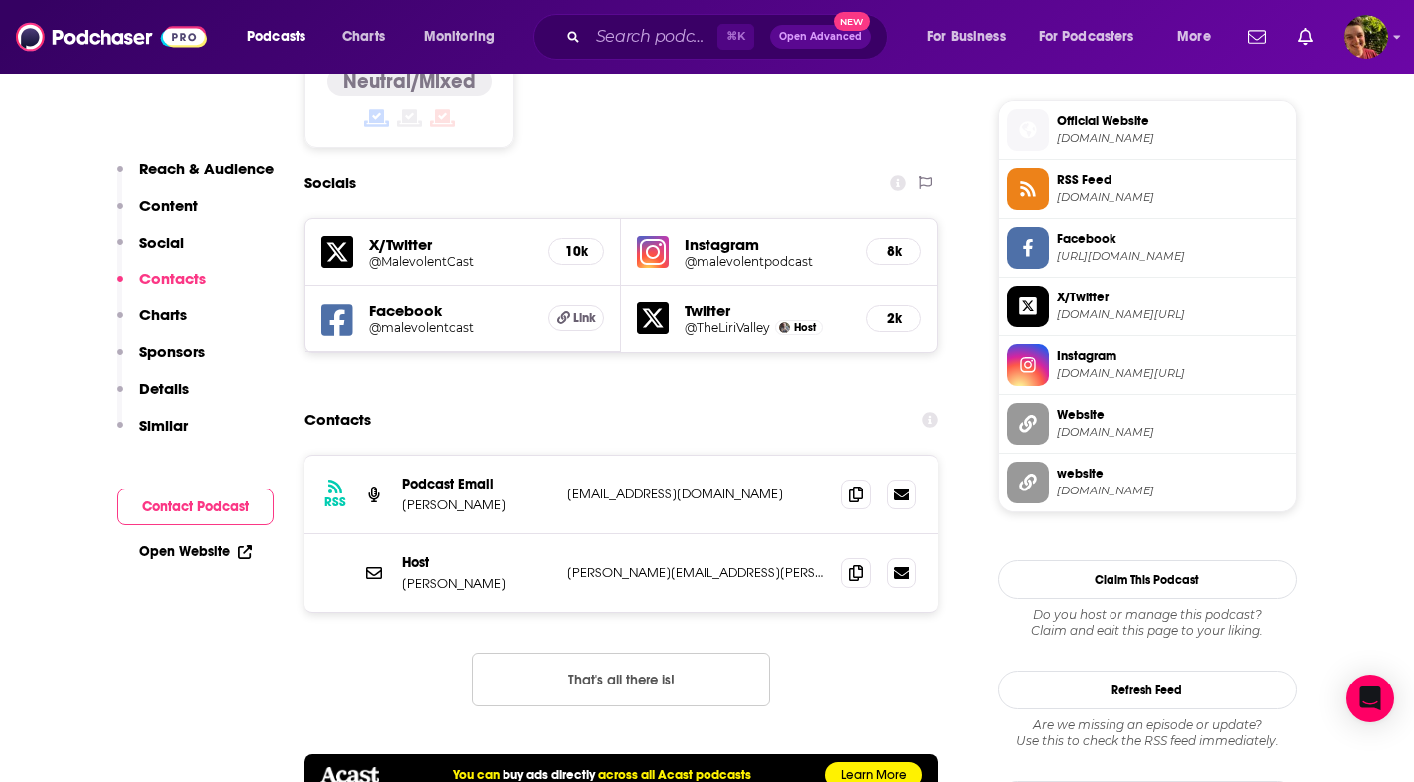
scroll to position [1773, 0]
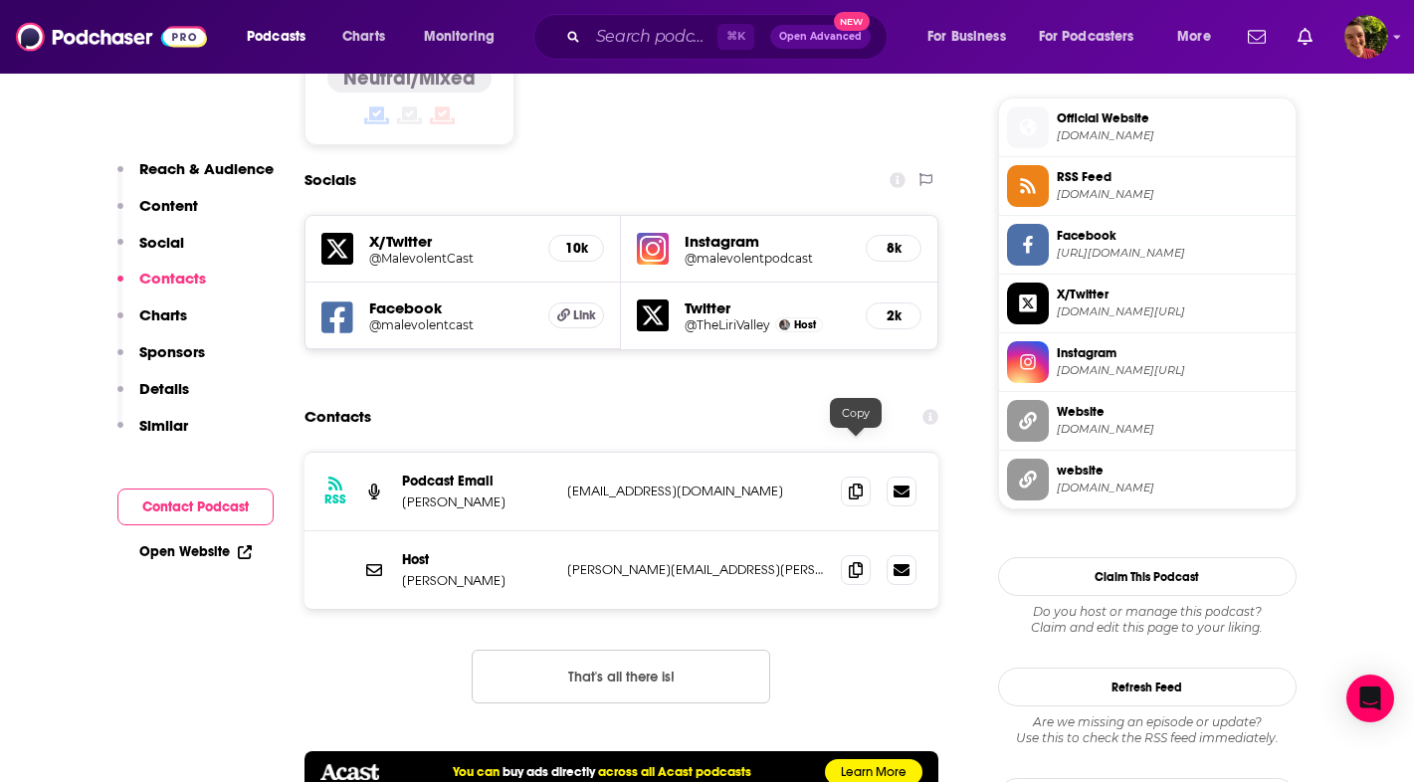
click at [860, 562] on icon at bounding box center [856, 570] width 14 height 16
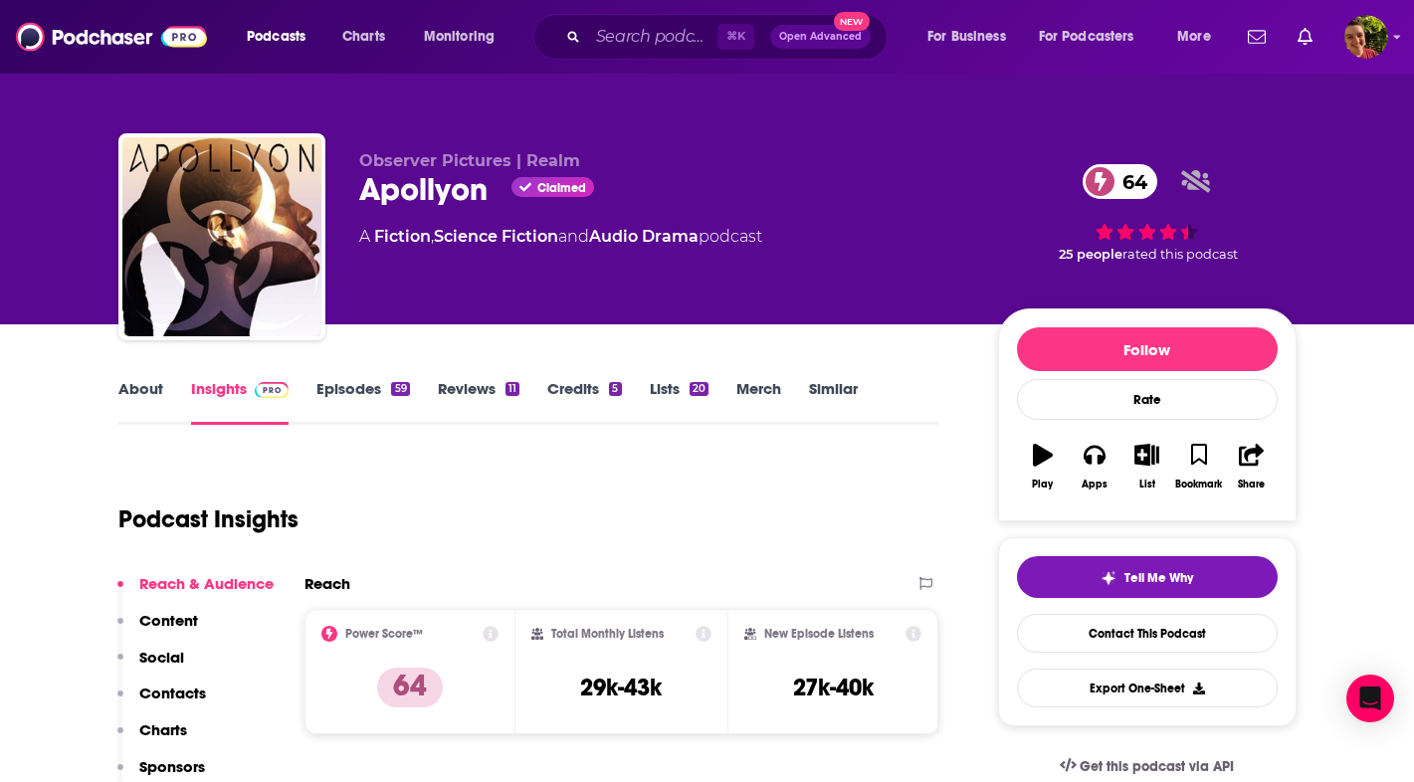
click at [427, 185] on div "Apollyon Claimed 64" at bounding box center [662, 189] width 607 height 39
copy h2 "Apollyon"
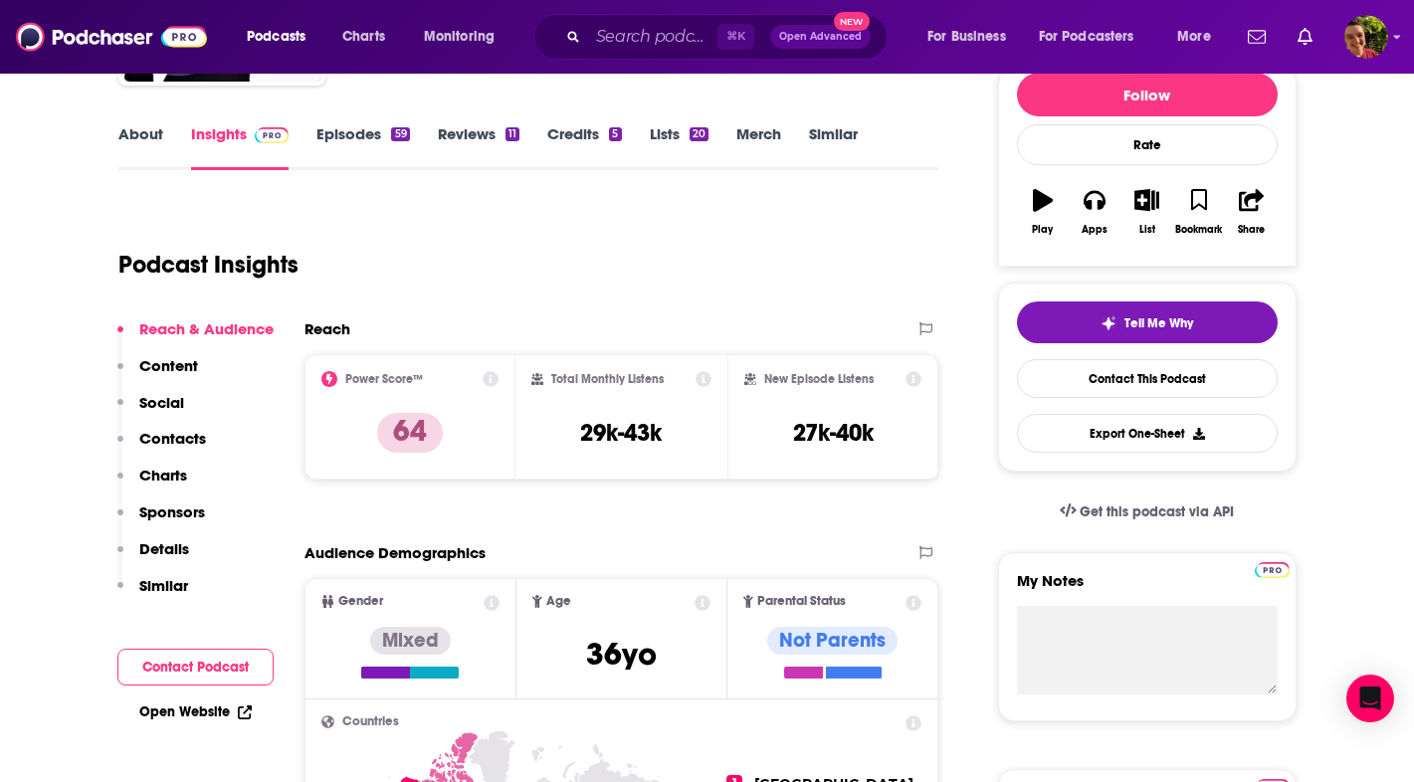
click at [191, 434] on p "Contacts" at bounding box center [172, 438] width 67 height 19
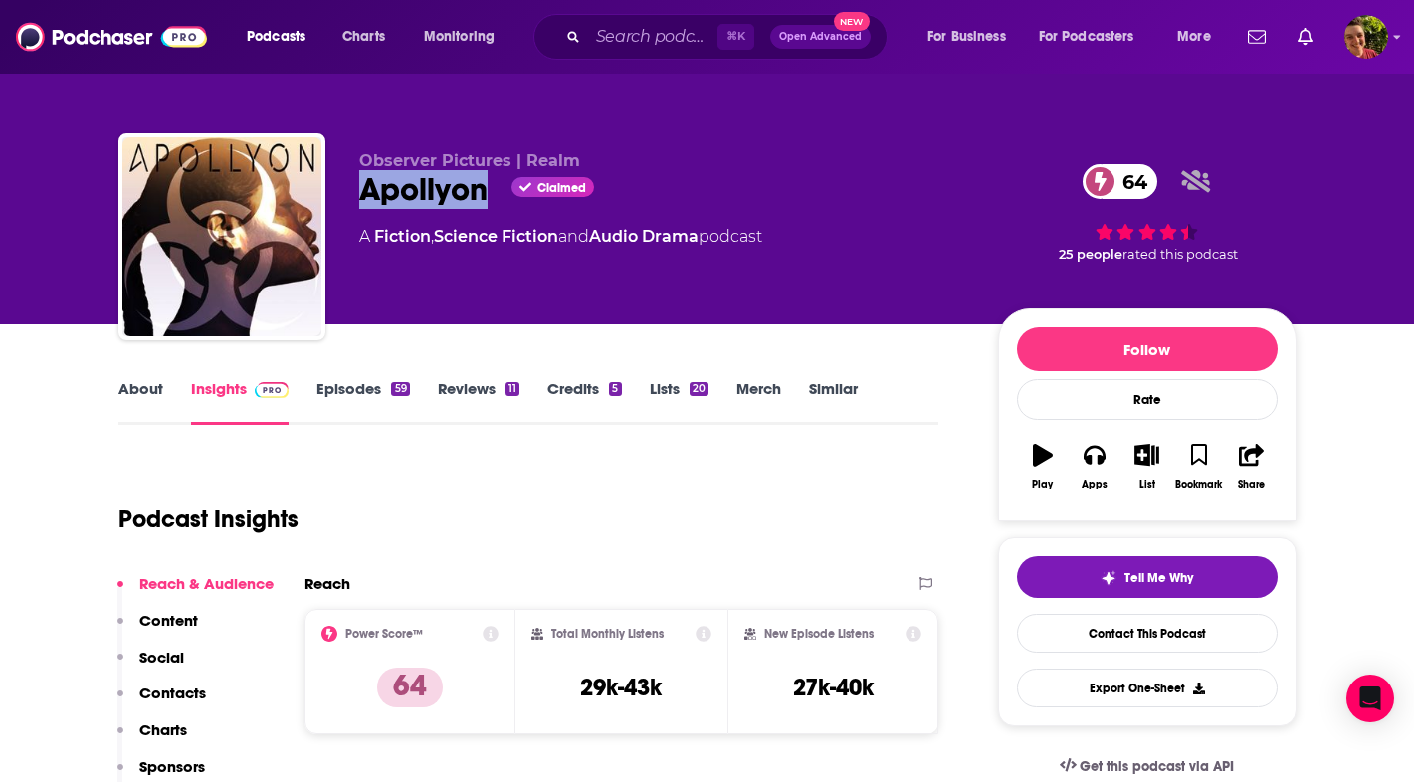
copy h2 "Apollyon"
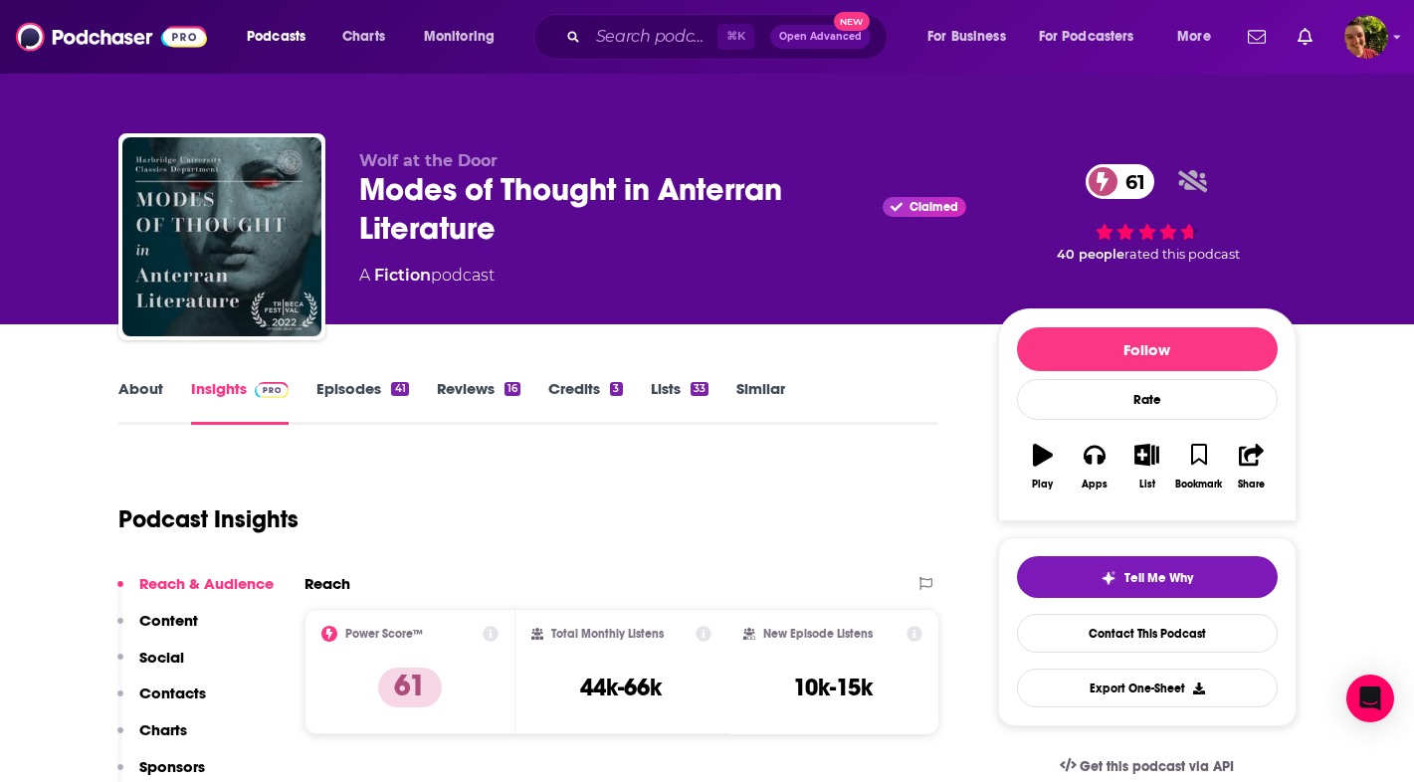
click at [428, 182] on div "Modes of Thought in Anterran Literature Claimed 61" at bounding box center [662, 209] width 607 height 78
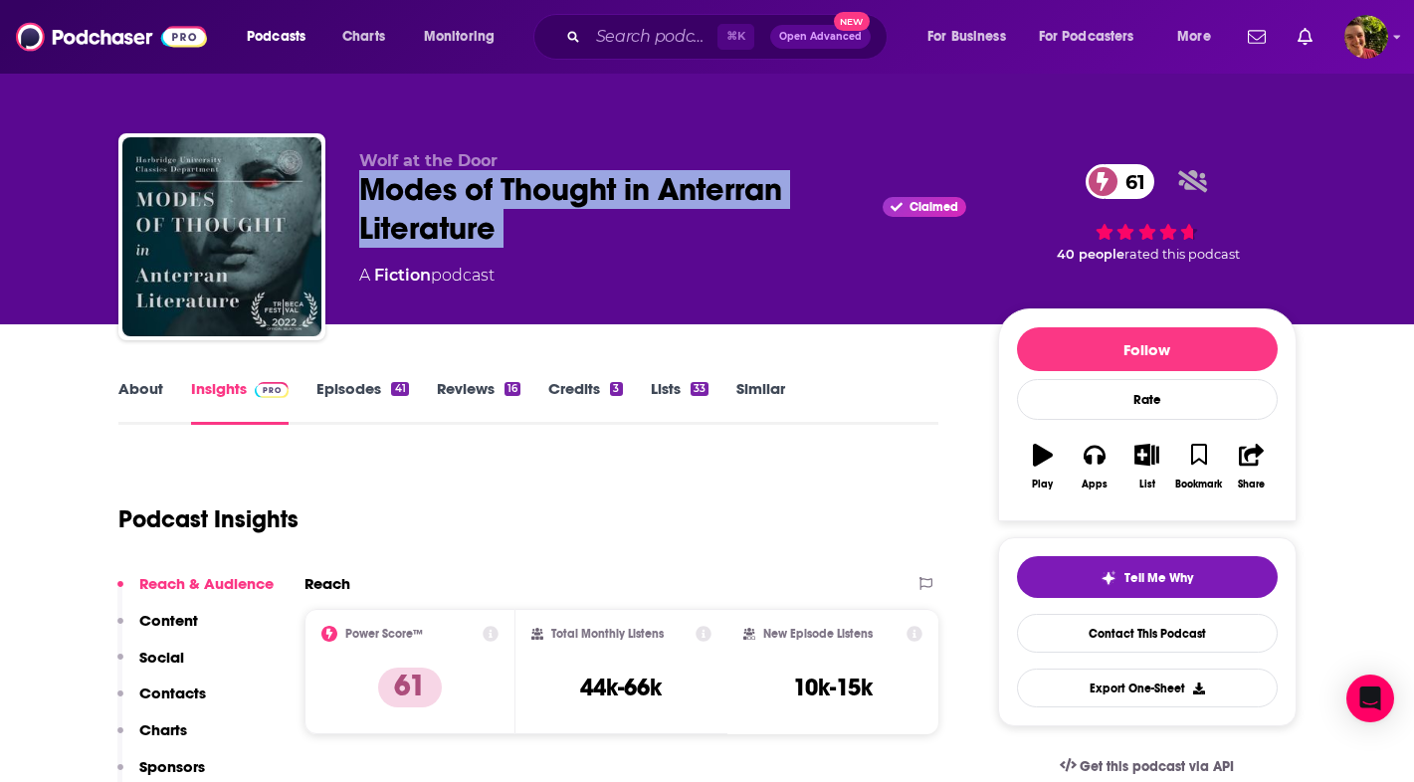
click at [428, 182] on div "Modes of Thought in Anterran Literature Claimed 61" at bounding box center [662, 209] width 607 height 78
copy div "Modes of Thought in Anterran Literature"
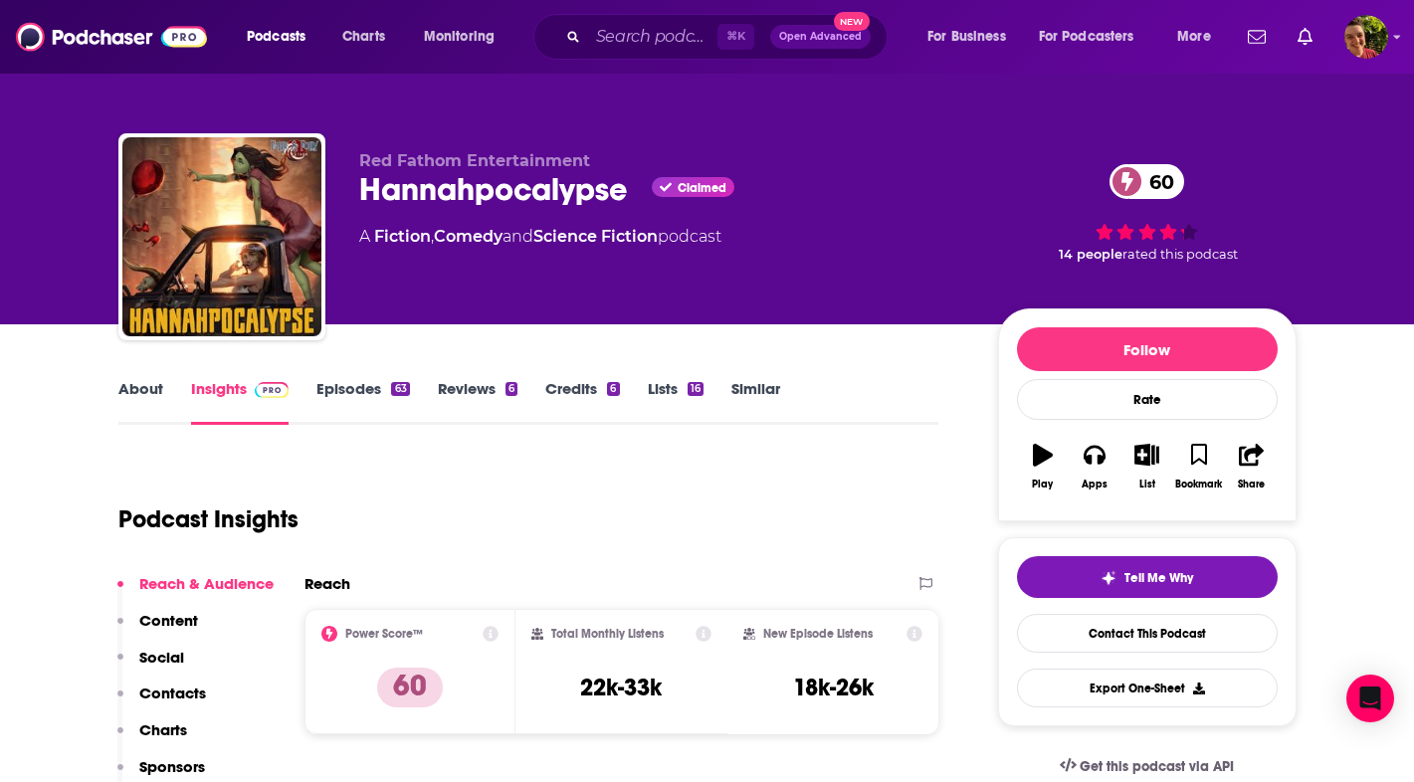
click at [414, 208] on div "Hannahpocalypse Claimed 60" at bounding box center [662, 189] width 607 height 39
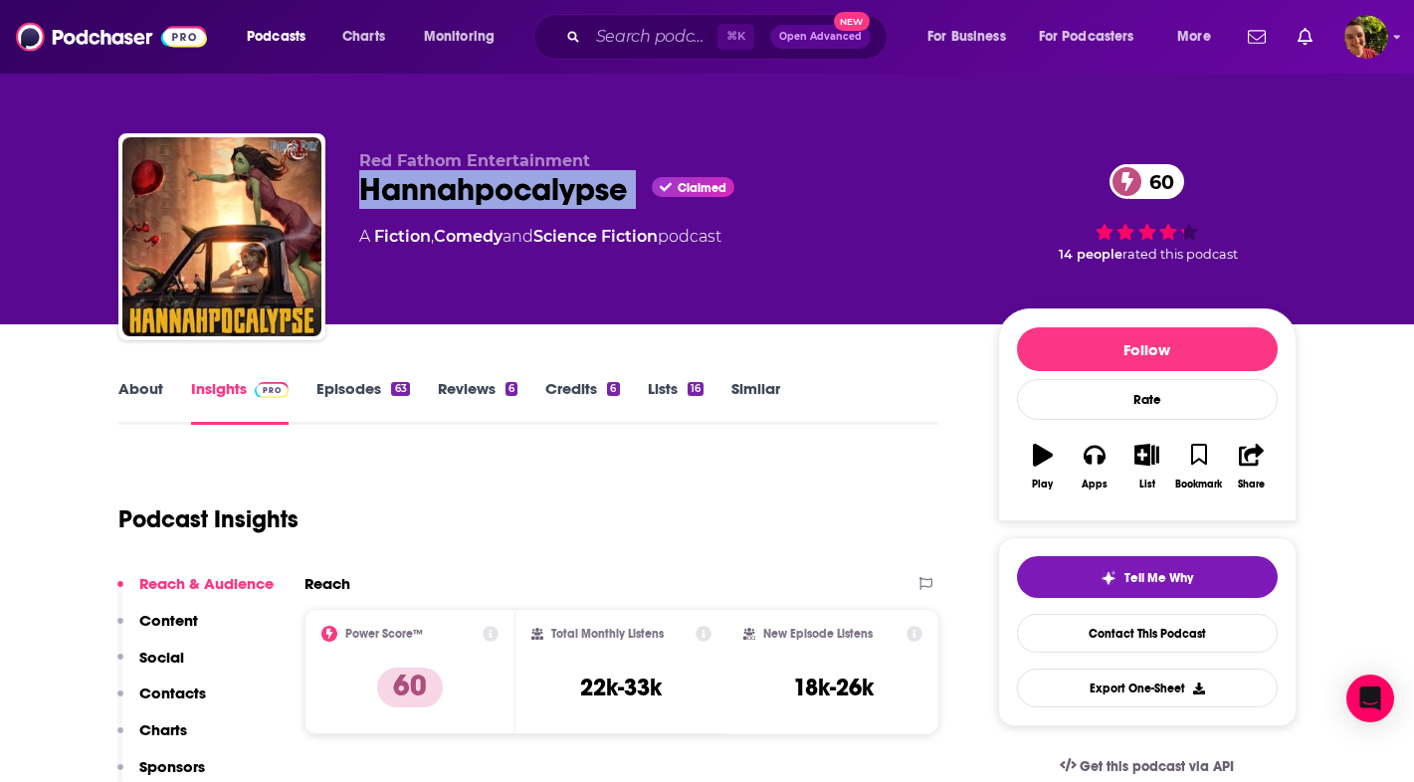
click at [414, 208] on div "Hannahpocalypse Claimed 60" at bounding box center [662, 189] width 607 height 39
copy div "Hannahpocalypse"
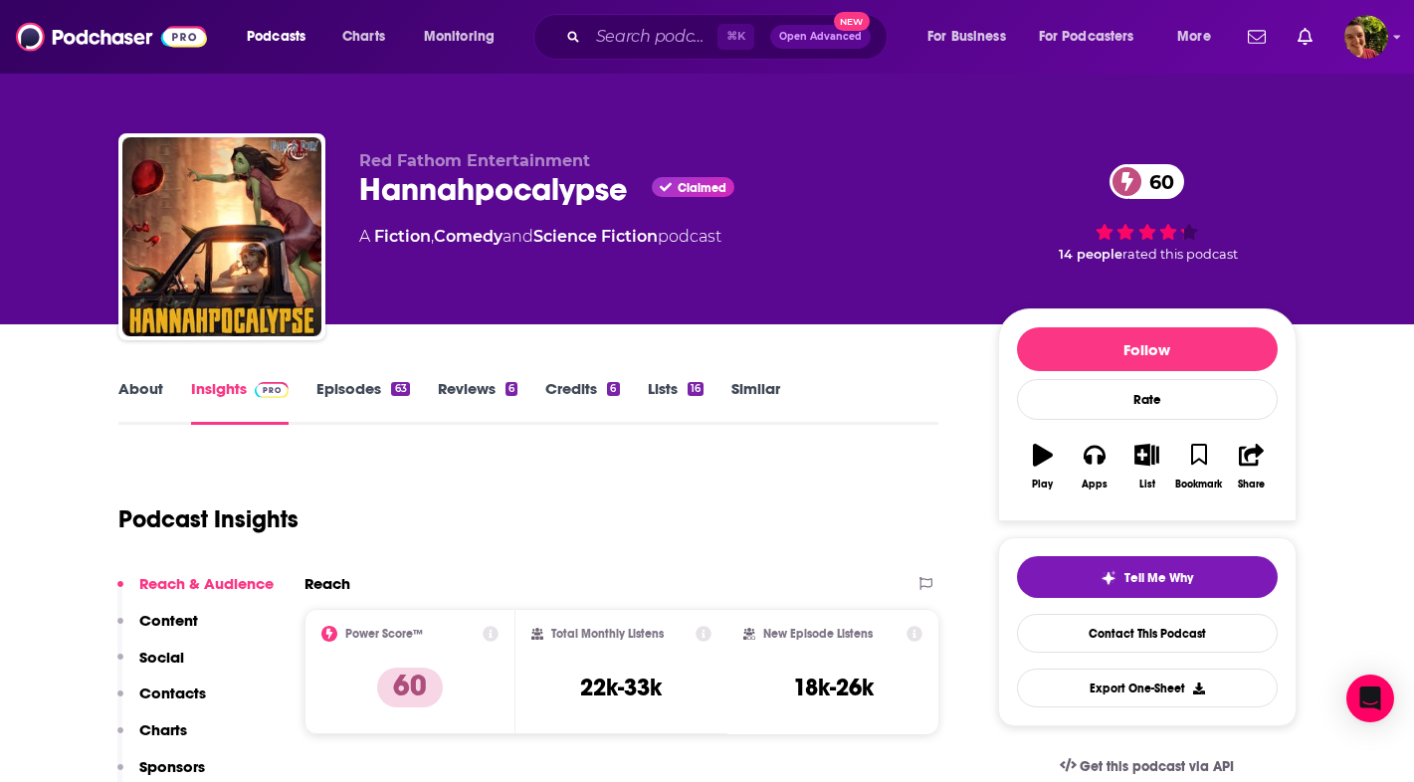
click at [190, 676] on div "Reach & Audience Content Social Contacts Charts Sponsors Details Similar" at bounding box center [195, 720] width 156 height 293
click at [190, 688] on p "Contacts" at bounding box center [172, 693] width 67 height 19
click at [534, 193] on div "Hannahpocalypse Claimed 60" at bounding box center [662, 189] width 607 height 39
copy h2 "Hannahpocalypse"
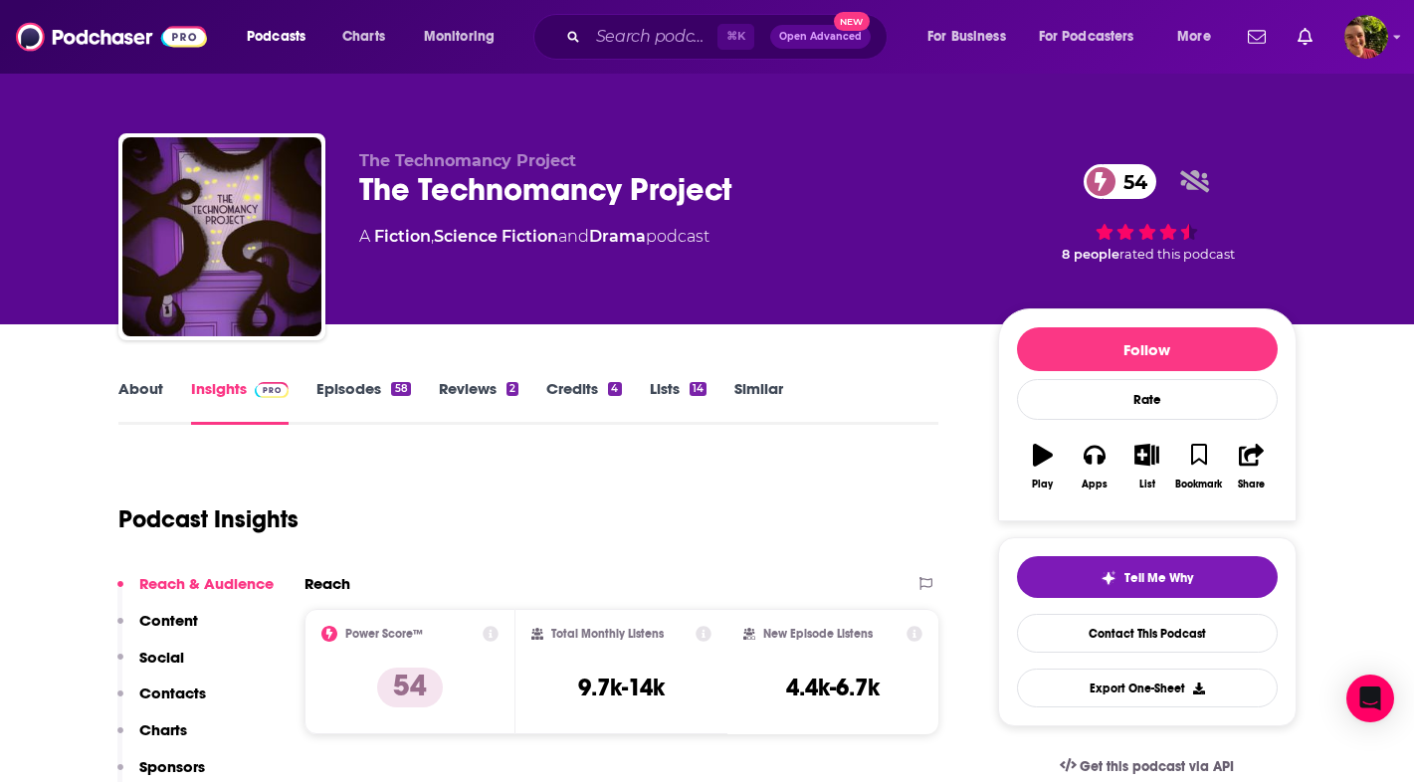
click at [493, 189] on div "The Technomancy Project 54" at bounding box center [662, 189] width 607 height 39
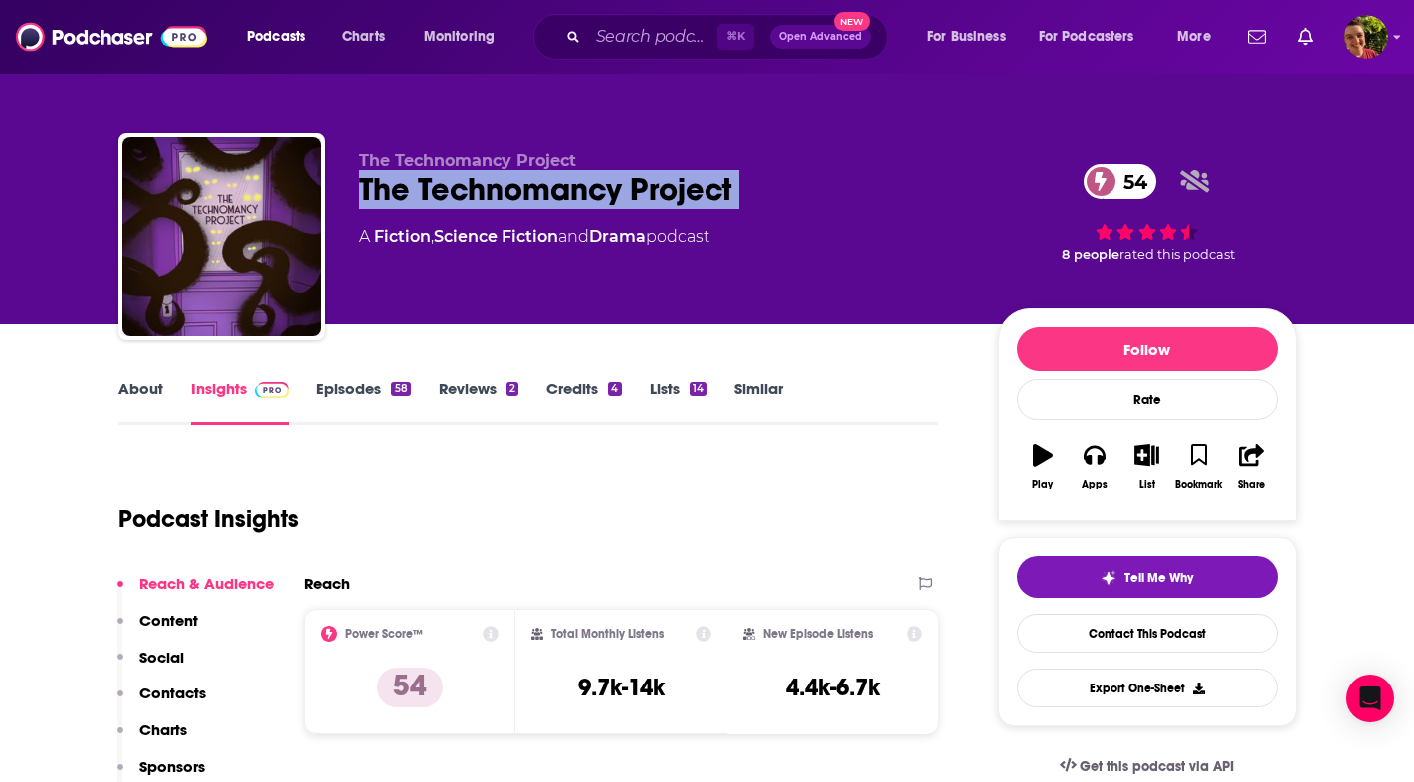
click at [493, 189] on div "The Technomancy Project 54" at bounding box center [662, 189] width 607 height 39
copy div "The Technomancy Project 54"
click at [193, 688] on p "Contacts" at bounding box center [172, 693] width 67 height 19
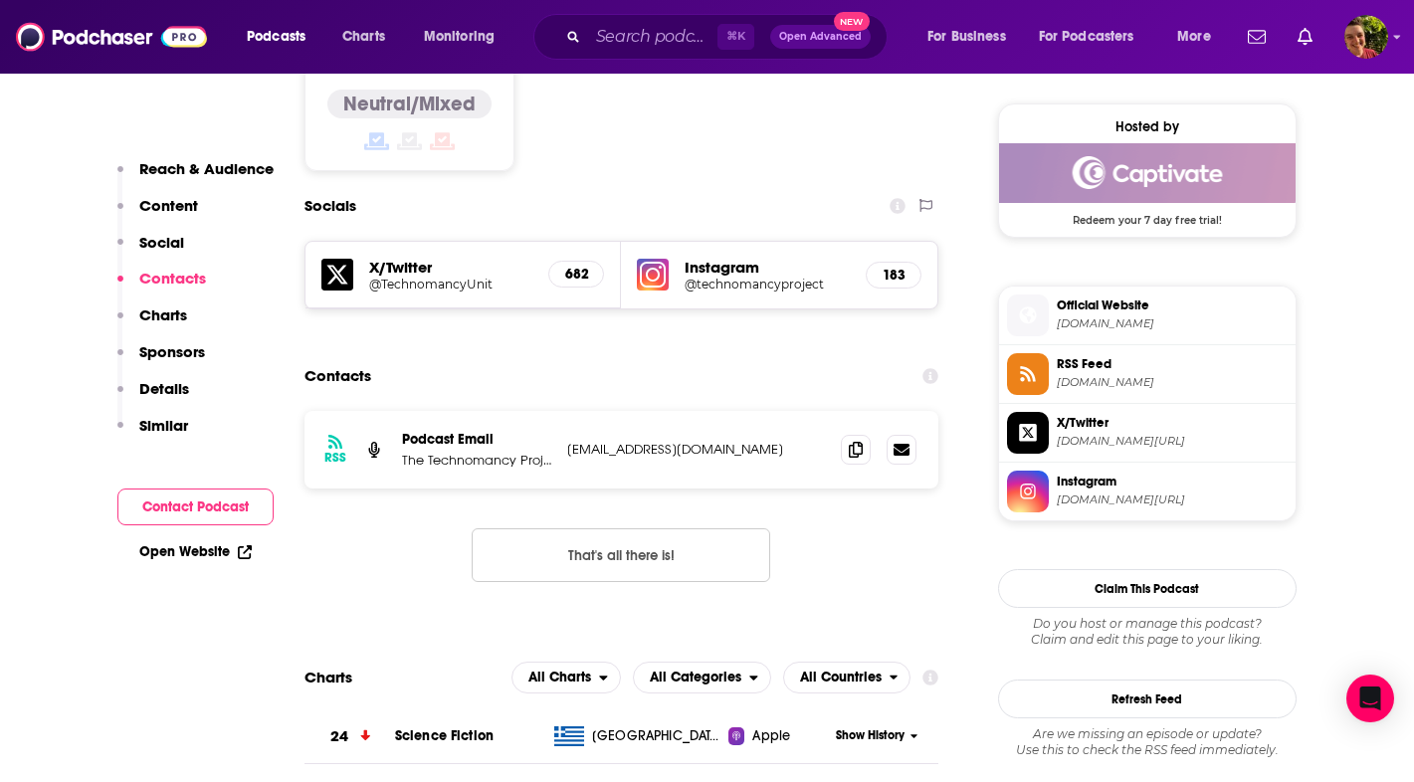
scroll to position [1596, 0]
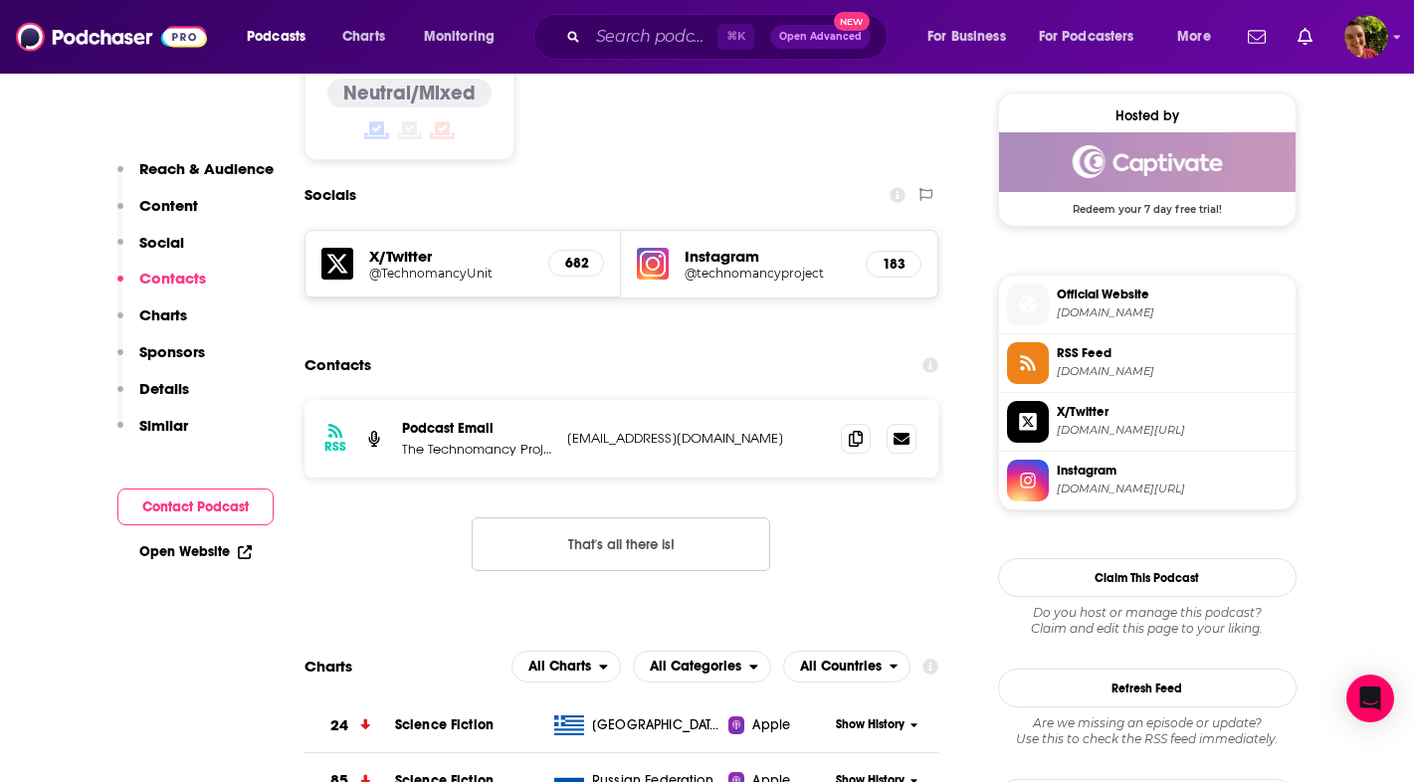
click at [858, 431] on icon at bounding box center [856, 439] width 14 height 16
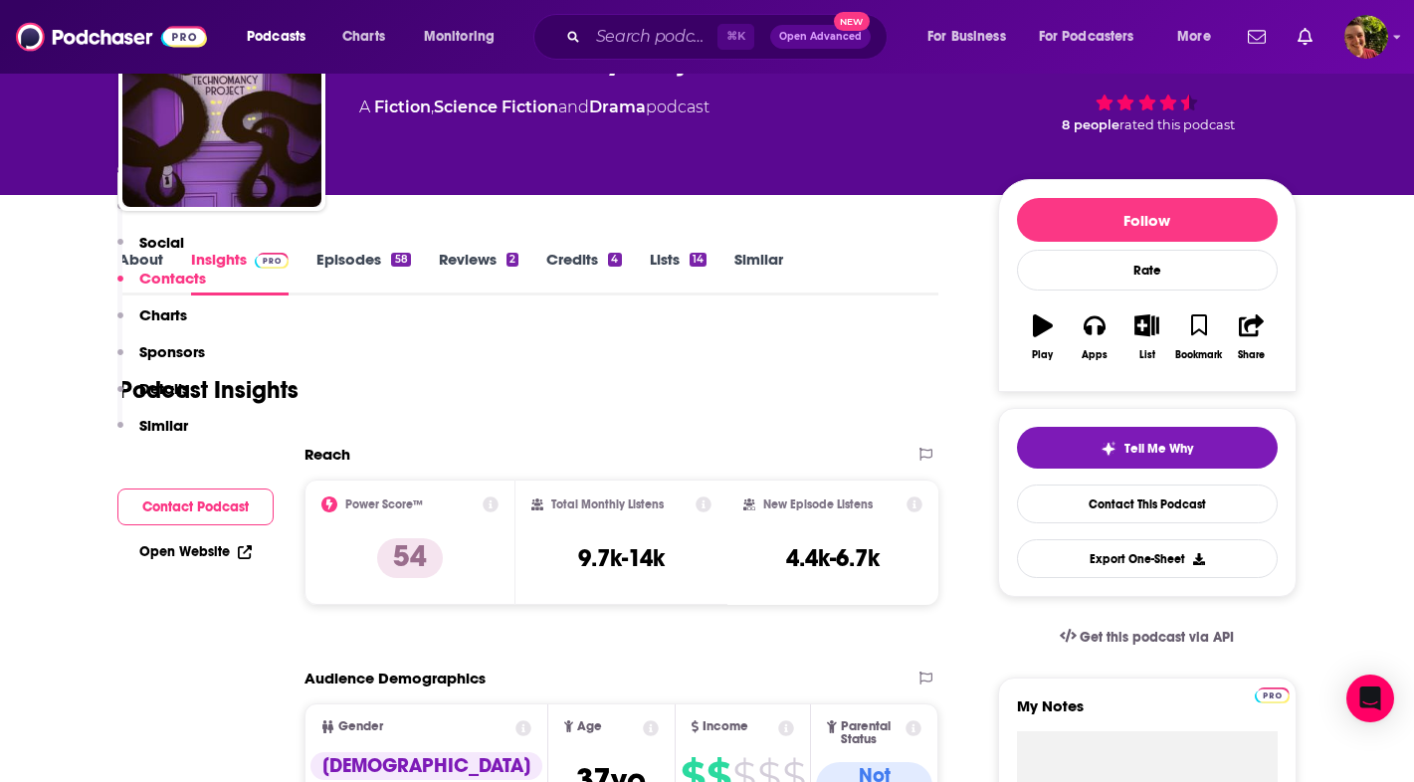
scroll to position [0, 0]
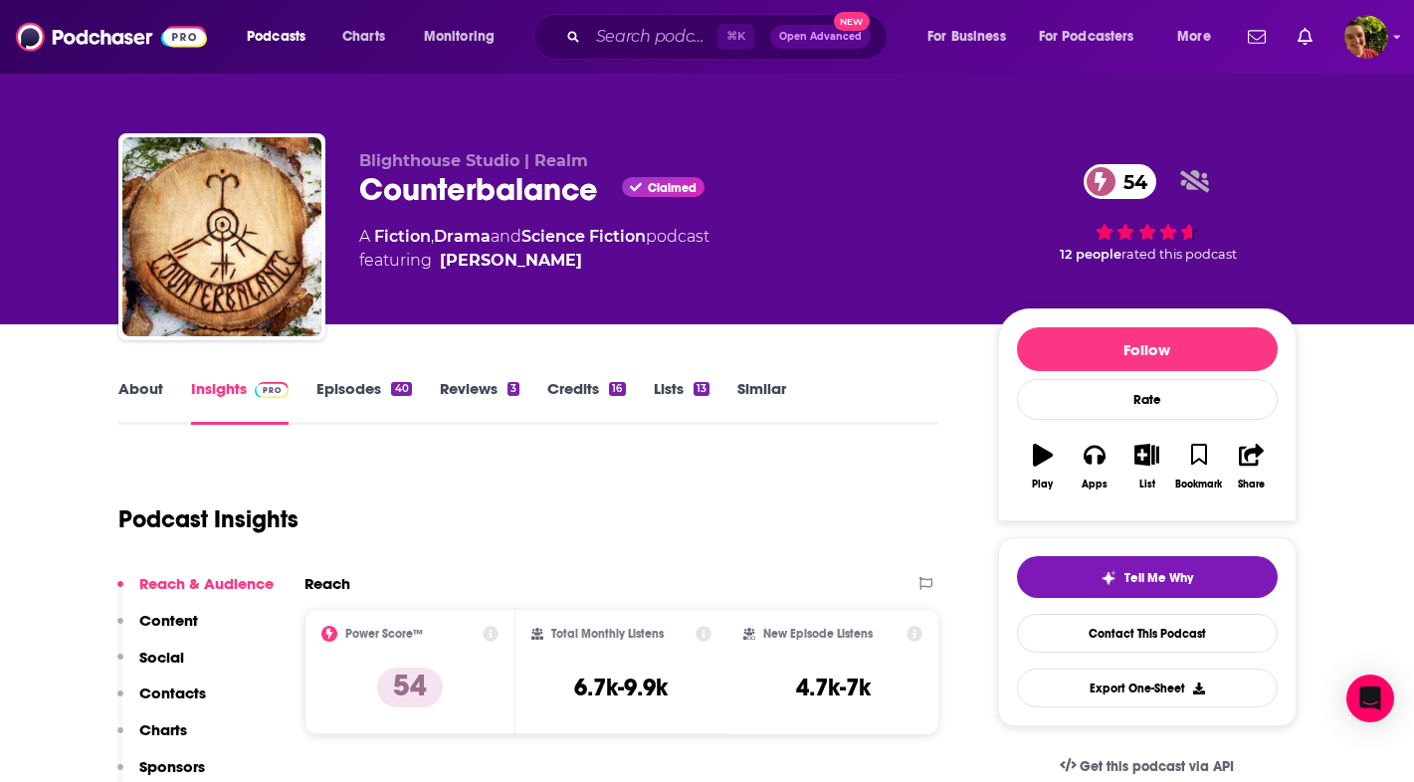
click at [476, 201] on div "Counterbalance Claimed 54" at bounding box center [662, 189] width 607 height 39
copy div "Counterbalance"
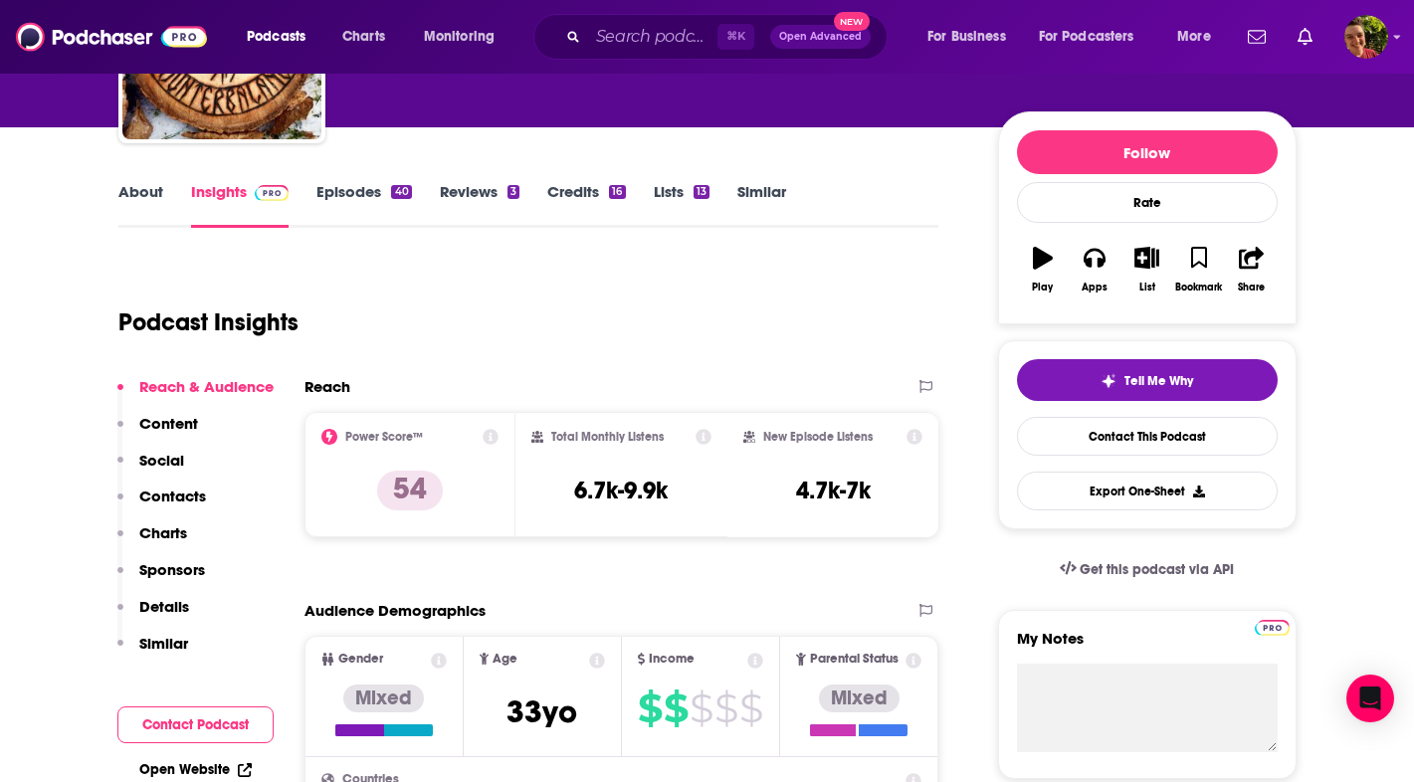
scroll to position [722, 0]
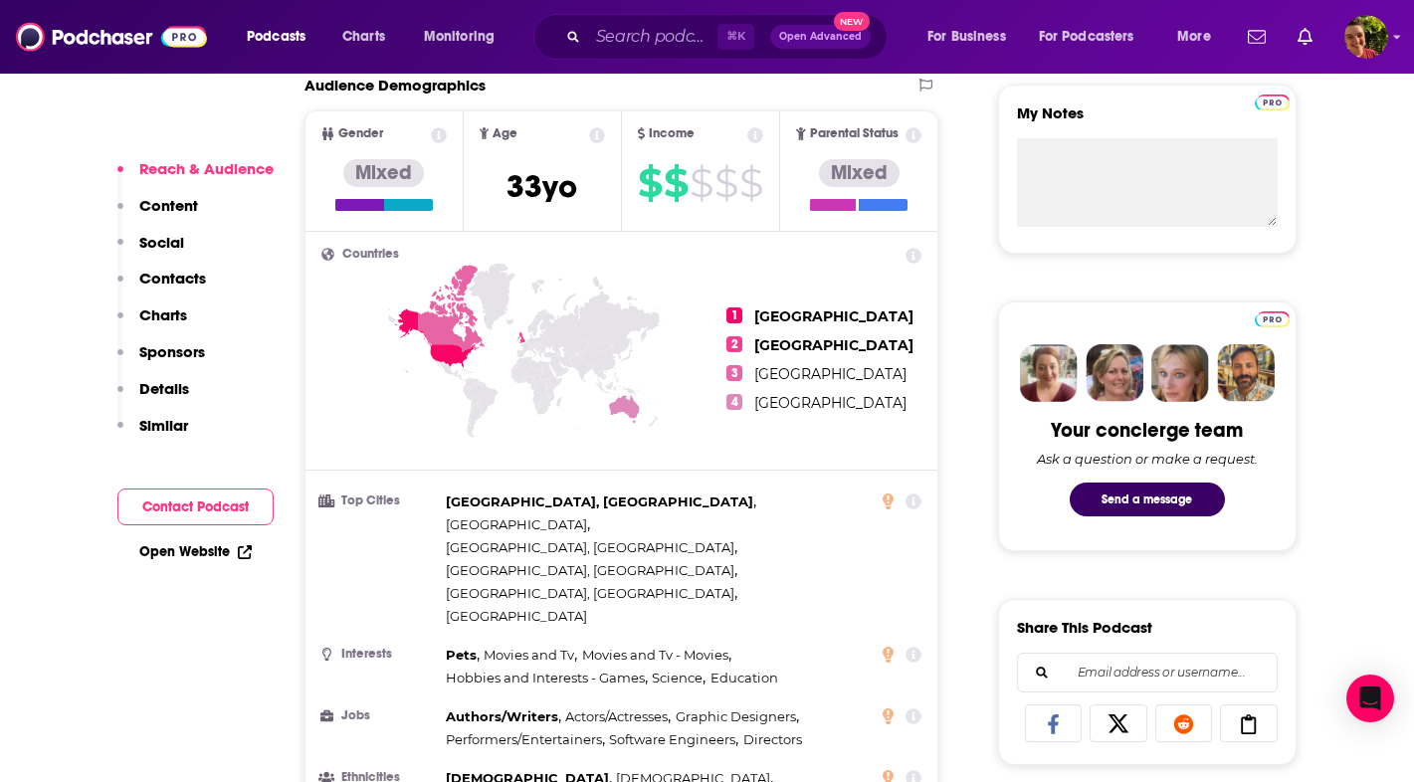
drag, startPoint x: 0, startPoint y: 0, endPoint x: 192, endPoint y: 279, distance: 338.4
click at [192, 279] on p "Contacts" at bounding box center [172, 278] width 67 height 19
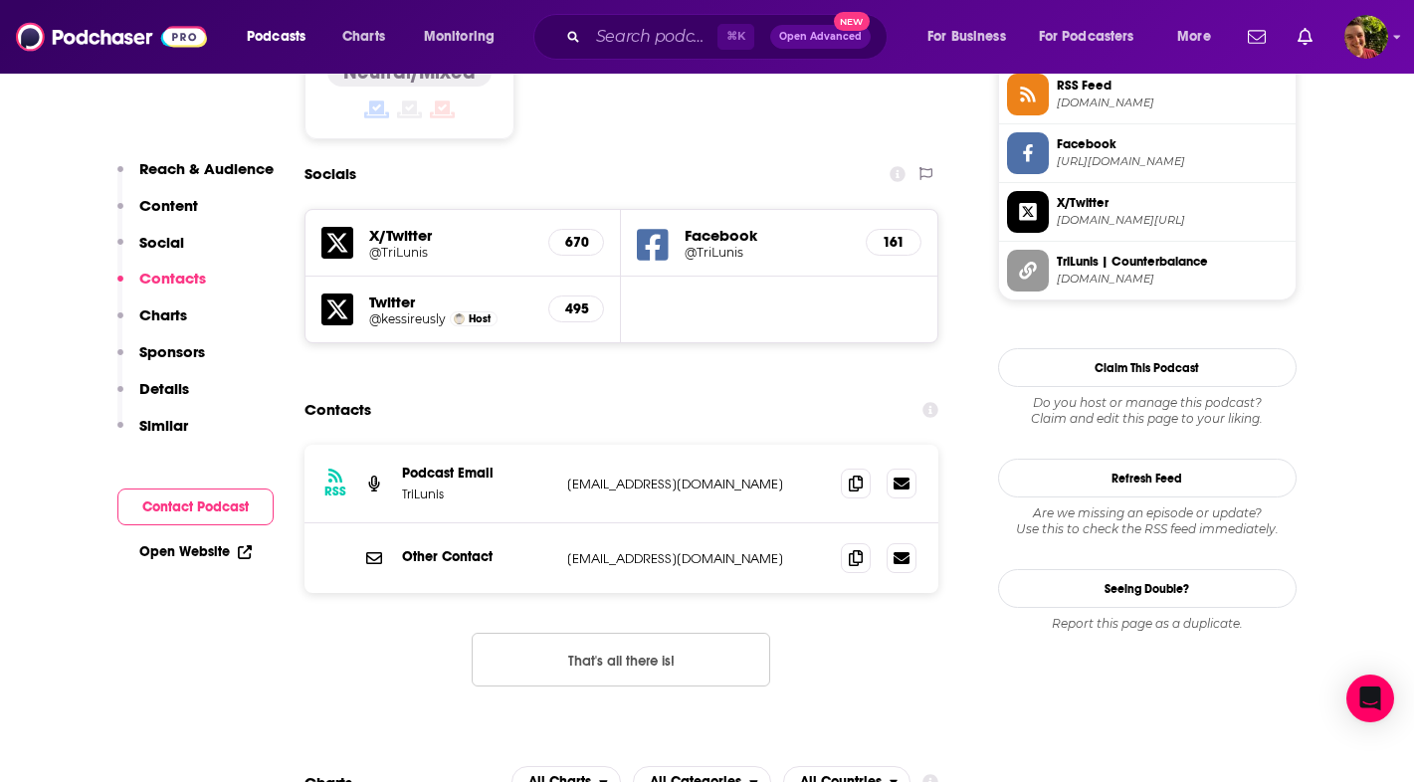
scroll to position [1686, 0]
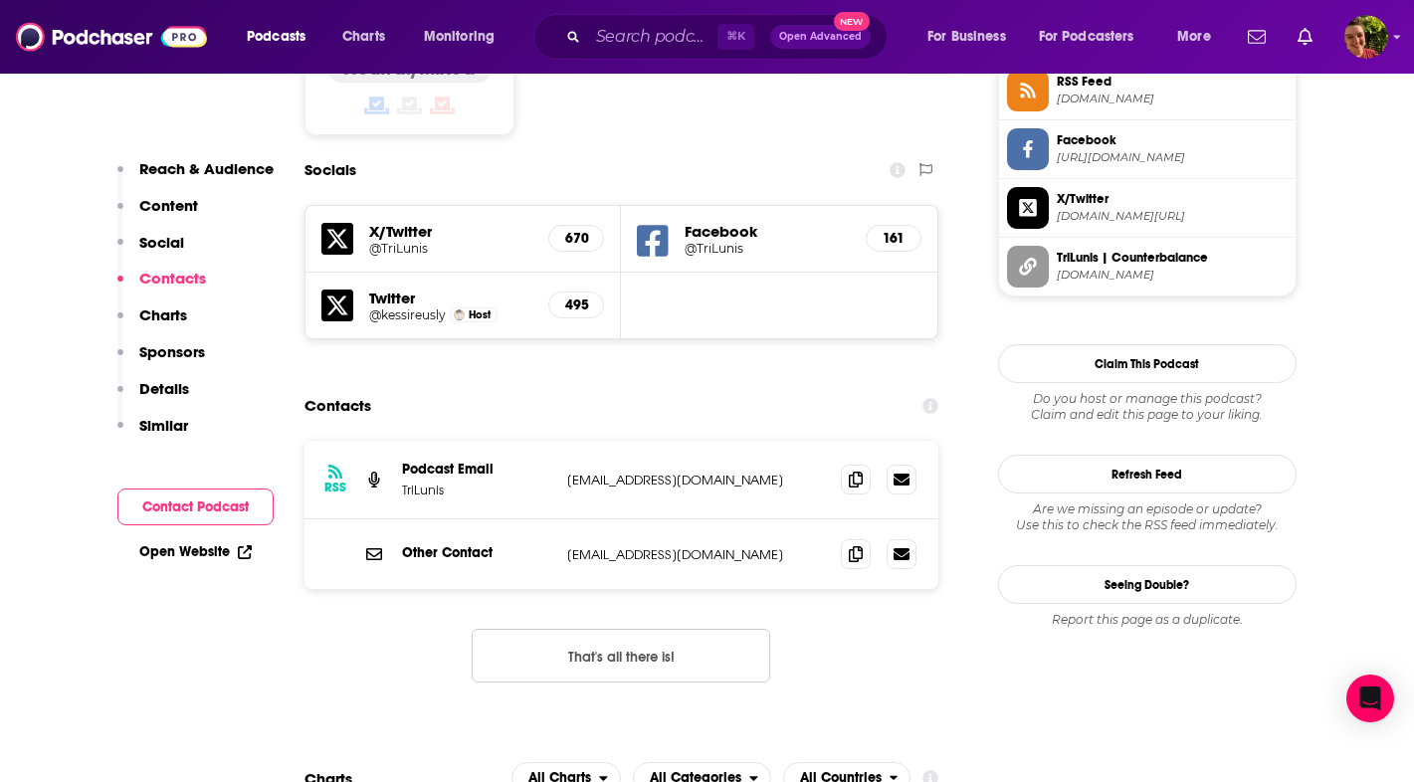
click at [853, 472] on icon at bounding box center [856, 480] width 14 height 16
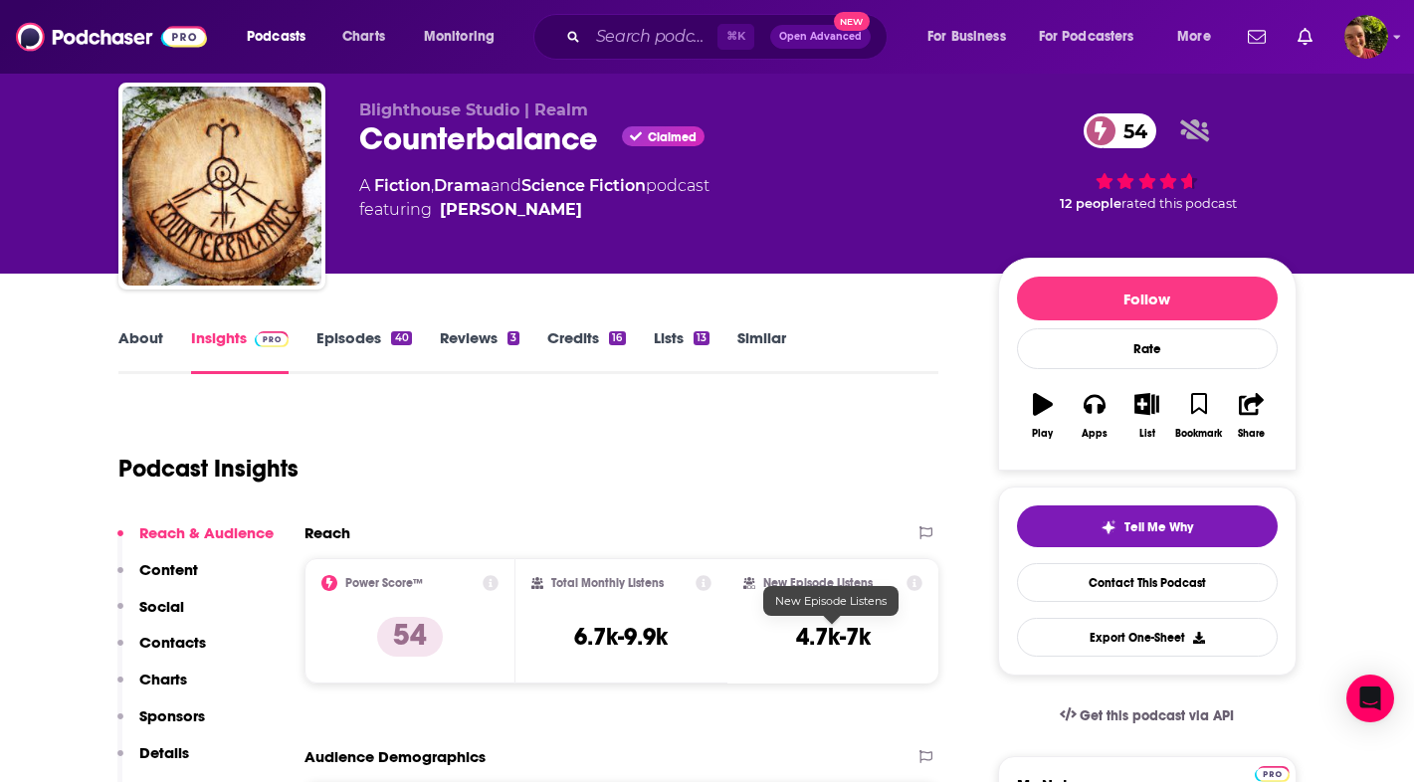
scroll to position [0, 0]
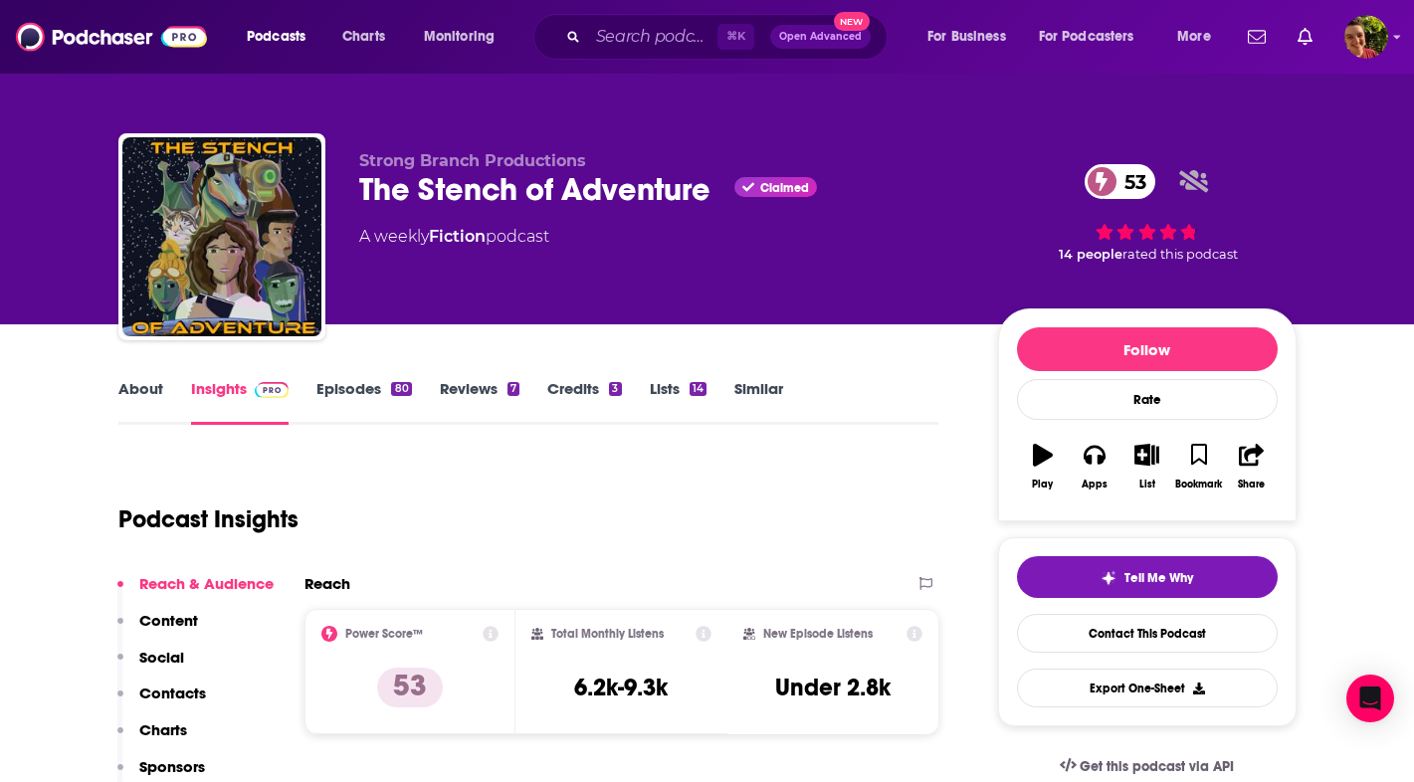
drag, startPoint x: 0, startPoint y: 0, endPoint x: 447, endPoint y: 196, distance: 487.8
click at [447, 196] on div "The Stench of Adventure Claimed 53" at bounding box center [662, 189] width 607 height 39
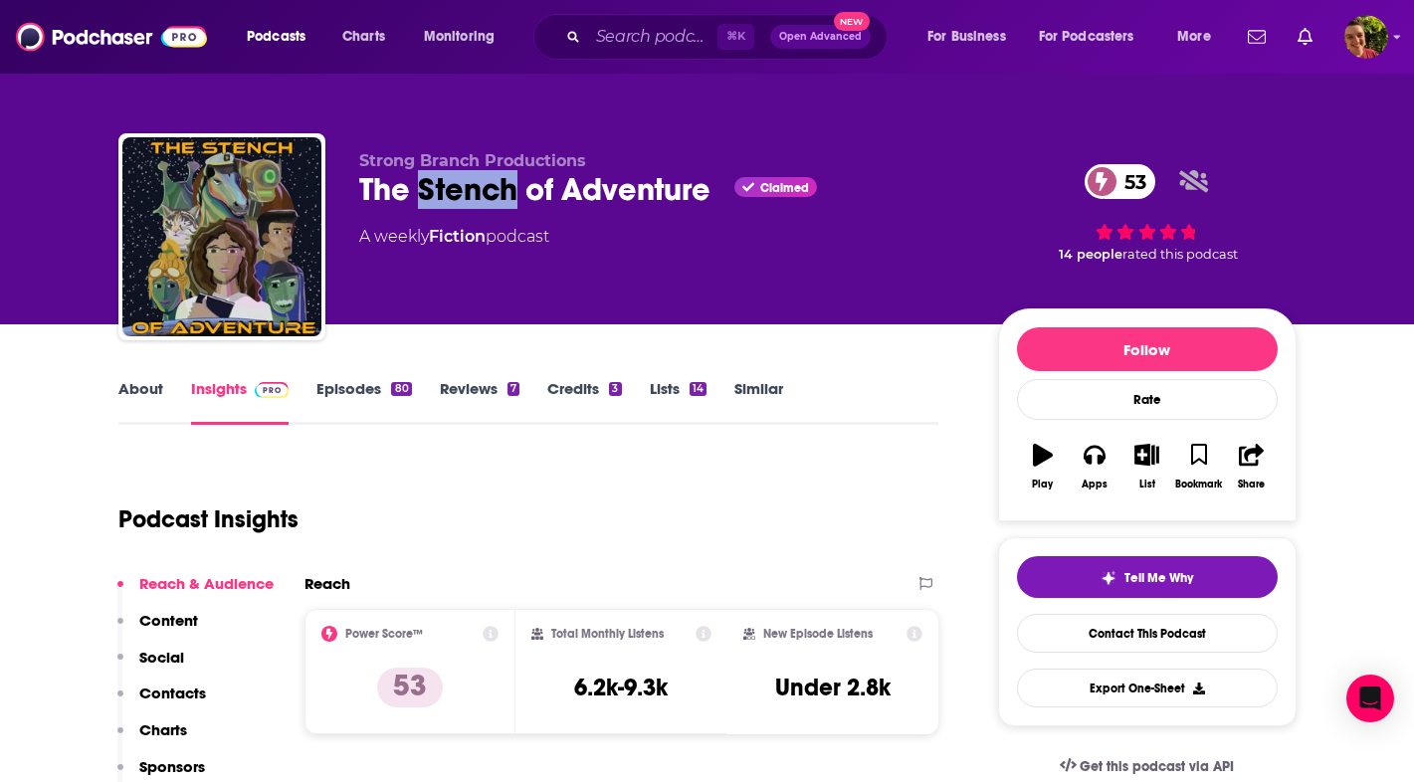
click at [447, 196] on div "The Stench of Adventure Claimed 53" at bounding box center [662, 189] width 607 height 39
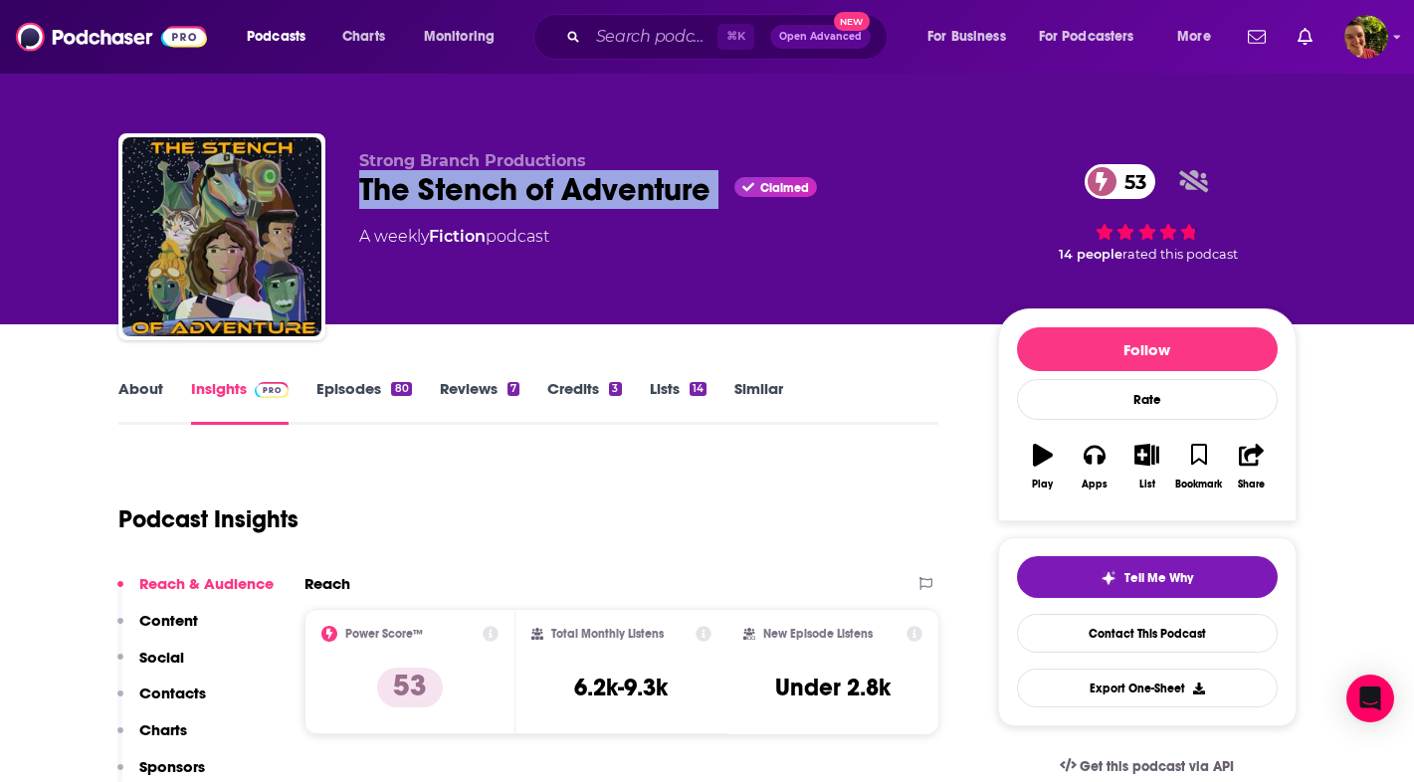
click at [447, 196] on div "The Stench of Adventure Claimed 53" at bounding box center [662, 189] width 607 height 39
copy div "The Stench of Adventure"
click at [191, 699] on p "Contacts" at bounding box center [172, 693] width 67 height 19
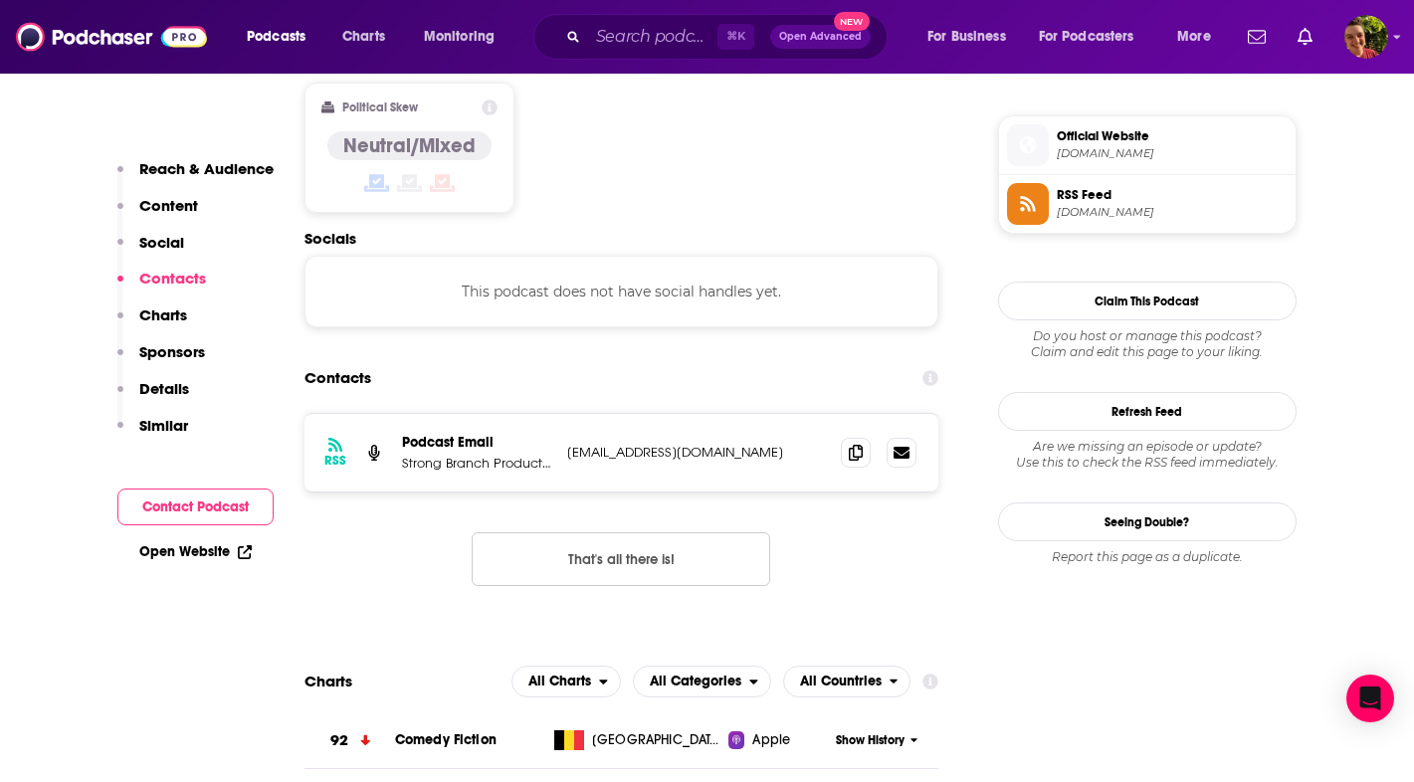
scroll to position [1579, 0]
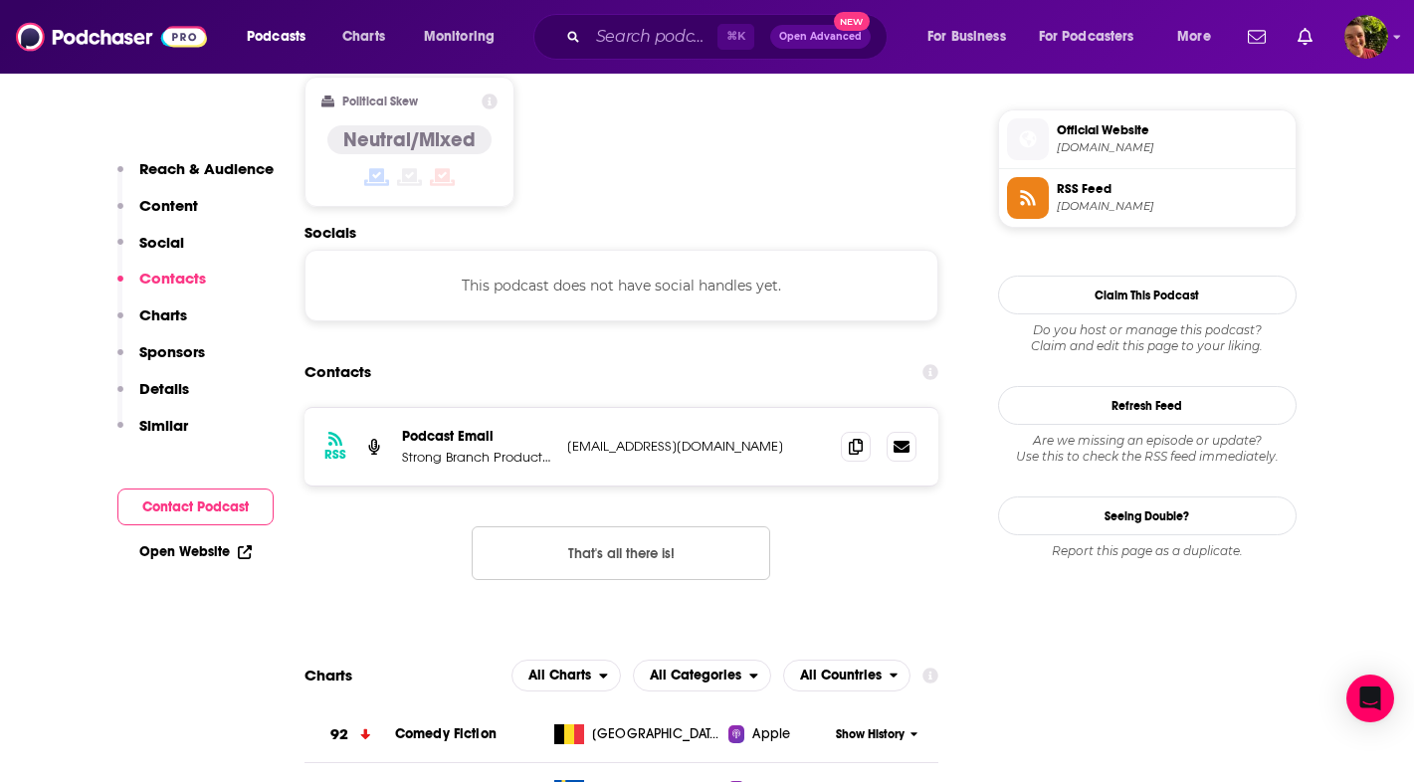
click at [859, 439] on icon at bounding box center [856, 447] width 14 height 16
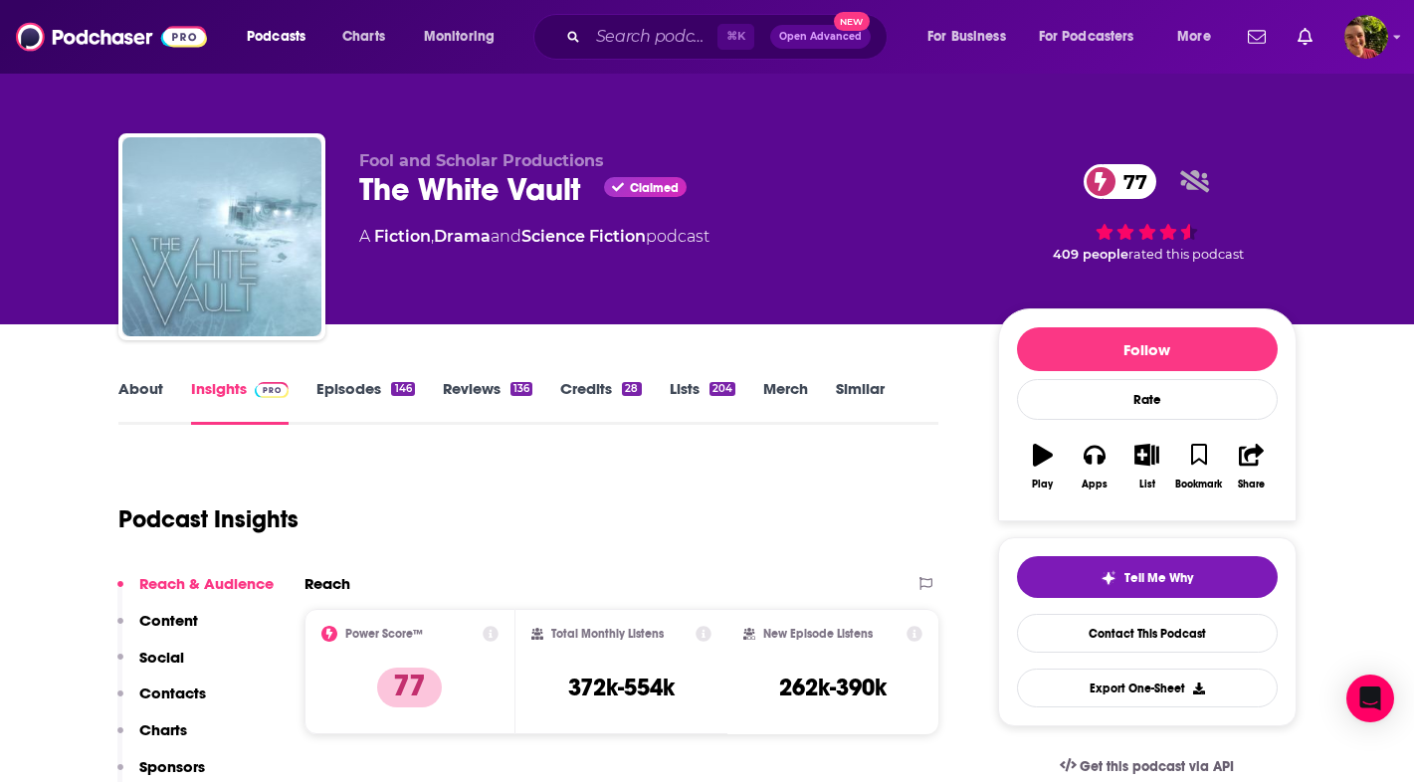
click at [447, 170] on div "The White Vault Claimed 77" at bounding box center [662, 189] width 607 height 39
copy div "The White Vault"
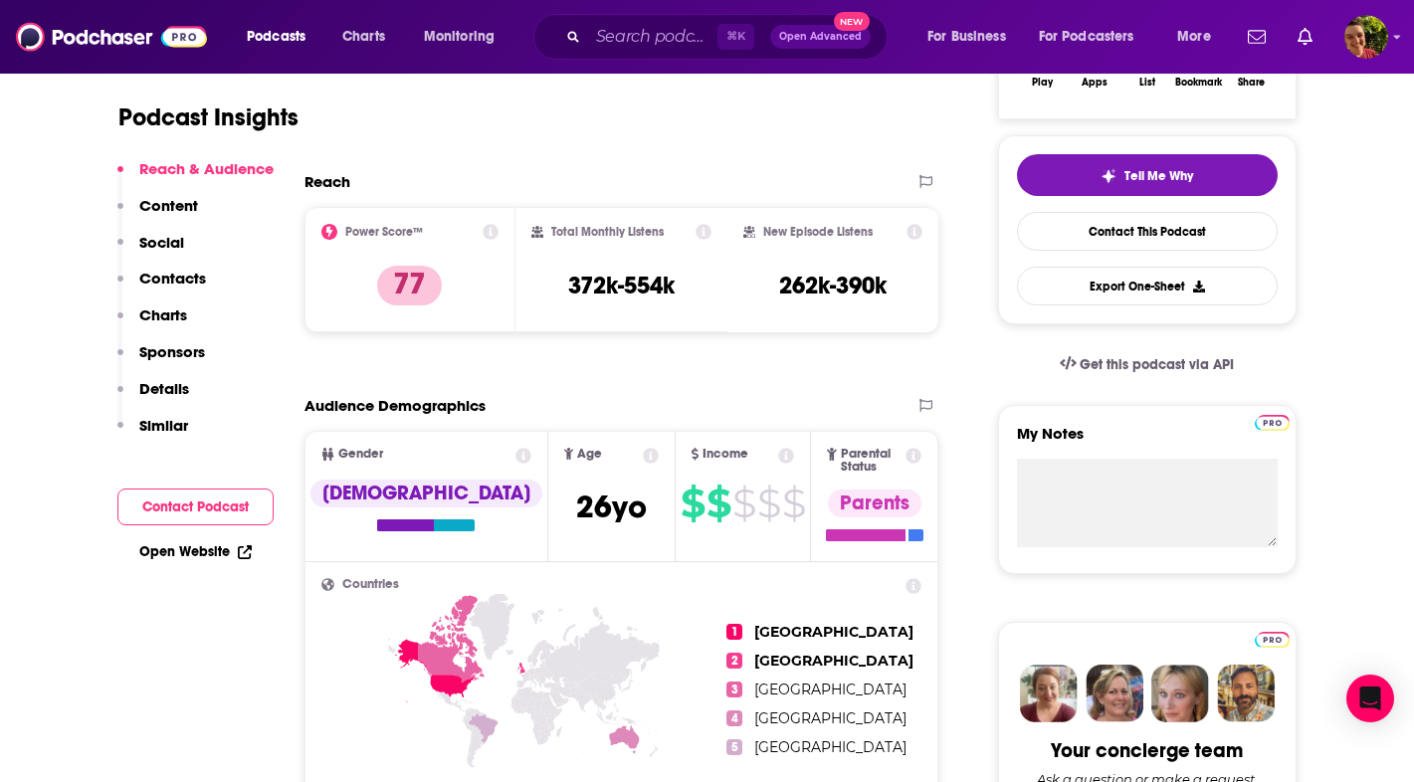
click at [189, 279] on p "Contacts" at bounding box center [172, 278] width 67 height 19
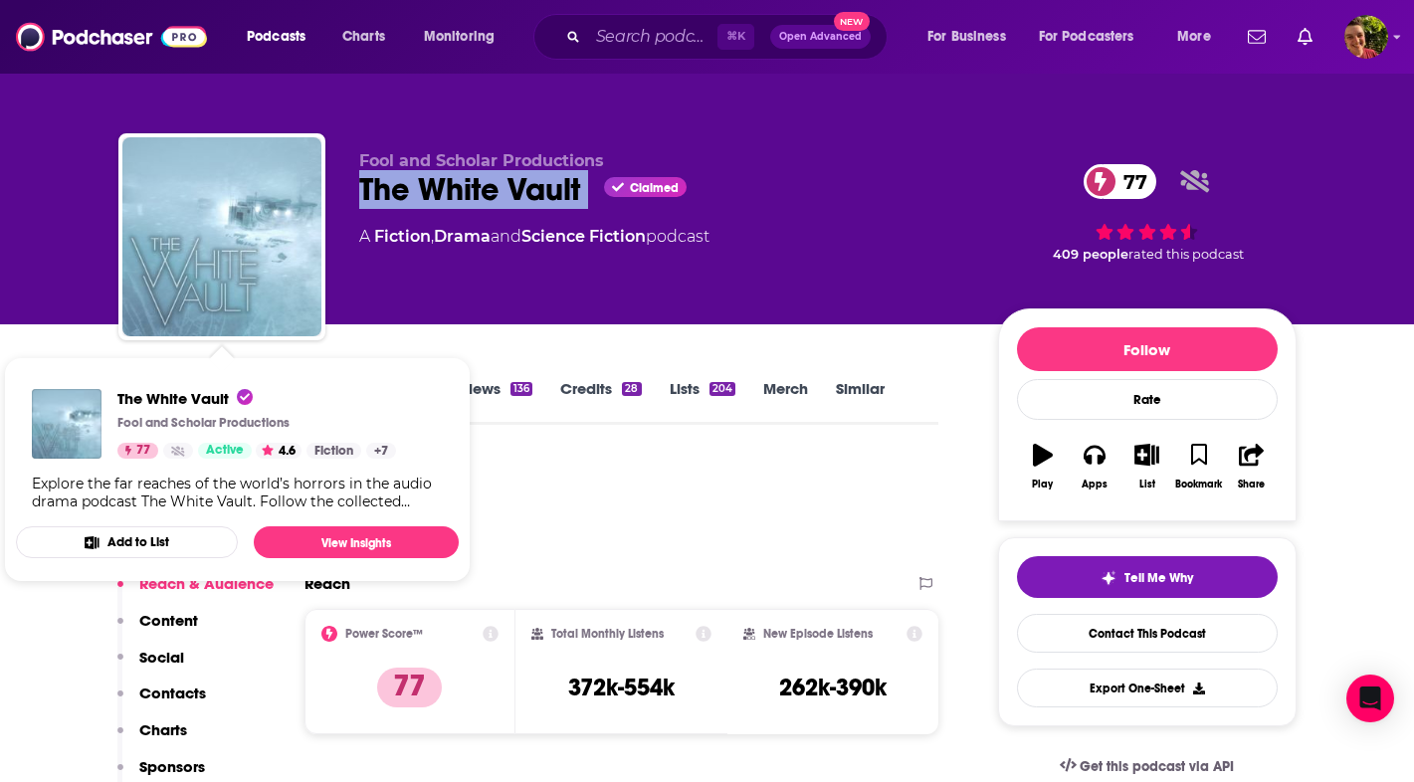
copy div "The White Vault"
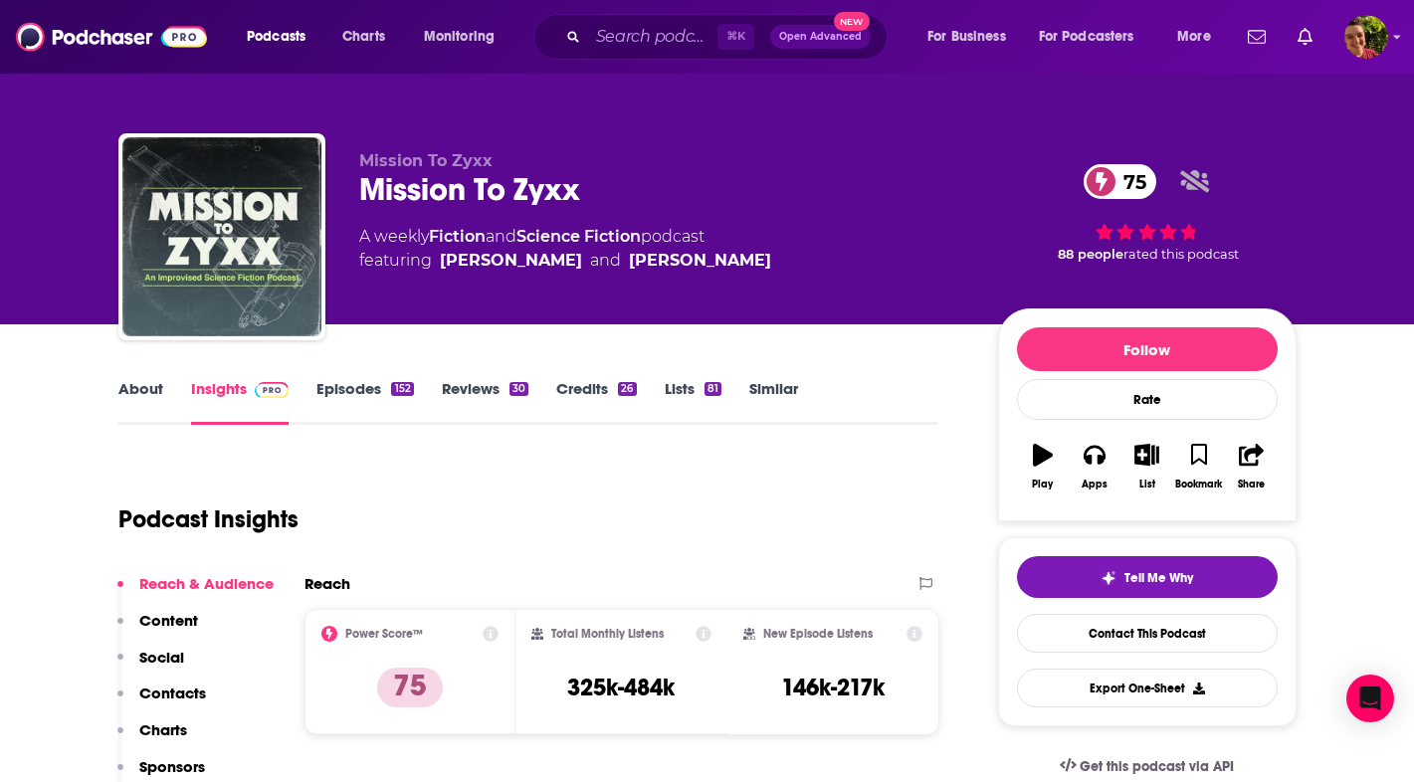
click at [489, 185] on div "Mission To Zyxx 75" at bounding box center [662, 189] width 607 height 39
copy div "Mission To Zyxx 75"
click at [168, 698] on p "Contacts" at bounding box center [172, 693] width 67 height 19
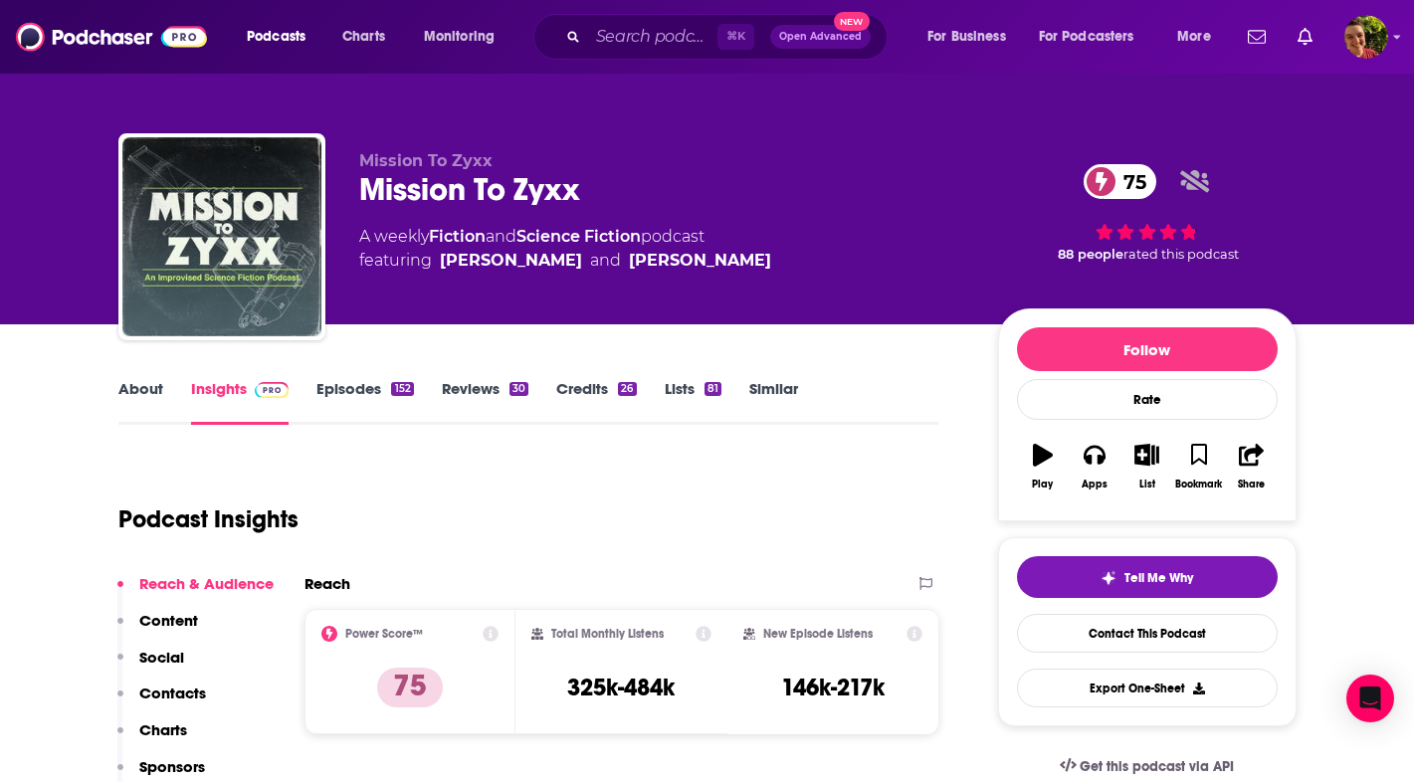
drag, startPoint x: 0, startPoint y: 0, endPoint x: 665, endPoint y: 293, distance: 726.1
click at [665, 293] on div "Mission To Zyxx Mission To Zyxx 75 A weekly Fiction and Science Fiction podcast…" at bounding box center [662, 230] width 607 height 159
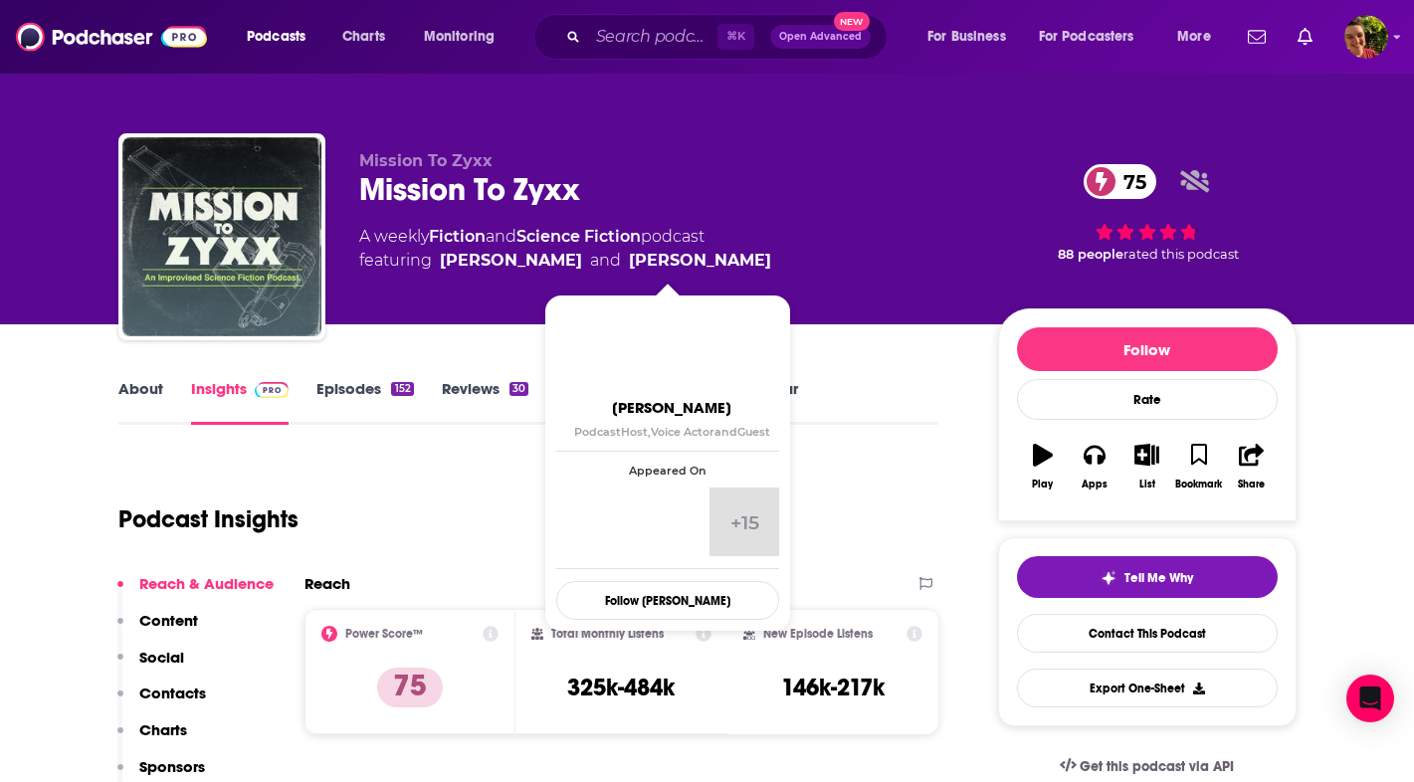
drag, startPoint x: 665, startPoint y: 293, endPoint x: 593, endPoint y: 268, distance: 75.8
click at [593, 268] on div "Mission To Zyxx Mission To Zyxx 75 A weekly Fiction and Science Fiction podcast…" at bounding box center [662, 230] width 607 height 159
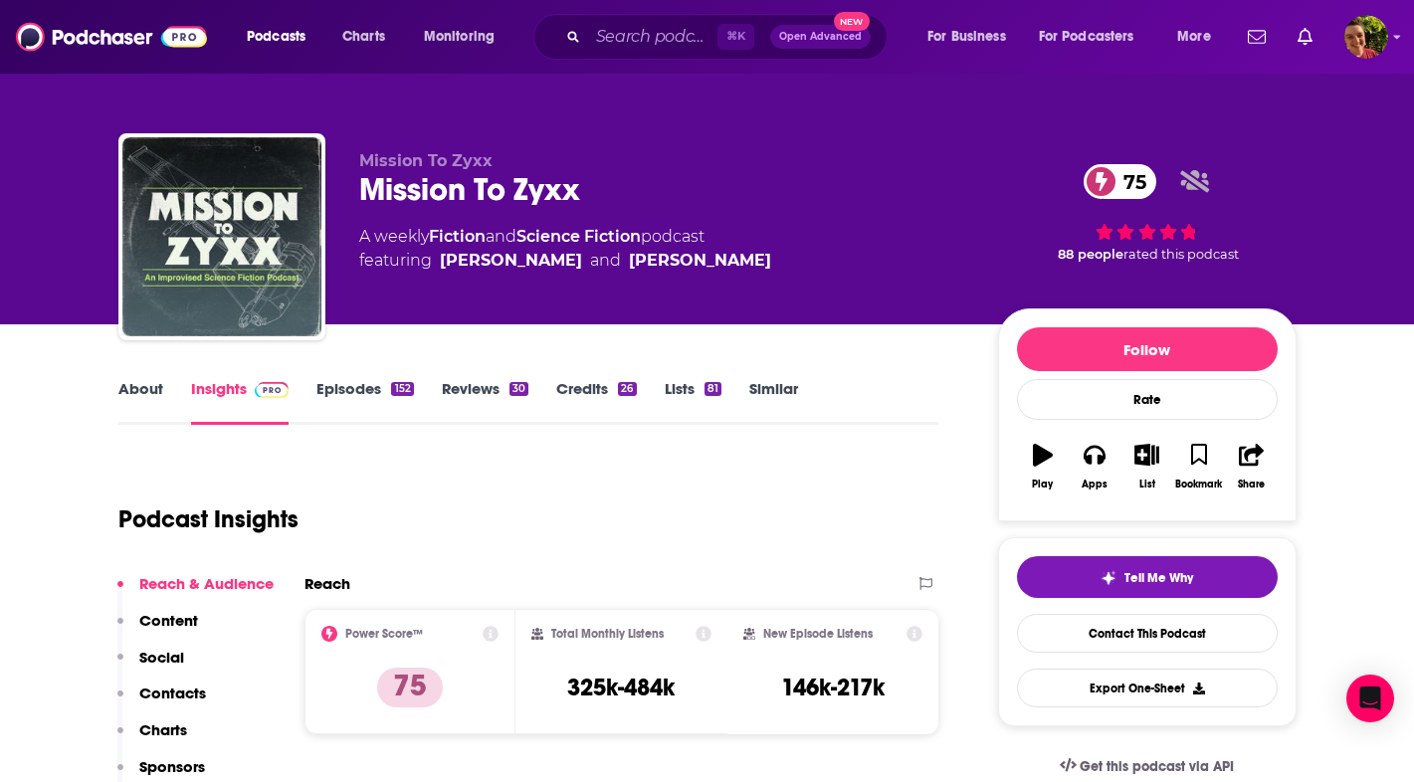
copy link "[PERSON_NAME]"
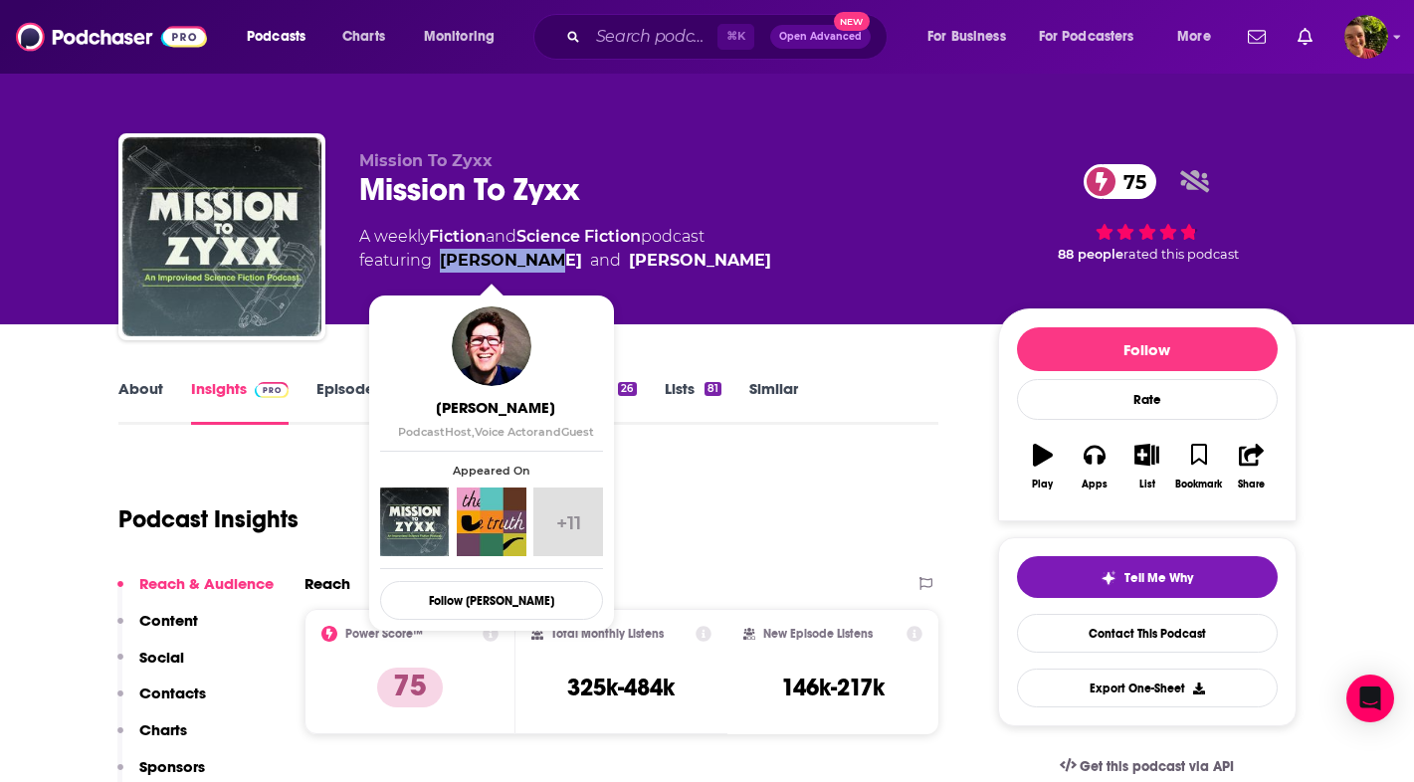
drag, startPoint x: 593, startPoint y: 268, endPoint x: 441, endPoint y: 266, distance: 152.2
click at [441, 266] on span "featuring [PERSON_NAME] and [PERSON_NAME]" at bounding box center [565, 261] width 412 height 24
copy link "Jeremy Bent"
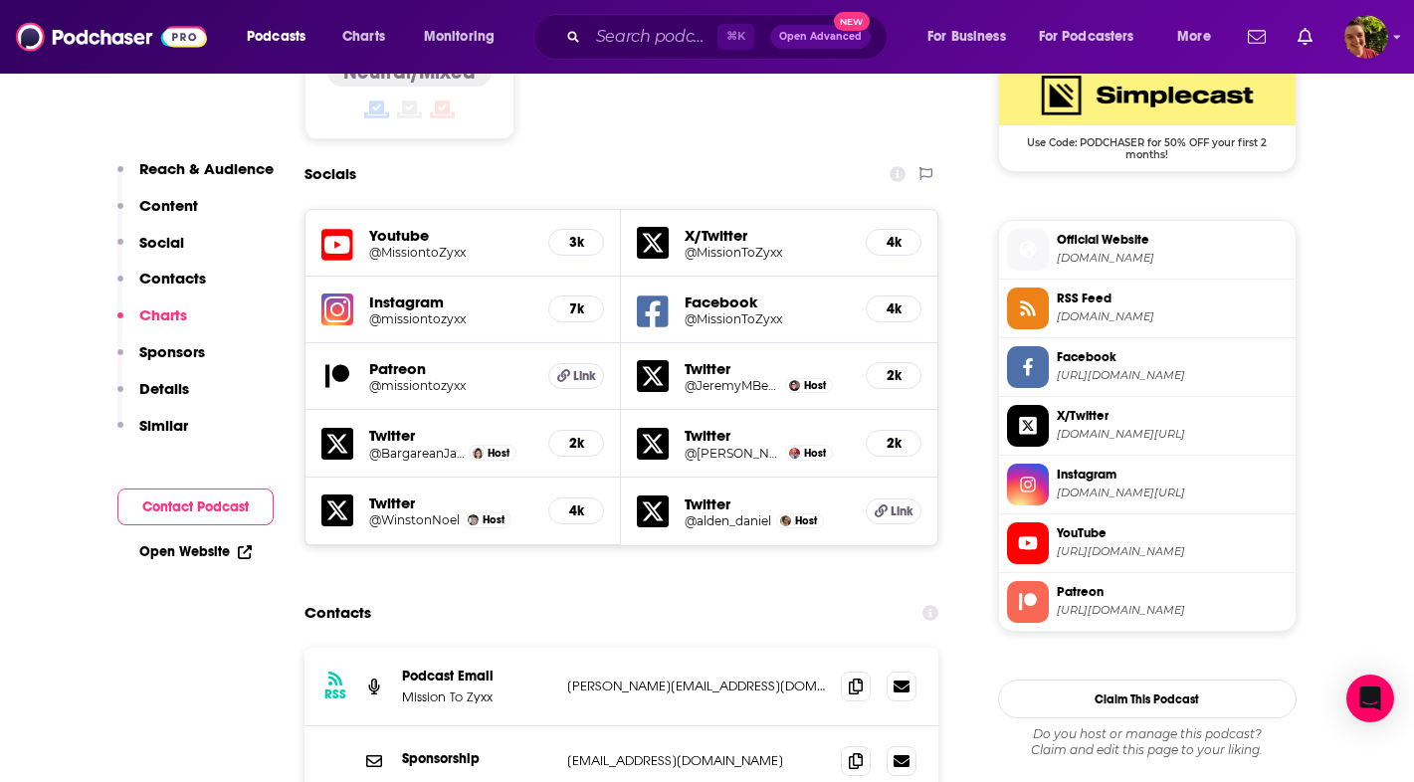
scroll to position [1707, 0]
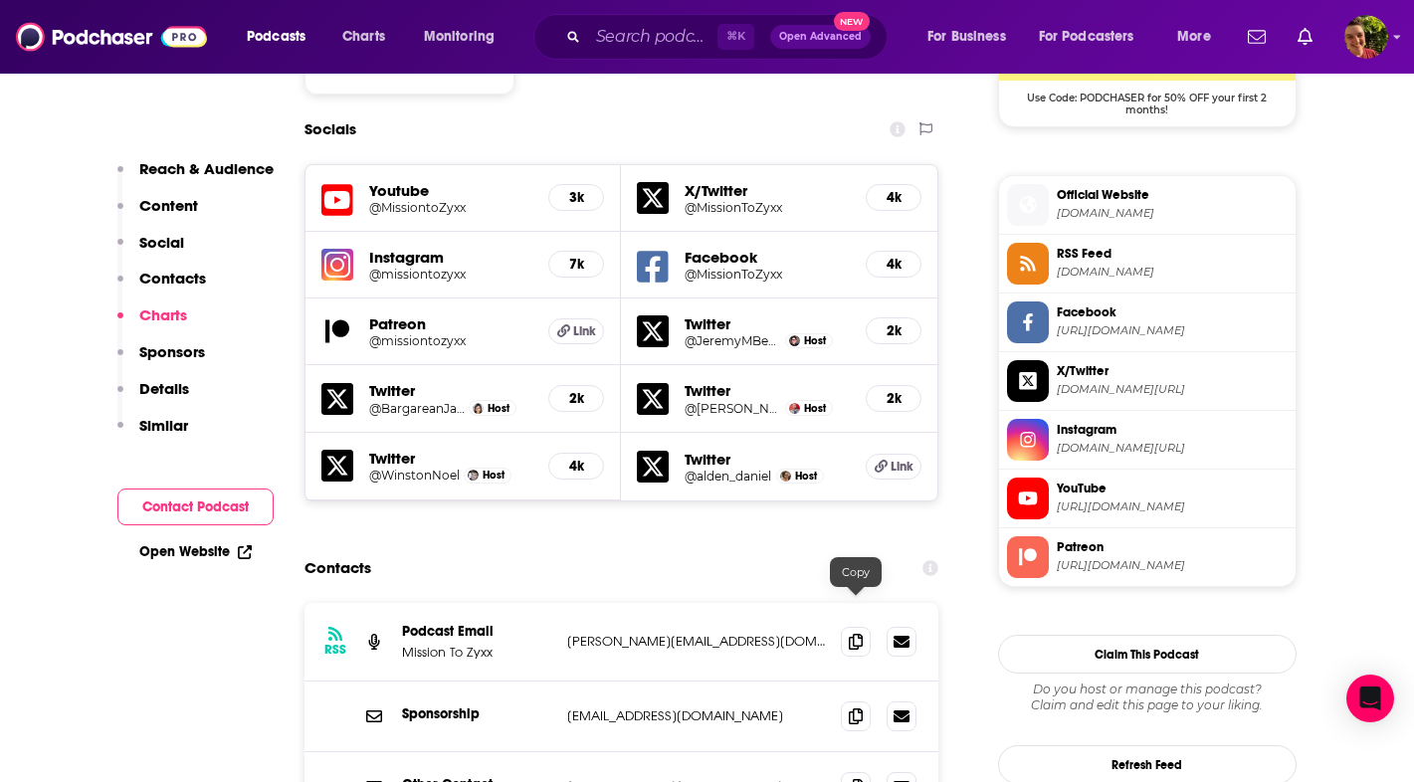
click at [848, 701] on span at bounding box center [856, 716] width 30 height 30
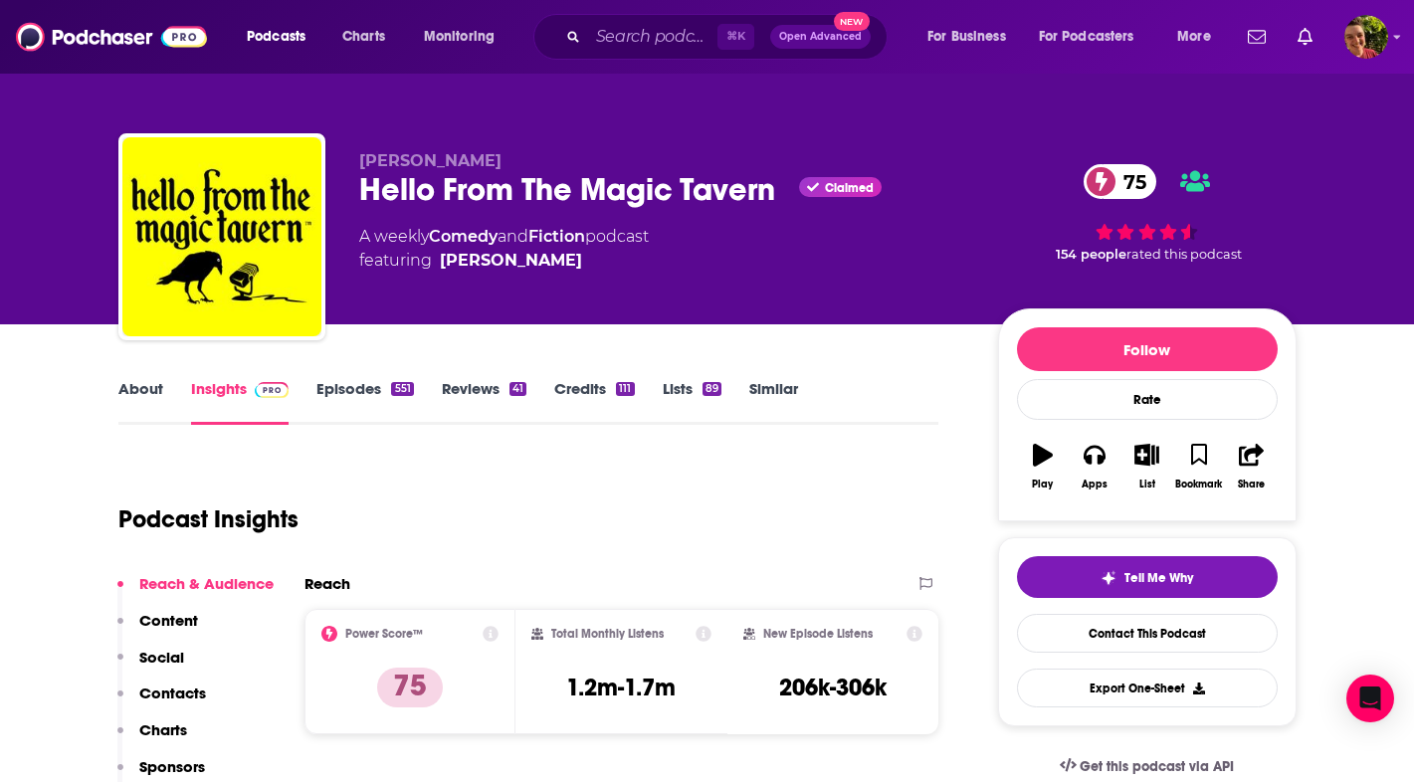
click at [447, 187] on div "Hello From The Magic Tavern Claimed 75" at bounding box center [662, 189] width 607 height 39
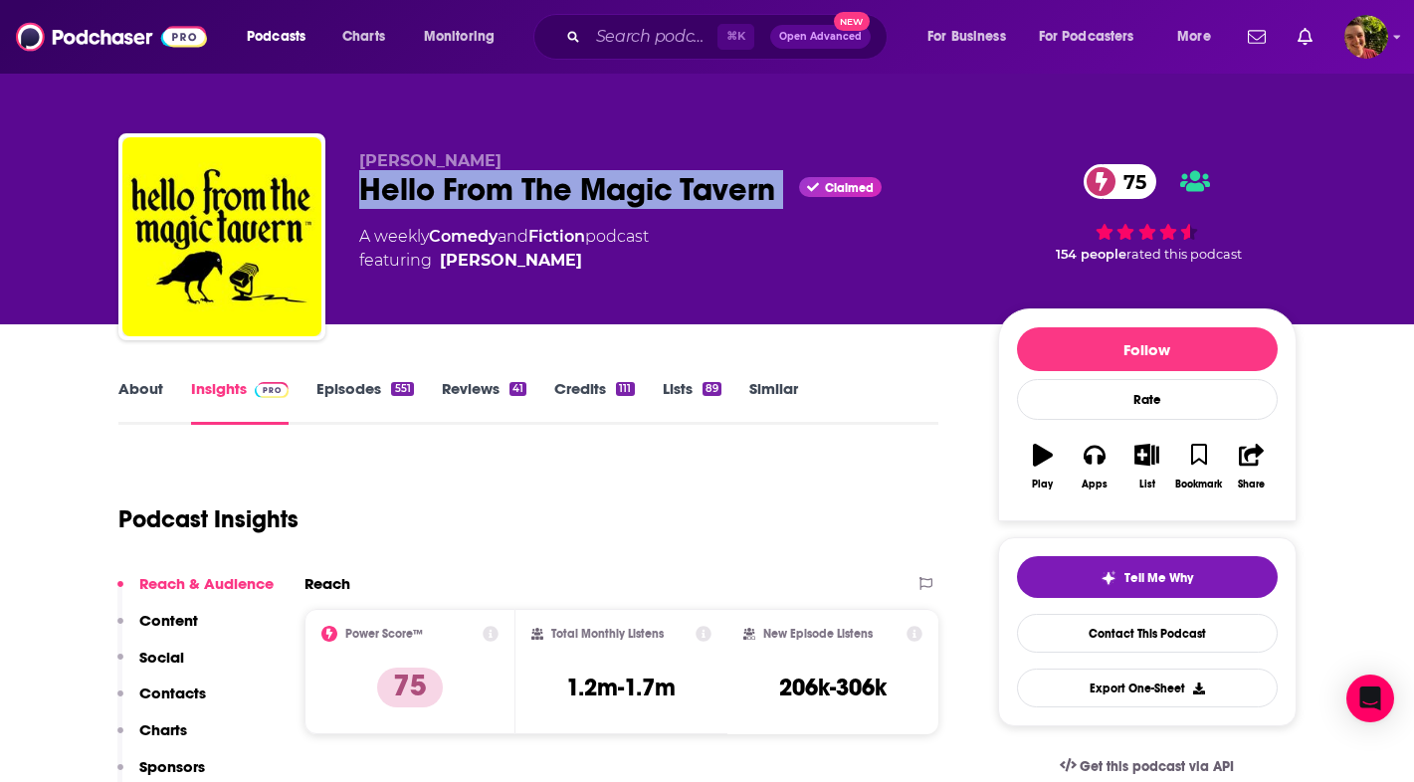
click at [447, 187] on div "Hello From The Magic Tavern Claimed 75" at bounding box center [662, 189] width 607 height 39
copy div "Hello From The Magic Tavern"
click at [177, 692] on p "Contacts" at bounding box center [172, 693] width 67 height 19
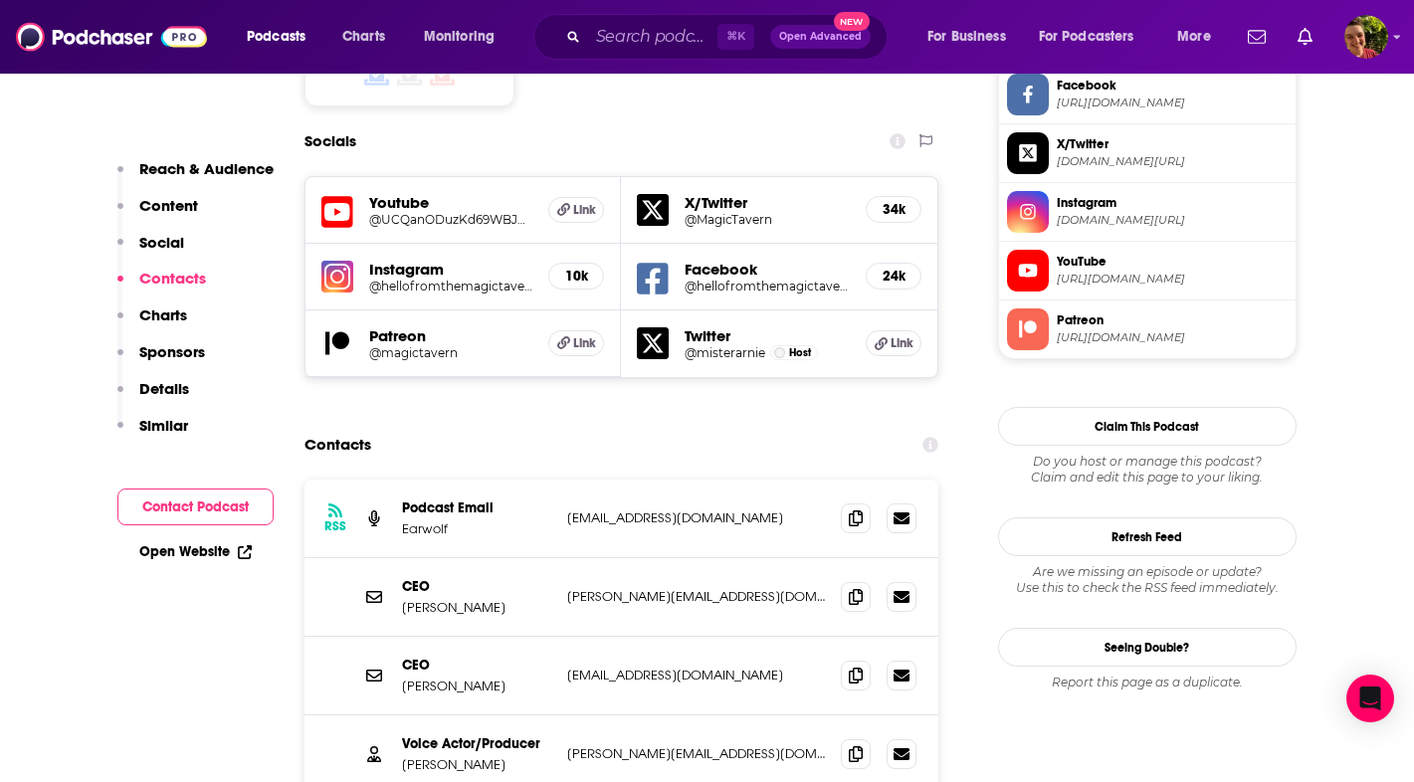
scroll to position [1753, 0]
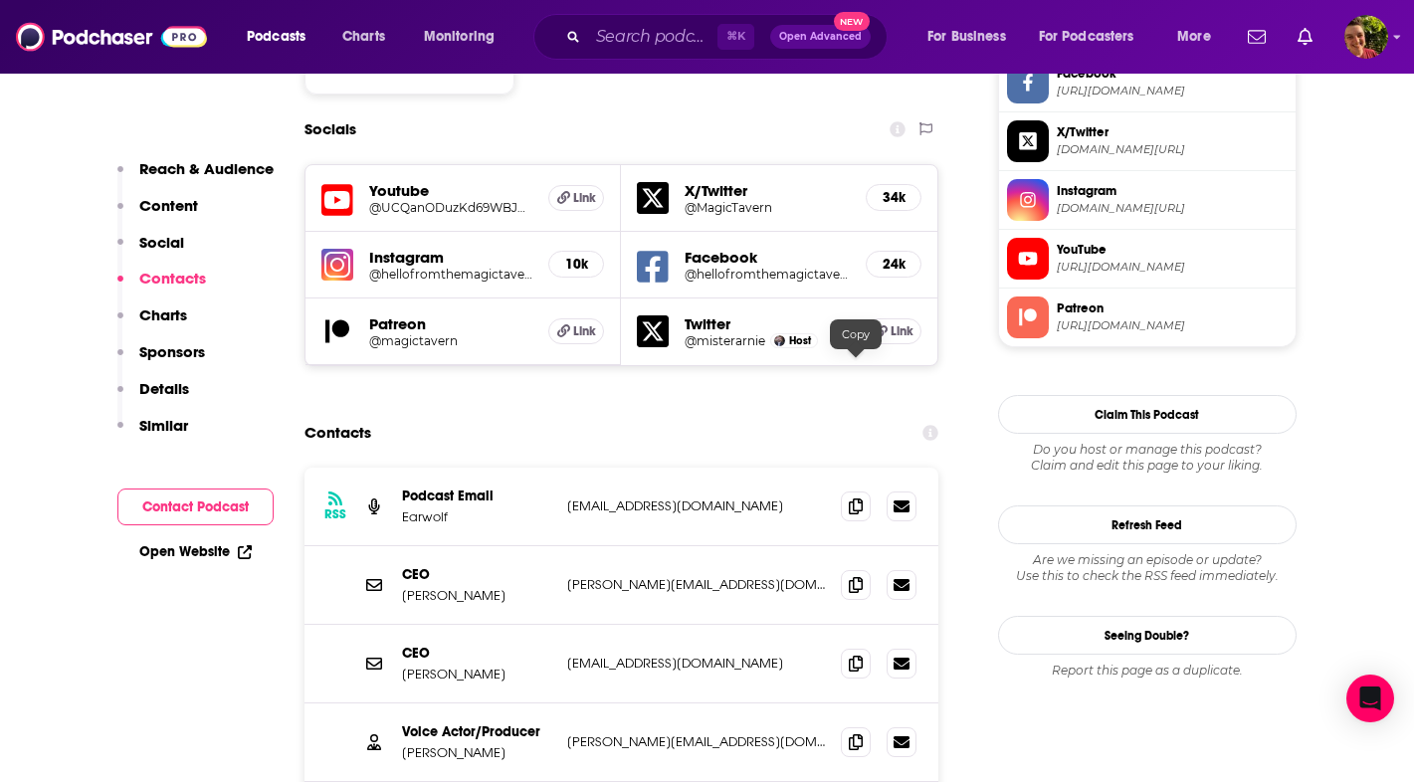
click at [853, 498] on icon at bounding box center [856, 506] width 14 height 16
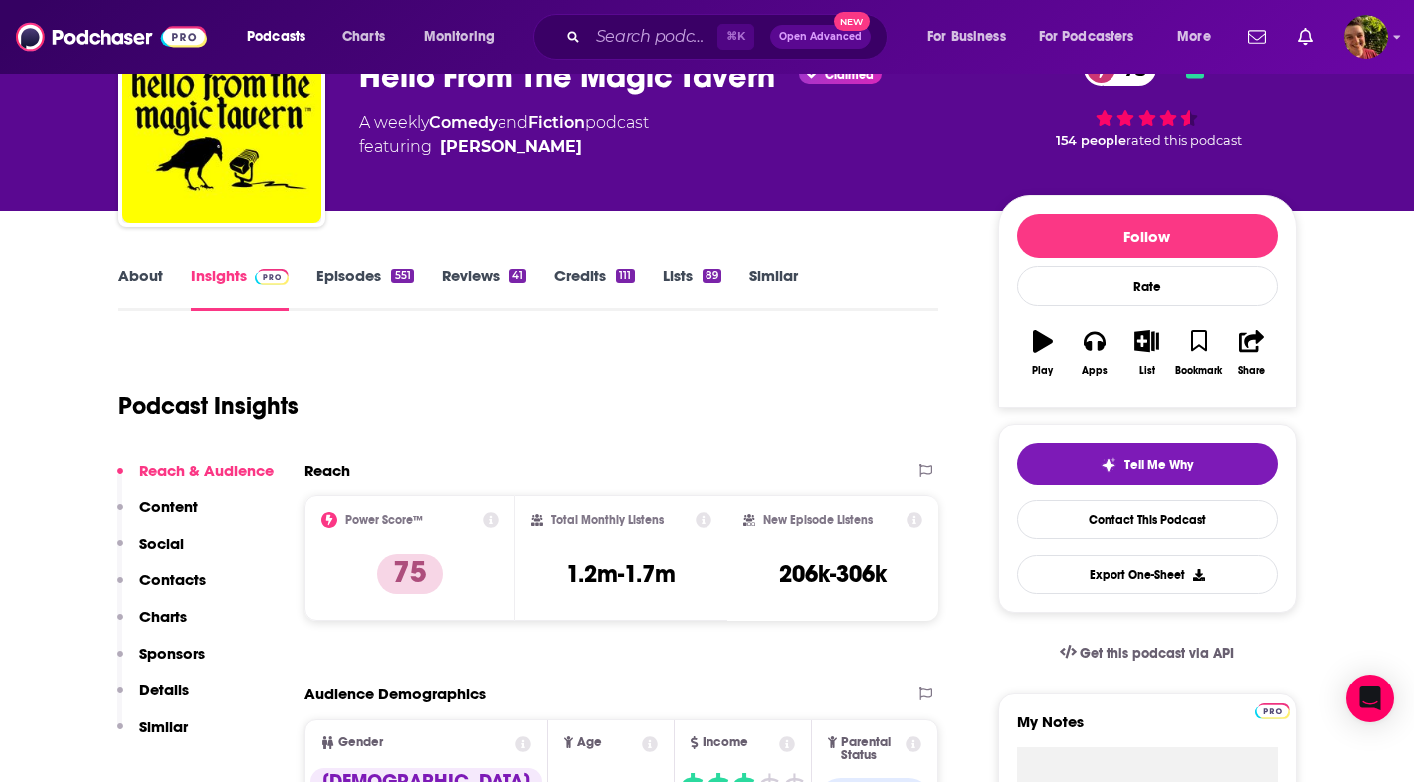
scroll to position [112, 0]
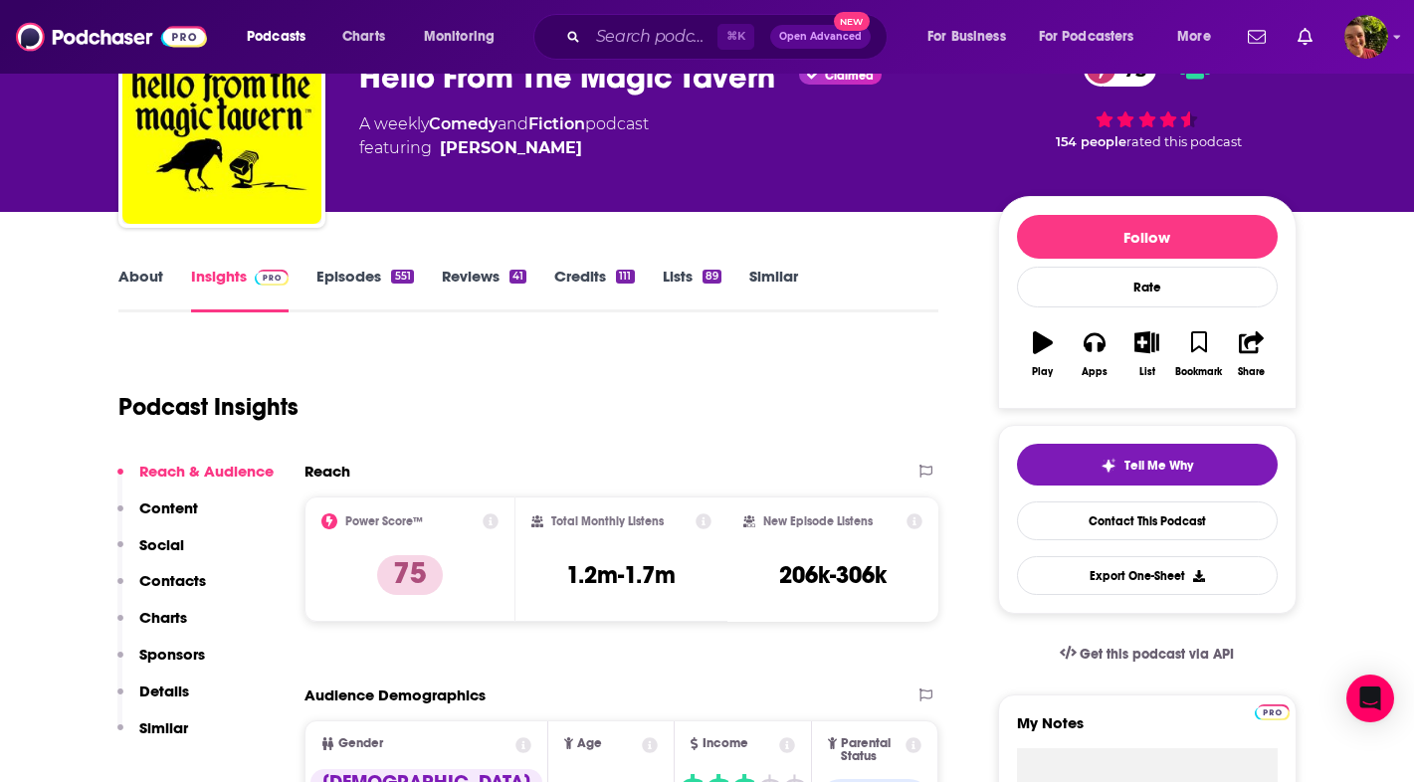
drag, startPoint x: 0, startPoint y: 0, endPoint x: 495, endPoint y: 162, distance: 521.3
click at [495, 162] on div "Arnie Niekamp Hello From The Magic Tavern Claimed 75 A weekly Comedy and Fictio…" at bounding box center [662, 118] width 607 height 159
copy span "Arnie Niekamp"
click at [386, 95] on div "Hello From The Magic Tavern Claimed 75" at bounding box center [662, 77] width 607 height 39
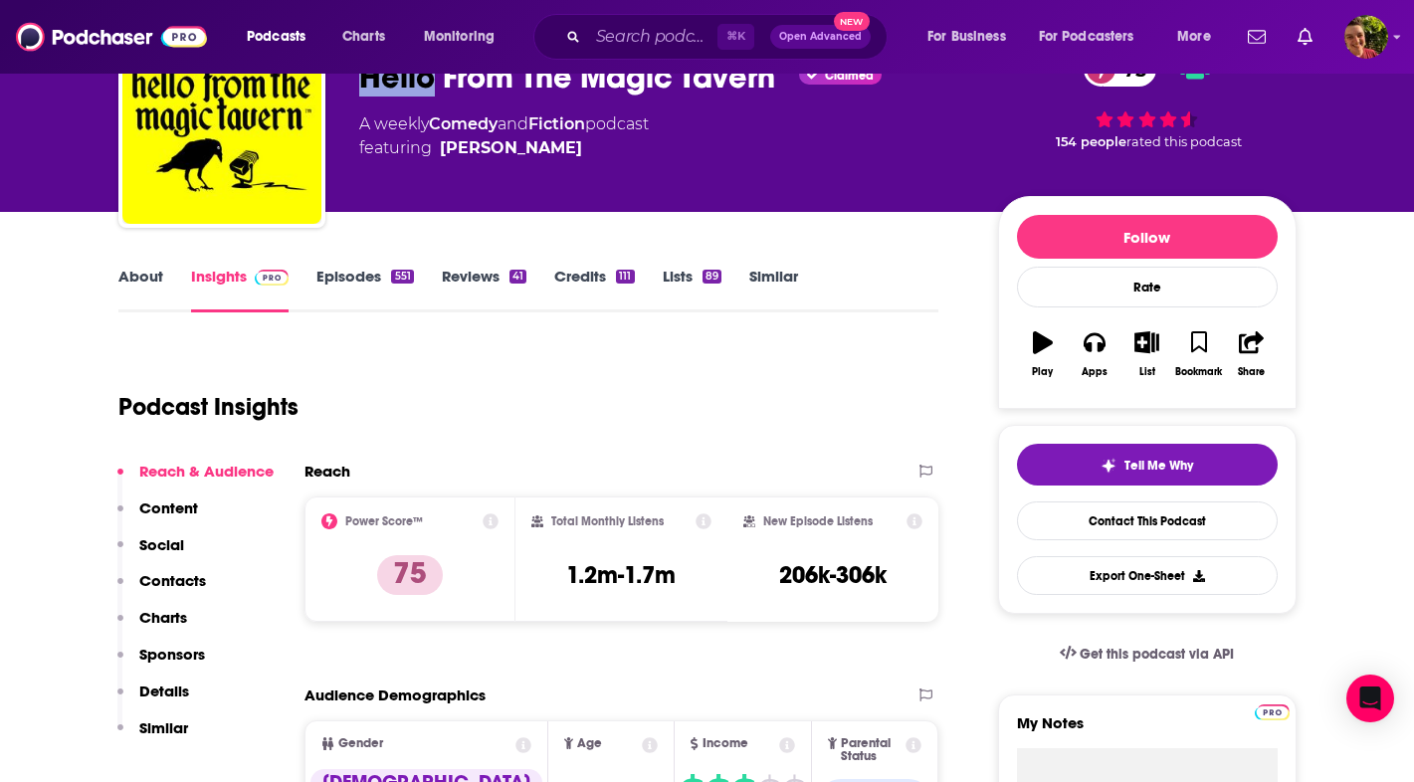
click at [386, 95] on div "Hello From The Magic Tavern Claimed 75" at bounding box center [662, 77] width 607 height 39
copy div "Hello From The Magic Tavern"
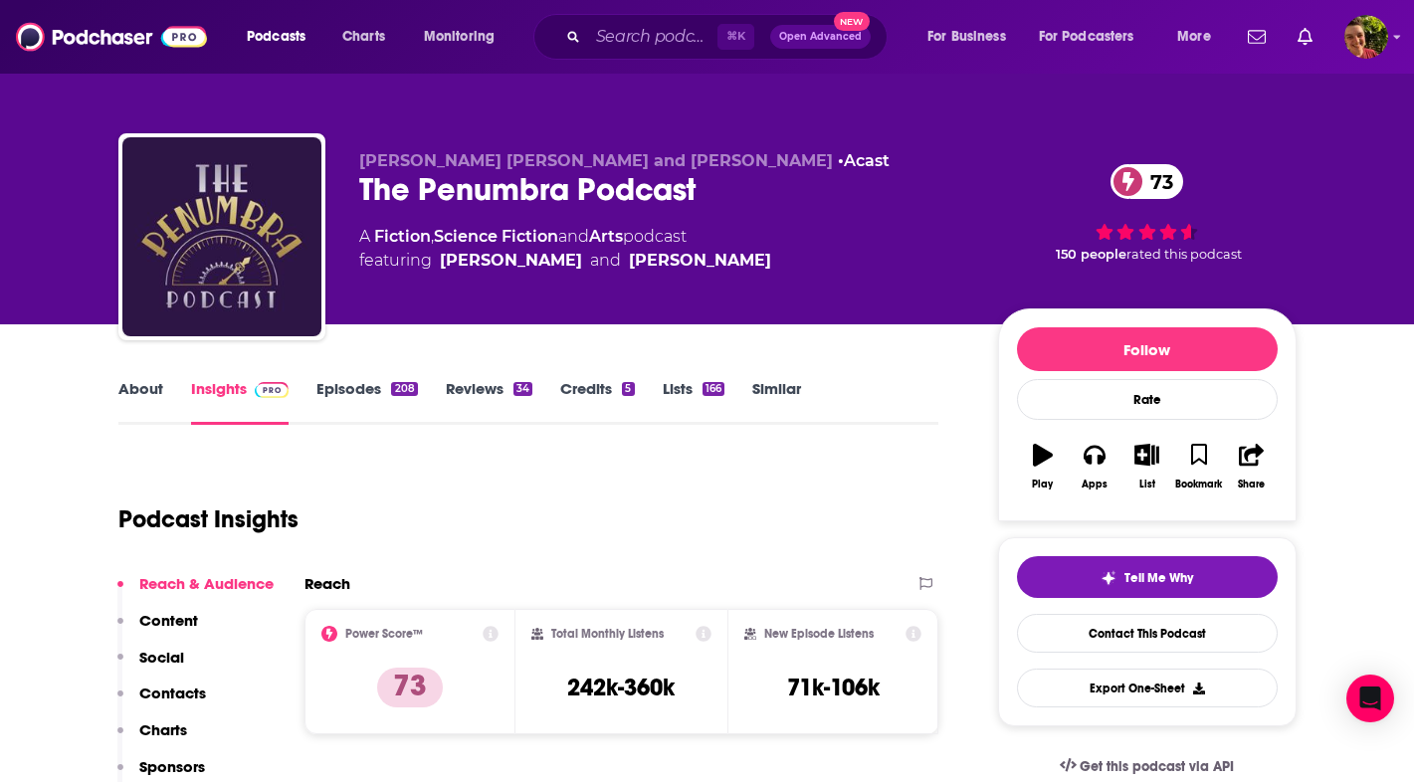
click at [461, 186] on div "The Penumbra Podcast 73" at bounding box center [662, 189] width 607 height 39
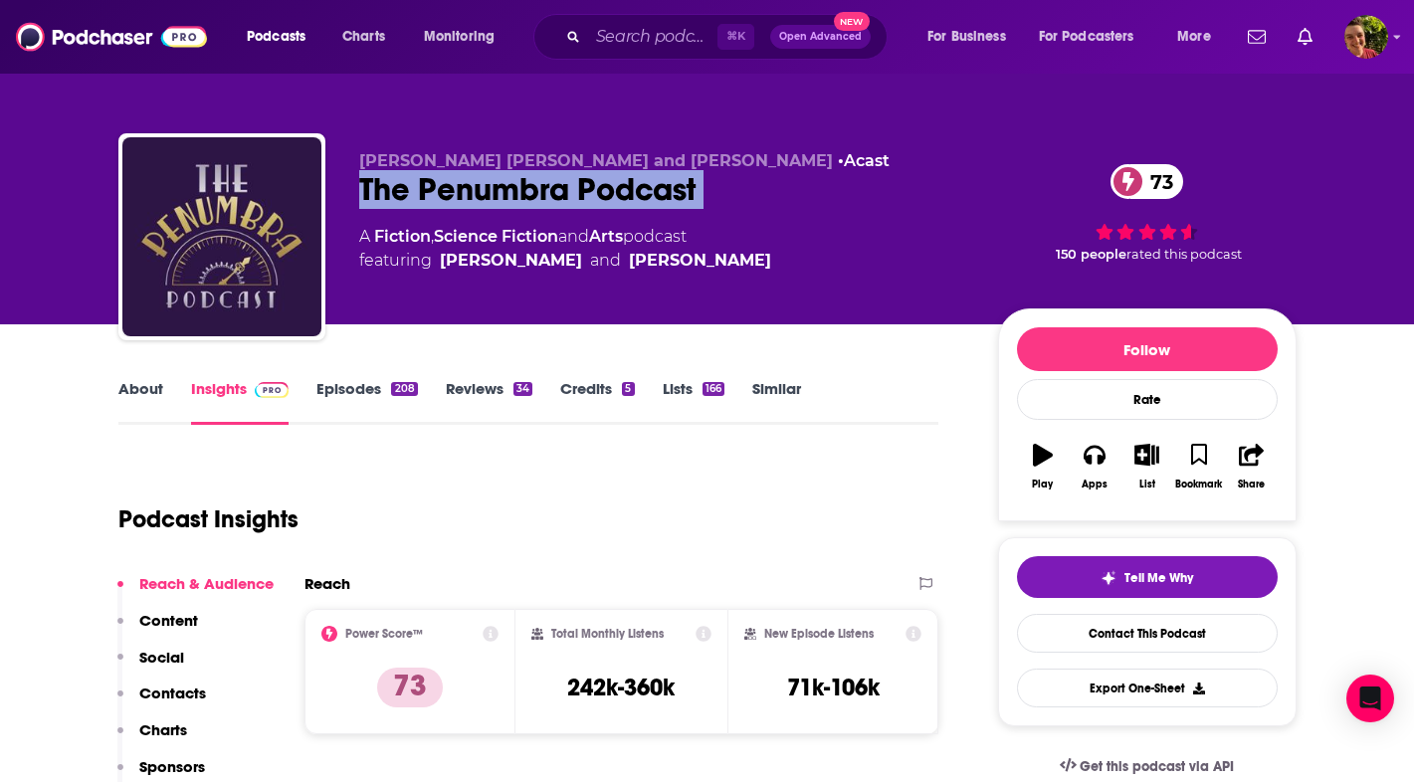
click at [461, 186] on div "The Penumbra Podcast 73" at bounding box center [662, 189] width 607 height 39
copy div "The Penumbra Podcast 73"
click at [143, 696] on p "Contacts" at bounding box center [172, 693] width 67 height 19
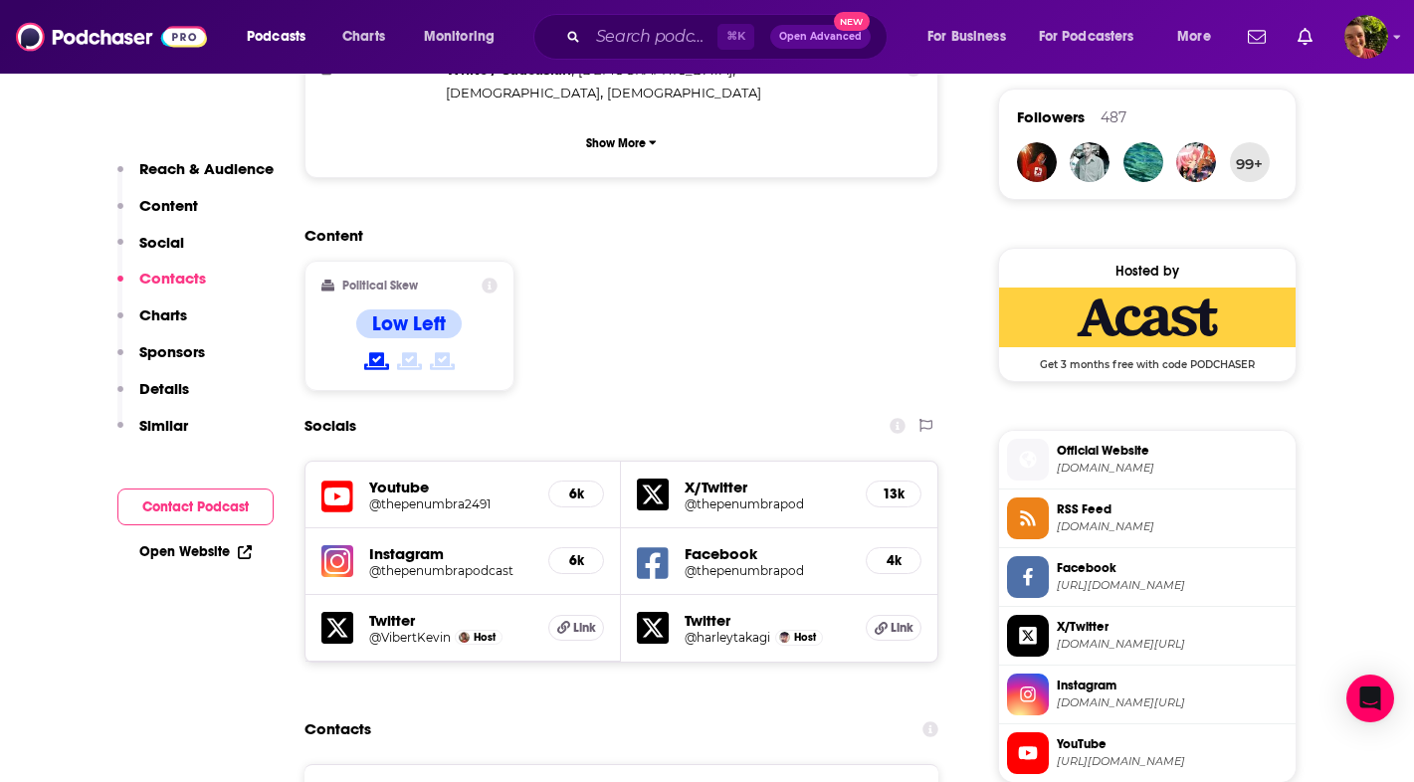
scroll to position [1930, 0]
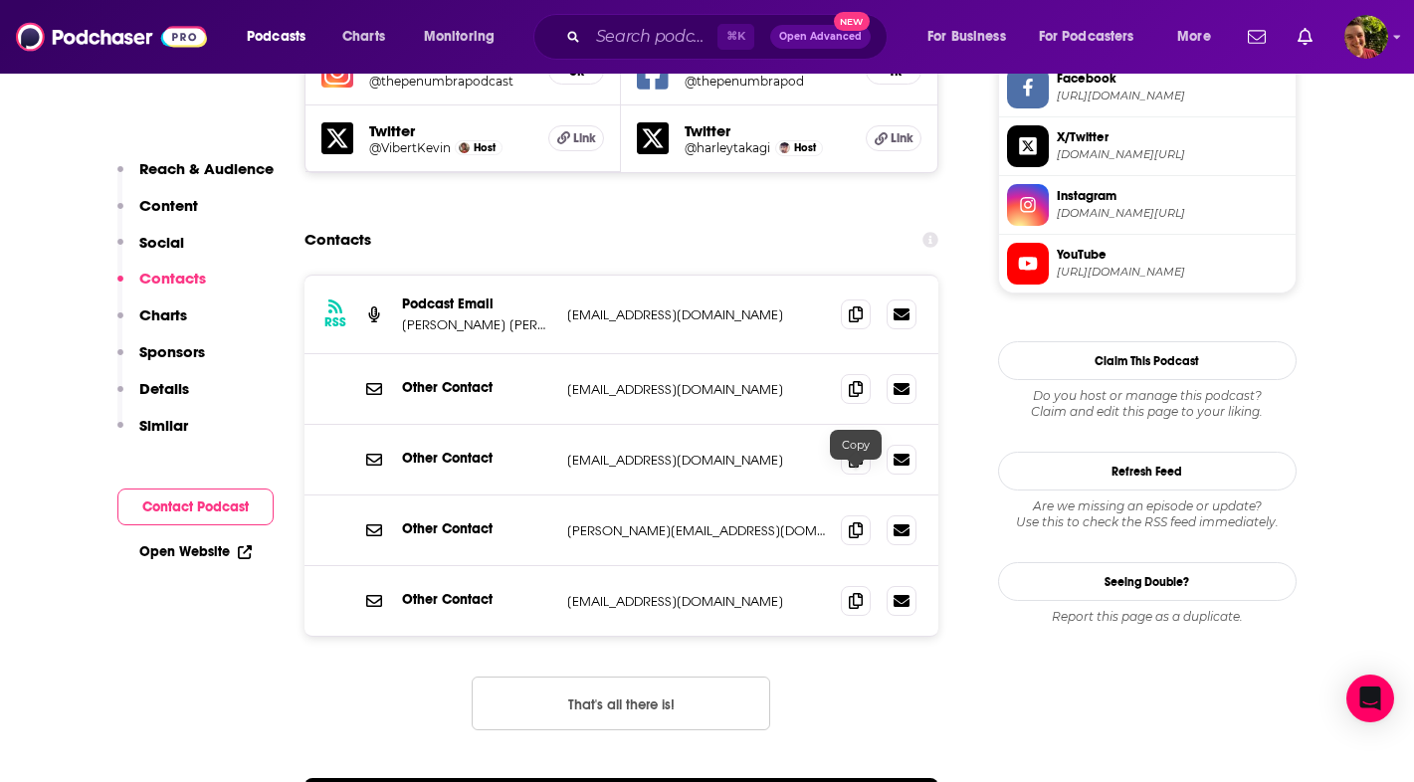
click at [854, 593] on icon at bounding box center [856, 601] width 14 height 16
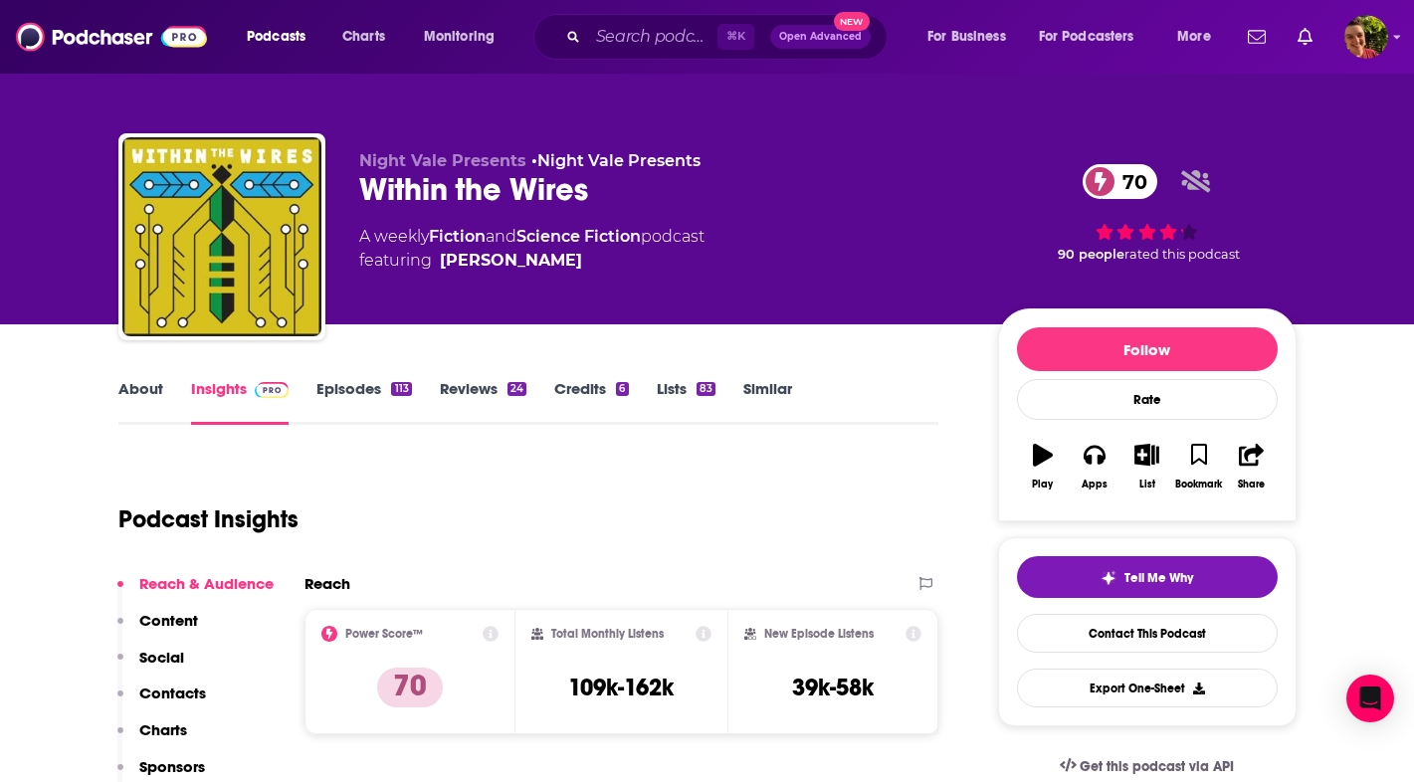
click at [491, 191] on div "Within the Wires 70" at bounding box center [662, 189] width 607 height 39
copy div "Within the Wires 70"
click at [172, 683] on button "Social" at bounding box center [150, 666] width 67 height 37
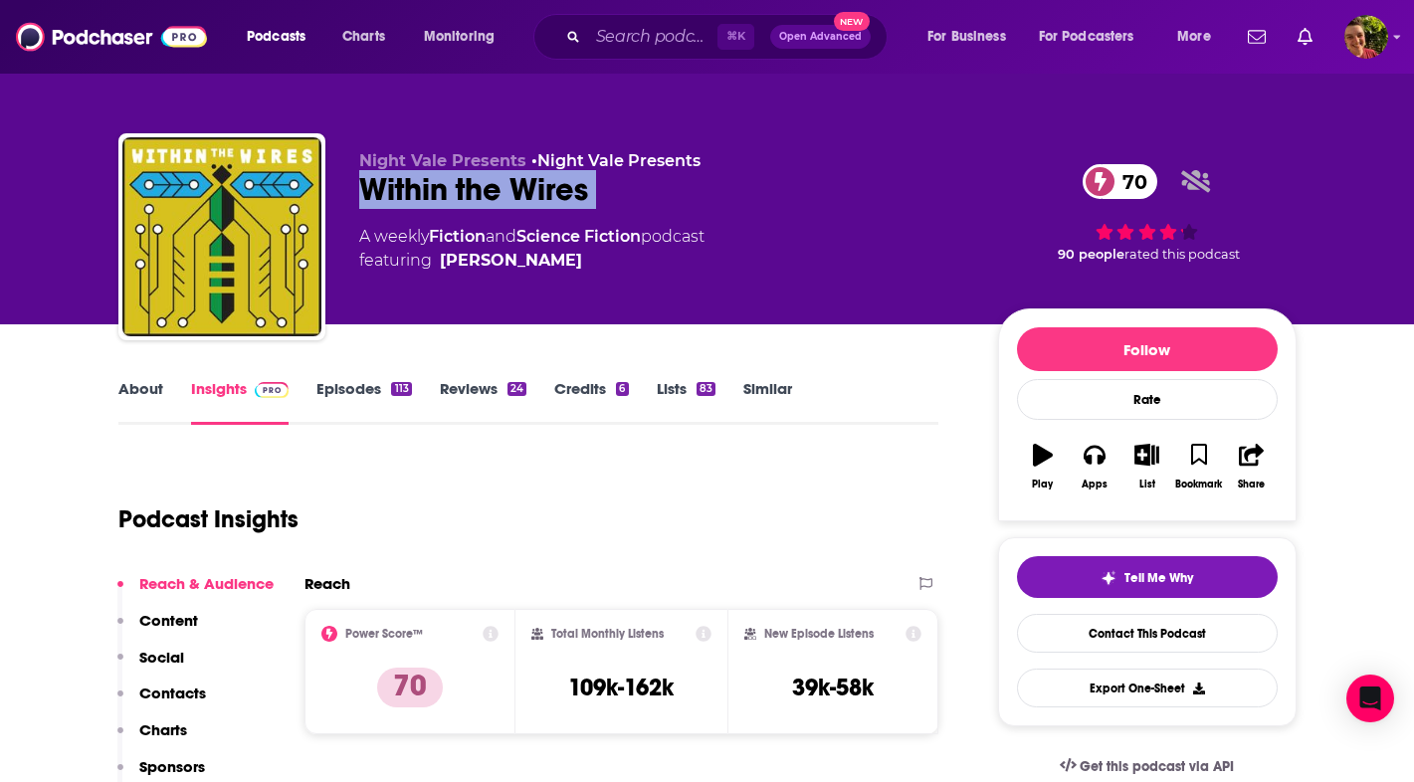
click at [190, 684] on p "Contacts" at bounding box center [172, 693] width 67 height 19
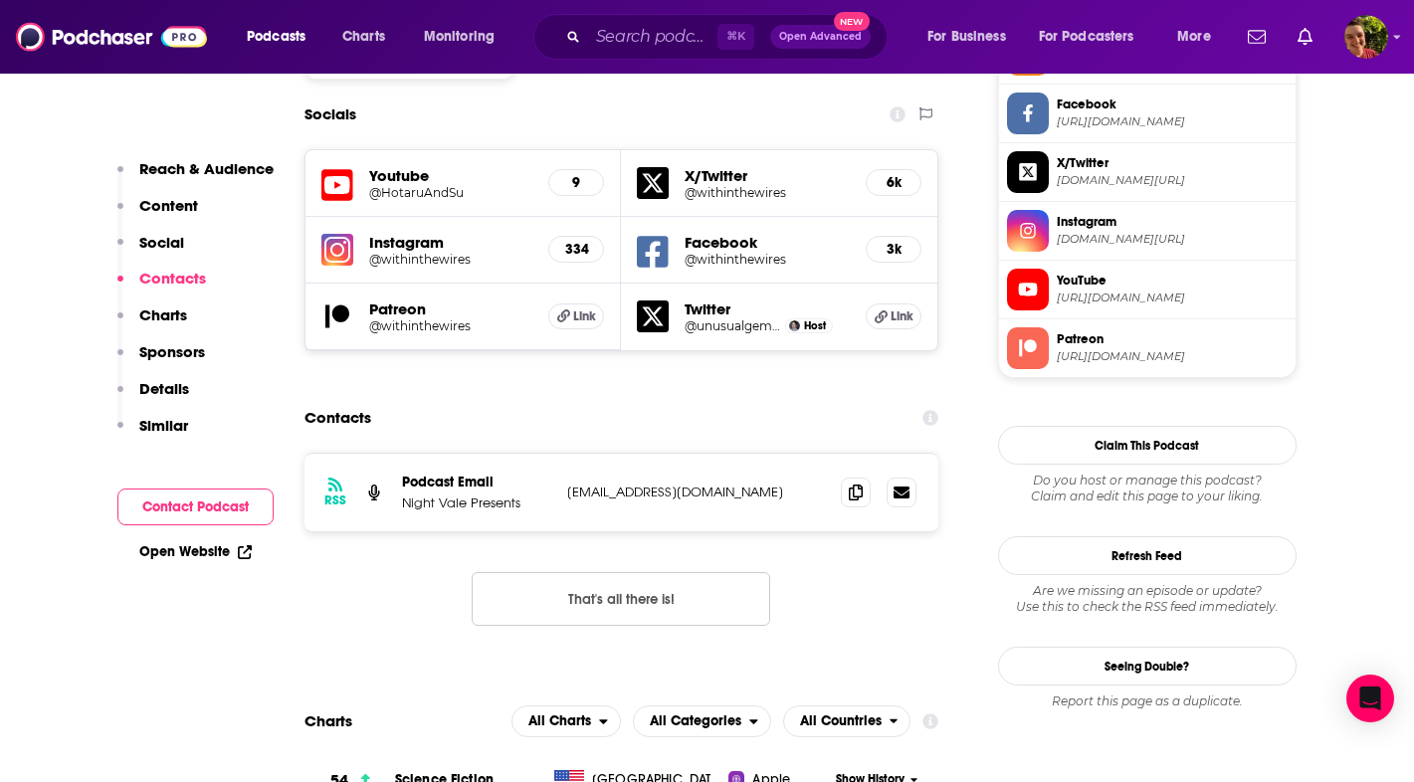
scroll to position [1730, 0]
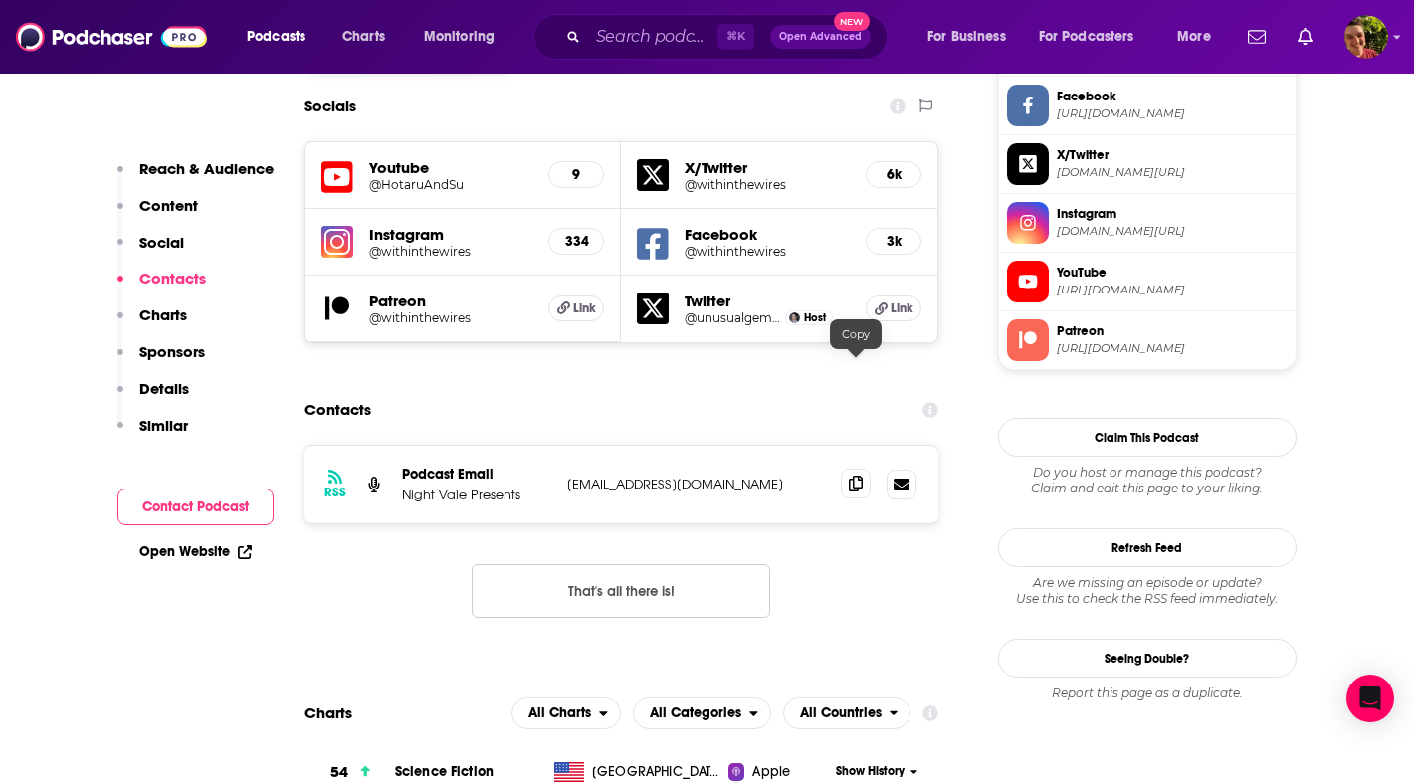
drag, startPoint x: 0, startPoint y: 0, endPoint x: 859, endPoint y: 370, distance: 935.0
click at [859, 476] on icon at bounding box center [856, 484] width 14 height 16
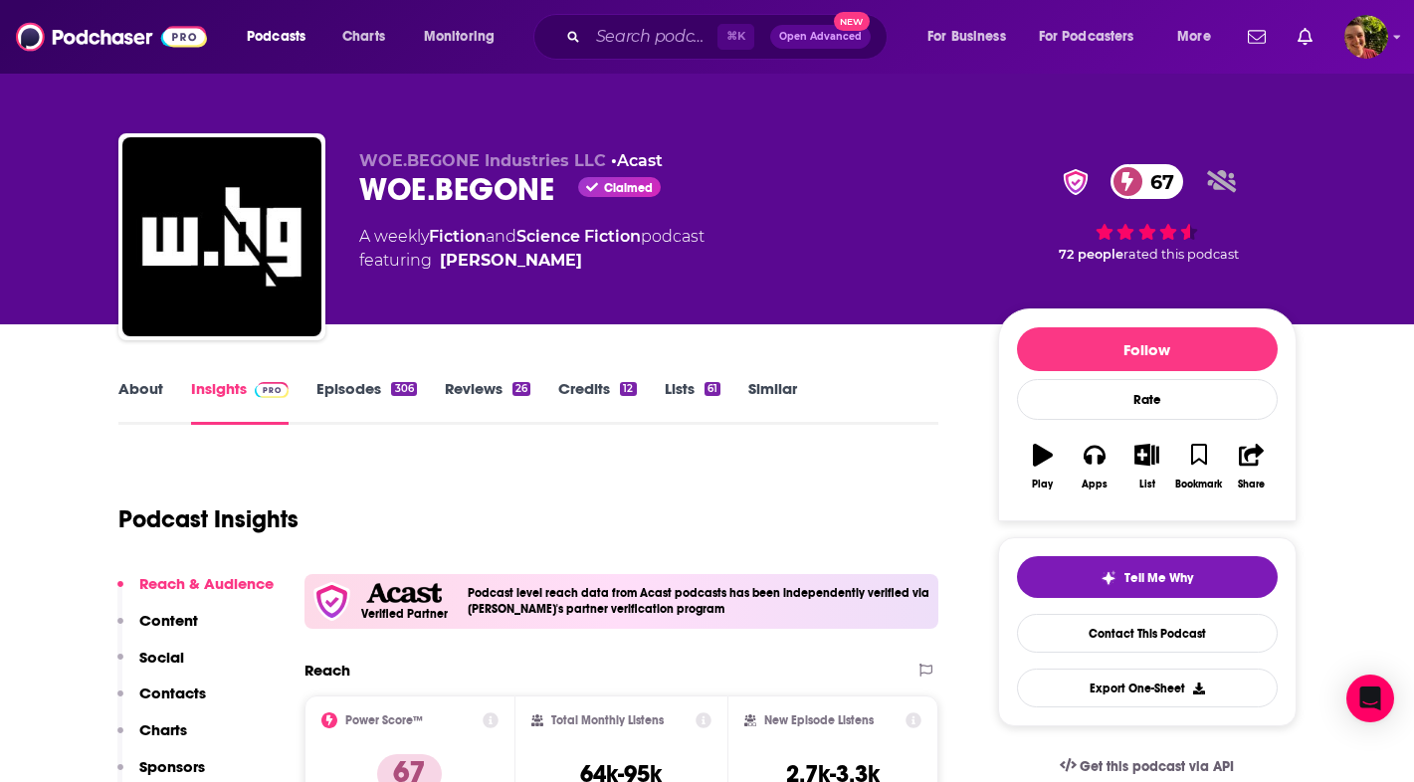
drag, startPoint x: 0, startPoint y: 0, endPoint x: 439, endPoint y: 203, distance: 483.4
click at [439, 203] on div "WOE.BEGONE Claimed 67" at bounding box center [662, 189] width 607 height 39
copy div "WOE.BEGONE"
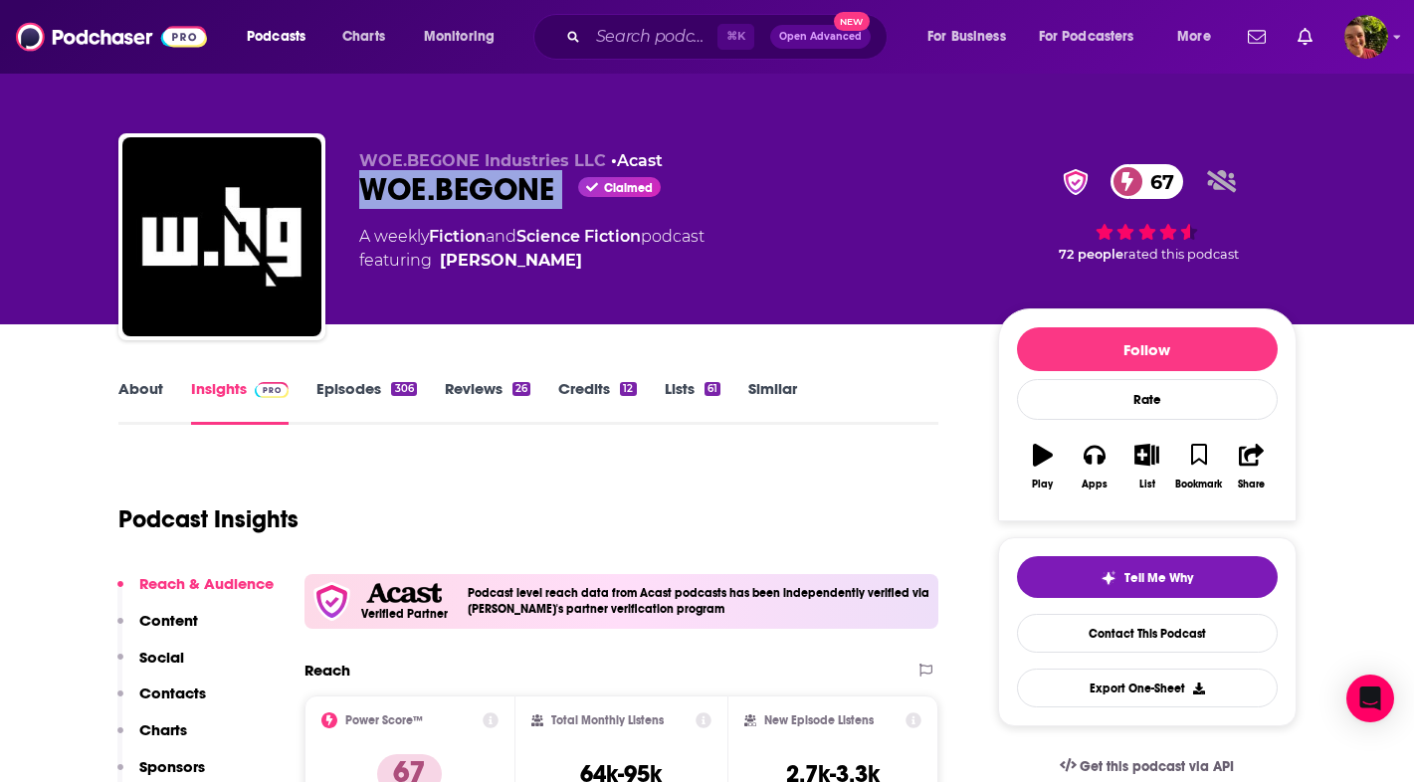
click at [174, 688] on p "Contacts" at bounding box center [172, 693] width 67 height 19
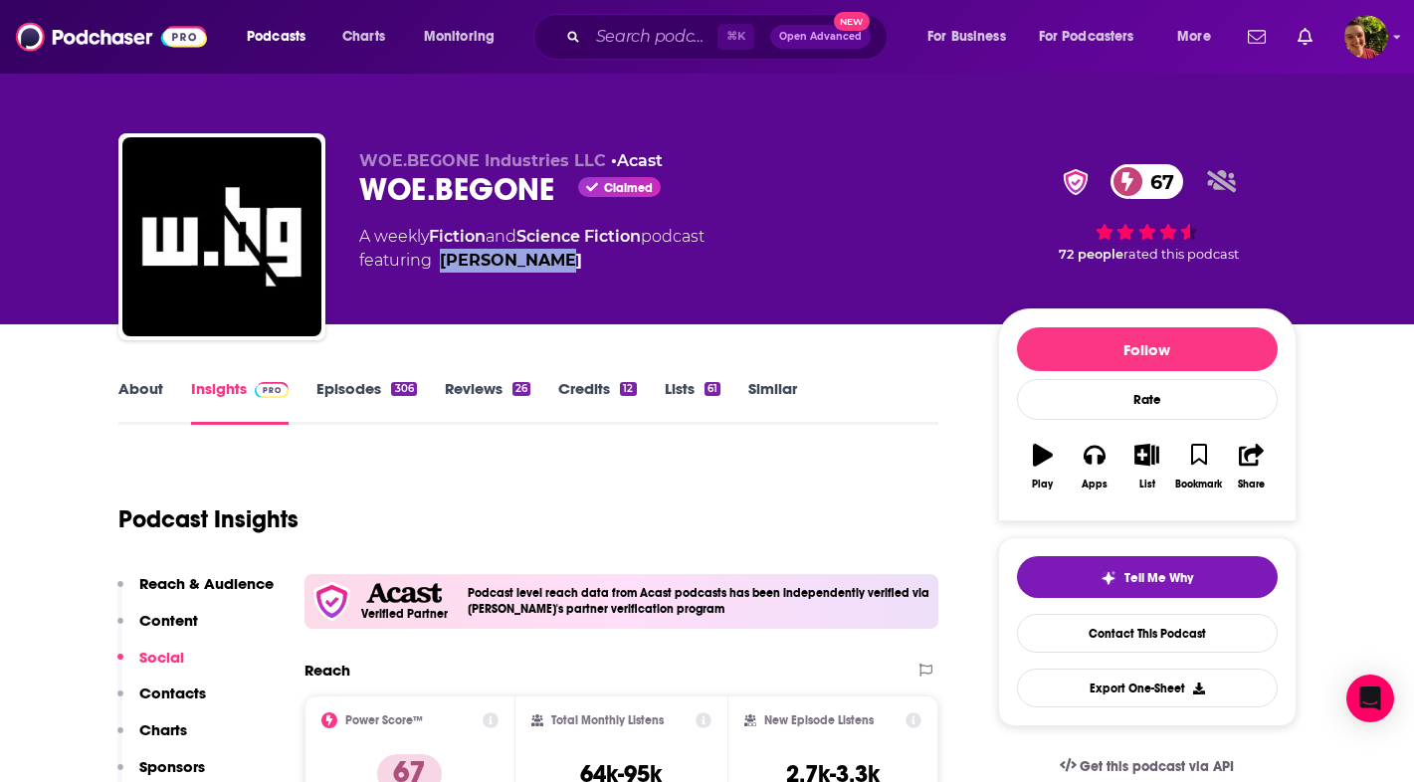
drag, startPoint x: 439, startPoint y: 203, endPoint x: 445, endPoint y: 264, distance: 61.0
click at [445, 264] on div "WOE.BEGONE Industries LLC • Acast WOE.BEGONE Claimed 67 A weekly Fiction and Sc…" at bounding box center [662, 230] width 607 height 159
click at [470, 187] on div "WOE.BEGONE Claimed 67" at bounding box center [662, 189] width 607 height 39
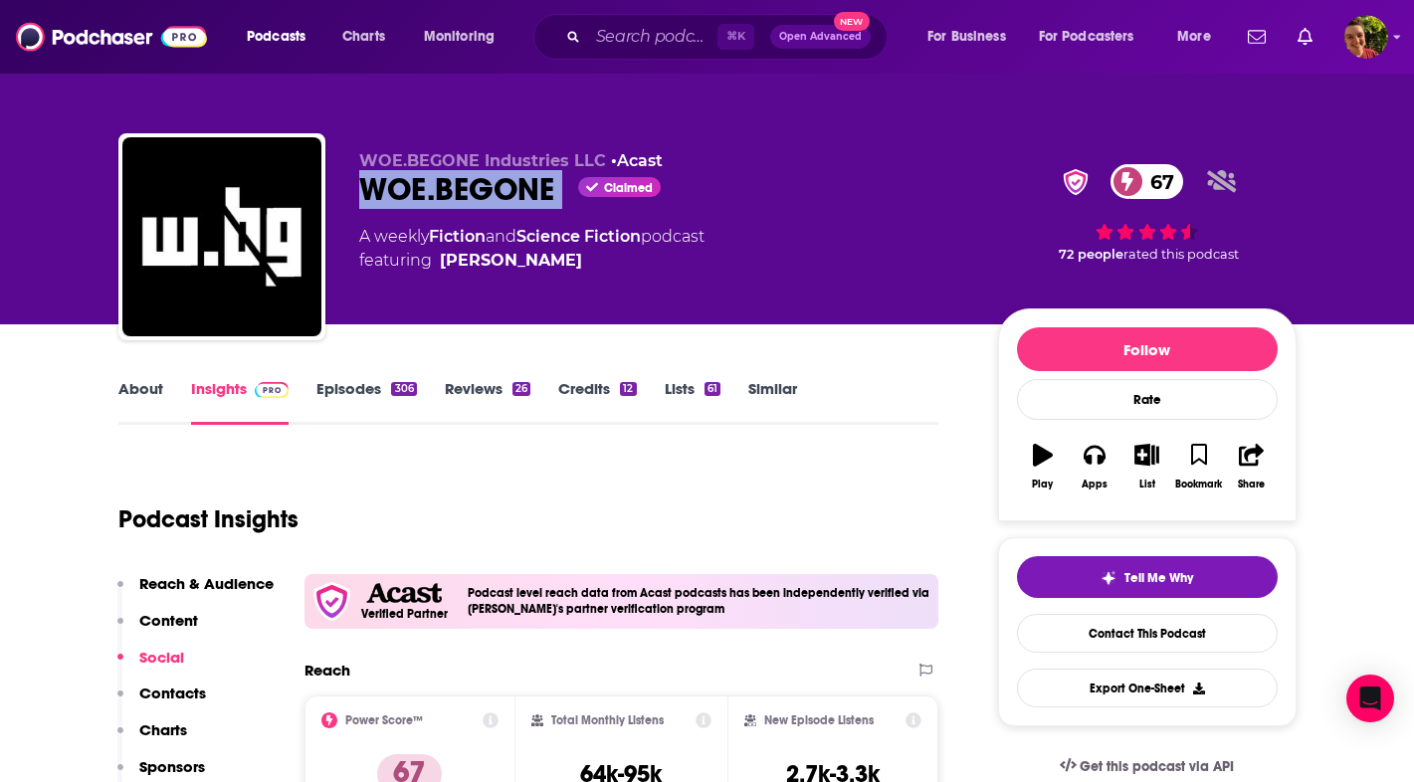
click at [470, 187] on div "WOE.BEGONE Claimed 67" at bounding box center [662, 189] width 607 height 39
copy div "WOE.BEGONE"
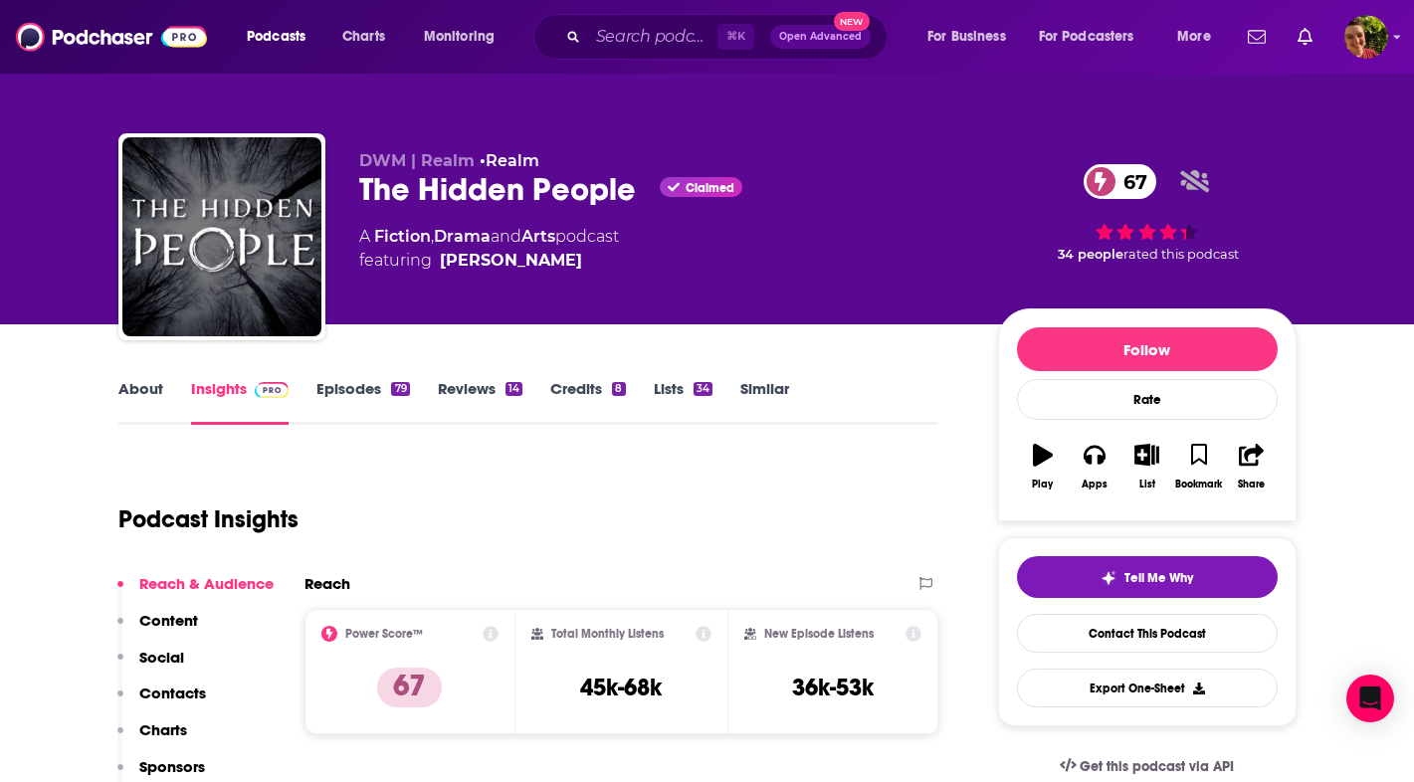
click at [438, 202] on div "The Hidden People Claimed 67" at bounding box center [662, 189] width 607 height 39
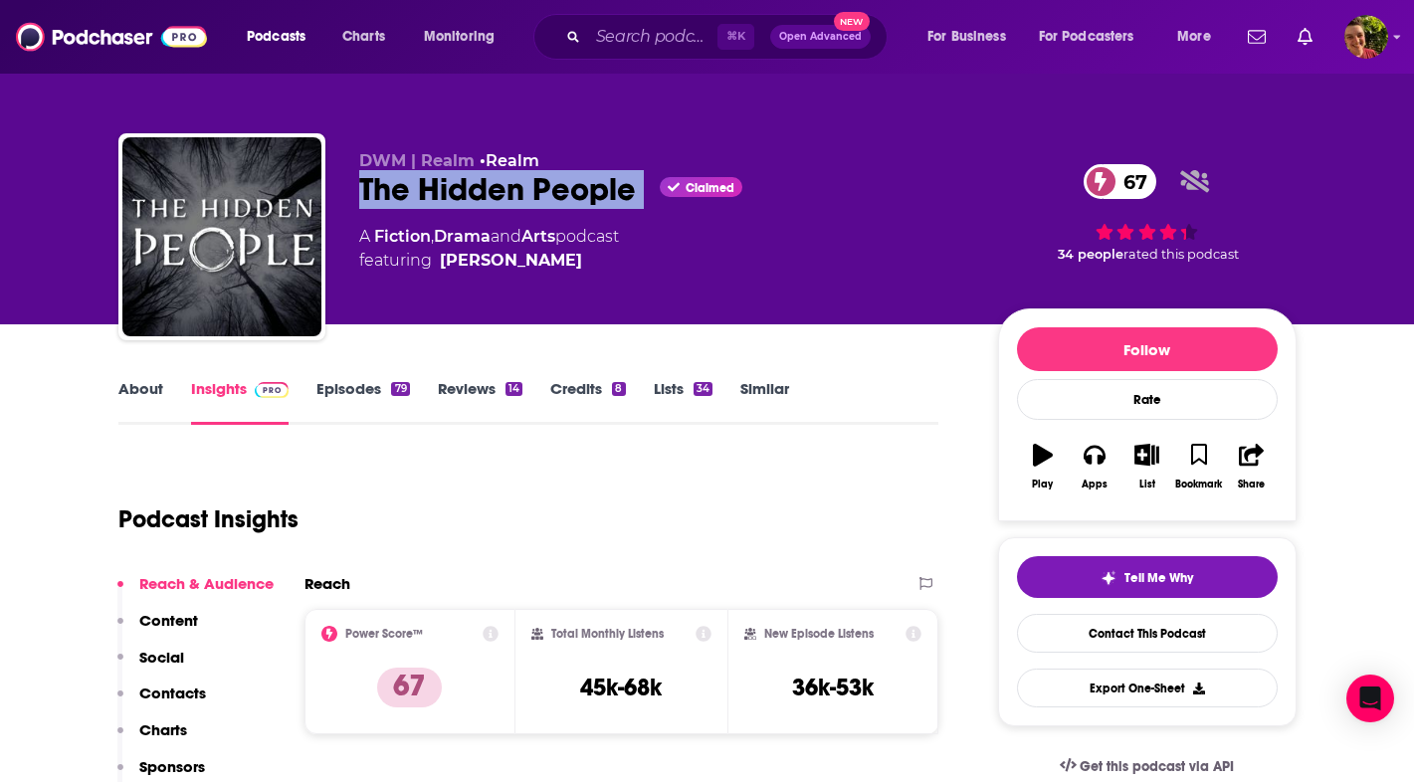
click at [438, 202] on div "The Hidden People Claimed 67" at bounding box center [662, 189] width 607 height 39
copy div "The Hidden People"
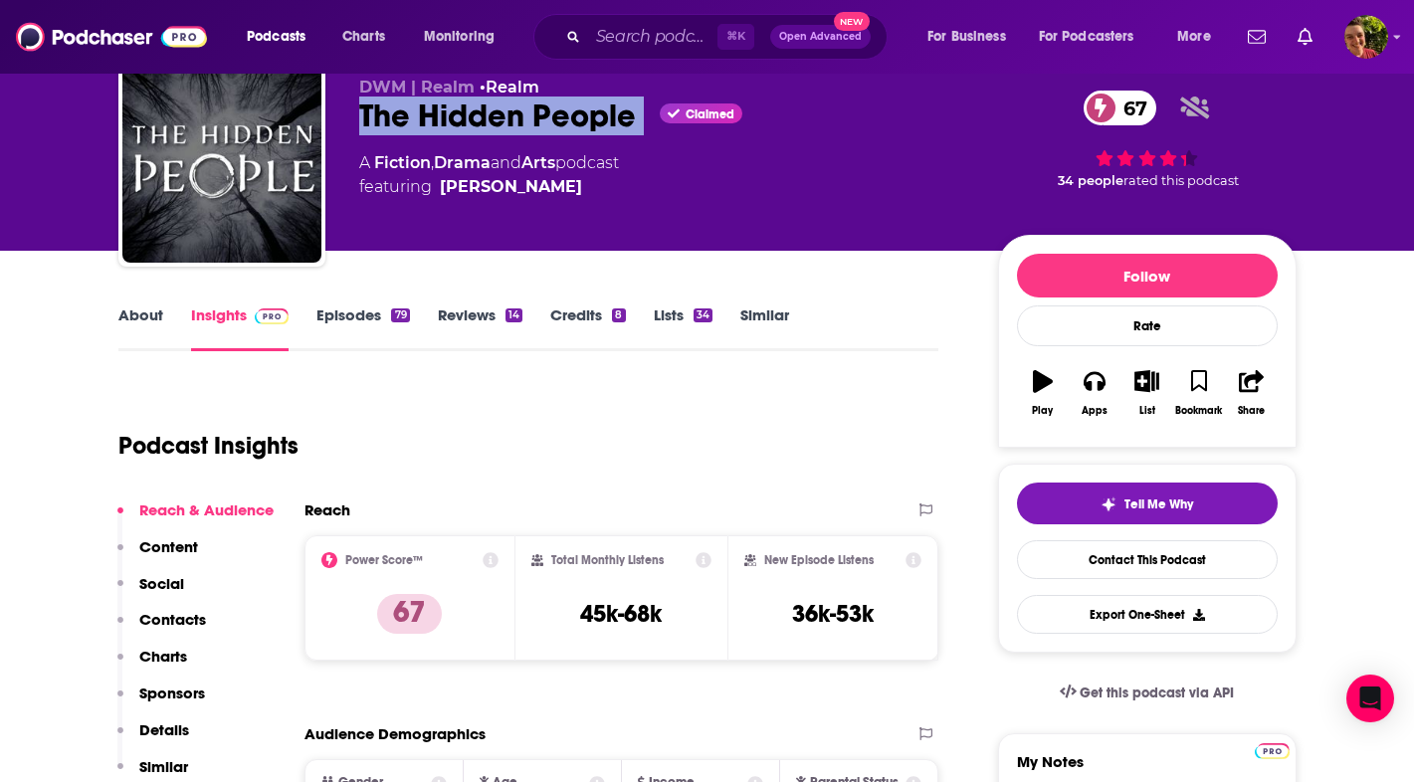
click at [193, 620] on p "Contacts" at bounding box center [172, 619] width 67 height 19
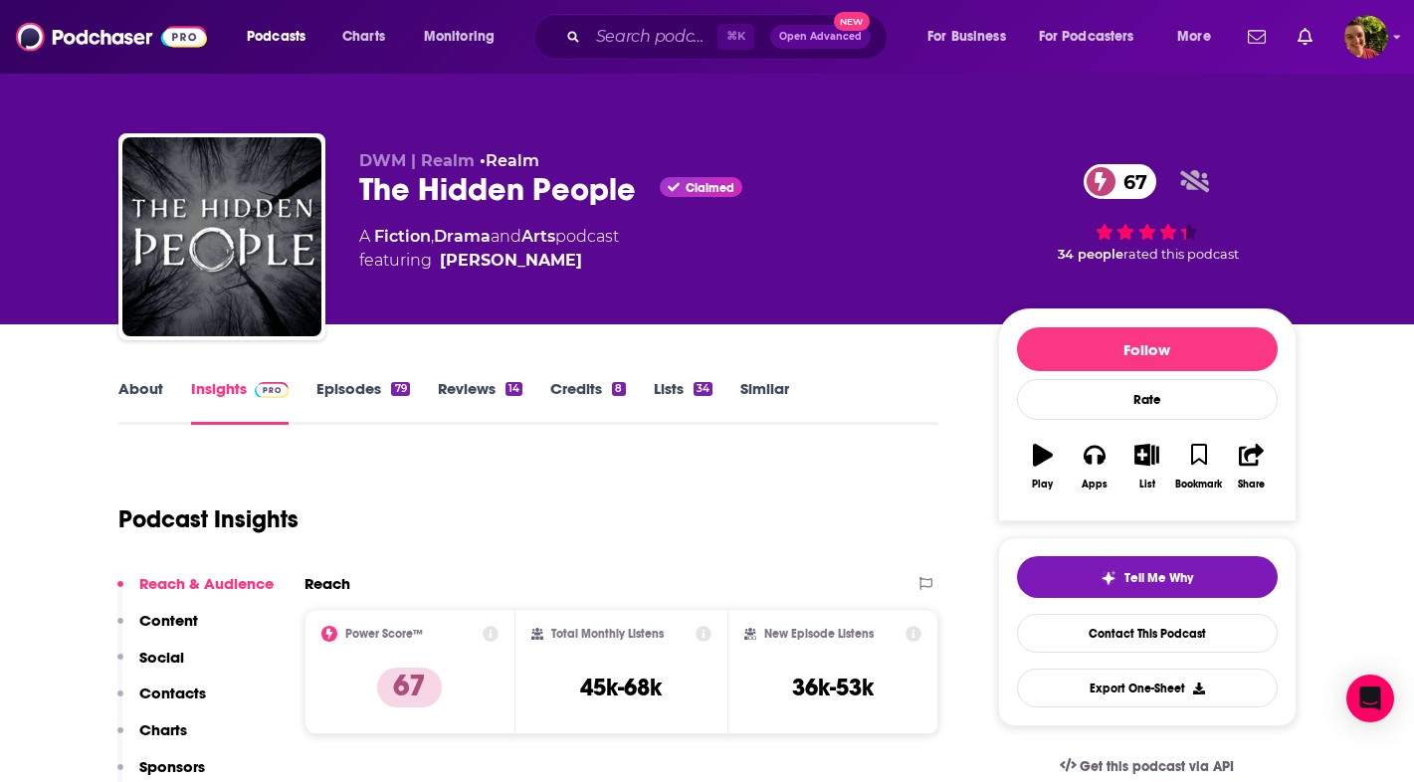
click at [600, 281] on div "DWM | Realm • Realm The Hidden People Claimed 67 A Fiction , Drama and Arts pod…" at bounding box center [662, 230] width 607 height 159
copy link "Jordan Lopez"
drag, startPoint x: 0, startPoint y: 0, endPoint x: 439, endPoint y: 272, distance: 516.0
click at [439, 272] on div "DWM | Realm • Realm The Hidden People Claimed 67 A Fiction , Drama and Arts pod…" at bounding box center [662, 230] width 607 height 159
click at [476, 187] on div "The Hidden People Claimed 67" at bounding box center [662, 189] width 607 height 39
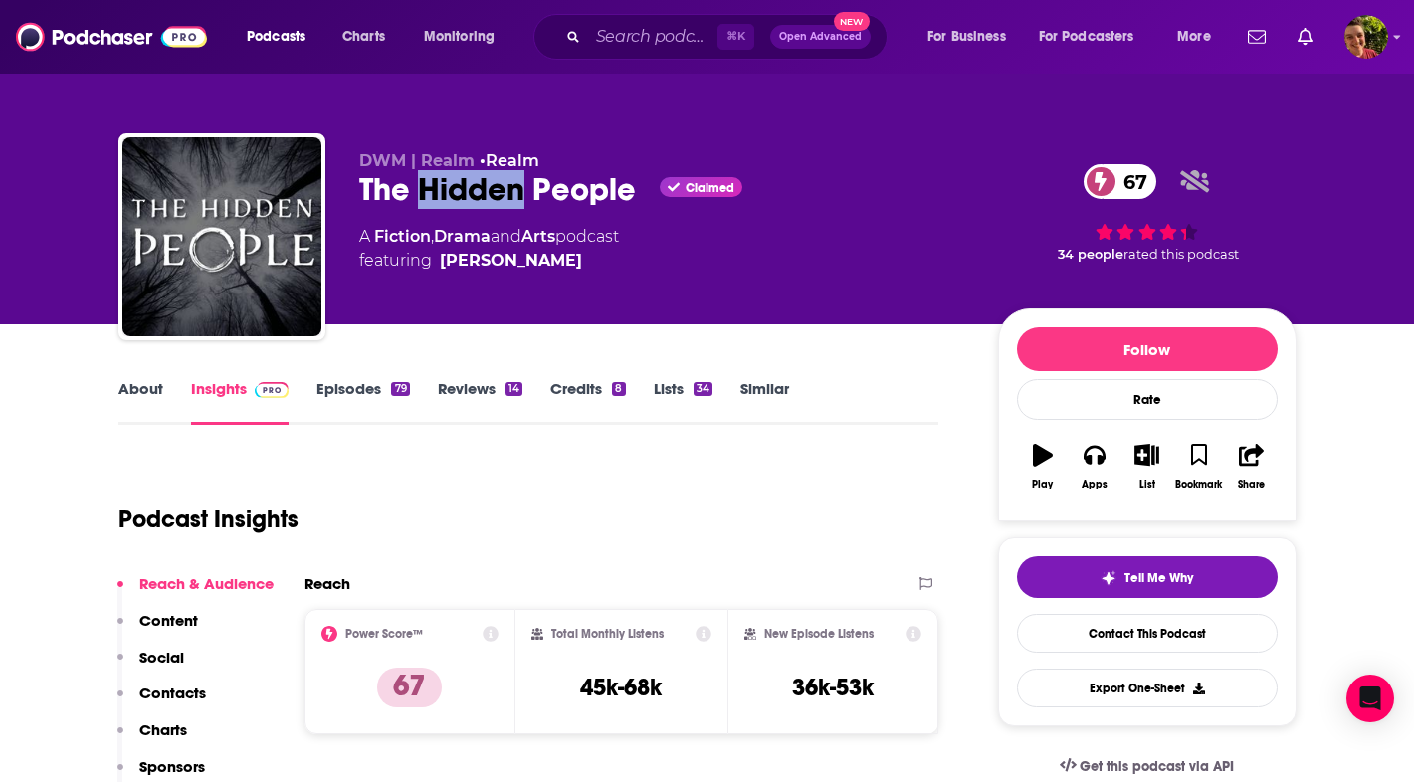
click at [476, 187] on div "The Hidden People Claimed 67" at bounding box center [662, 189] width 607 height 39
copy div "The Hidden People"
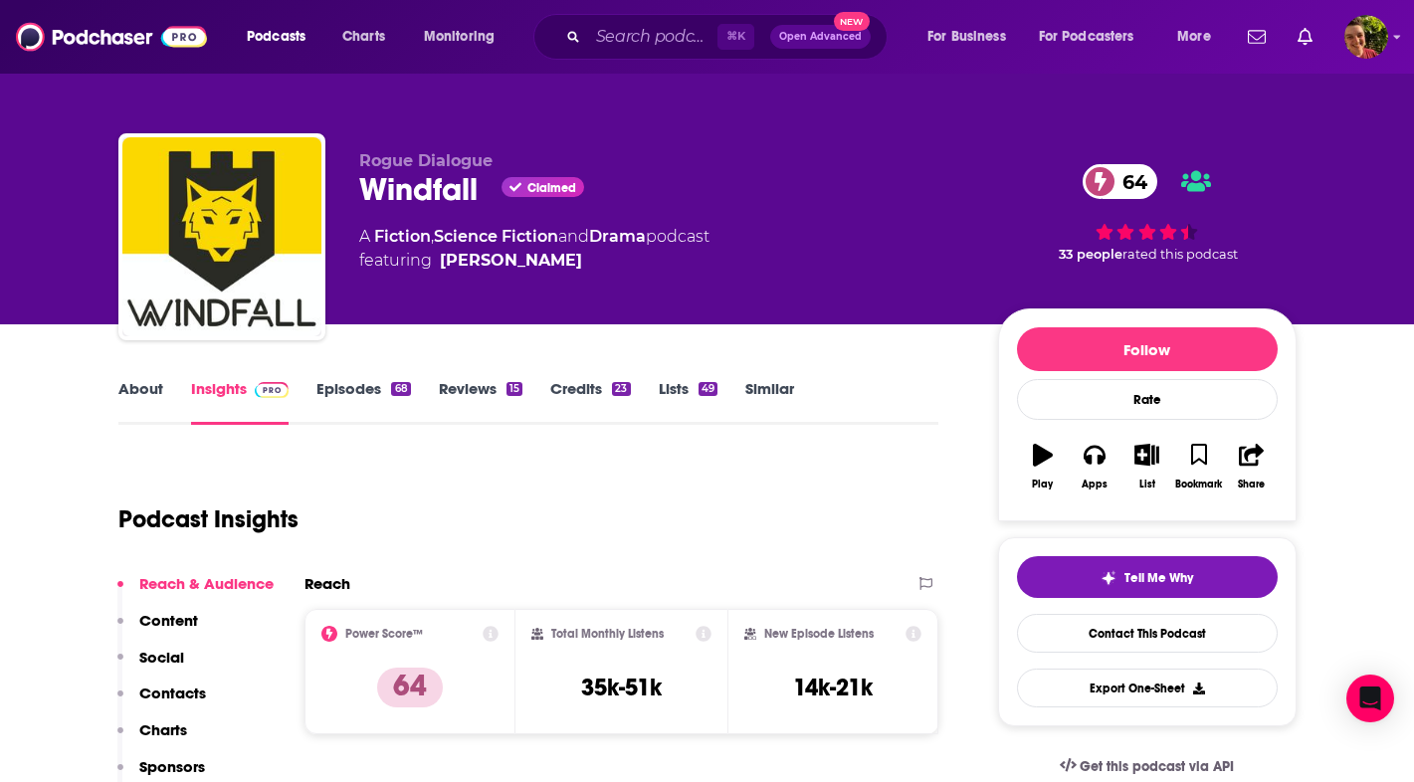
click at [430, 186] on div "Windfall Claimed 64" at bounding box center [662, 189] width 607 height 39
copy div "Windfall"
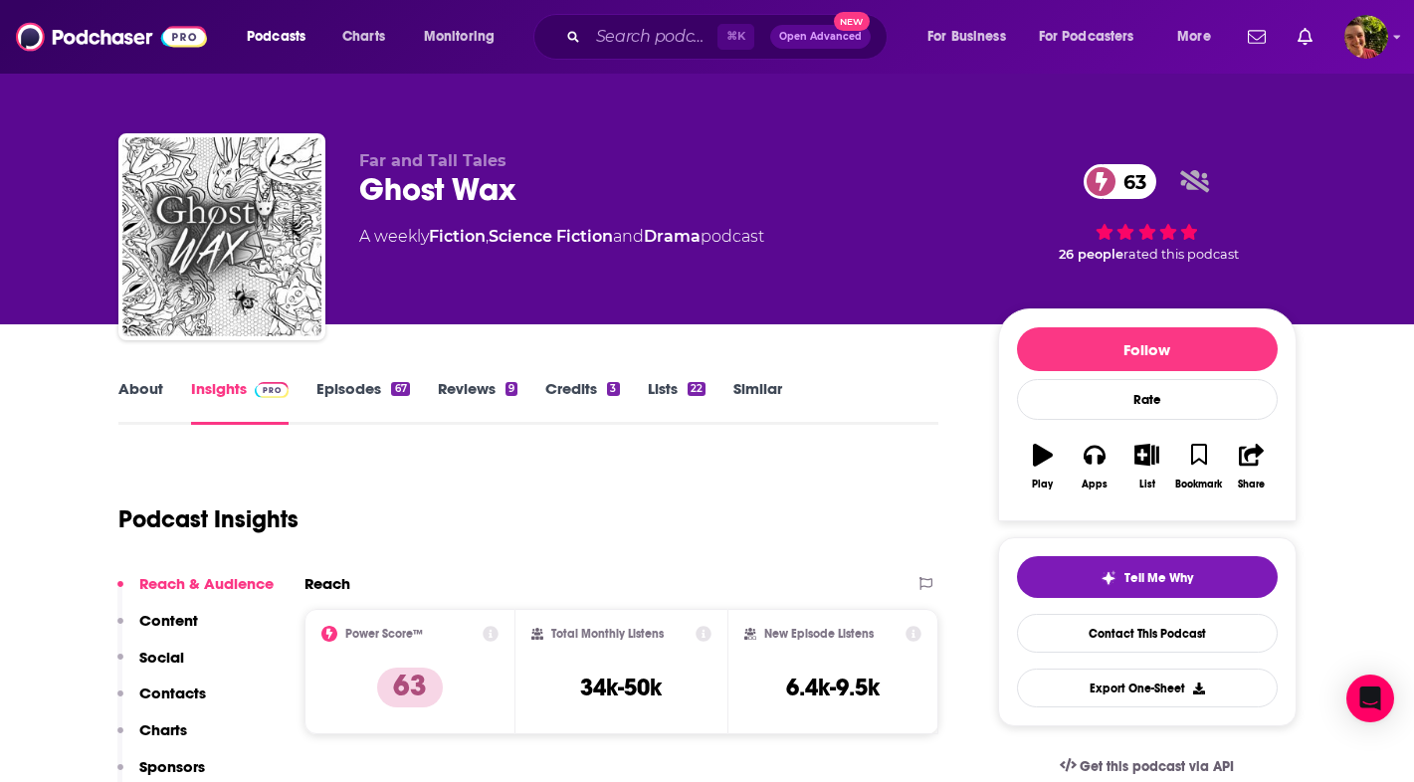
click at [438, 190] on div "Ghost Wax 63" at bounding box center [662, 189] width 607 height 39
copy div "Ghost Wax 63"
drag, startPoint x: 0, startPoint y: 0, endPoint x: 172, endPoint y: 695, distance: 716.4
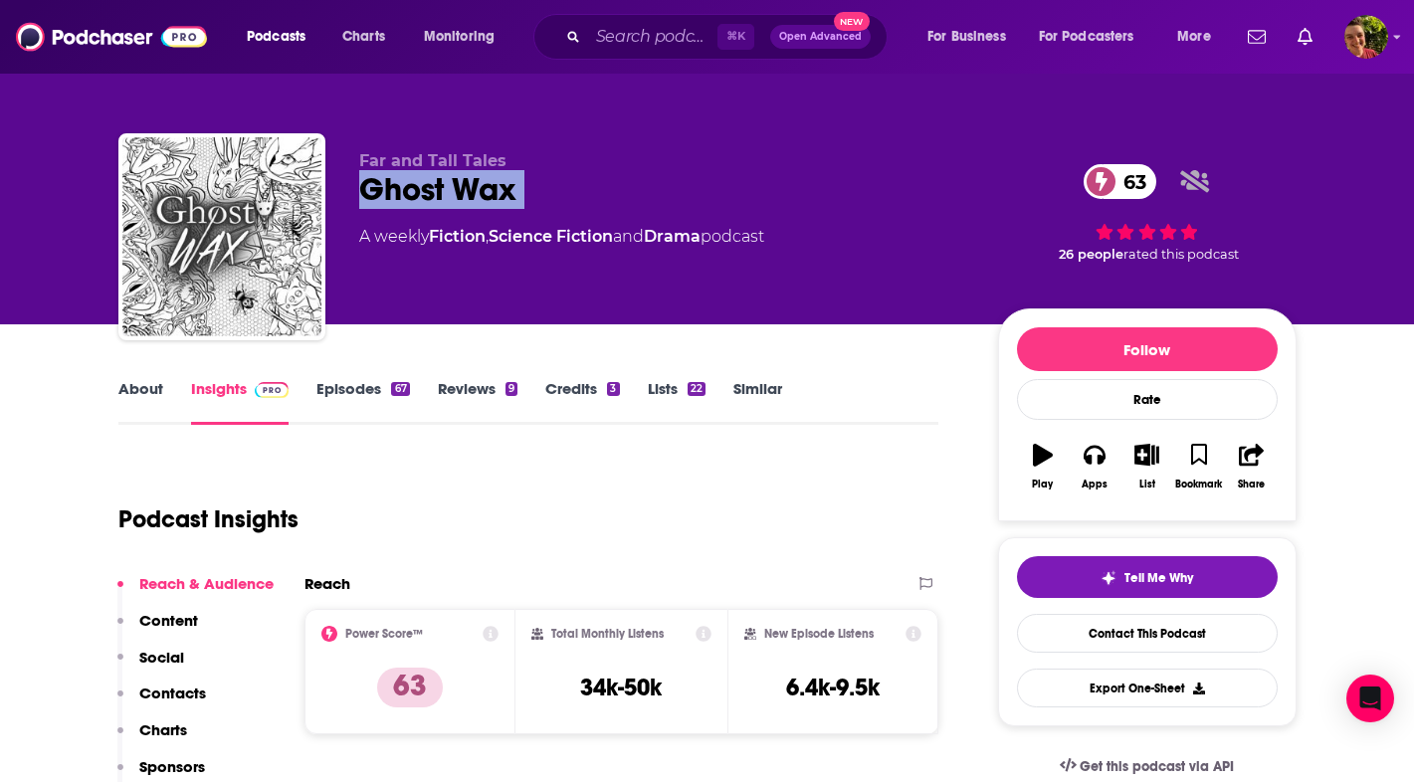
click at [172, 695] on p "Contacts" at bounding box center [172, 693] width 67 height 19
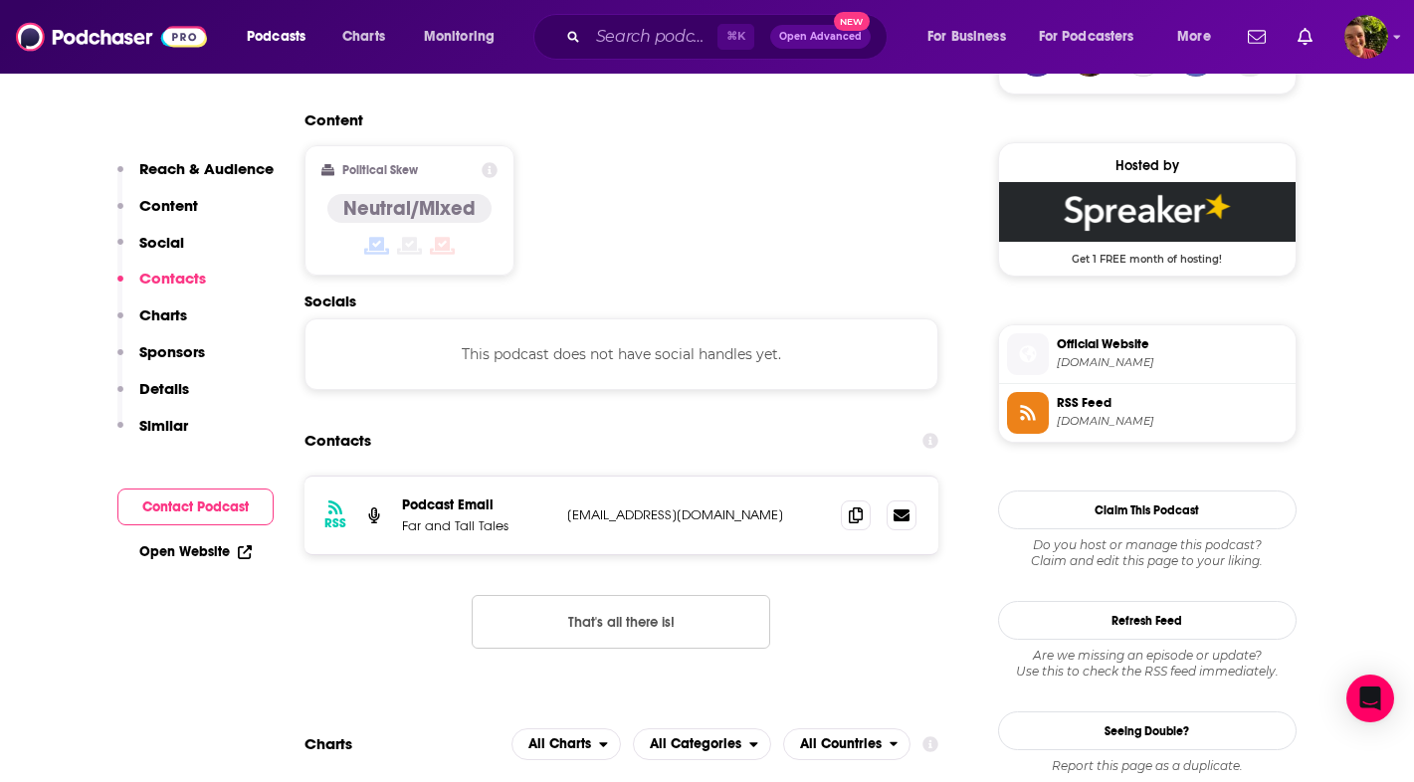
scroll to position [1579, 0]
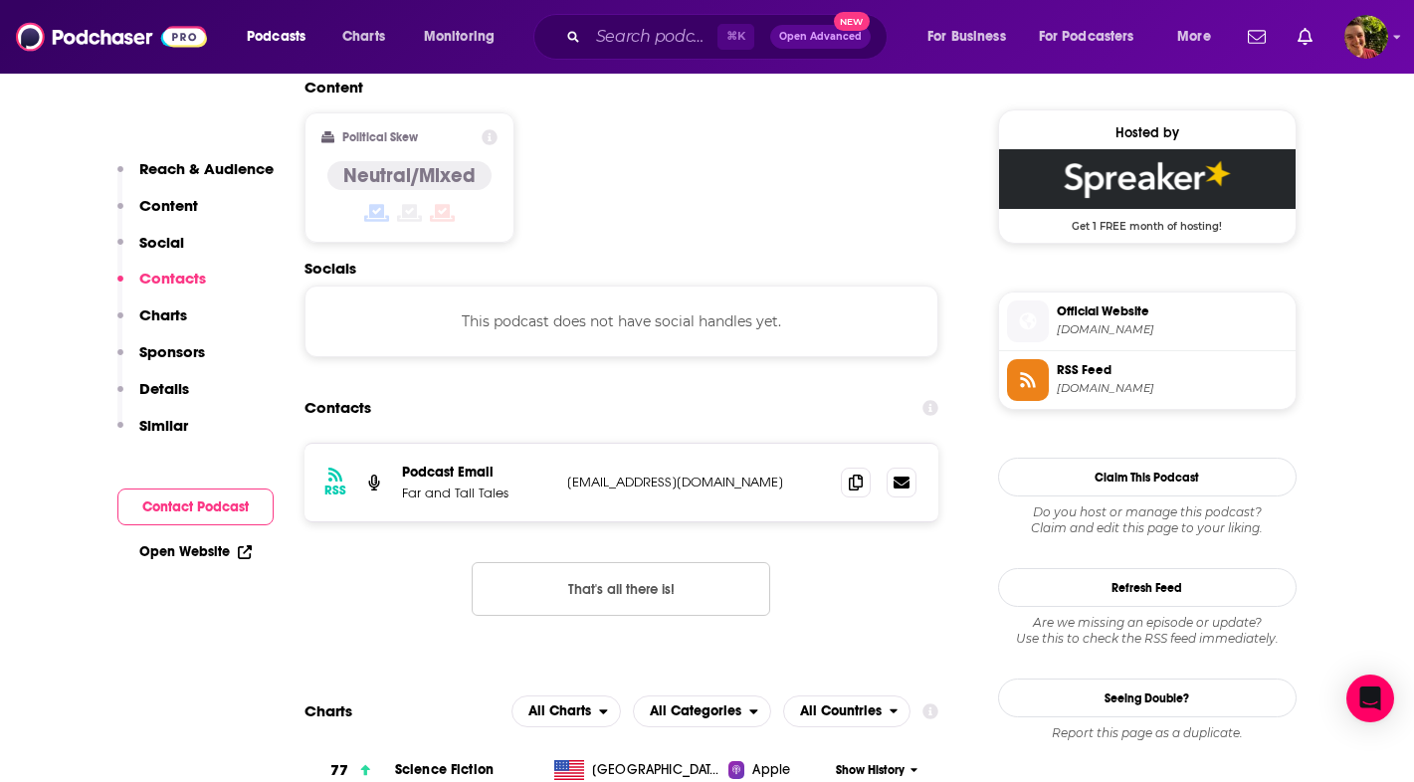
click at [860, 475] on icon at bounding box center [856, 483] width 14 height 16
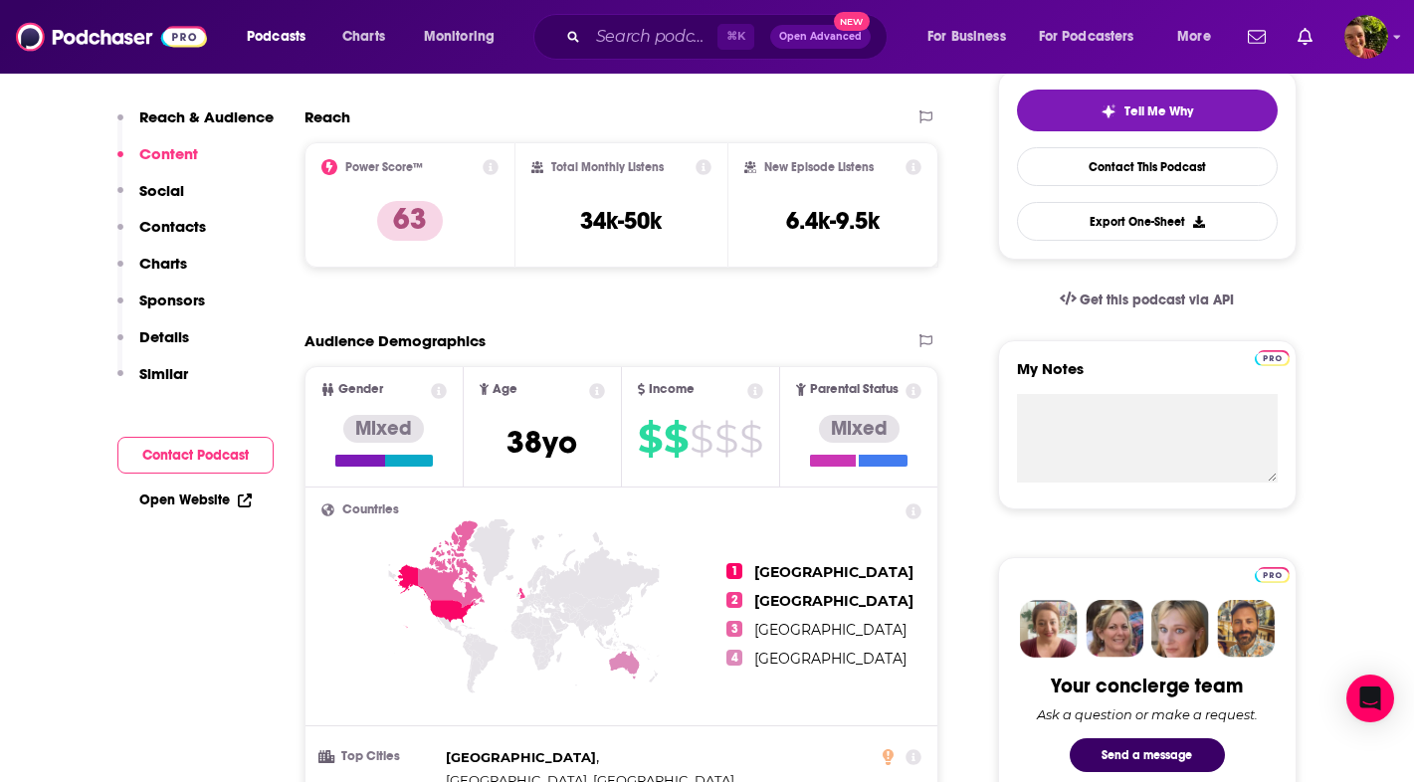
scroll to position [0, 0]
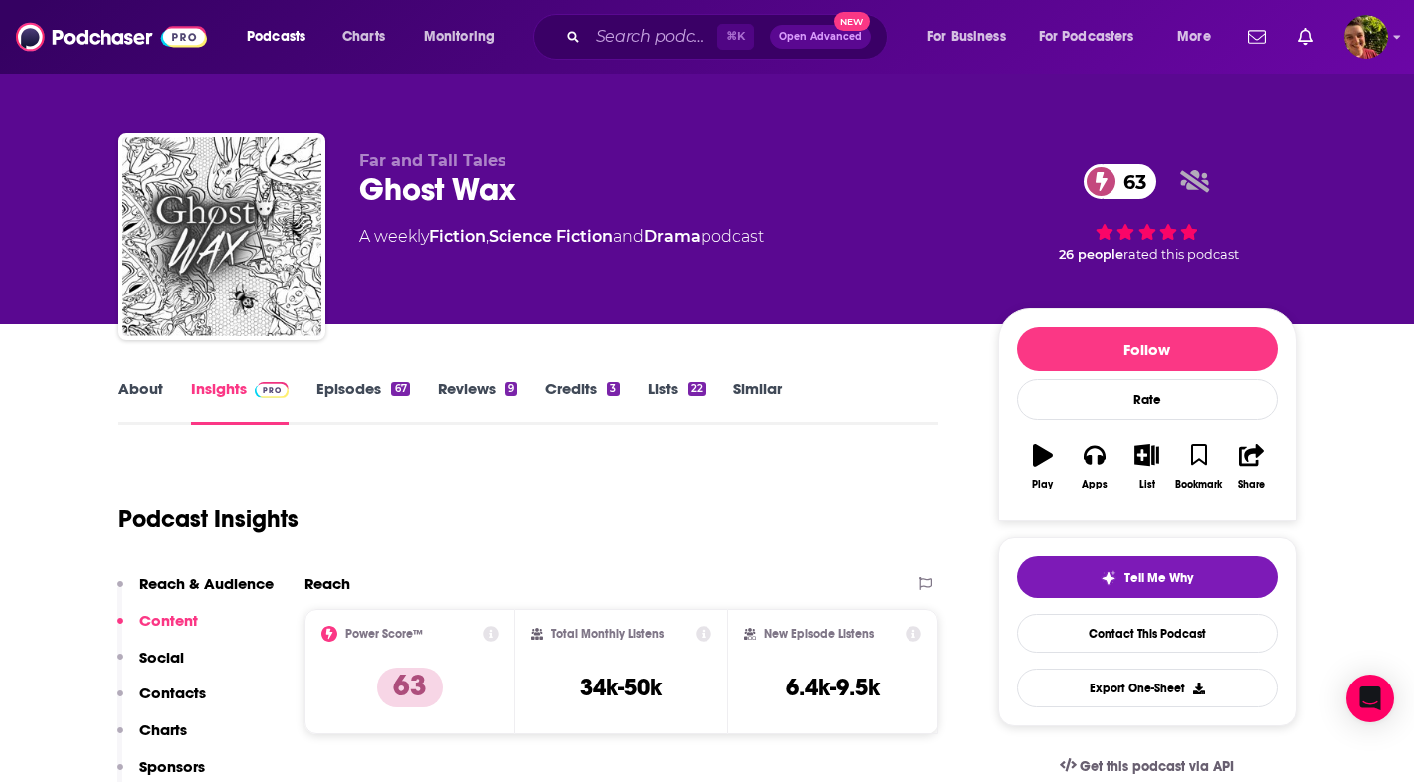
click at [491, 195] on div "Ghost Wax 63" at bounding box center [662, 189] width 607 height 39
copy div "Ghost Wax 63"
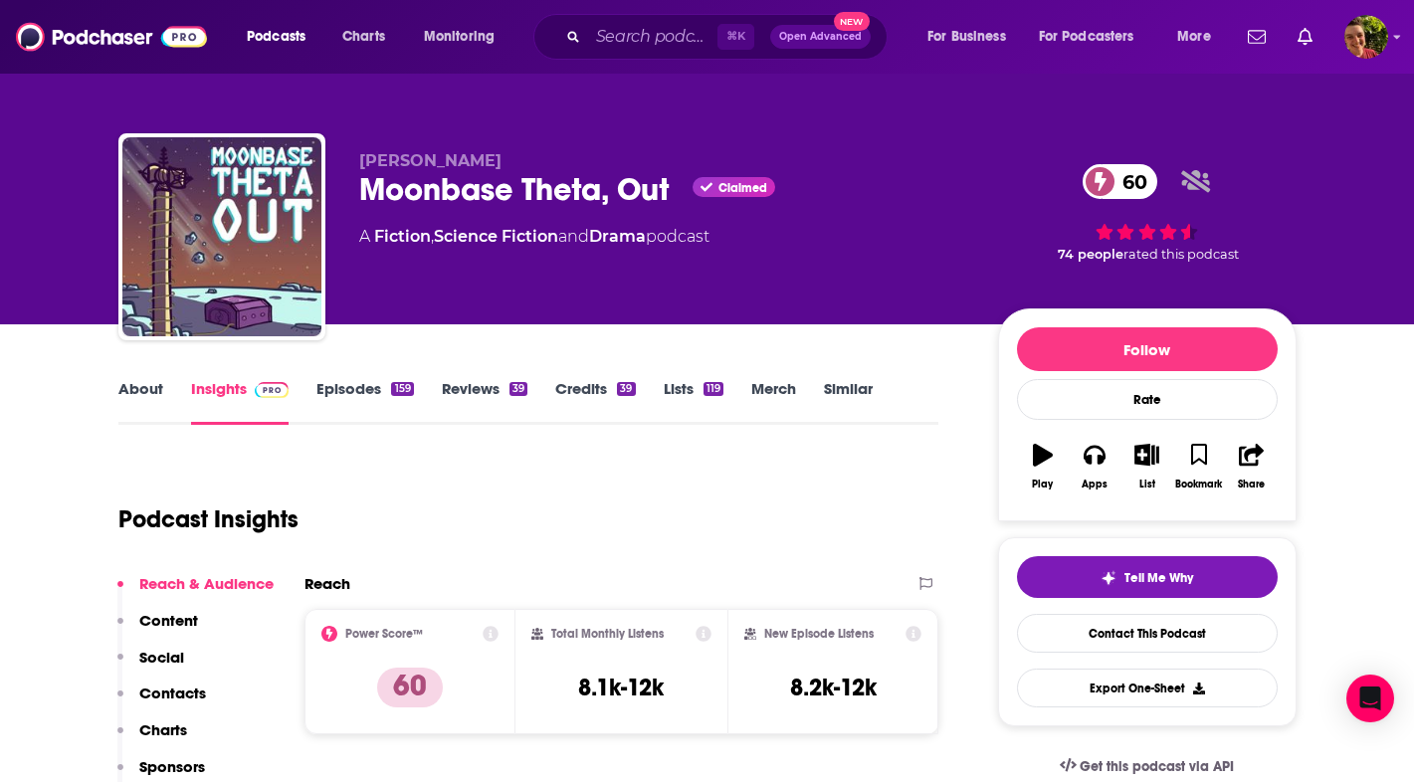
click at [510, 185] on div "Moonbase Theta, Out Claimed 60" at bounding box center [662, 189] width 607 height 39
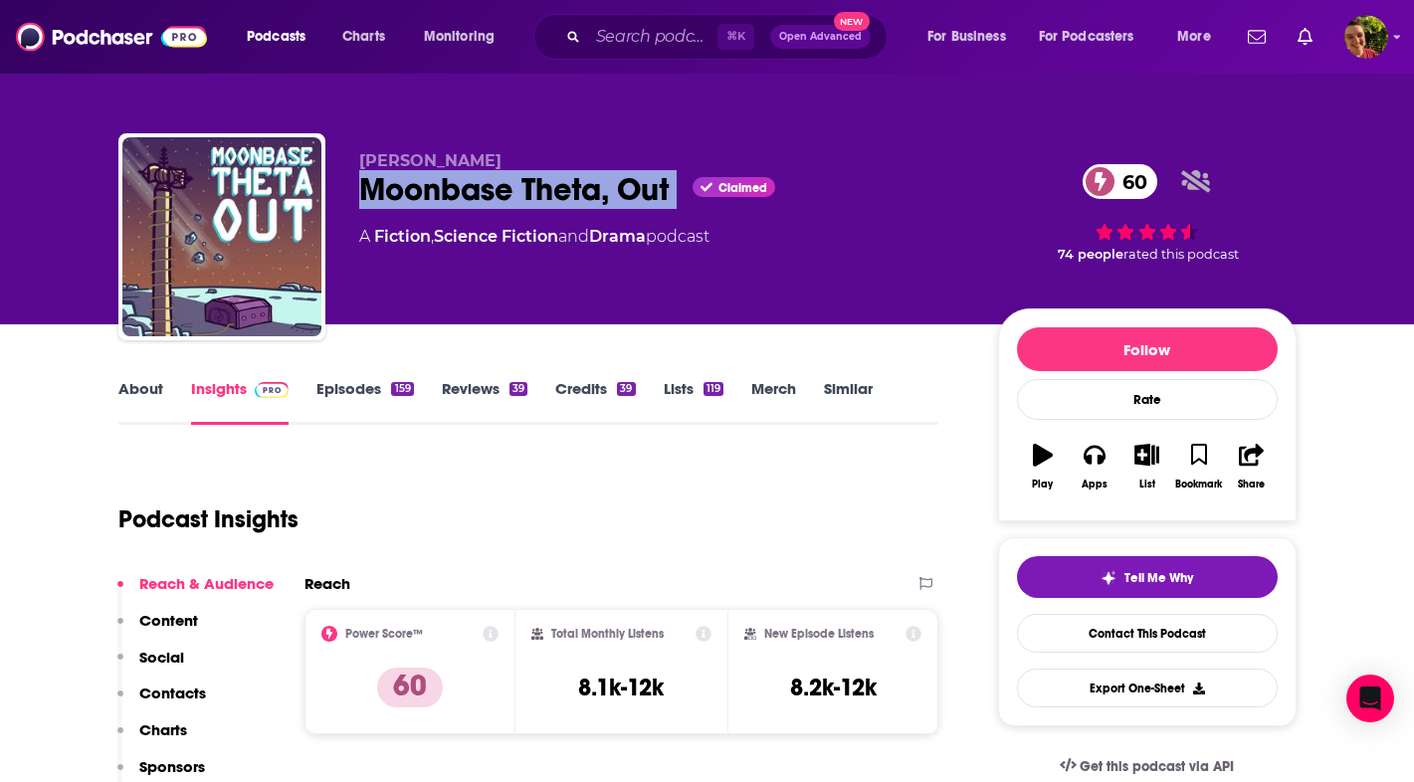
click at [510, 185] on div "Moonbase Theta, Out Claimed 60" at bounding box center [662, 189] width 607 height 39
copy div "Moonbase Theta, Out"
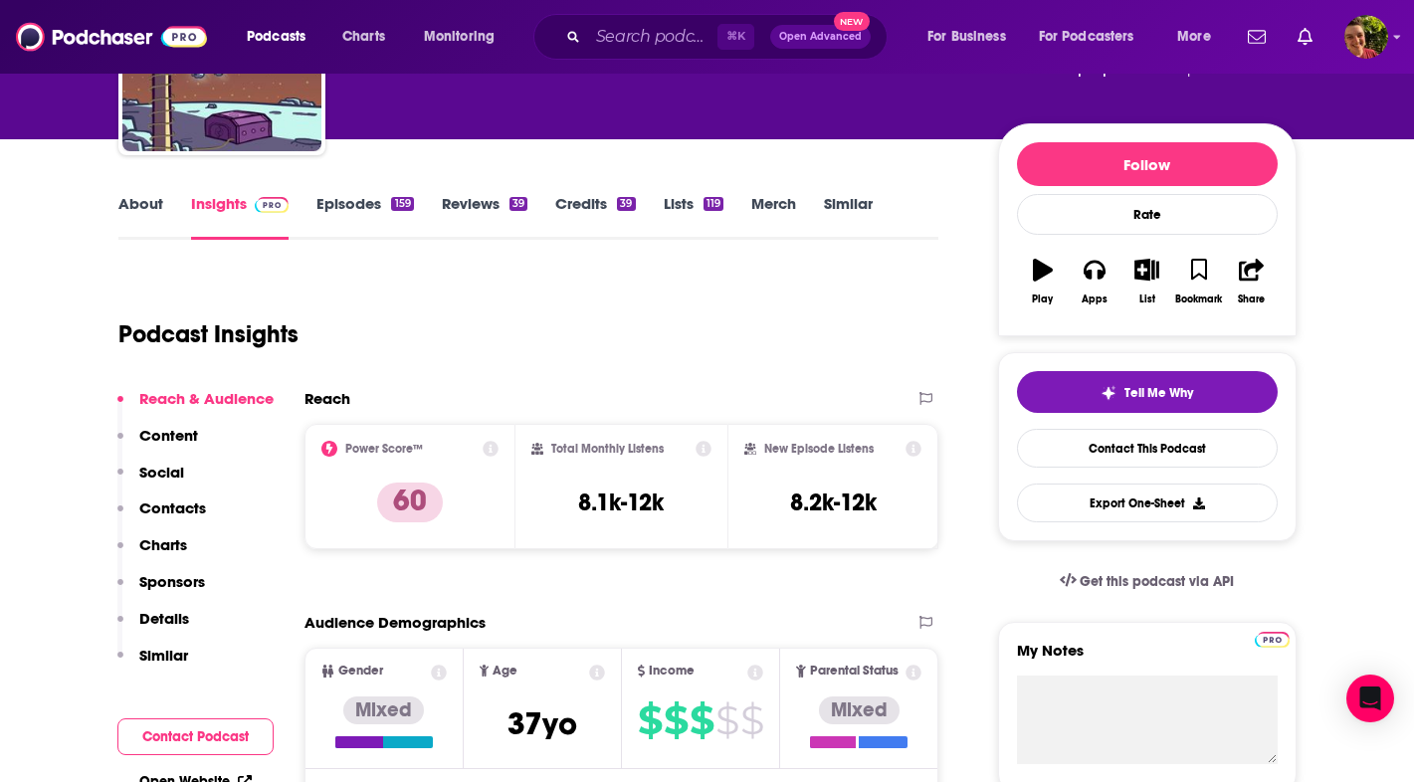
click at [202, 507] on p "Contacts" at bounding box center [172, 507] width 67 height 19
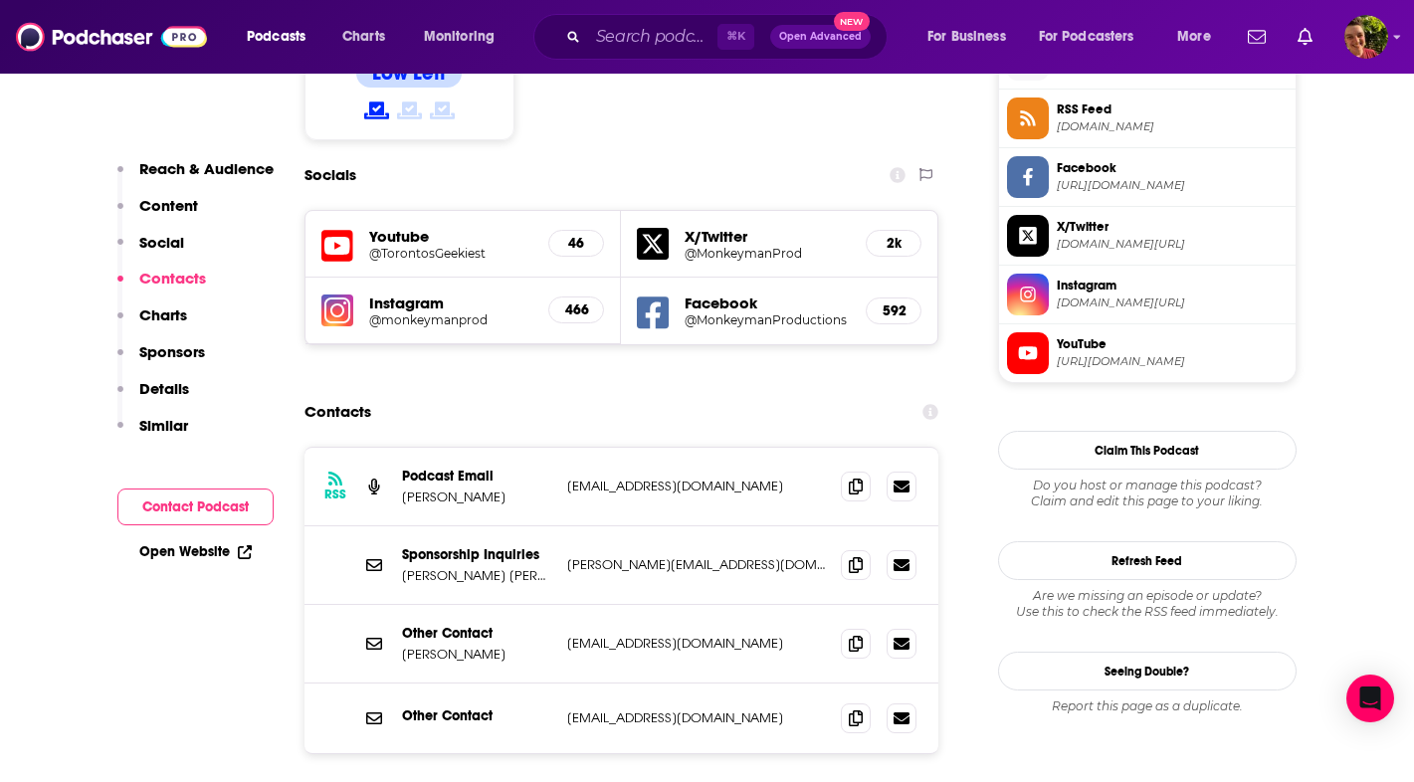
scroll to position [1685, 0]
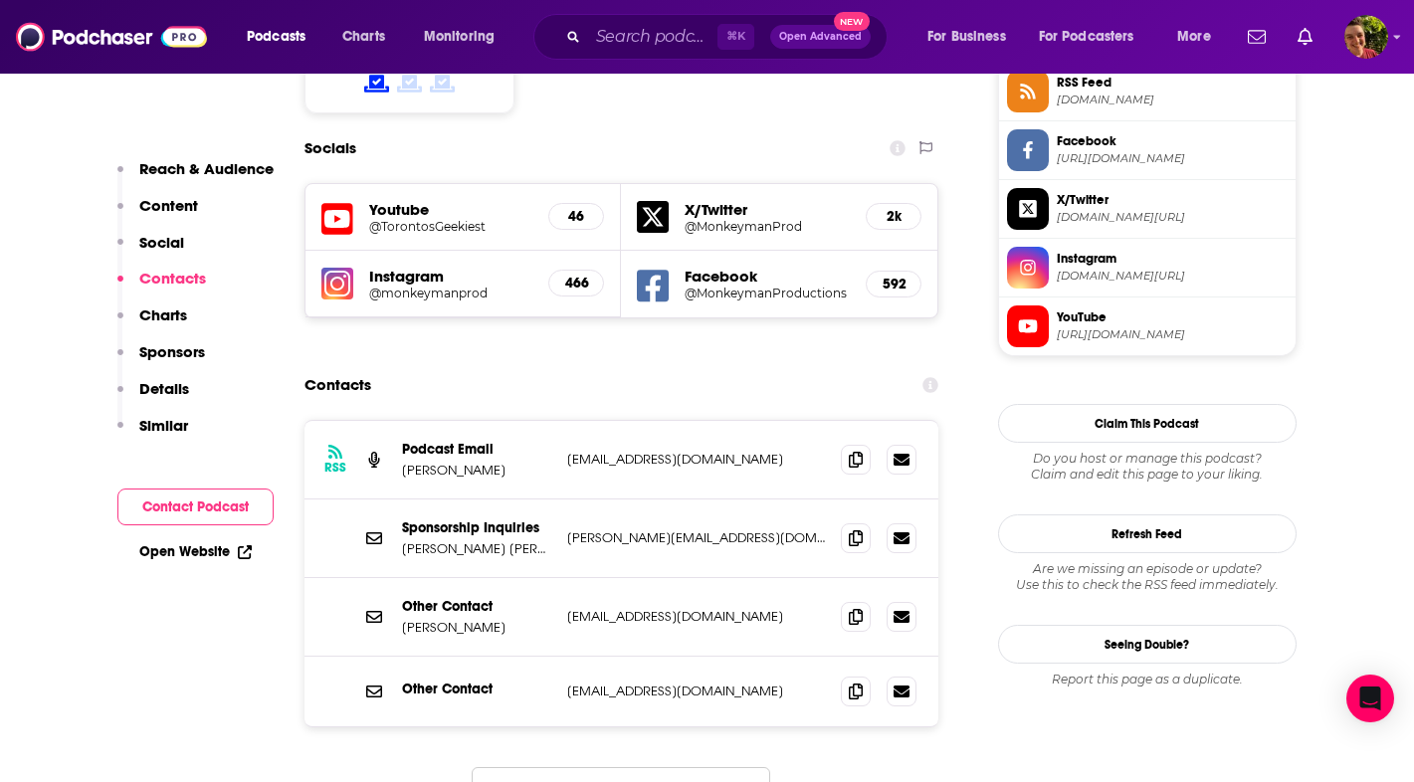
click at [854, 452] on icon at bounding box center [856, 460] width 14 height 16
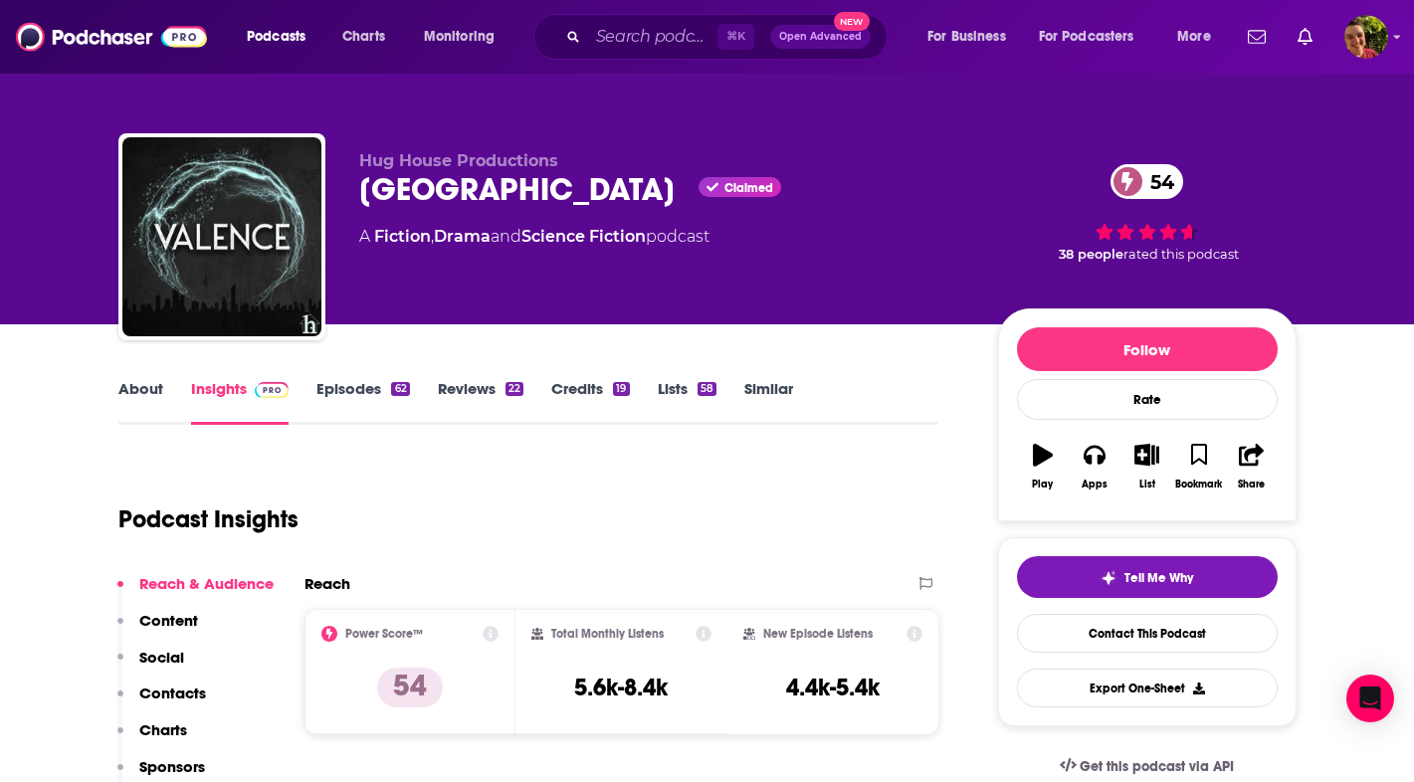
click at [451, 196] on div "VALENCE Claimed 54" at bounding box center [662, 189] width 607 height 39
copy h2 "VALENCE"
click at [161, 689] on p "Contacts" at bounding box center [172, 693] width 67 height 19
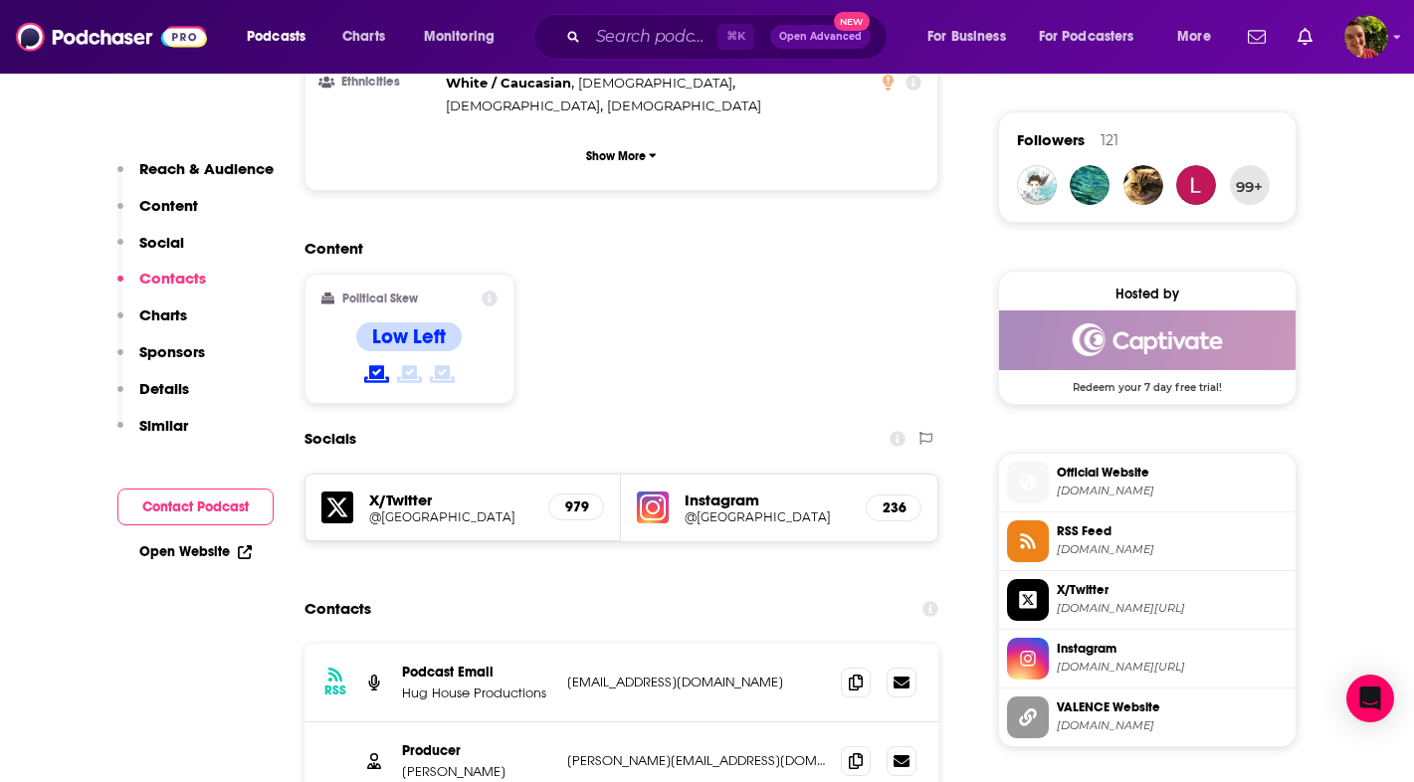
scroll to position [1619, 0]
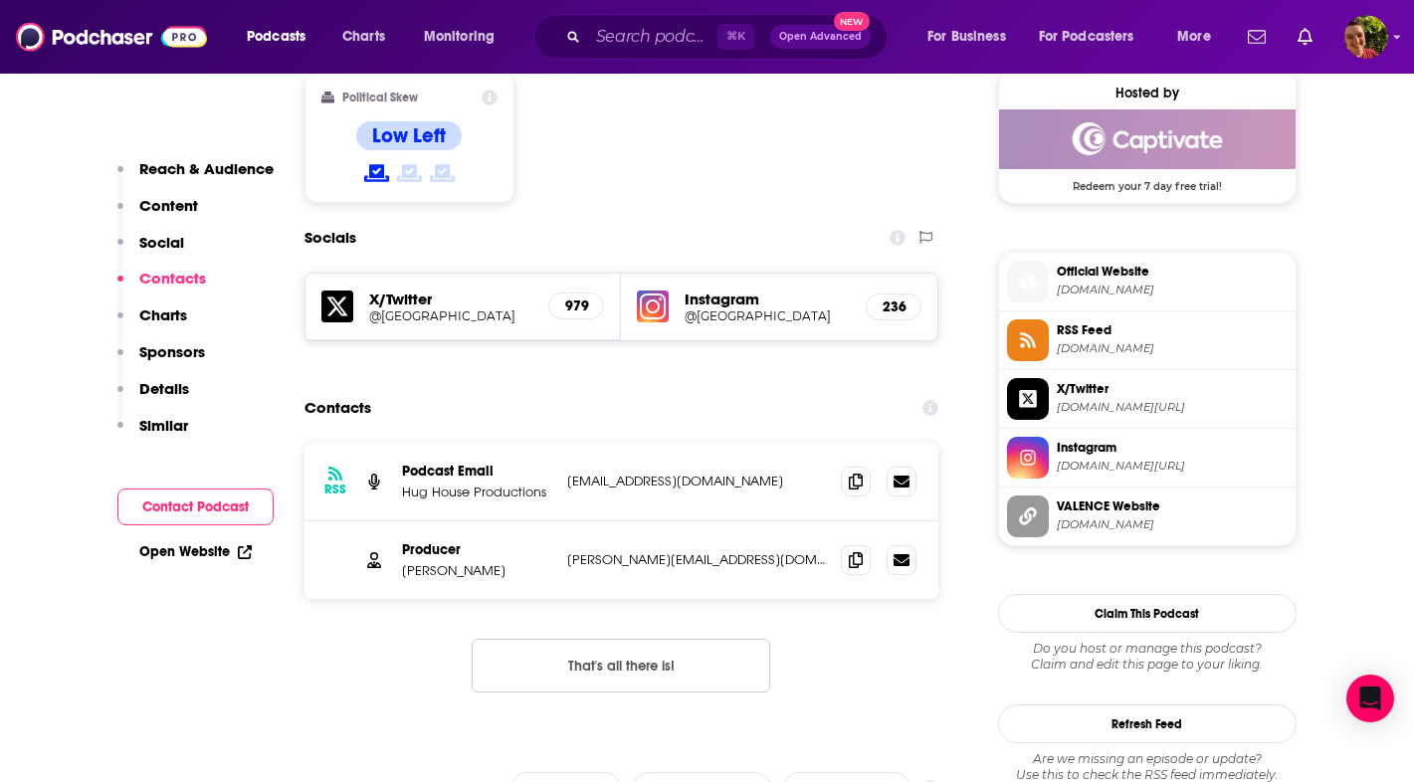
click at [850, 545] on span at bounding box center [856, 560] width 30 height 30
click at [771, 389] on div "Contacts" at bounding box center [621, 408] width 635 height 38
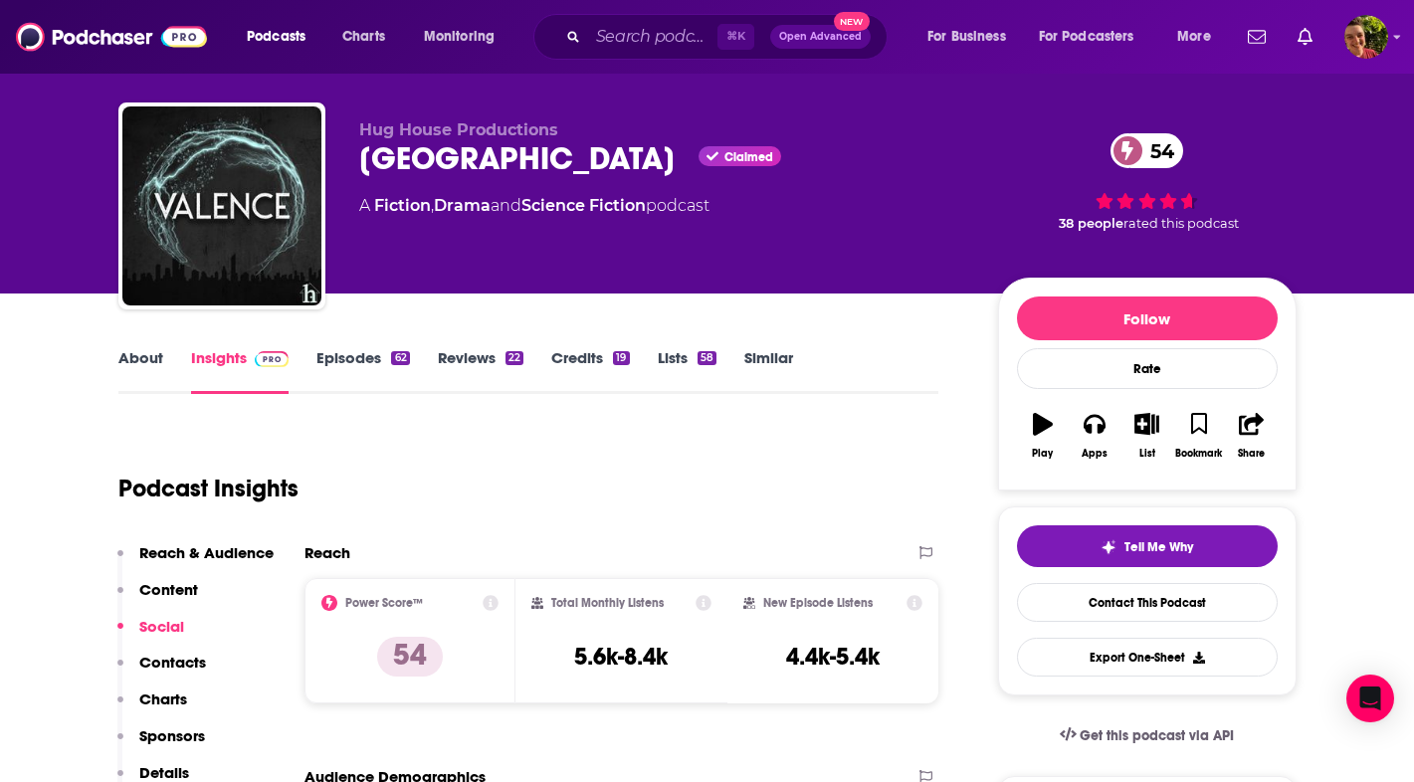
scroll to position [0, 0]
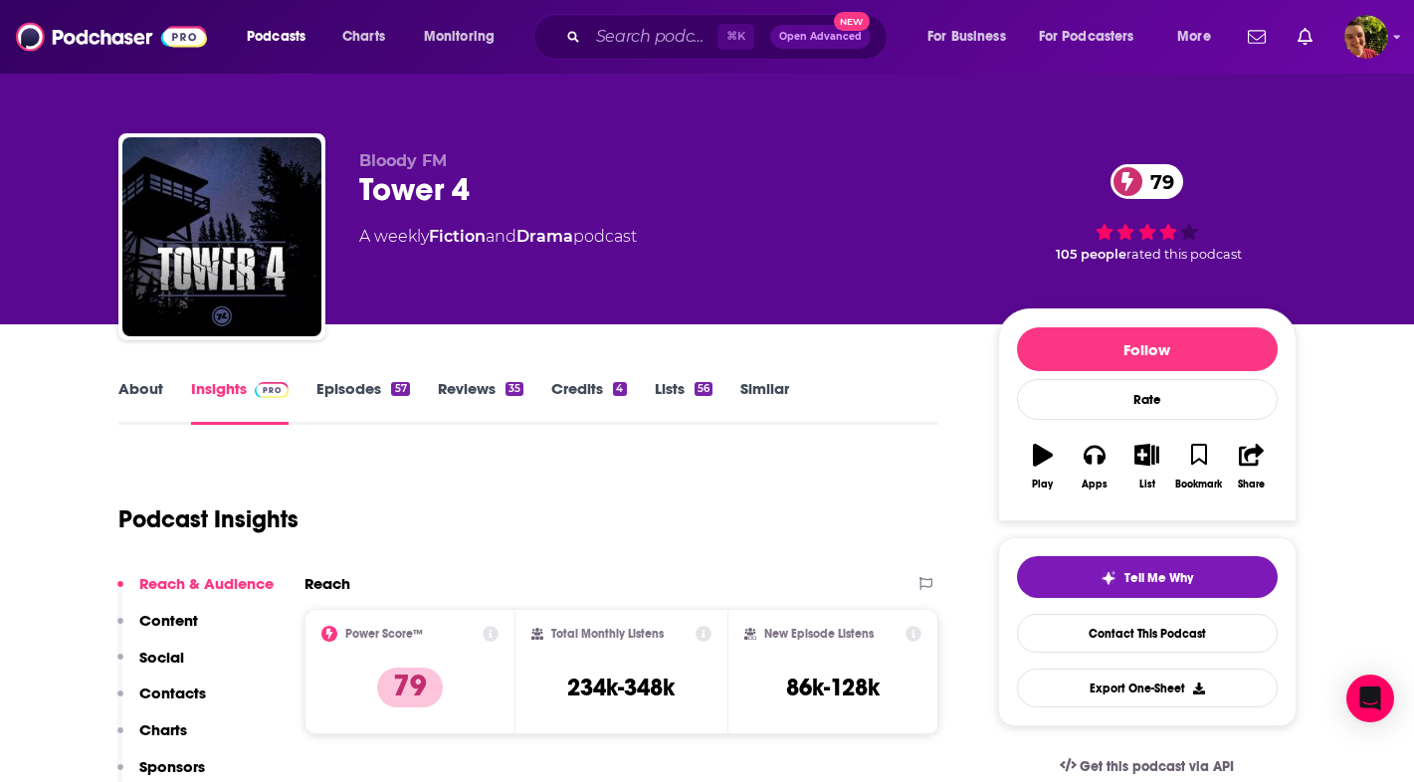
click at [452, 206] on div "Tower 4 79" at bounding box center [662, 189] width 607 height 39
click at [449, 199] on div "Tower 4 79" at bounding box center [662, 189] width 607 height 39
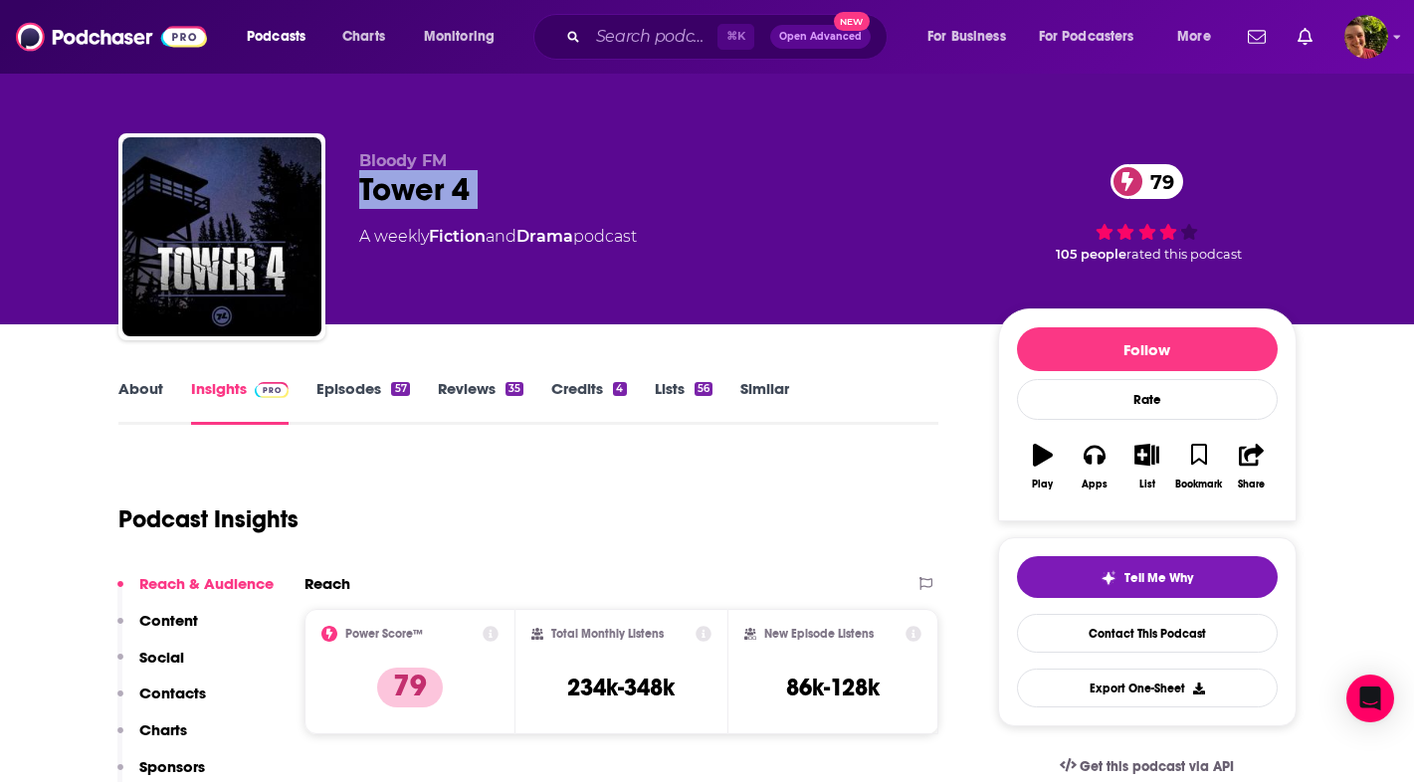
drag, startPoint x: 0, startPoint y: 0, endPoint x: 190, endPoint y: 692, distance: 718.1
click at [190, 692] on p "Contacts" at bounding box center [172, 693] width 67 height 19
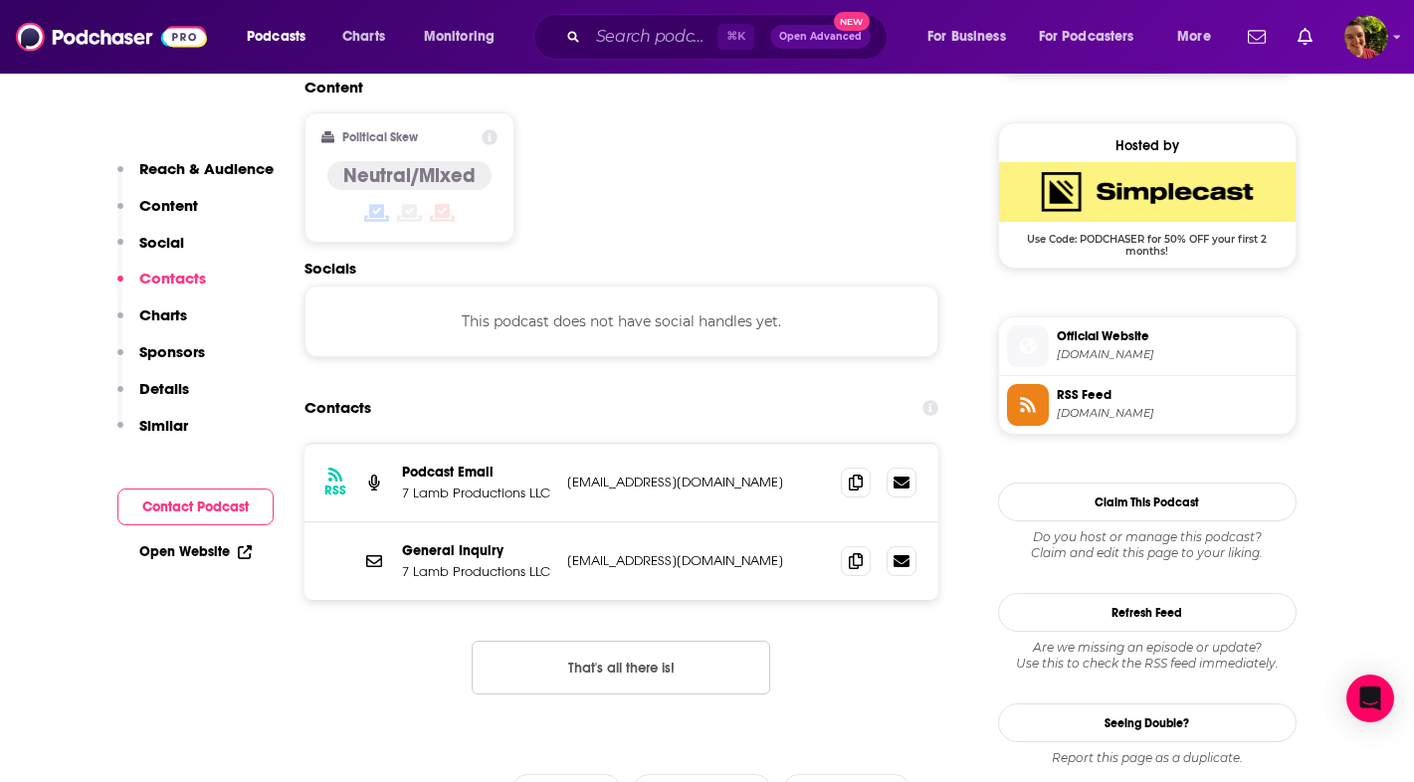
scroll to position [1579, 0]
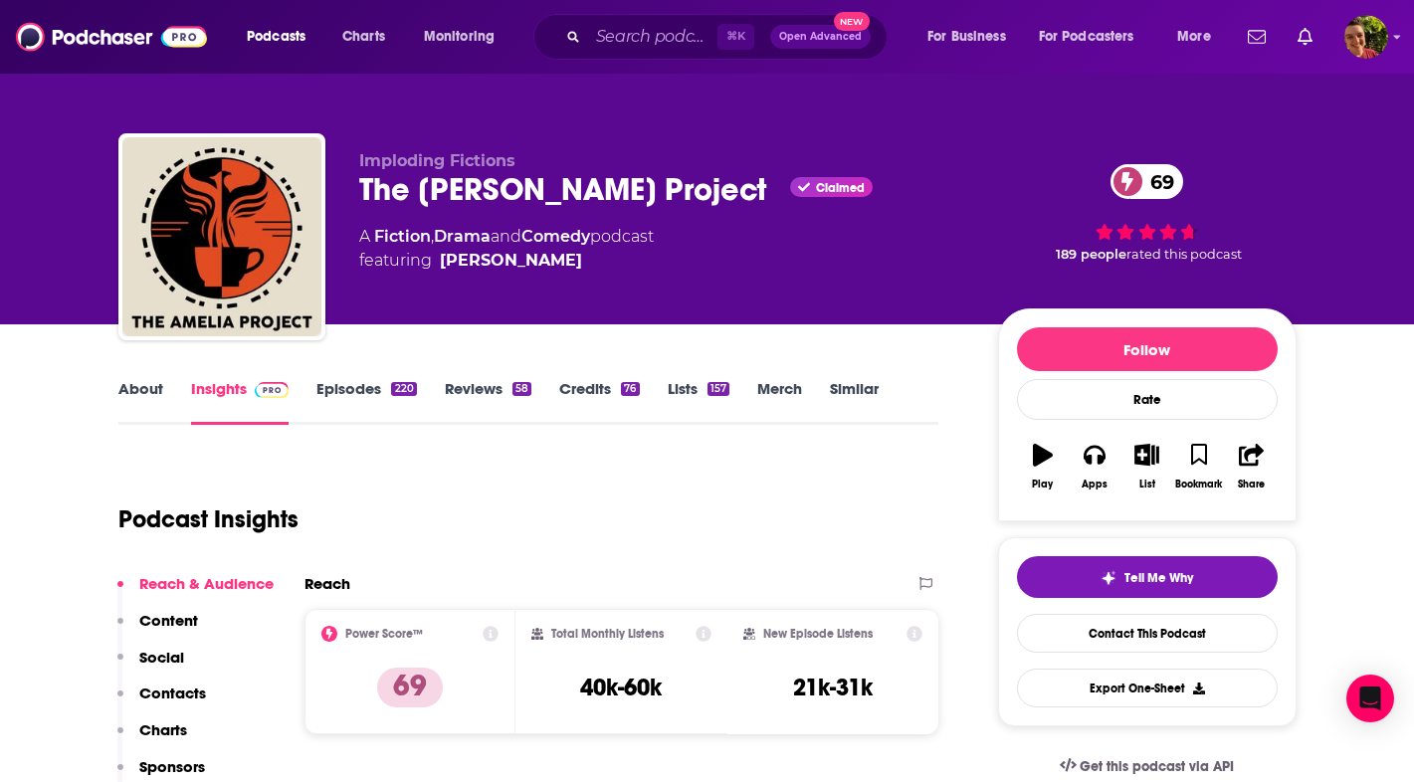
click at [539, 185] on div "The Amelia Project Claimed 69" at bounding box center [662, 189] width 607 height 39
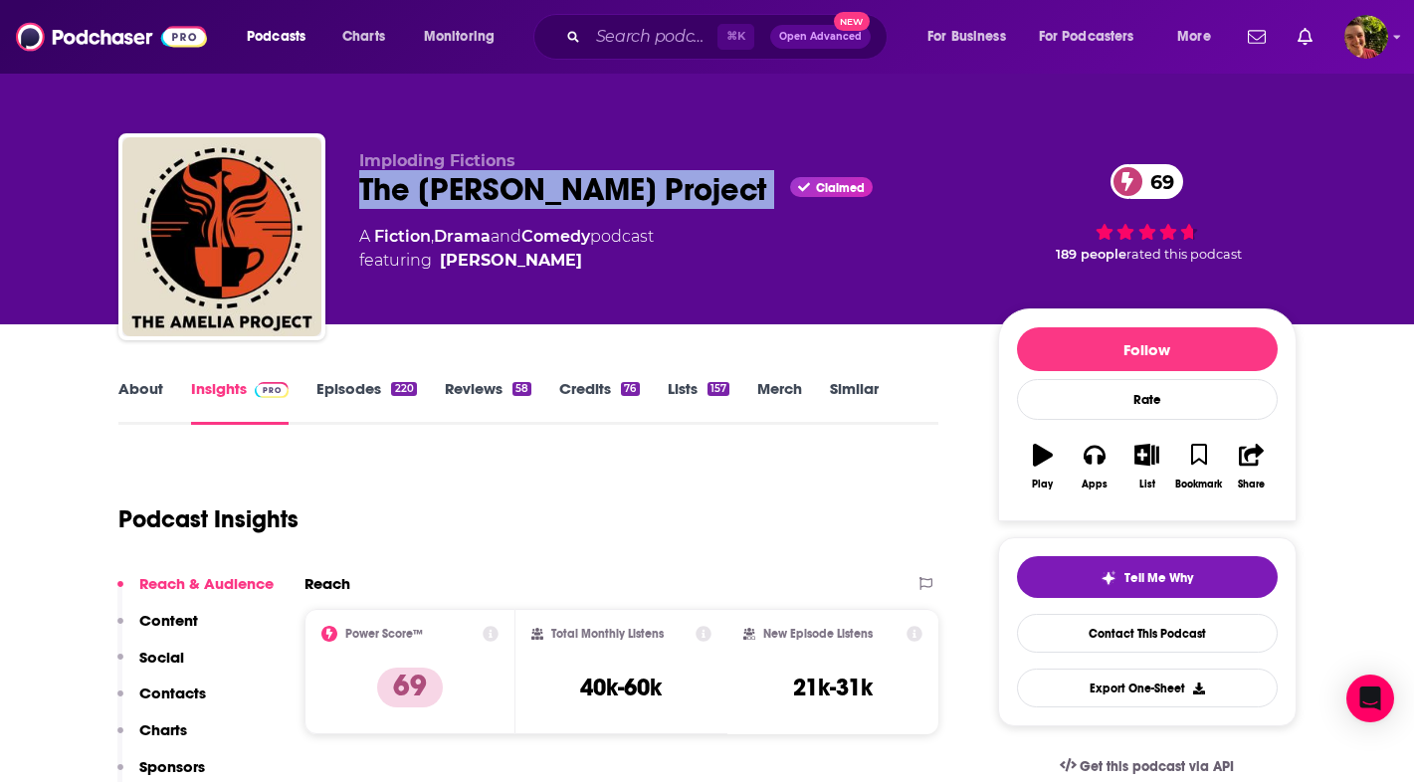
click at [539, 185] on div "The Amelia Project Claimed 69" at bounding box center [662, 189] width 607 height 39
copy div "The Amelia Project"
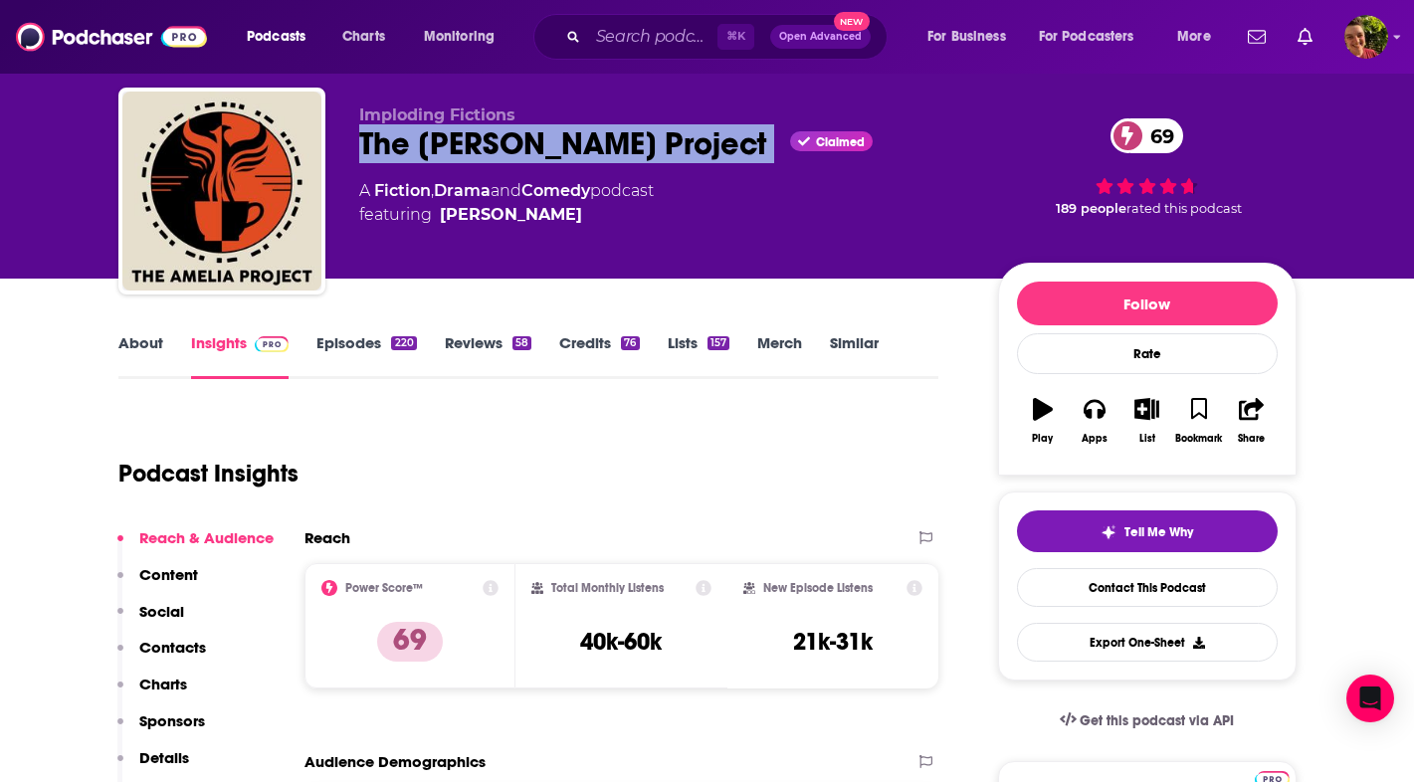
click at [182, 660] on button "Contacts" at bounding box center [161, 656] width 89 height 37
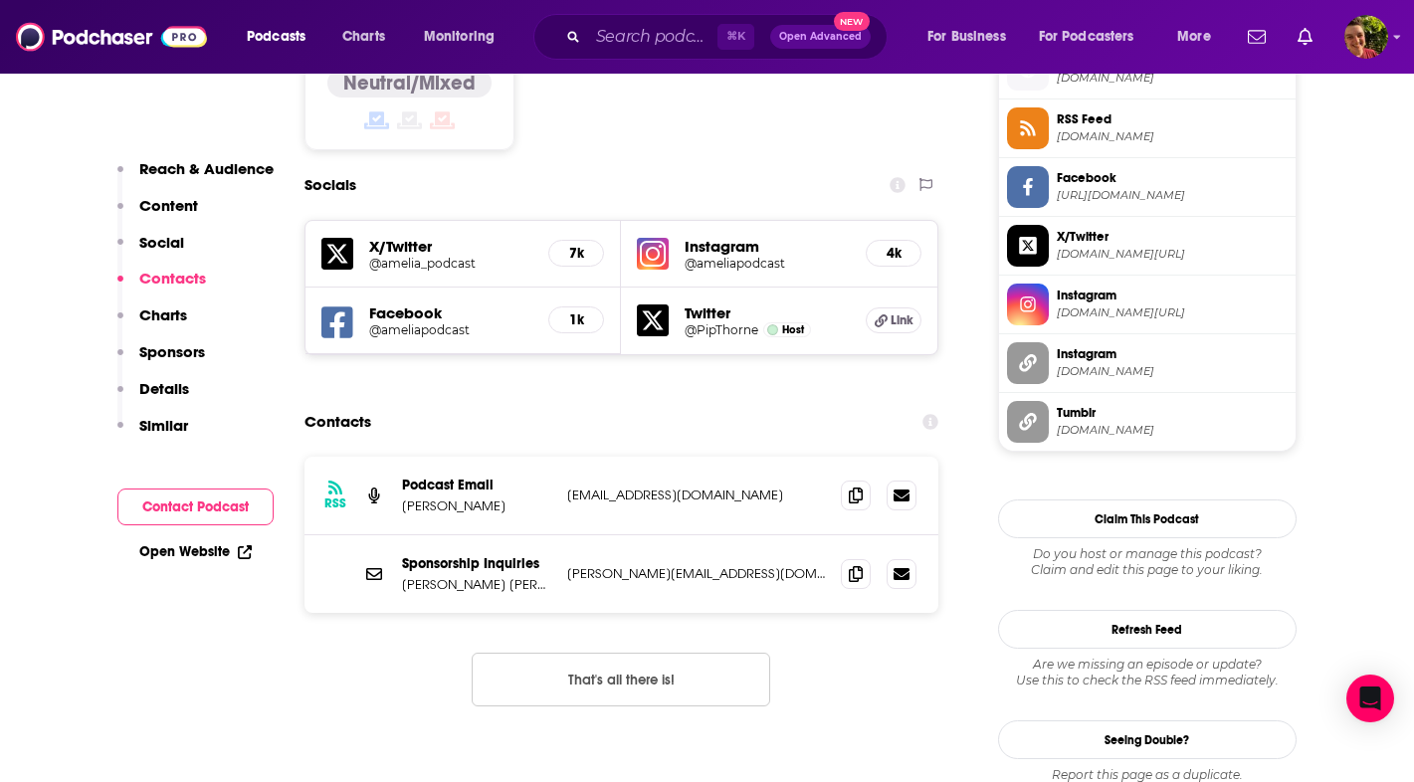
scroll to position [1686, 0]
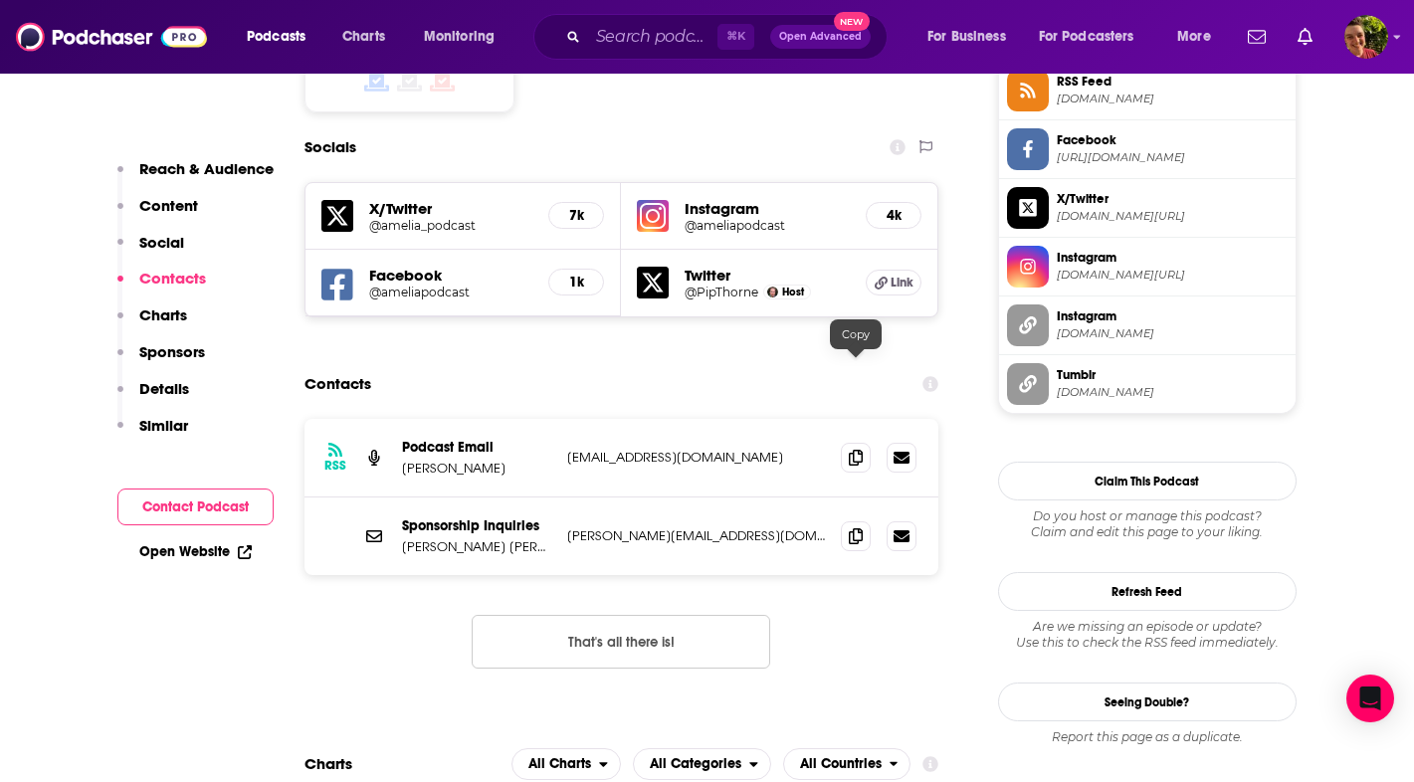
click at [855, 450] on icon at bounding box center [856, 458] width 14 height 16
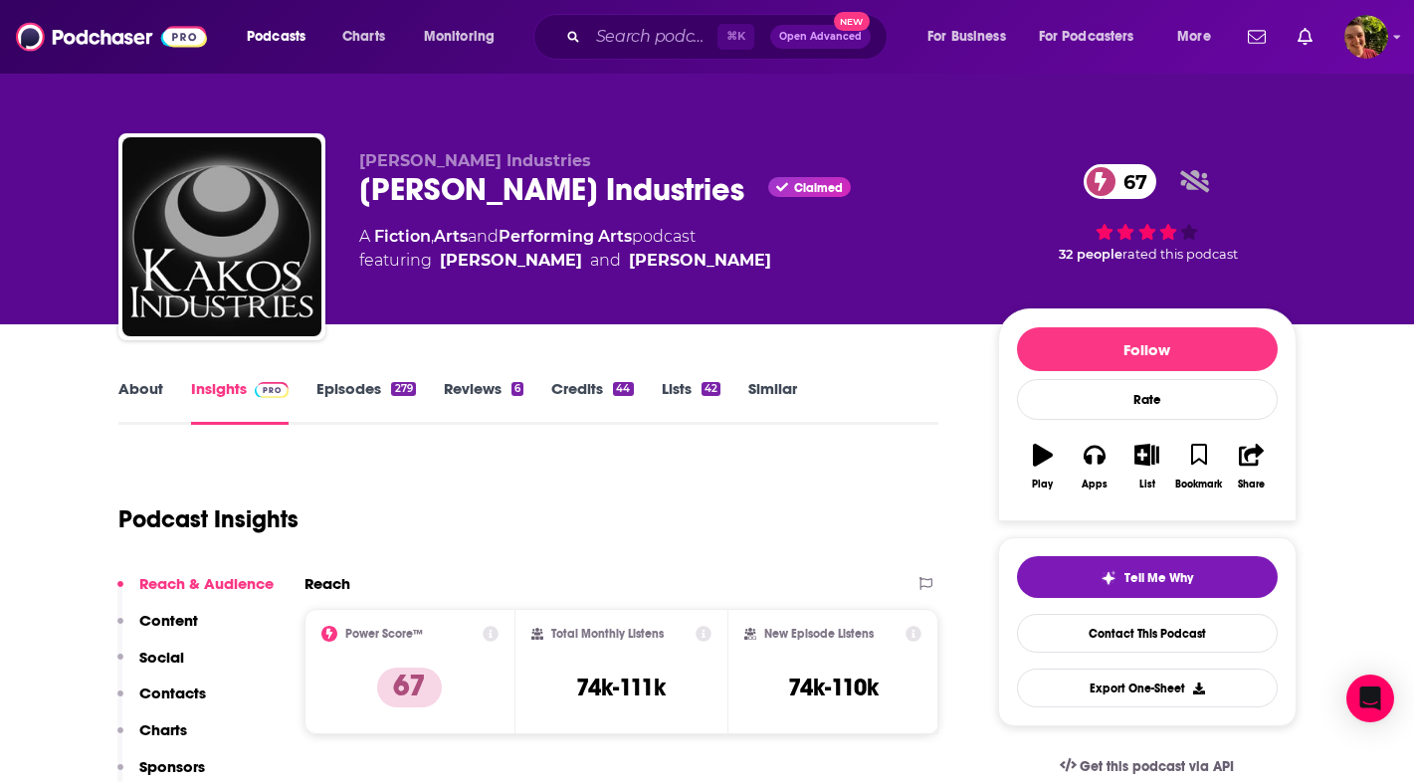
click at [462, 198] on div "Kakos Industries Claimed 67" at bounding box center [662, 189] width 607 height 39
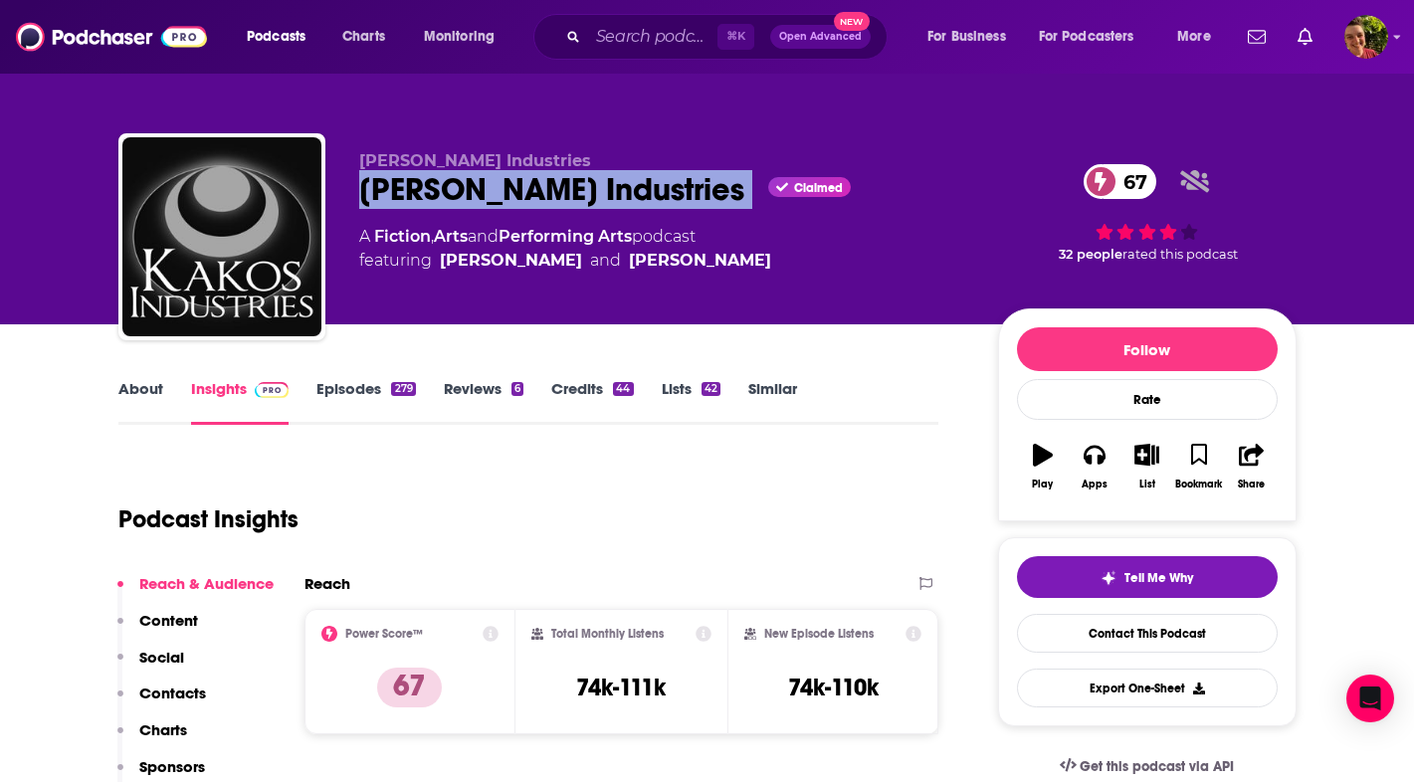
click at [462, 198] on div "Kakos Industries Claimed 67" at bounding box center [662, 189] width 607 height 39
copy div "Kakos Industries"
click at [168, 696] on p "Contacts" at bounding box center [172, 693] width 67 height 19
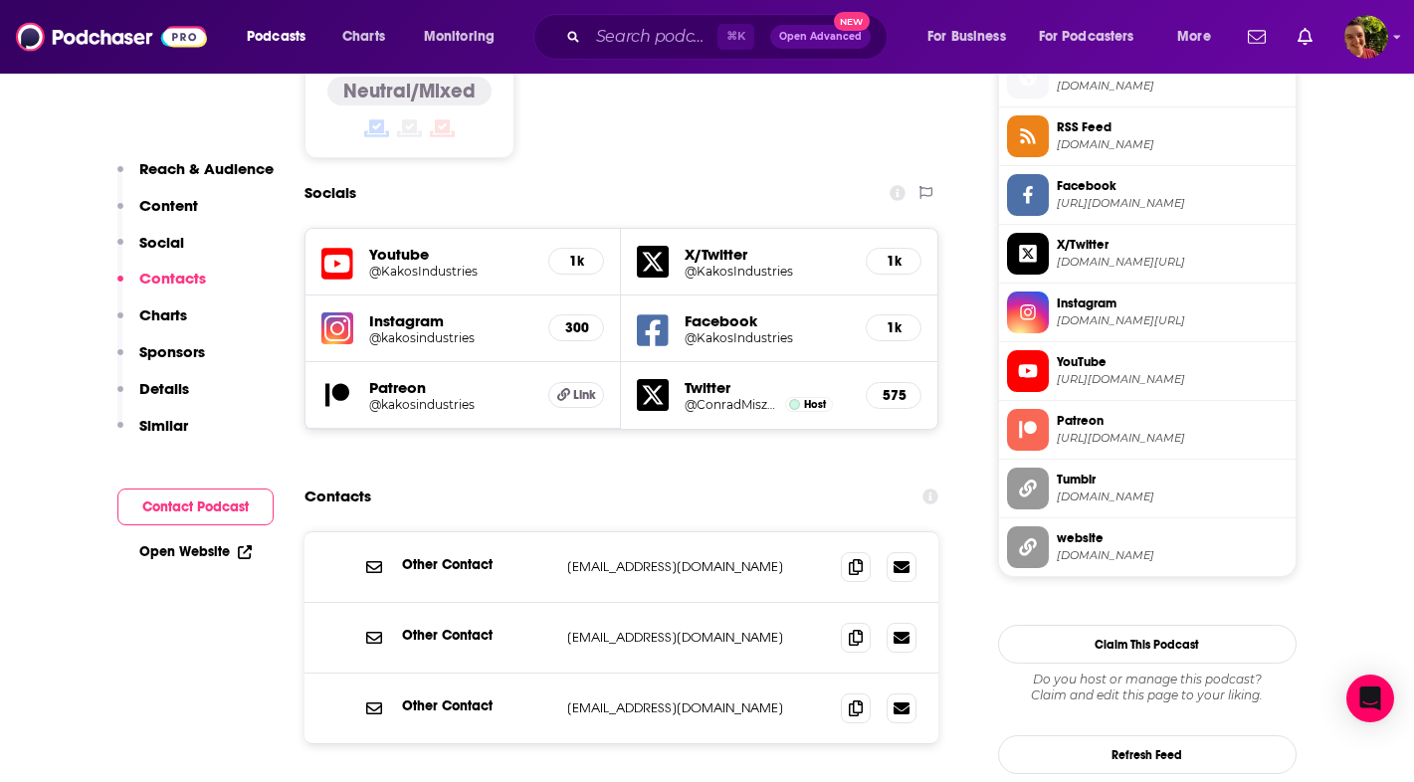
scroll to position [1730, 0]
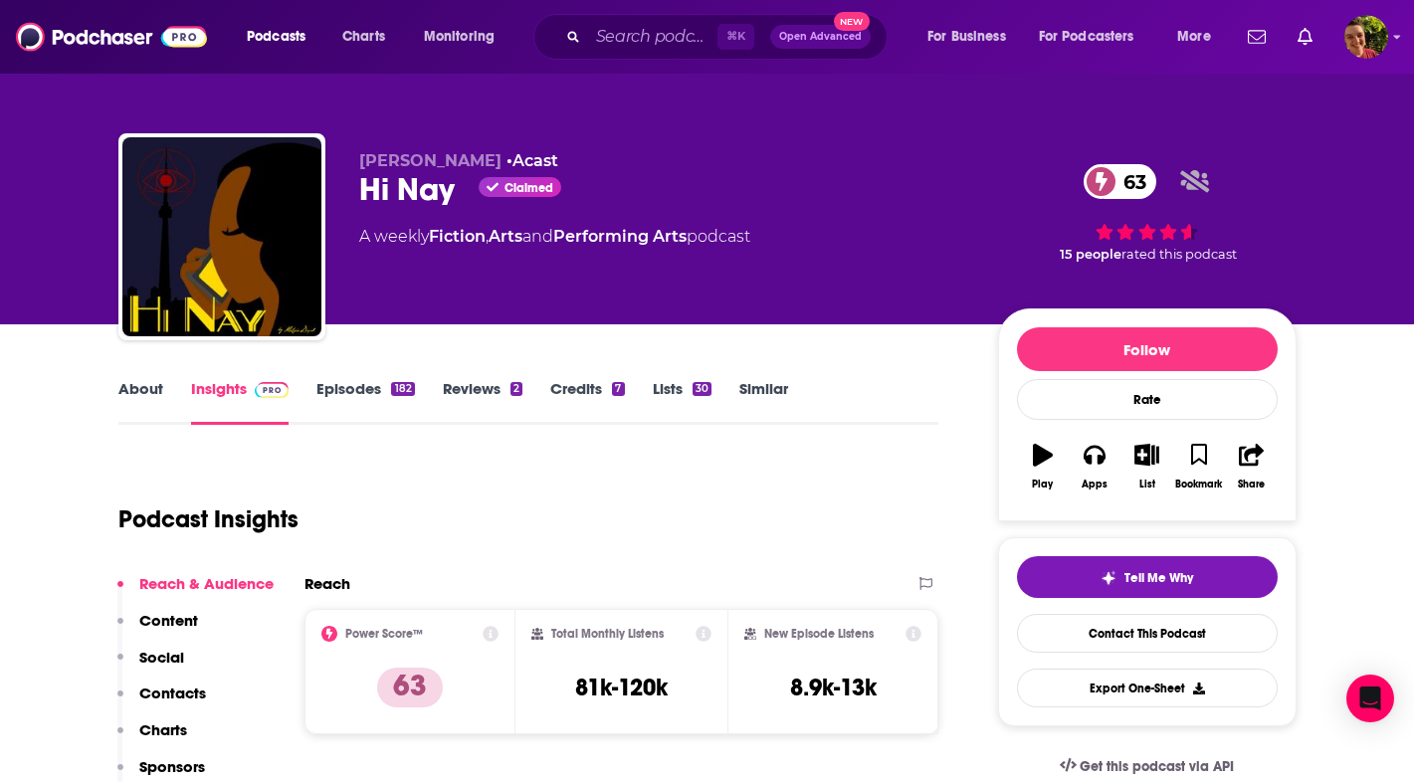
click at [439, 197] on div "Hi Nay Claimed 63" at bounding box center [662, 189] width 607 height 39
copy div "Hi Nay"
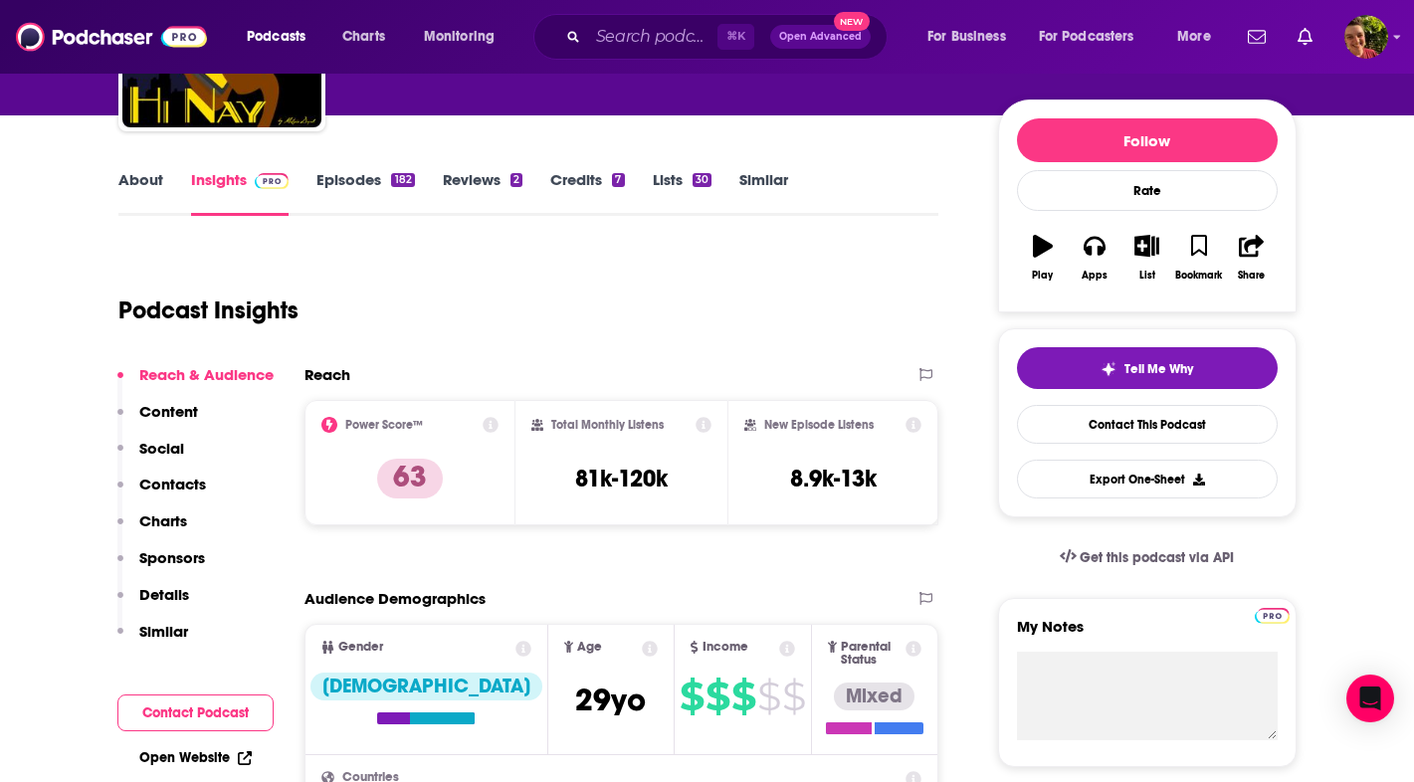
click at [192, 480] on p "Contacts" at bounding box center [172, 484] width 67 height 19
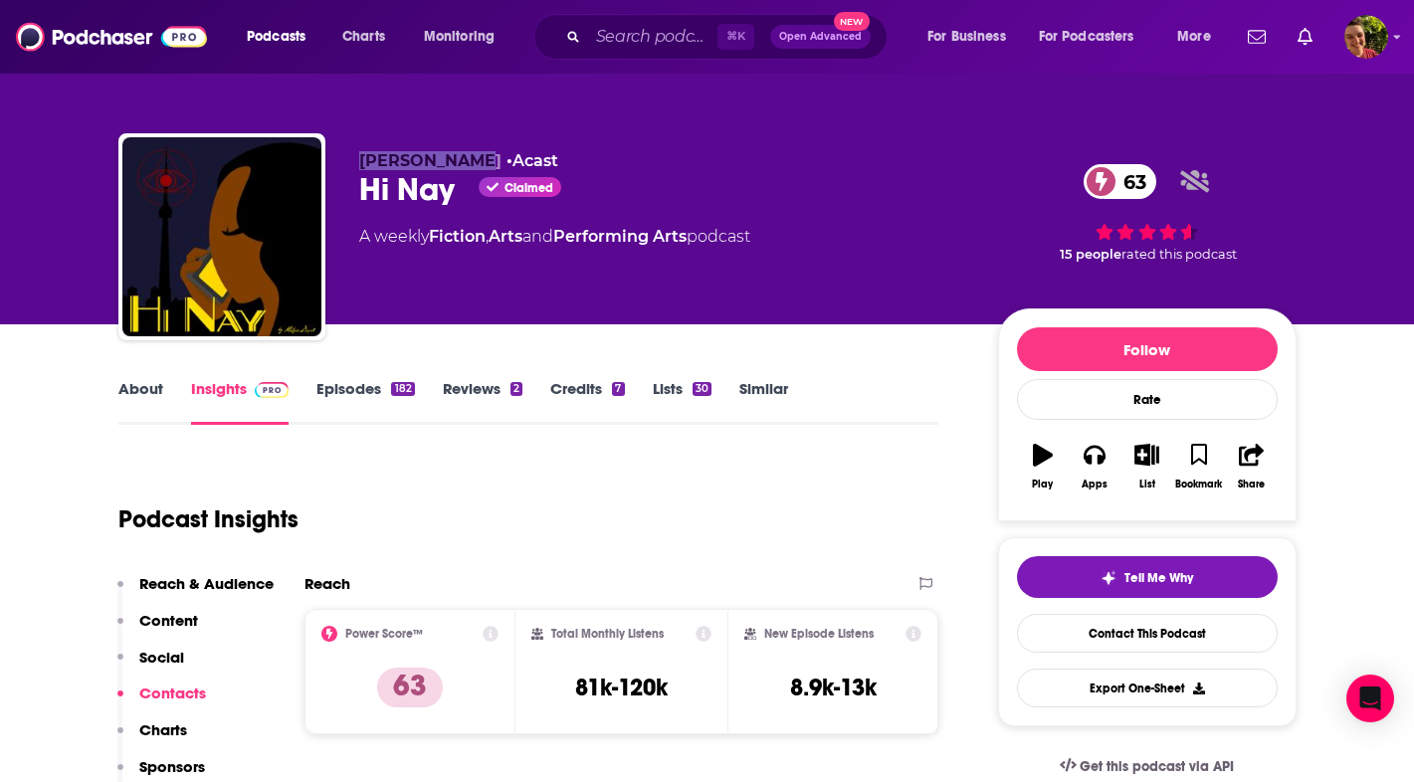
copy span "Motzie Dapul"
drag, startPoint x: 0, startPoint y: 0, endPoint x: 469, endPoint y: 158, distance: 494.6
click at [469, 158] on div "Motzie Dapul • Acast Hi Nay Claimed 63 A weekly Fiction , Arts and Performing A…" at bounding box center [707, 240] width 1178 height 215
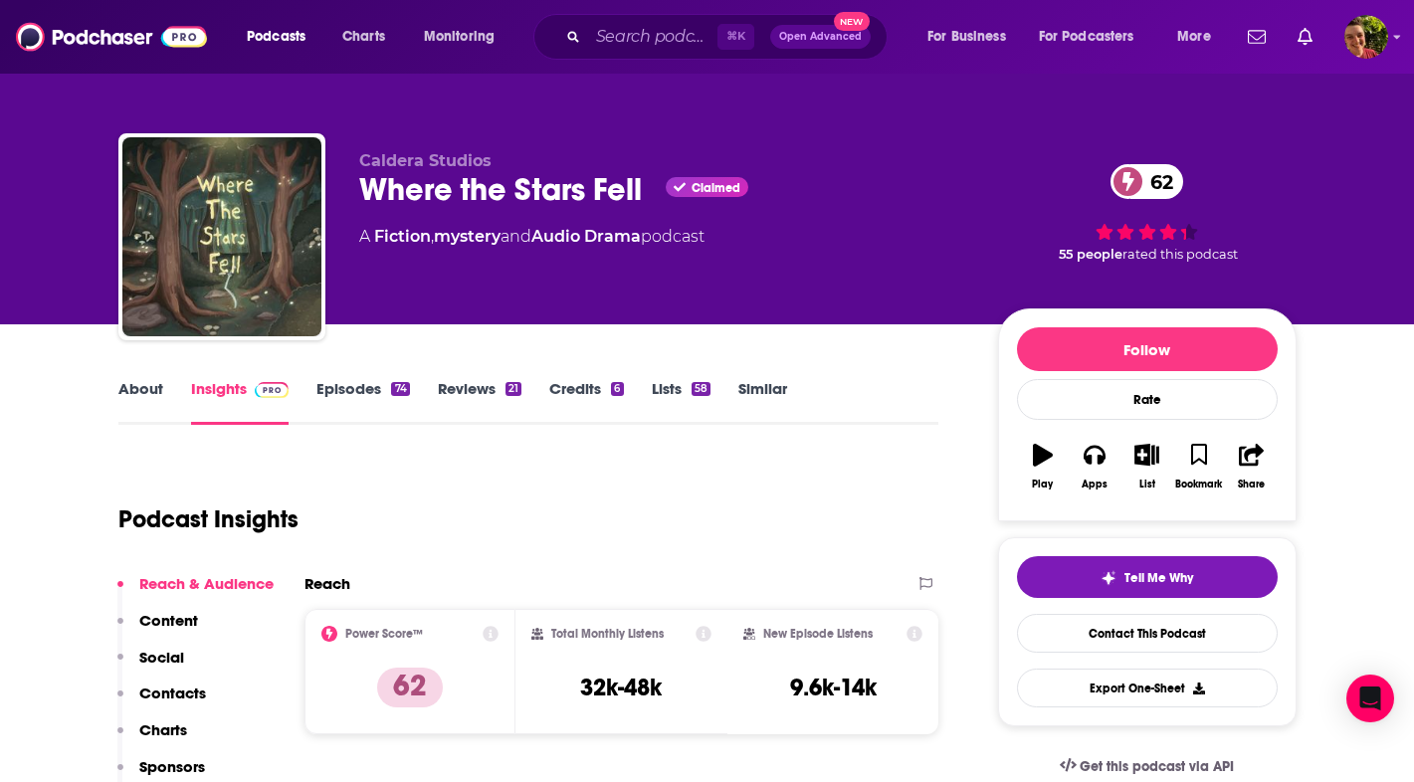
click at [545, 200] on div "Where the Stars Fell Claimed 62" at bounding box center [662, 189] width 607 height 39
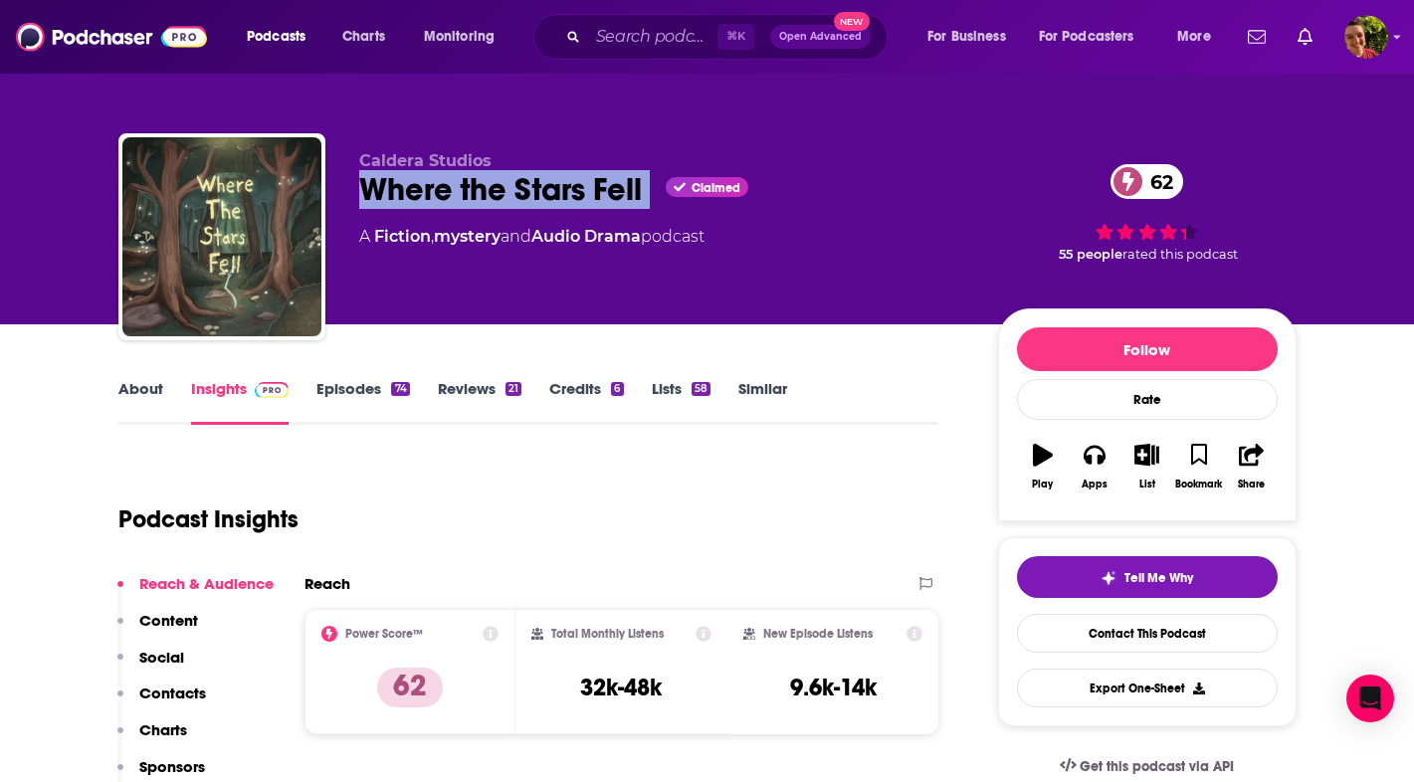
click at [545, 200] on div "Where the Stars Fell Claimed 62" at bounding box center [662, 189] width 607 height 39
copy div "Where the Stars Fell"
drag, startPoint x: 0, startPoint y: 0, endPoint x: 172, endPoint y: 704, distance: 725.1
click at [172, 704] on button "Contacts" at bounding box center [161, 702] width 89 height 37
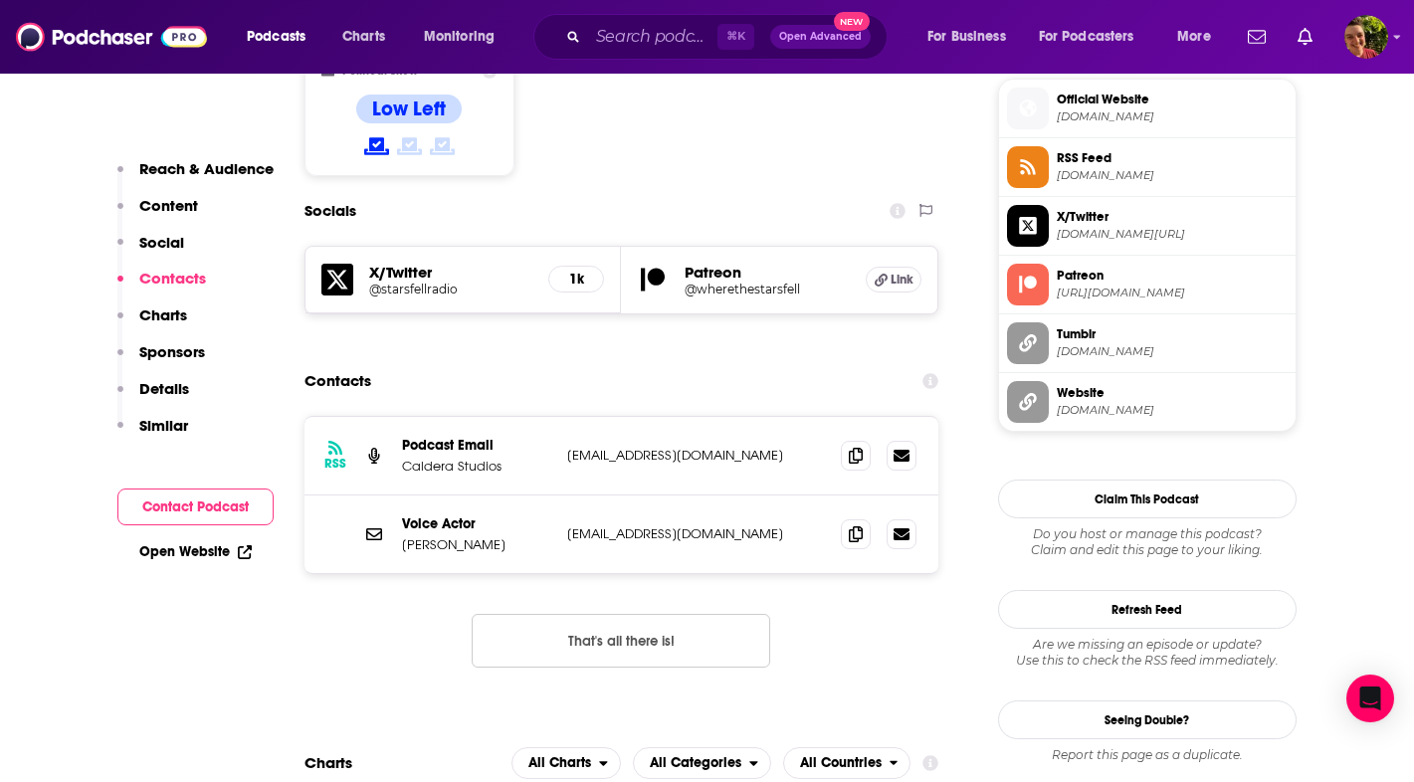
scroll to position [1619, 0]
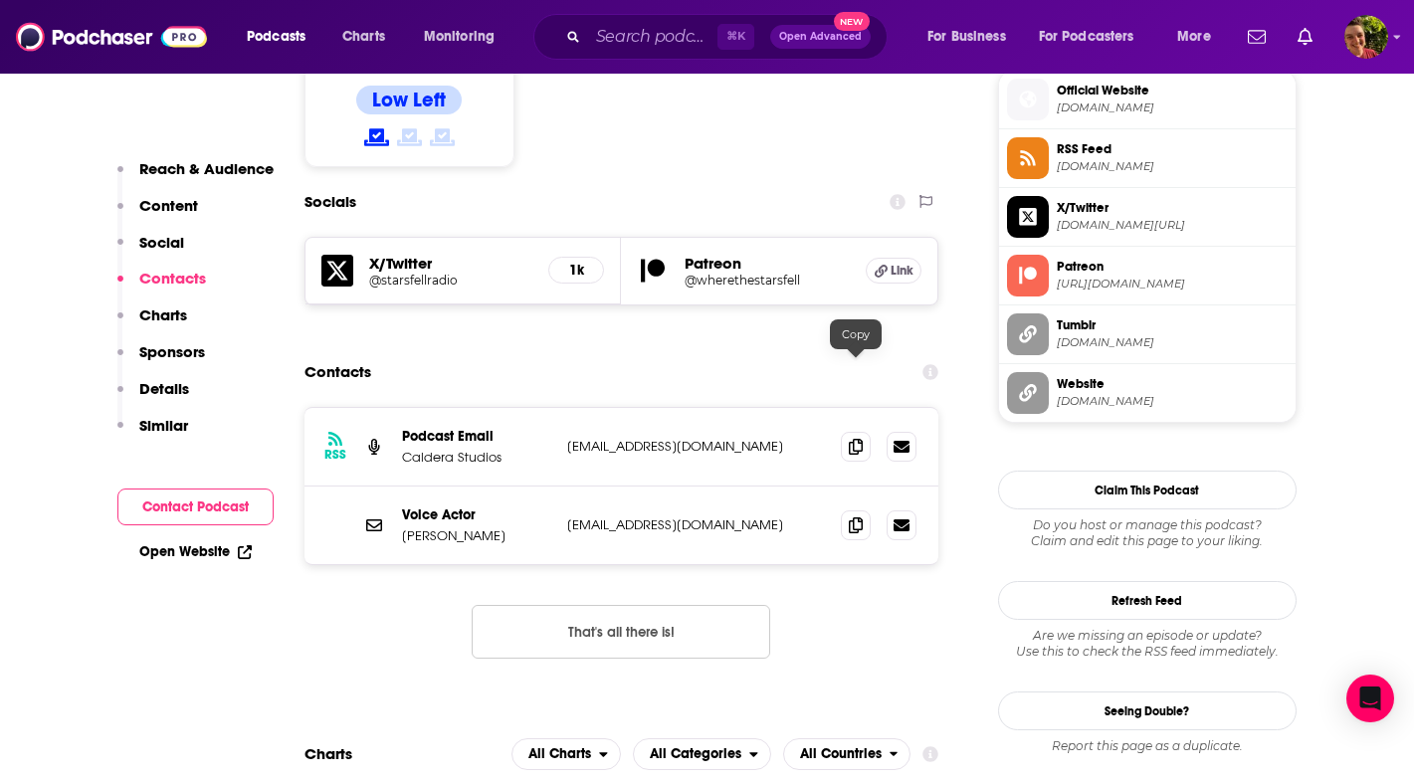
click at [857, 439] on icon at bounding box center [856, 447] width 14 height 16
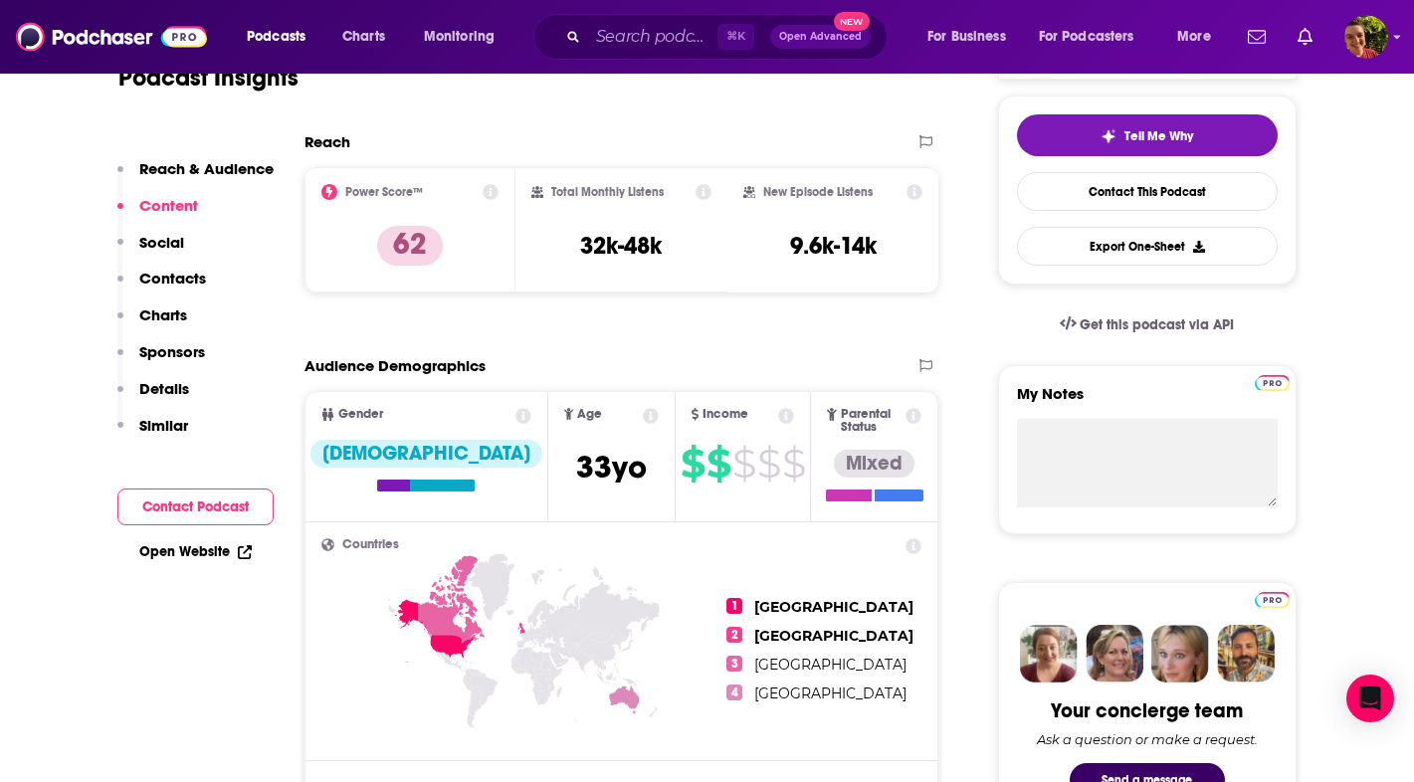
scroll to position [1639, 0]
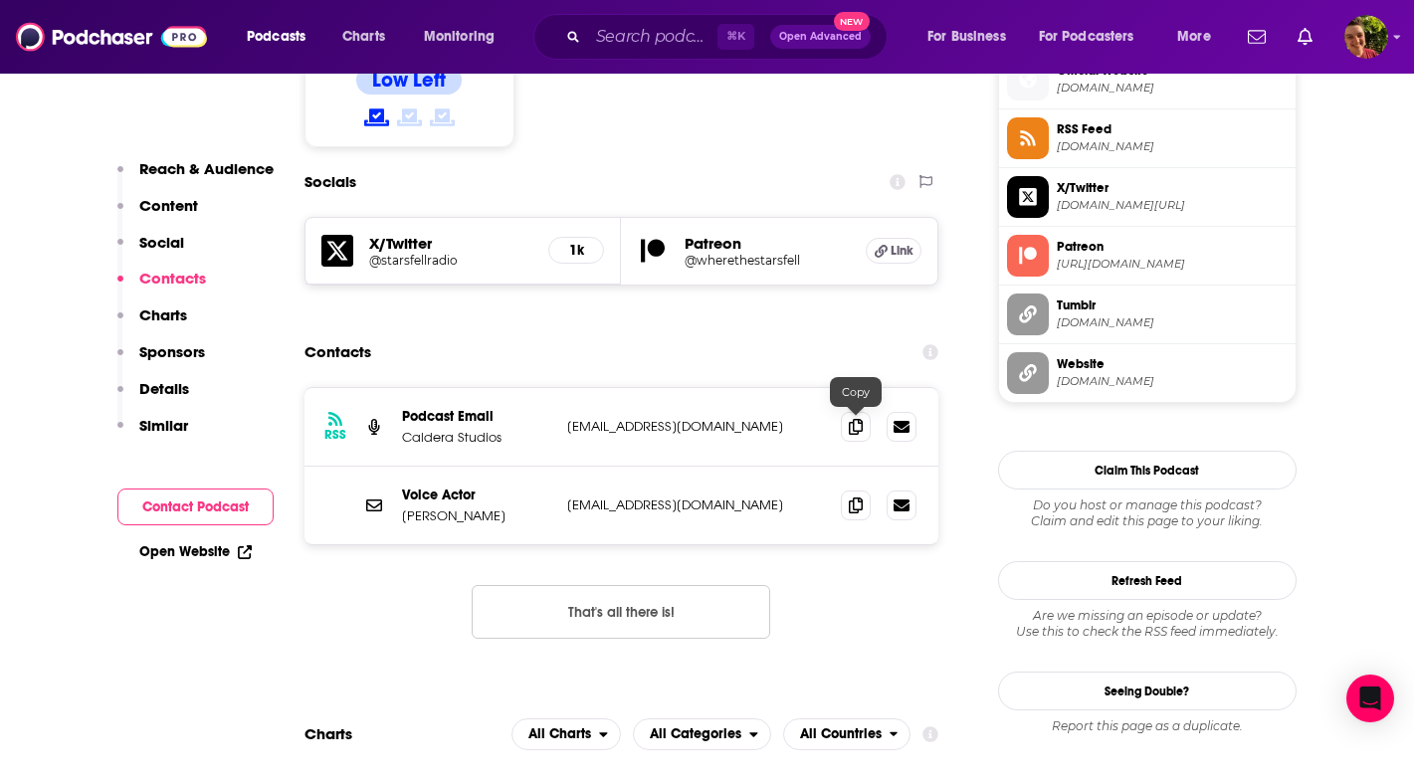
click at [862, 497] on icon at bounding box center [856, 505] width 14 height 16
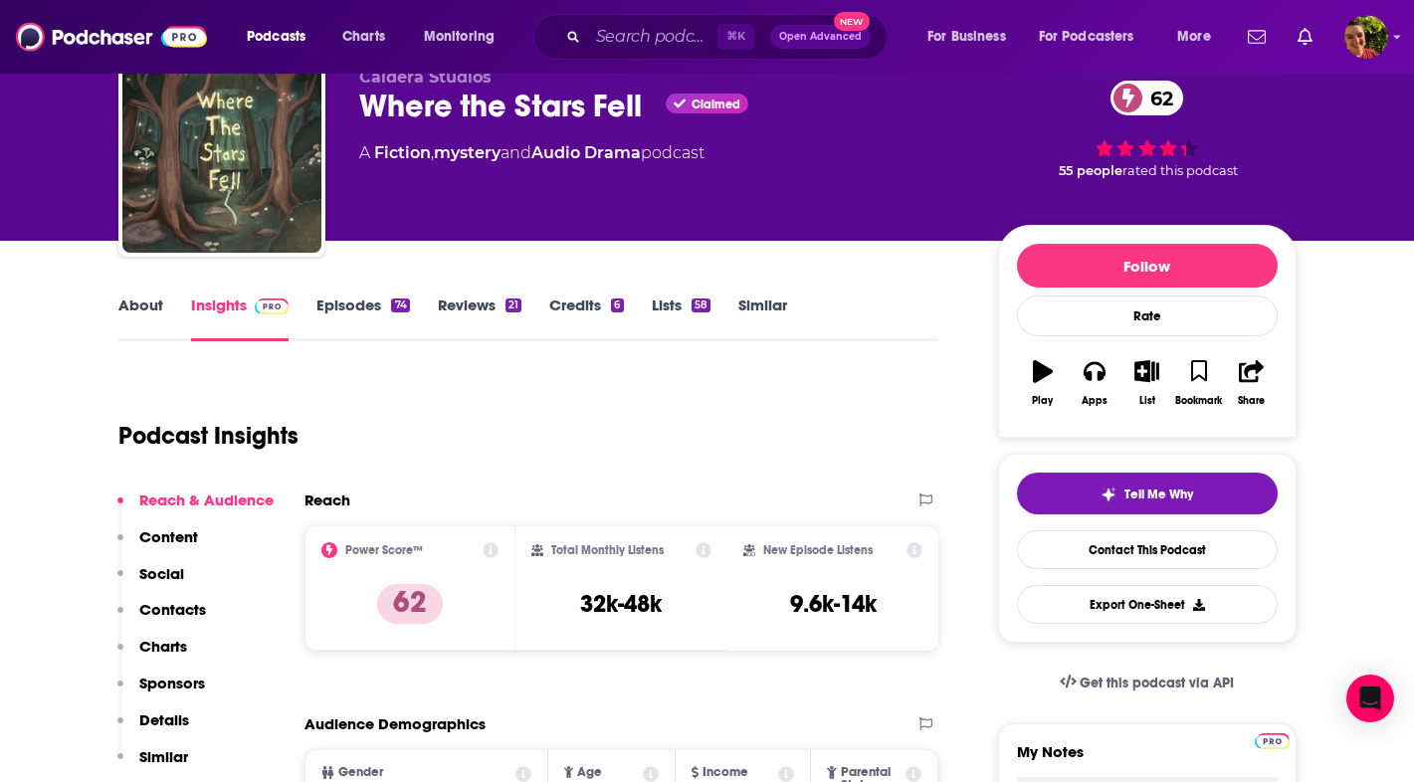
scroll to position [56, 0]
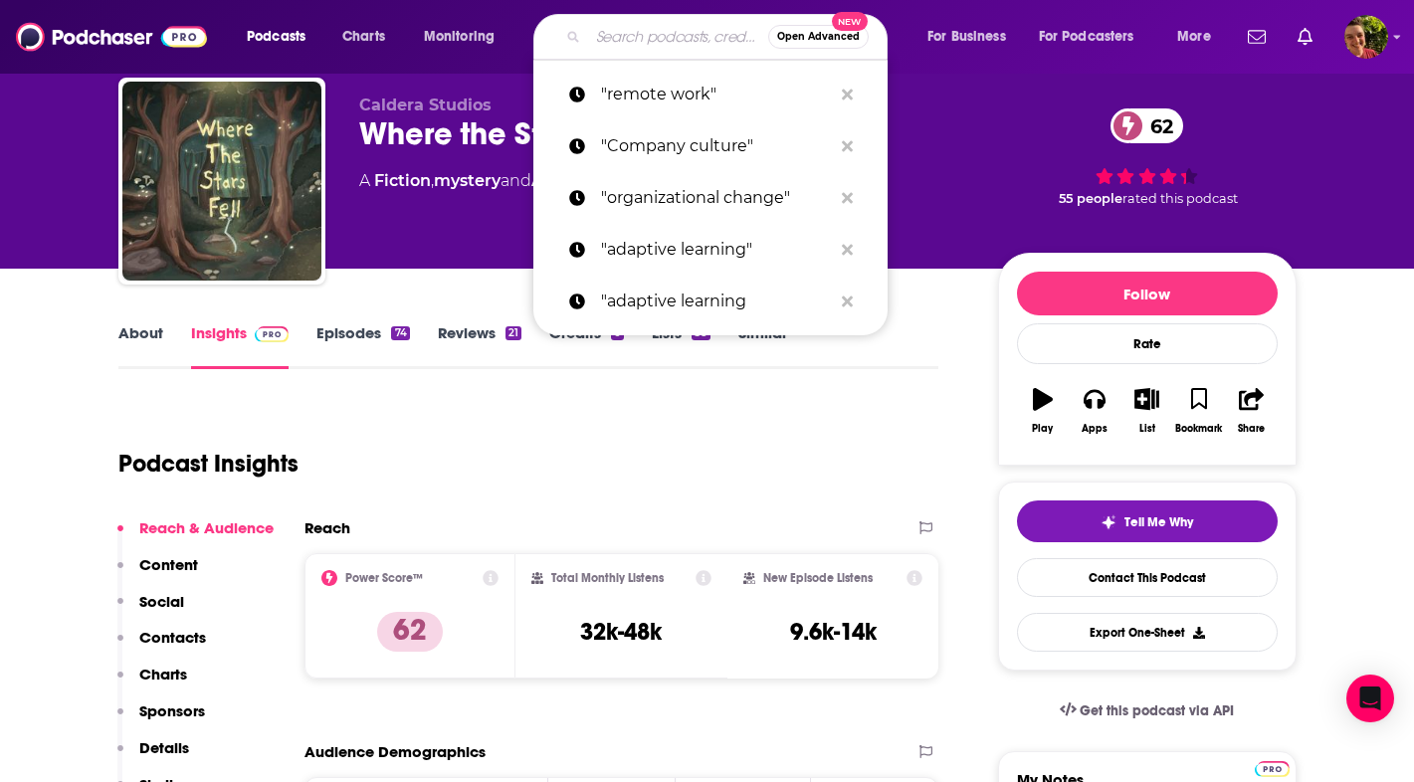
click at [636, 32] on input "Search podcasts, credits, & more..." at bounding box center [678, 37] width 180 height 32
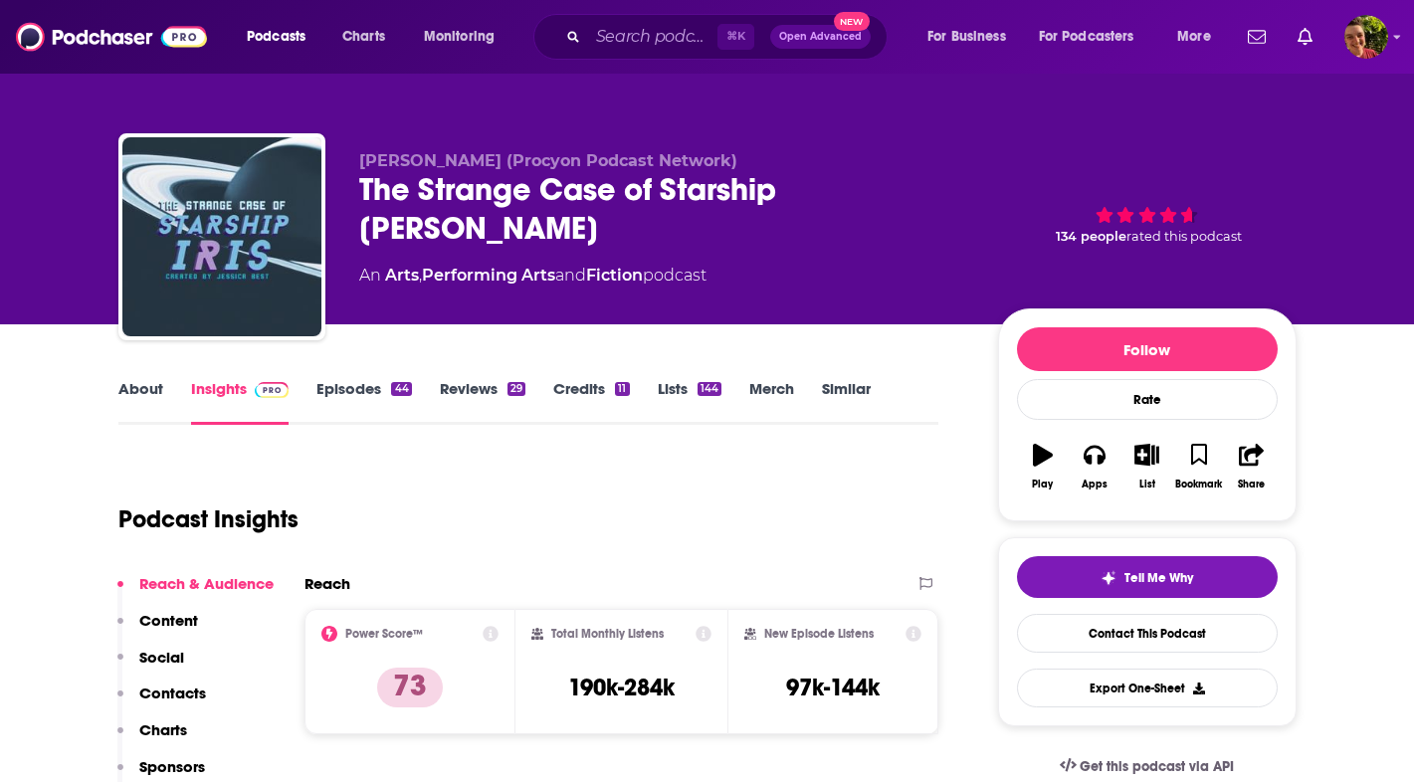
click at [483, 193] on div "The Strange Case of Starship Iris" at bounding box center [662, 209] width 607 height 78
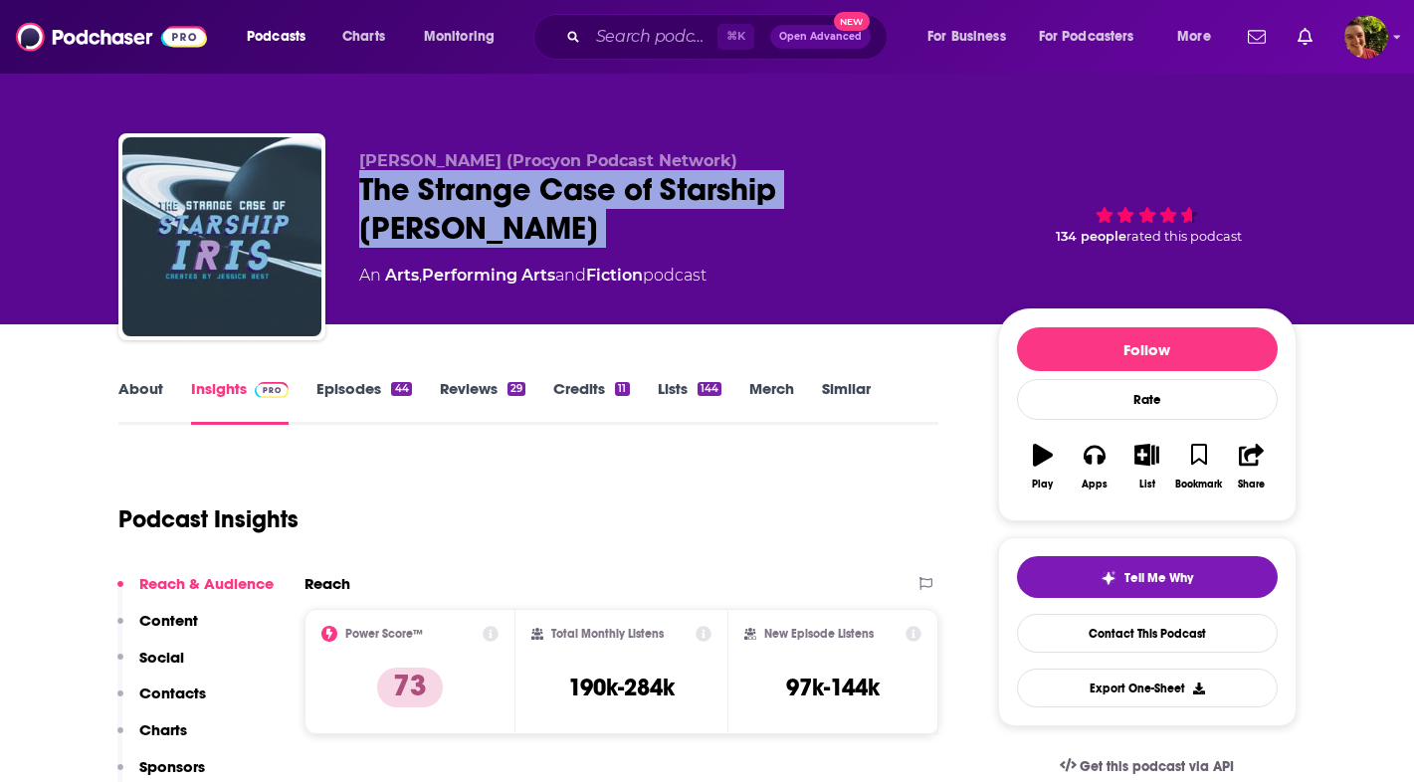
click at [483, 193] on div "The Strange Case of Starship Iris" at bounding box center [662, 209] width 607 height 78
copy div "The Strange Case of Starship Iris"
click at [175, 694] on p "Contacts" at bounding box center [172, 693] width 67 height 19
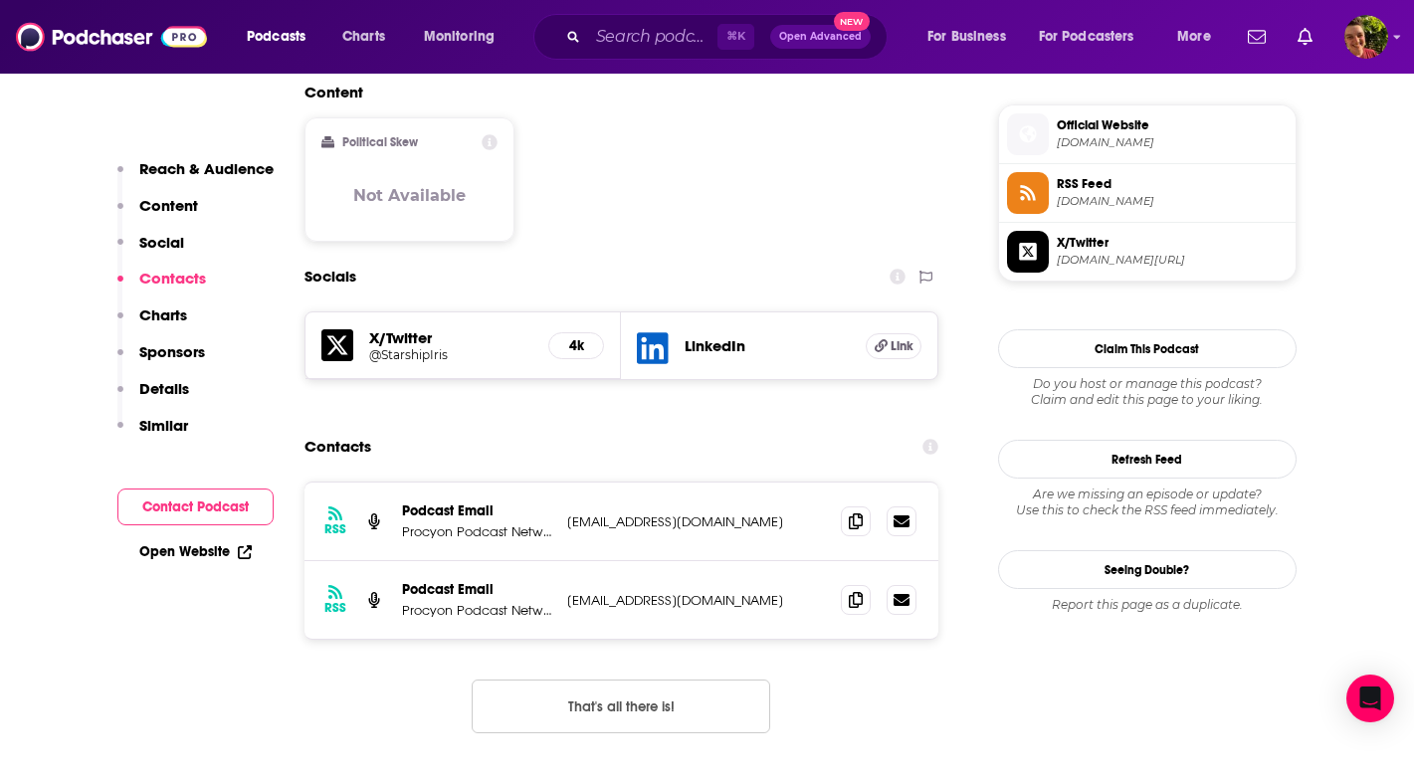
scroll to position [1613, 0]
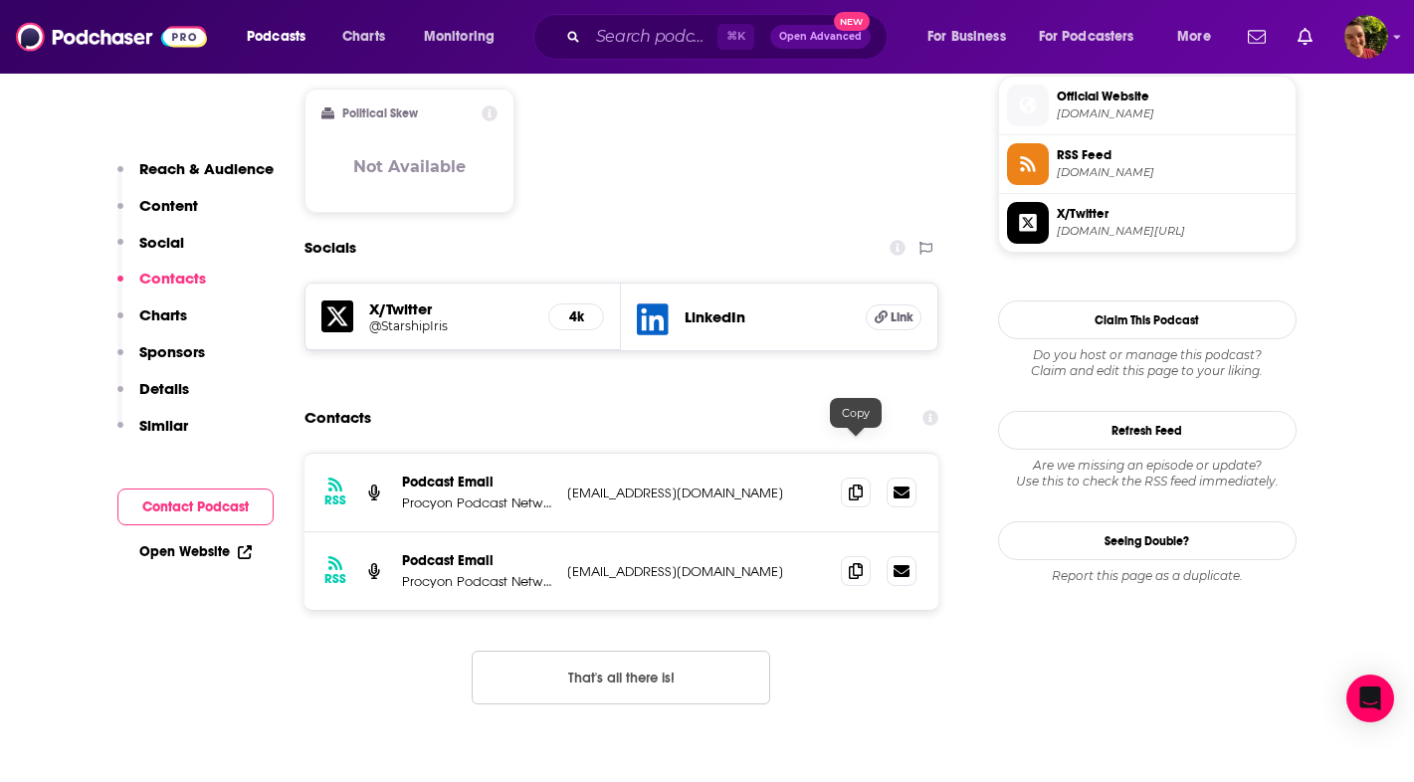
click at [850, 563] on icon at bounding box center [856, 571] width 14 height 16
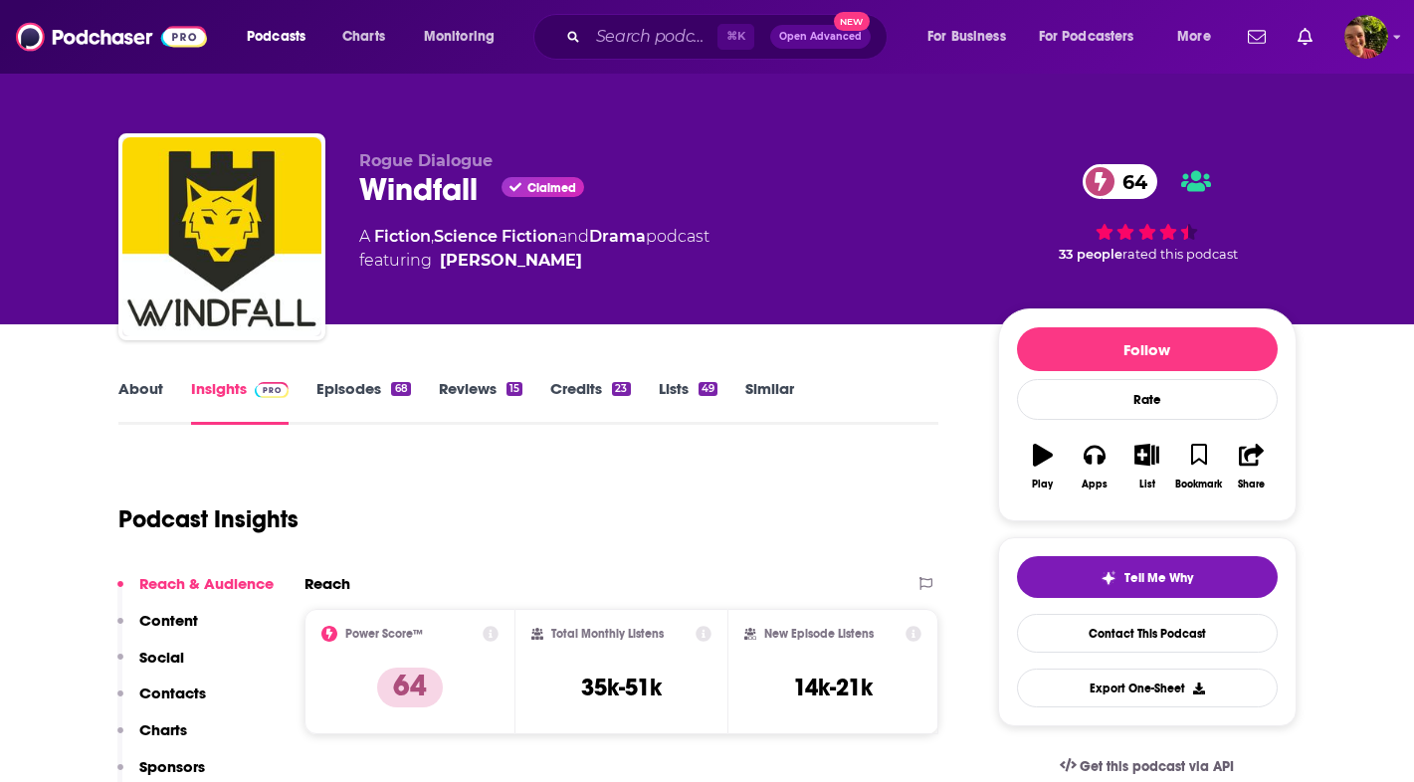
click at [171, 687] on p "Contacts" at bounding box center [172, 693] width 67 height 19
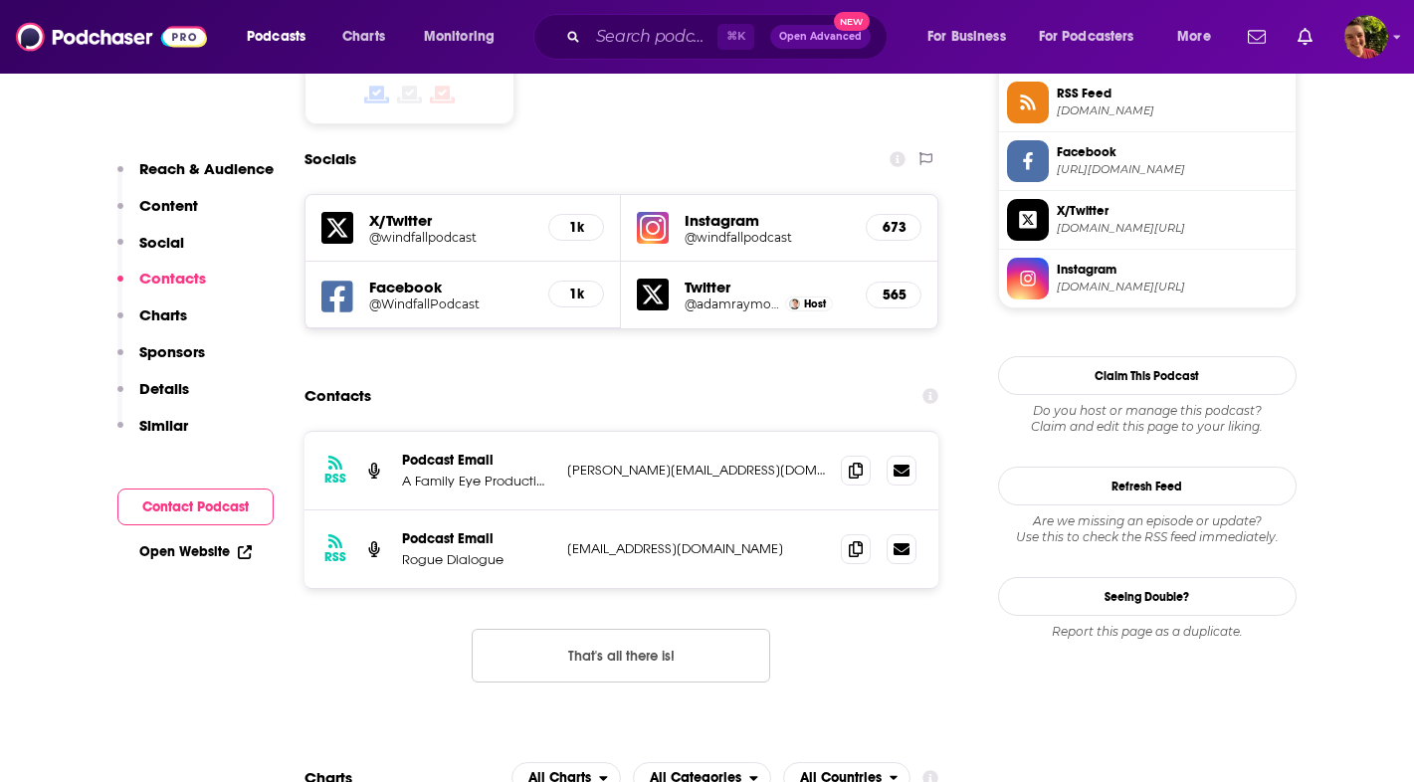
scroll to position [1686, 0]
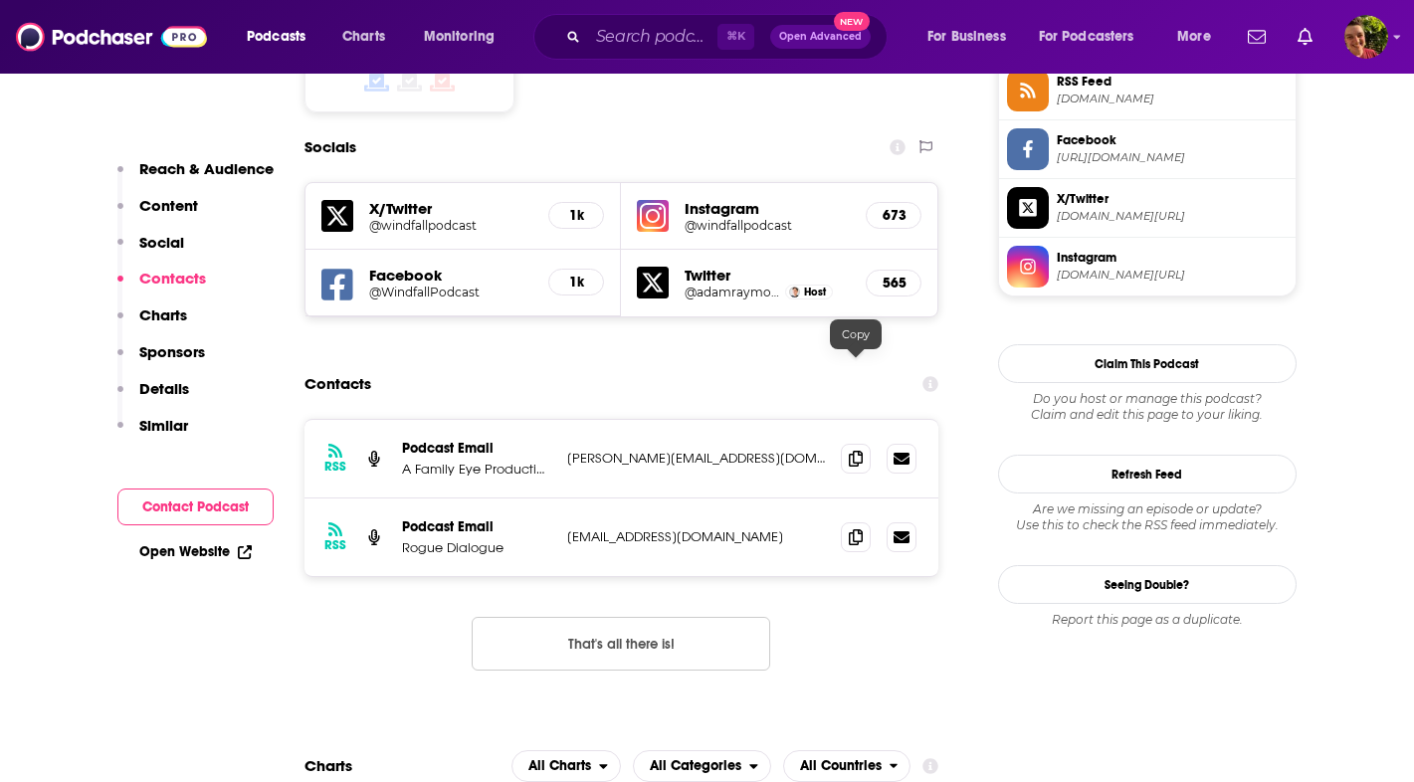
click at [853, 451] on icon at bounding box center [856, 459] width 14 height 16
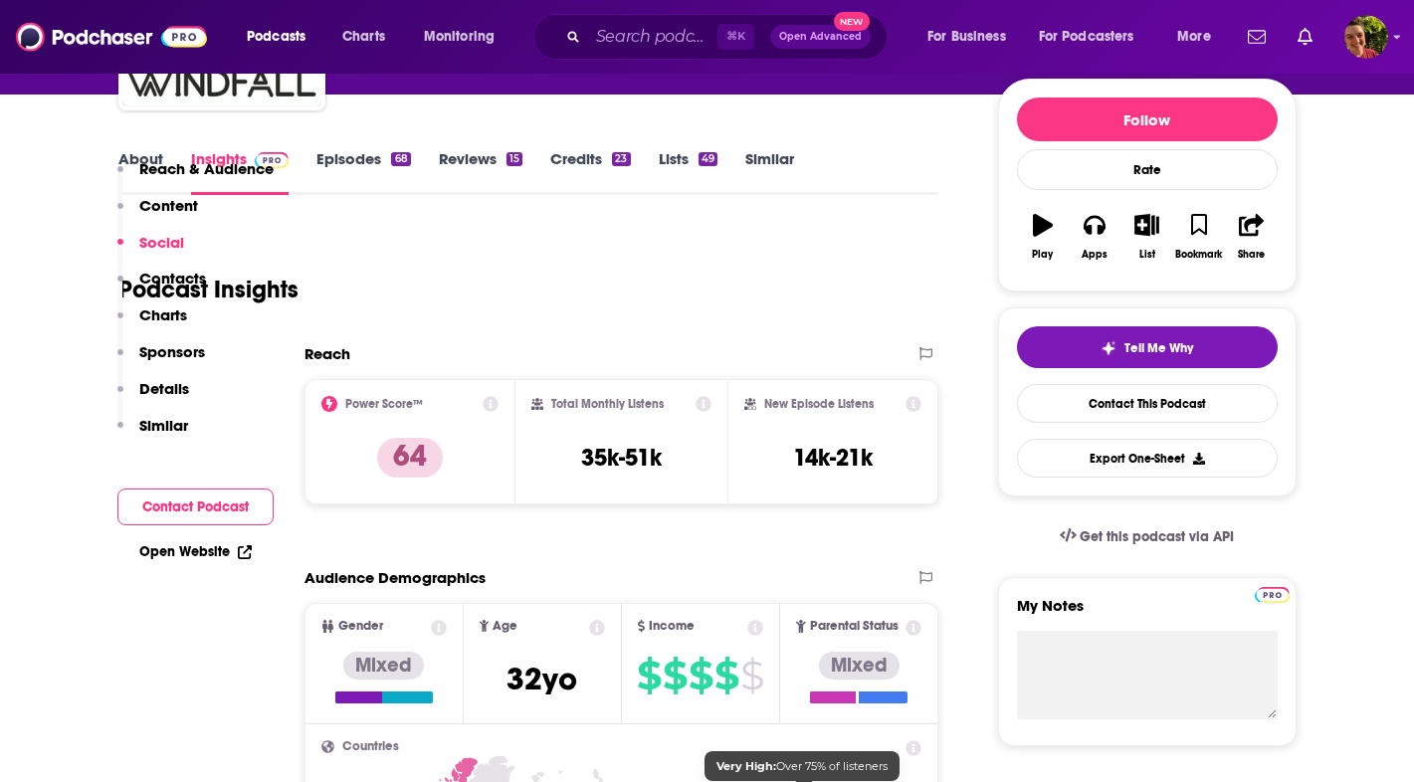
scroll to position [0, 0]
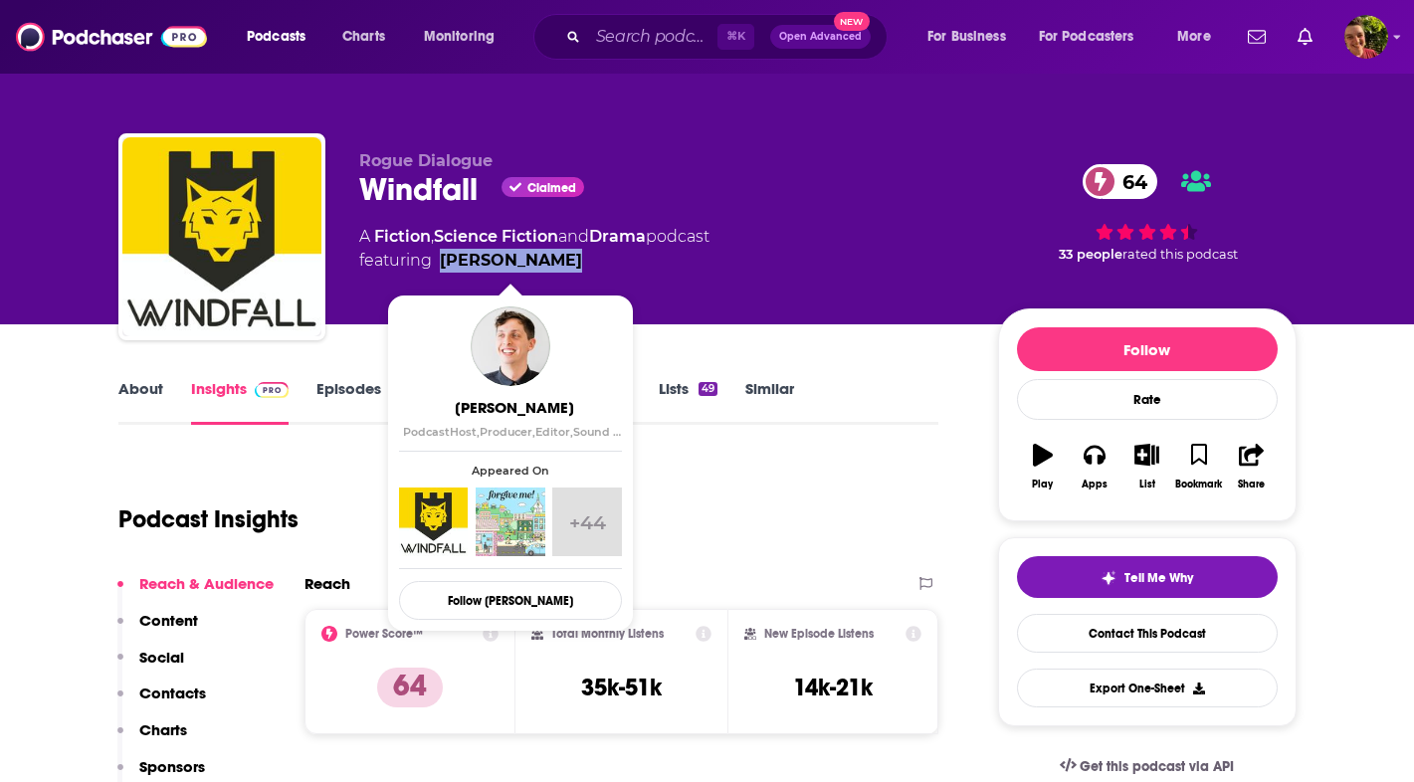
drag, startPoint x: 171, startPoint y: 687, endPoint x: 442, endPoint y: 272, distance: 495.4
click at [442, 272] on div "Rogue Dialogue Windfall Claimed 64 A Fiction , Science Fiction and Drama podcas…" at bounding box center [662, 230] width 607 height 159
copy link "[PERSON_NAME]"
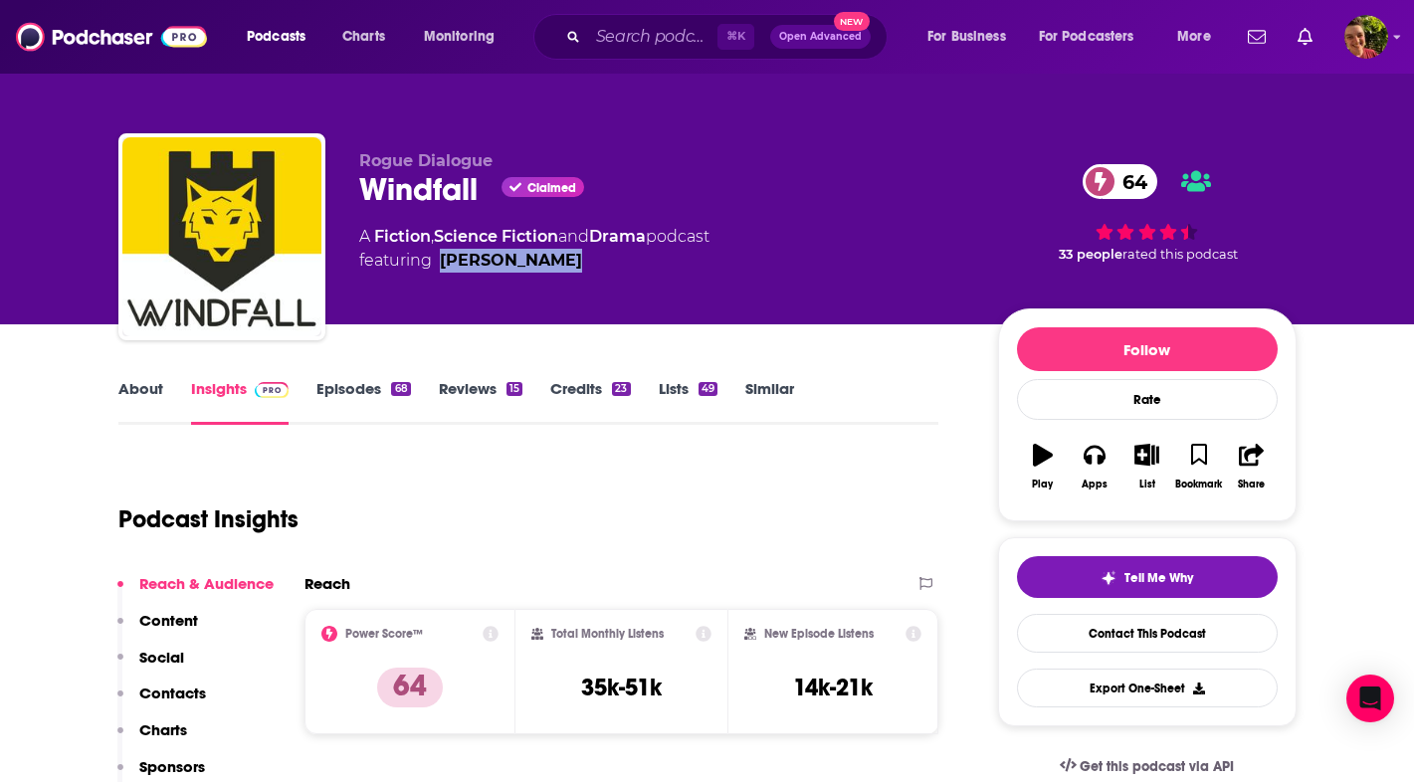
click at [192, 696] on p "Contacts" at bounding box center [172, 693] width 67 height 19
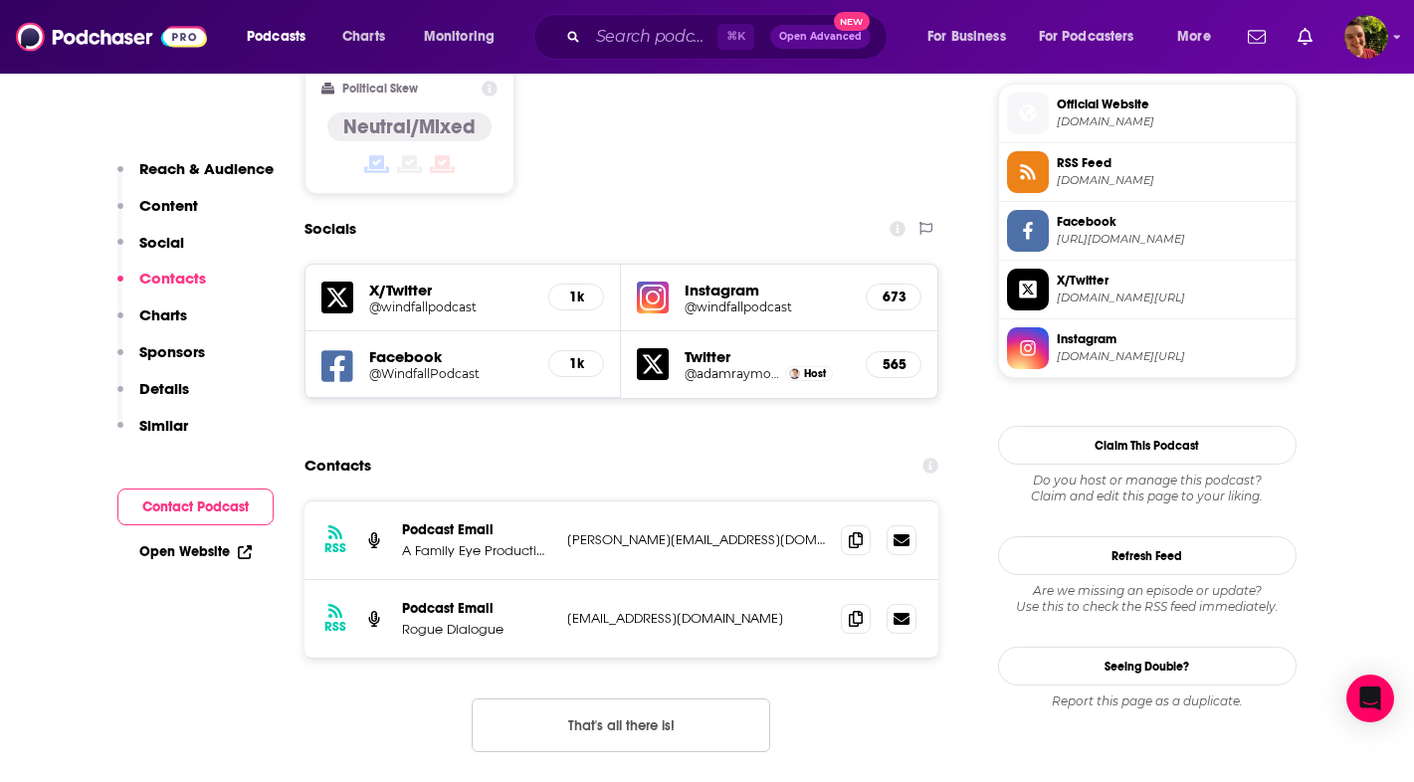
scroll to position [1686, 0]
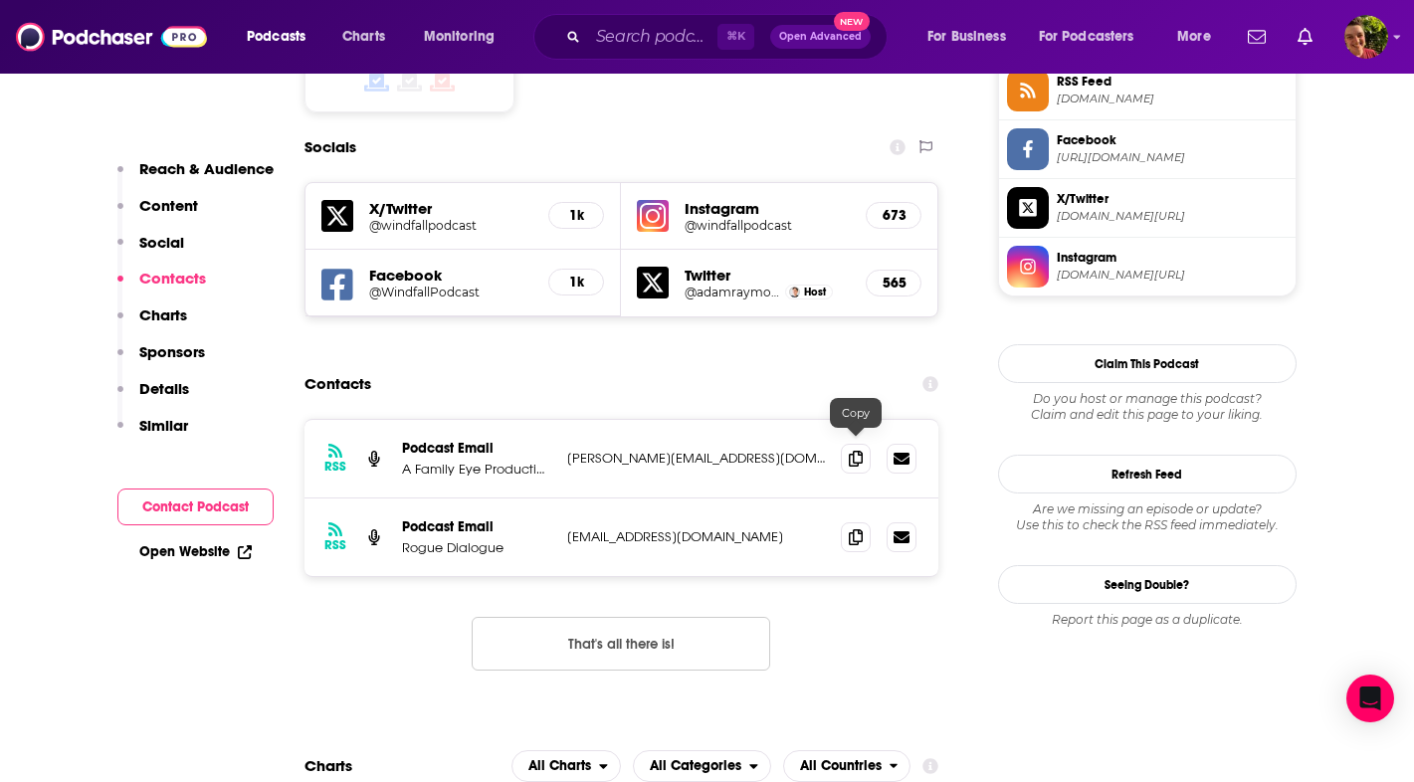
click at [852, 529] on icon at bounding box center [856, 537] width 14 height 16
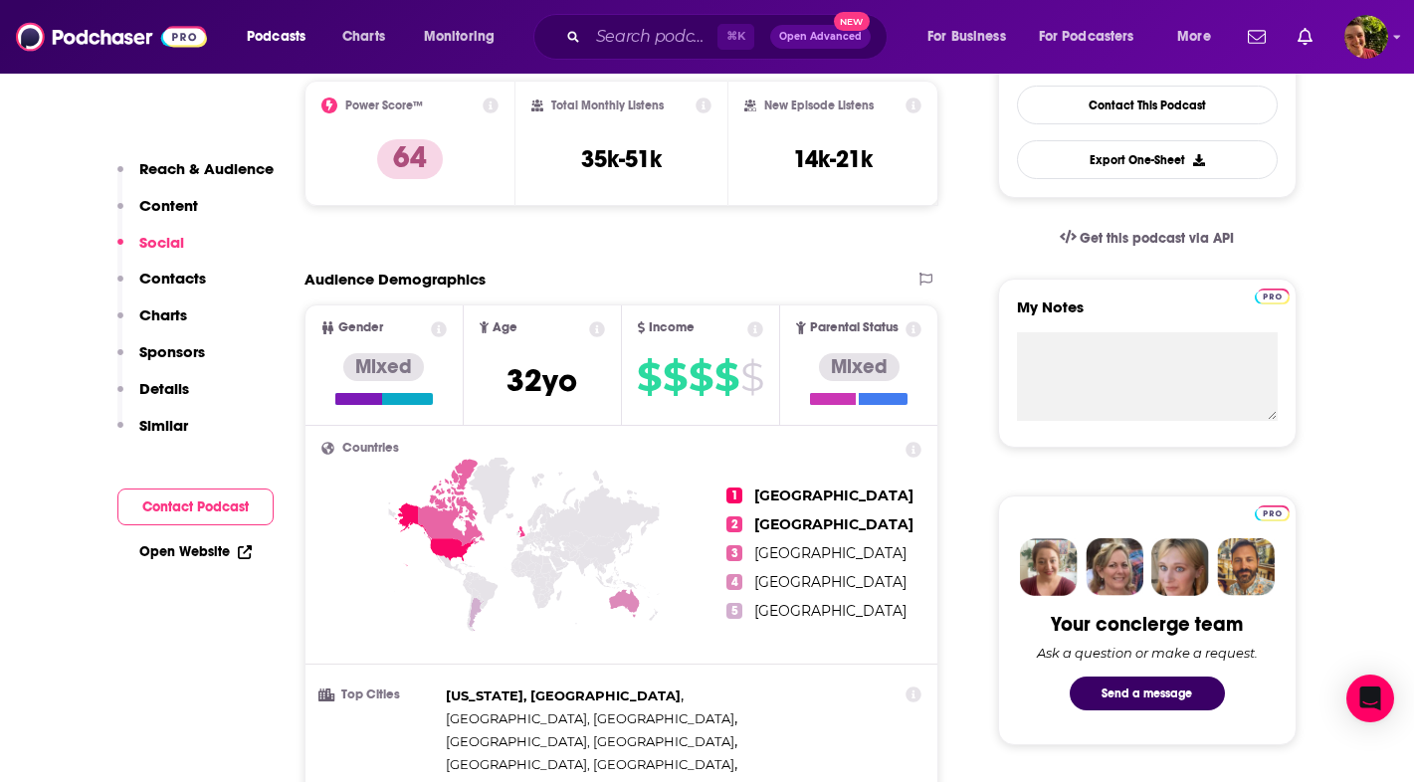
scroll to position [105, 0]
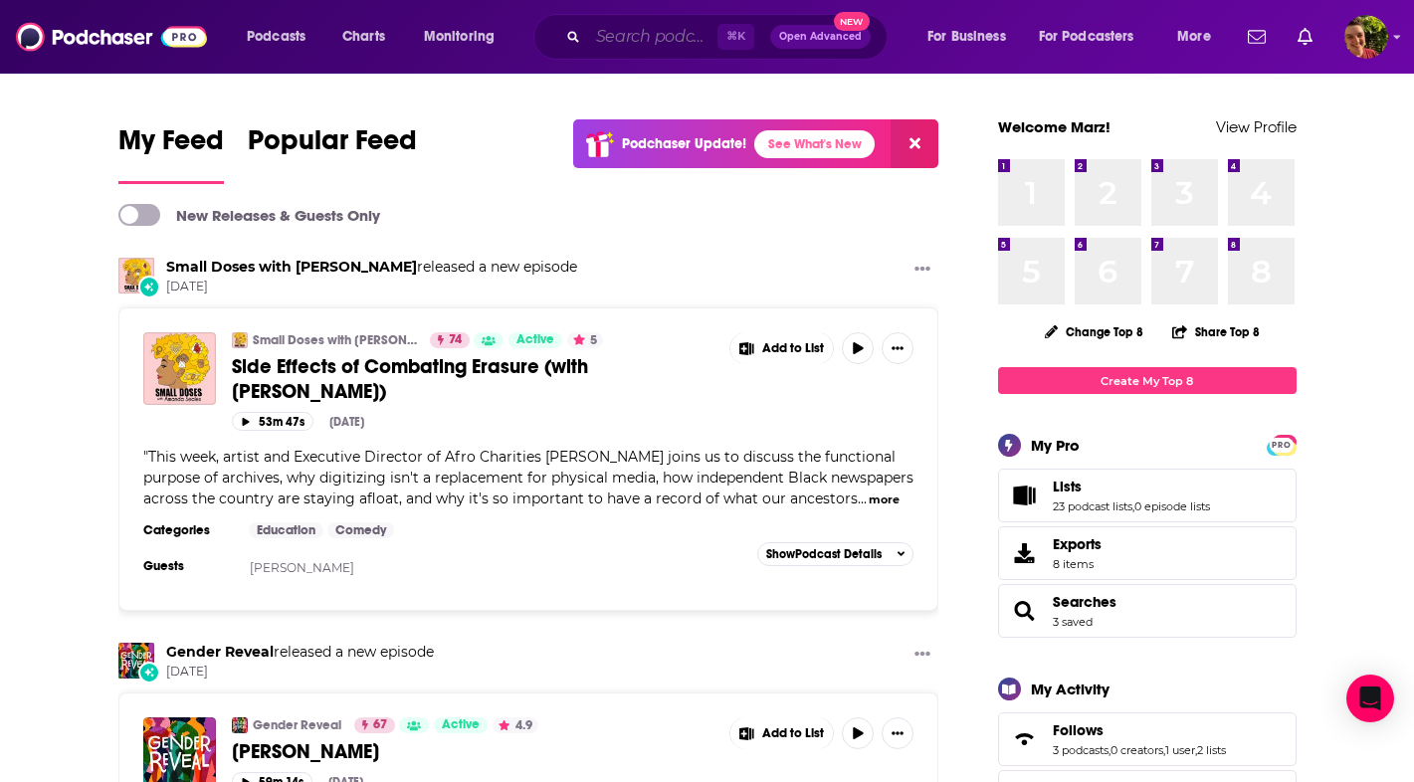
click at [694, 44] on input "Search podcasts, credits, & more..." at bounding box center [652, 37] width 129 height 32
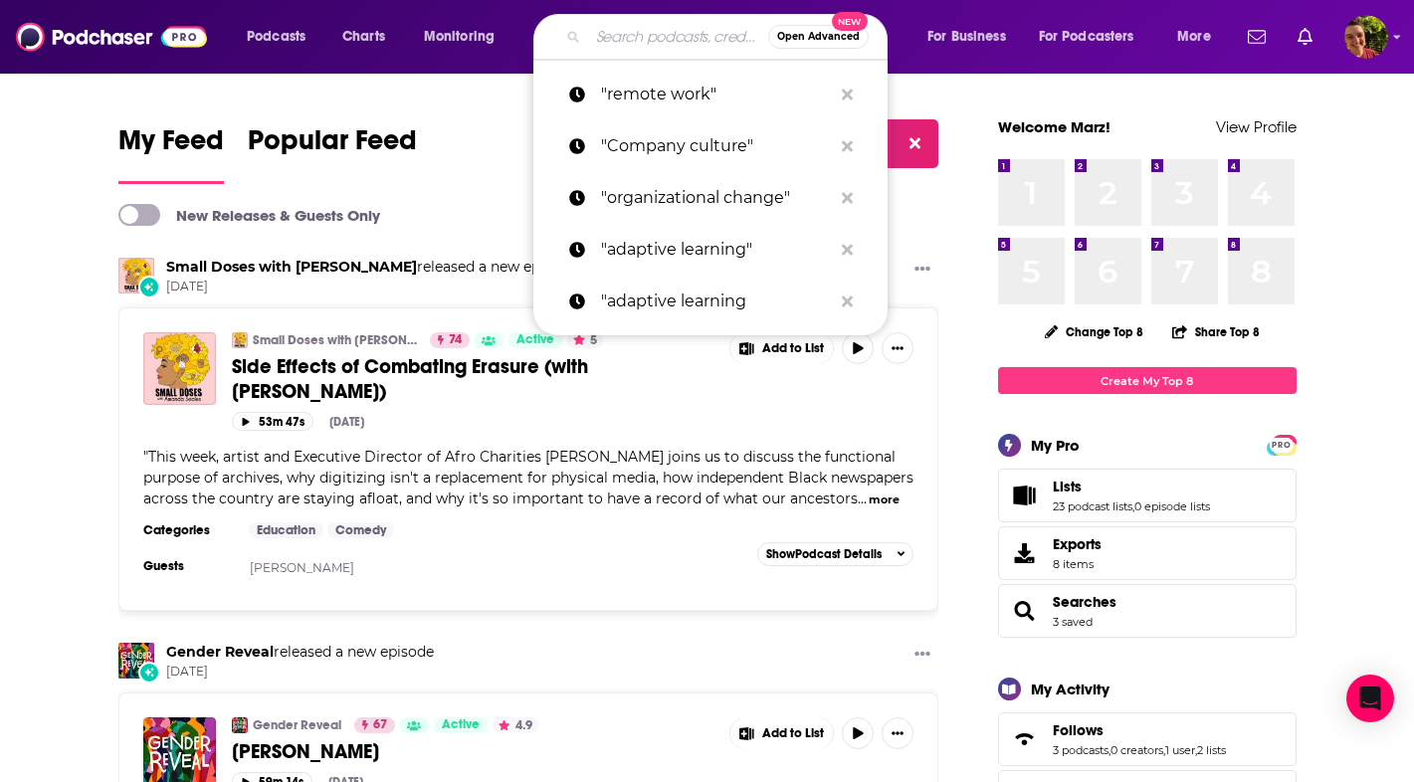
paste input "Redefiners"
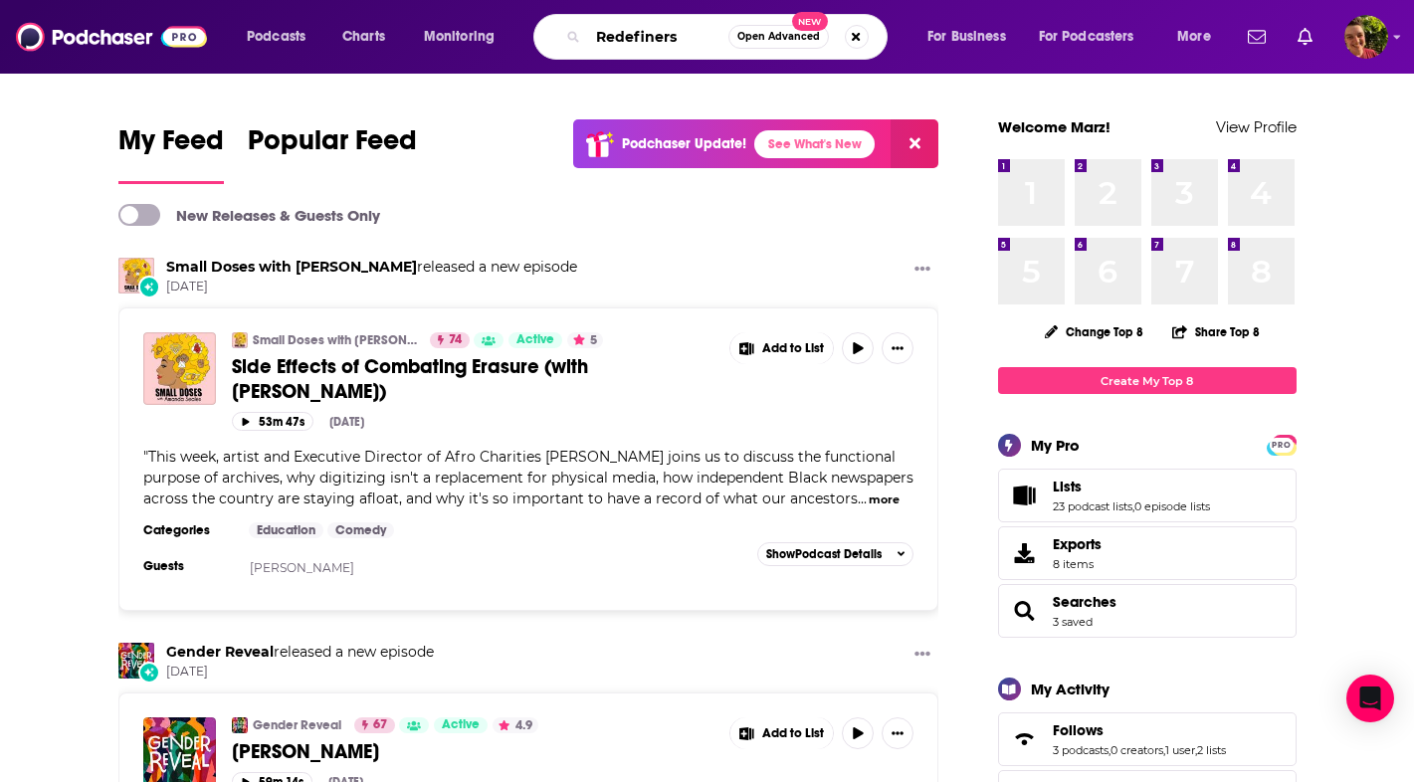
type input "Redefiners"
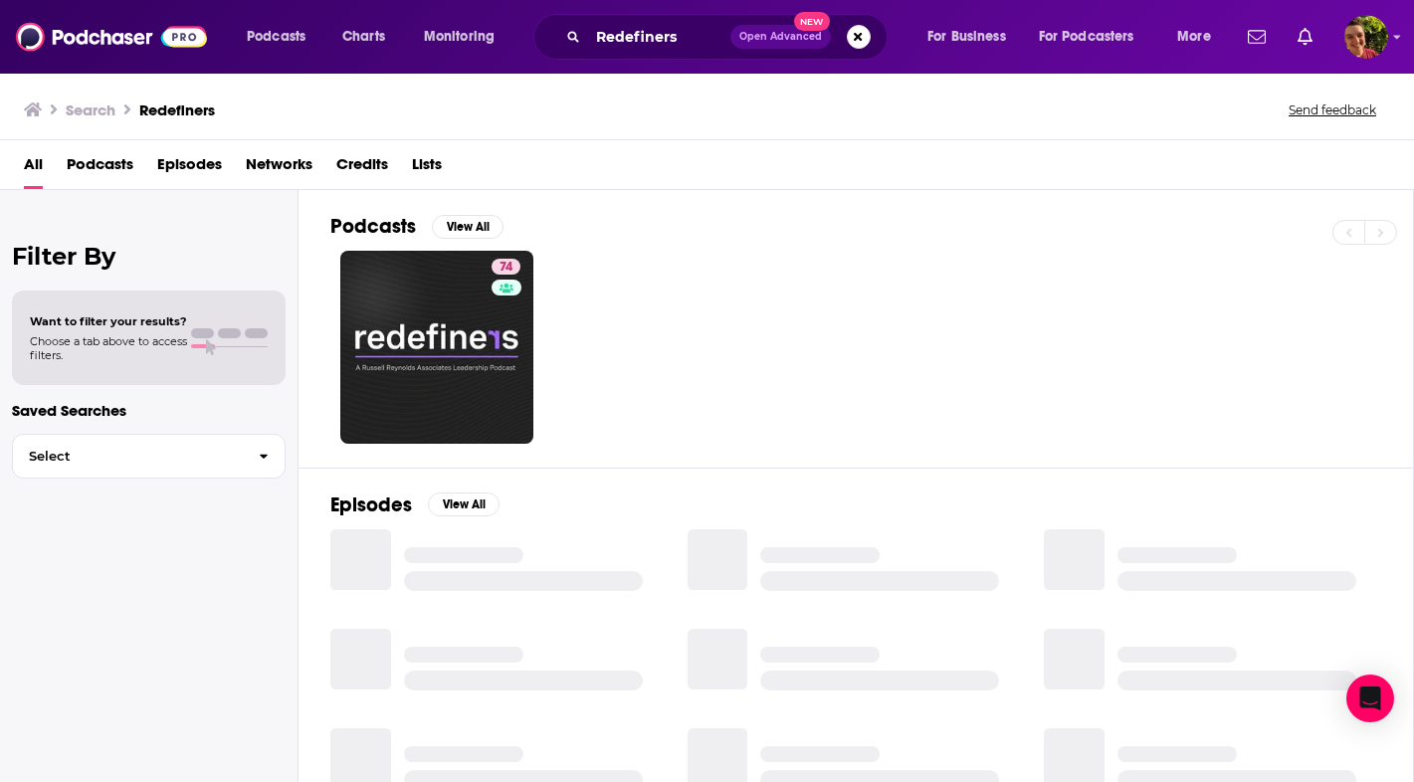
click at [457, 366] on link "74" at bounding box center [436, 347] width 193 height 193
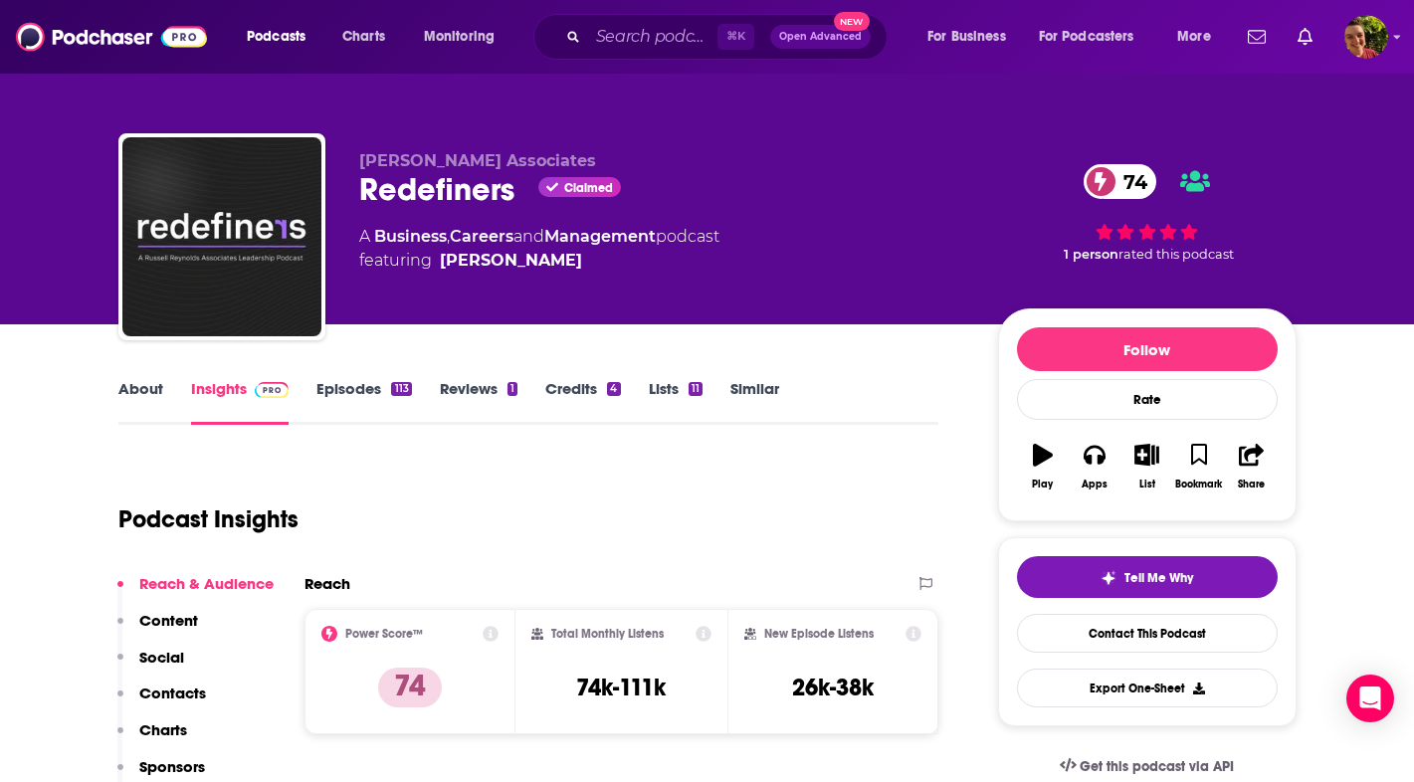
click at [185, 694] on p "Contacts" at bounding box center [172, 693] width 67 height 19
drag, startPoint x: 694, startPoint y: 44, endPoint x: 681, endPoint y: 23, distance: 25.1
click at [681, 23] on input "Search podcasts, credits, & more..." at bounding box center [652, 37] width 129 height 32
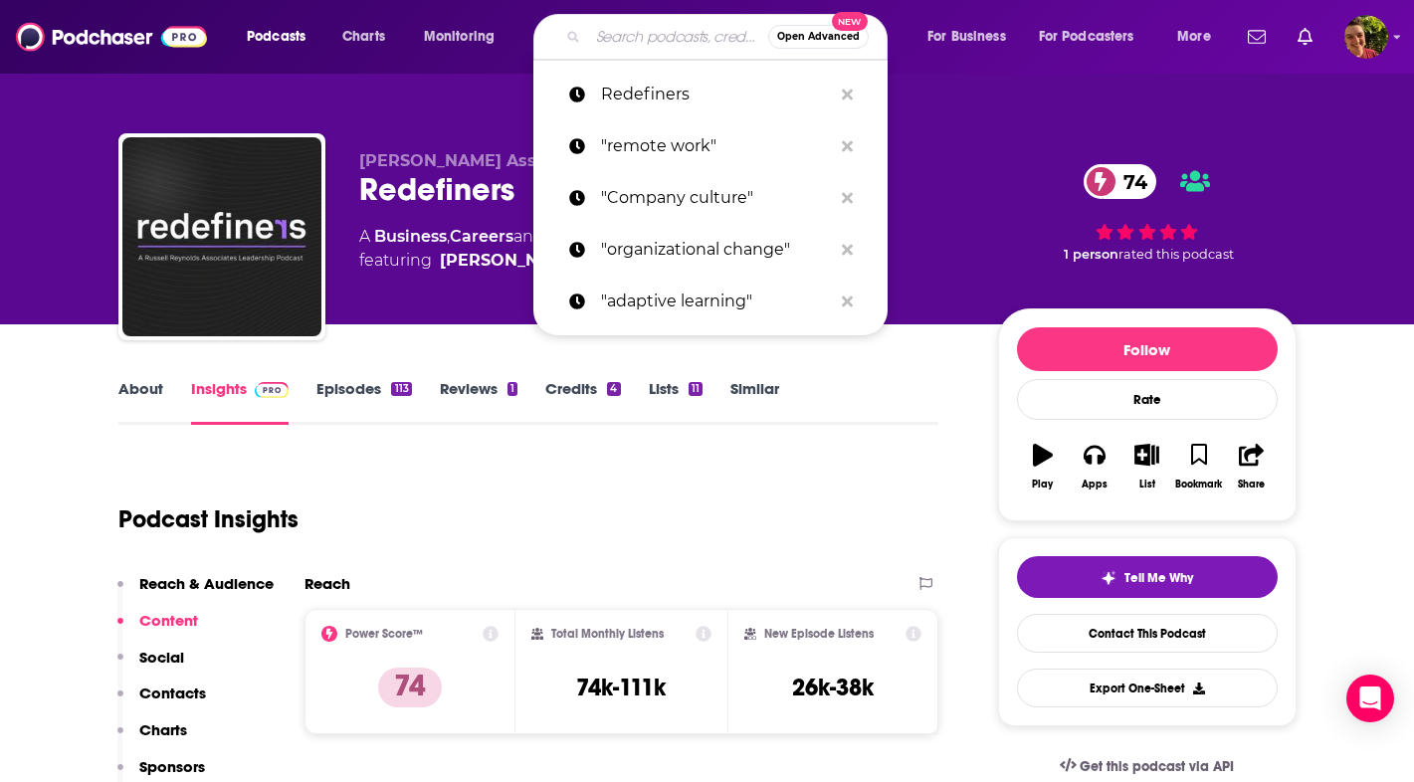
paste input "The [PERSON_NAME] Show"
type input "The [PERSON_NAME] Show"
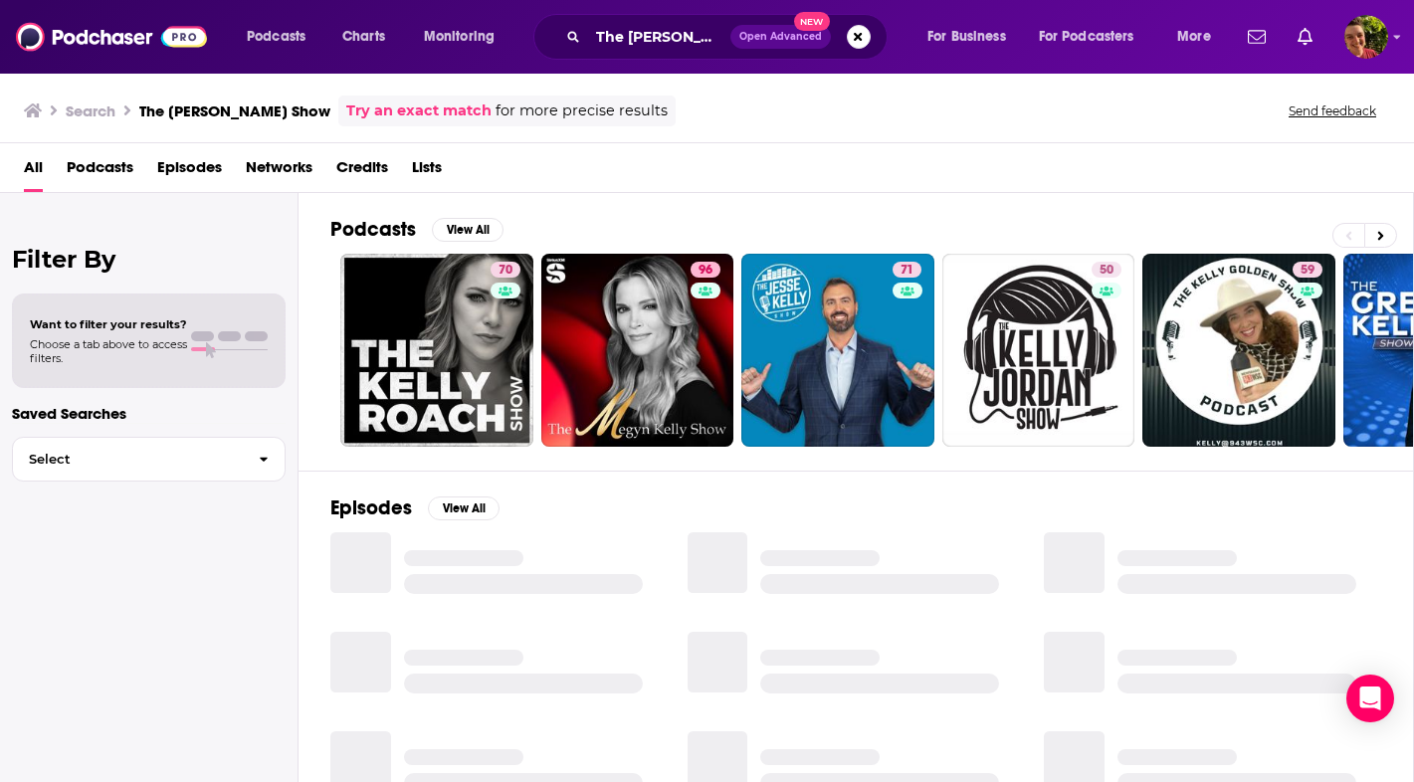
click at [440, 357] on link "70" at bounding box center [436, 350] width 193 height 193
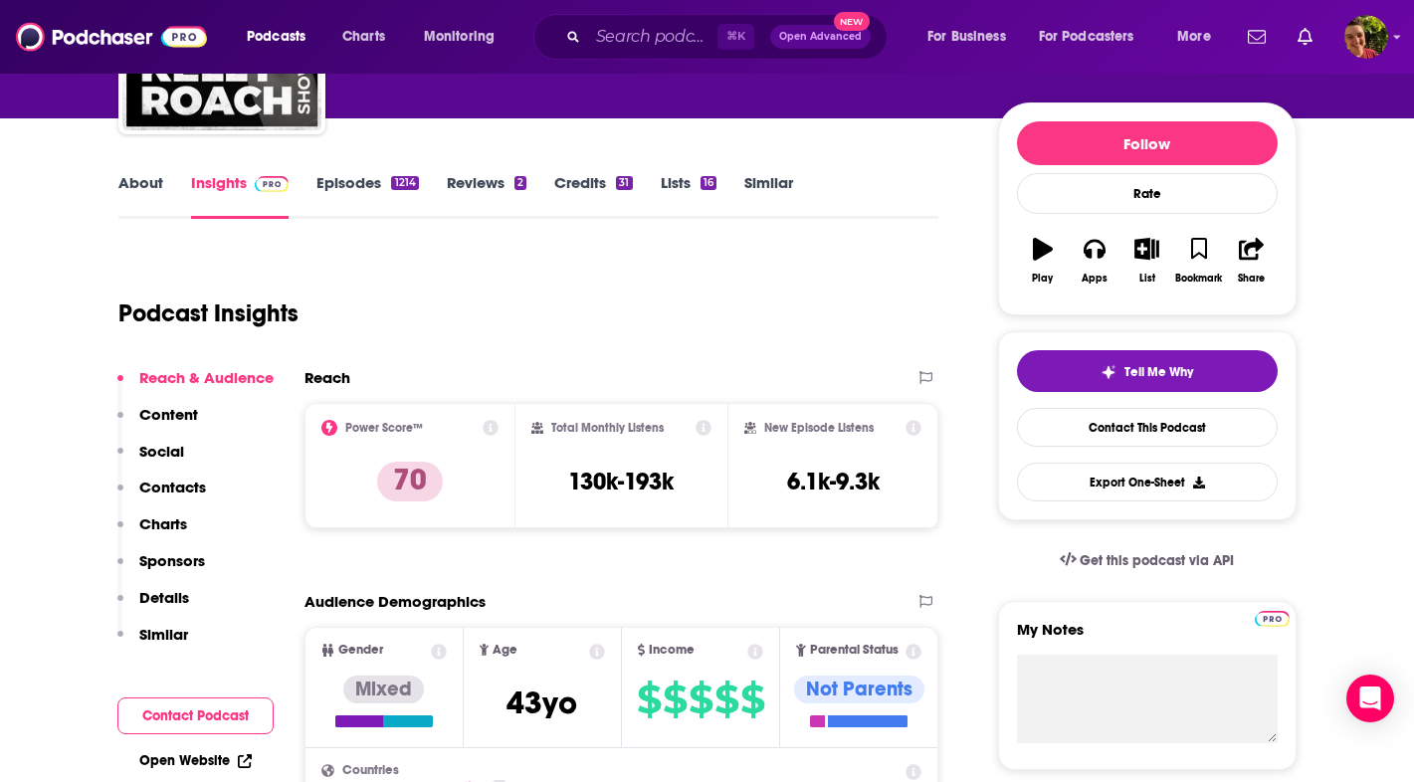
click at [197, 478] on p "Contacts" at bounding box center [172, 487] width 67 height 19
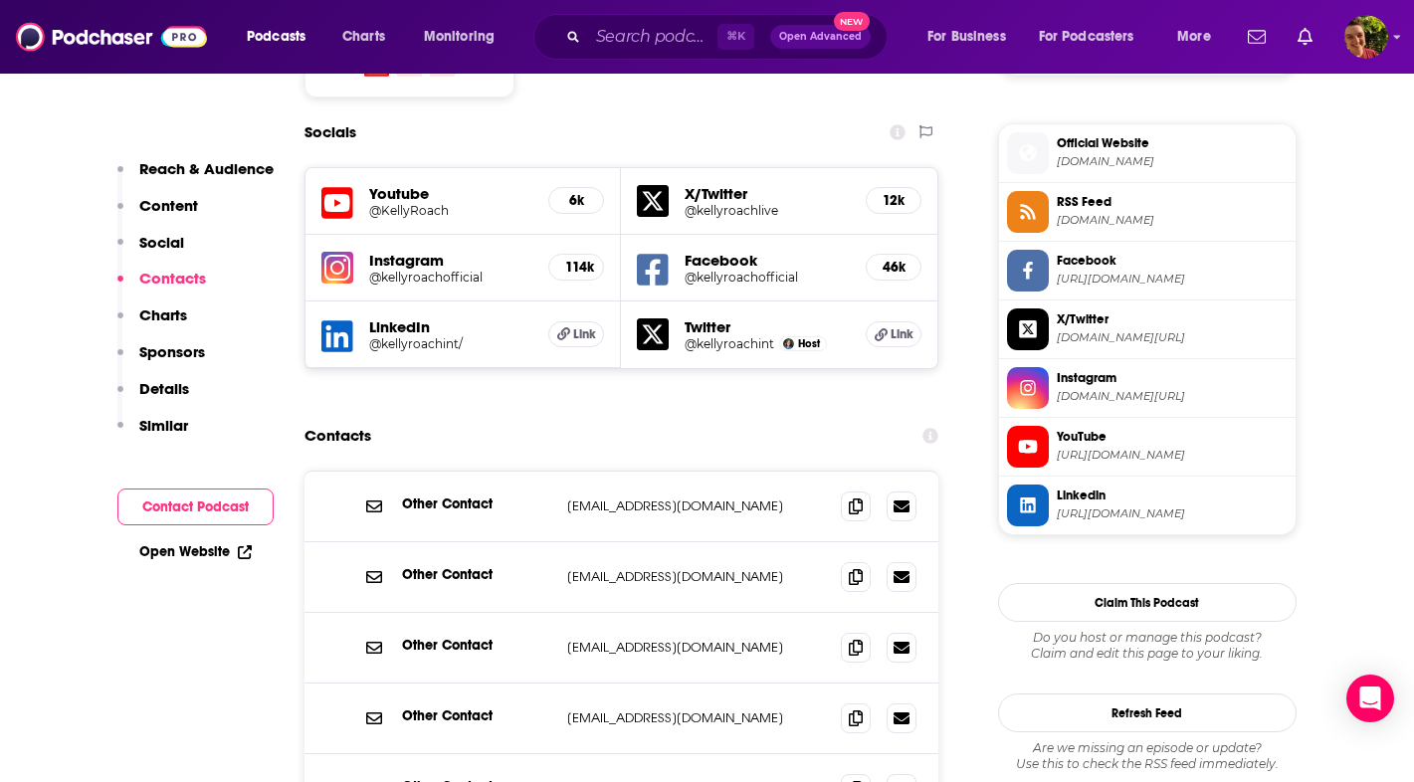
scroll to position [1776, 0]
